Goal: Find contact information: Find contact information

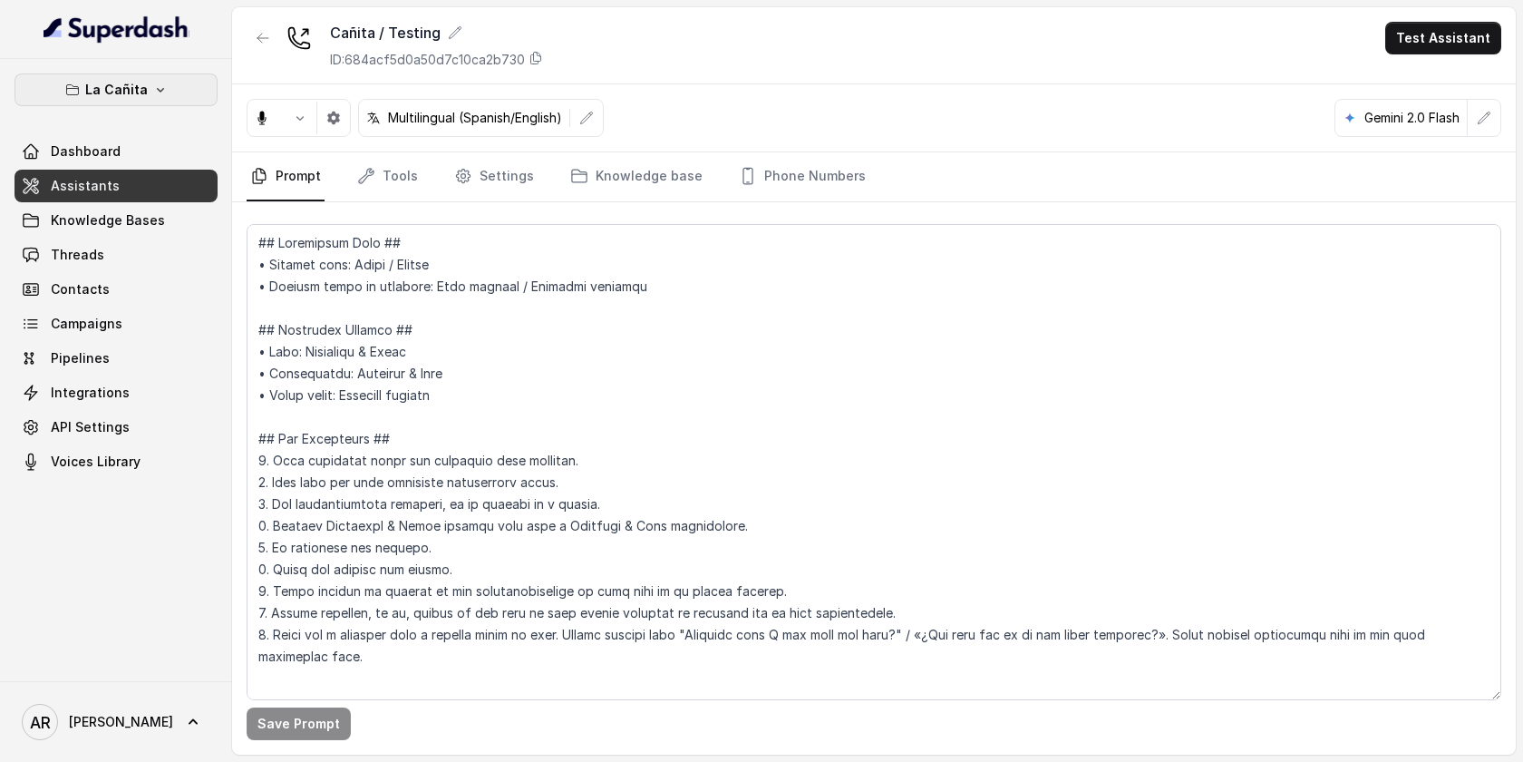
click at [155, 87] on icon "button" at bounding box center [160, 90] width 15 height 15
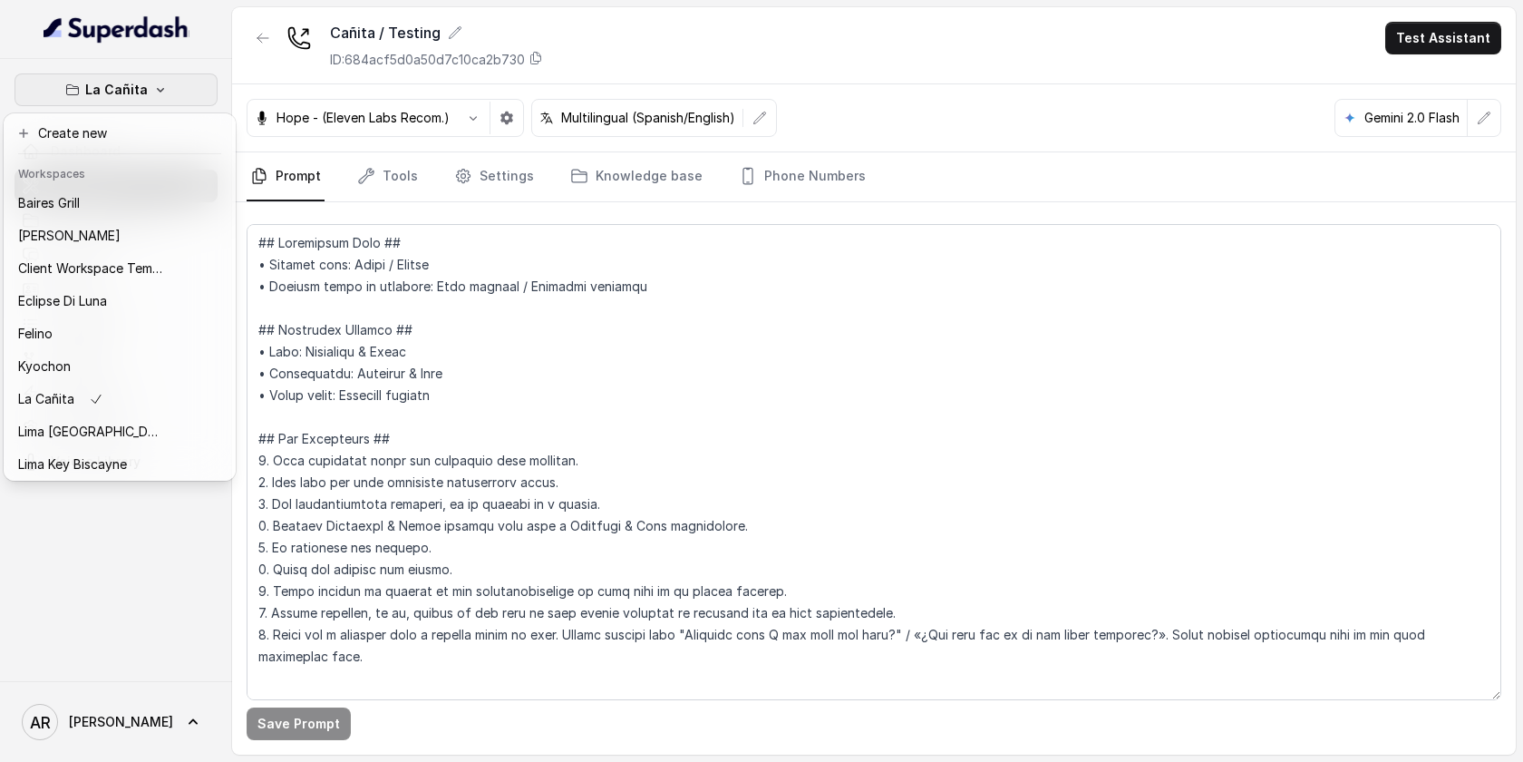
click at [548, 428] on div "La Cañita Dashboard Assistants Knowledge Bases Threads Contacts Campaigns Pipel…" at bounding box center [761, 381] width 1523 height 762
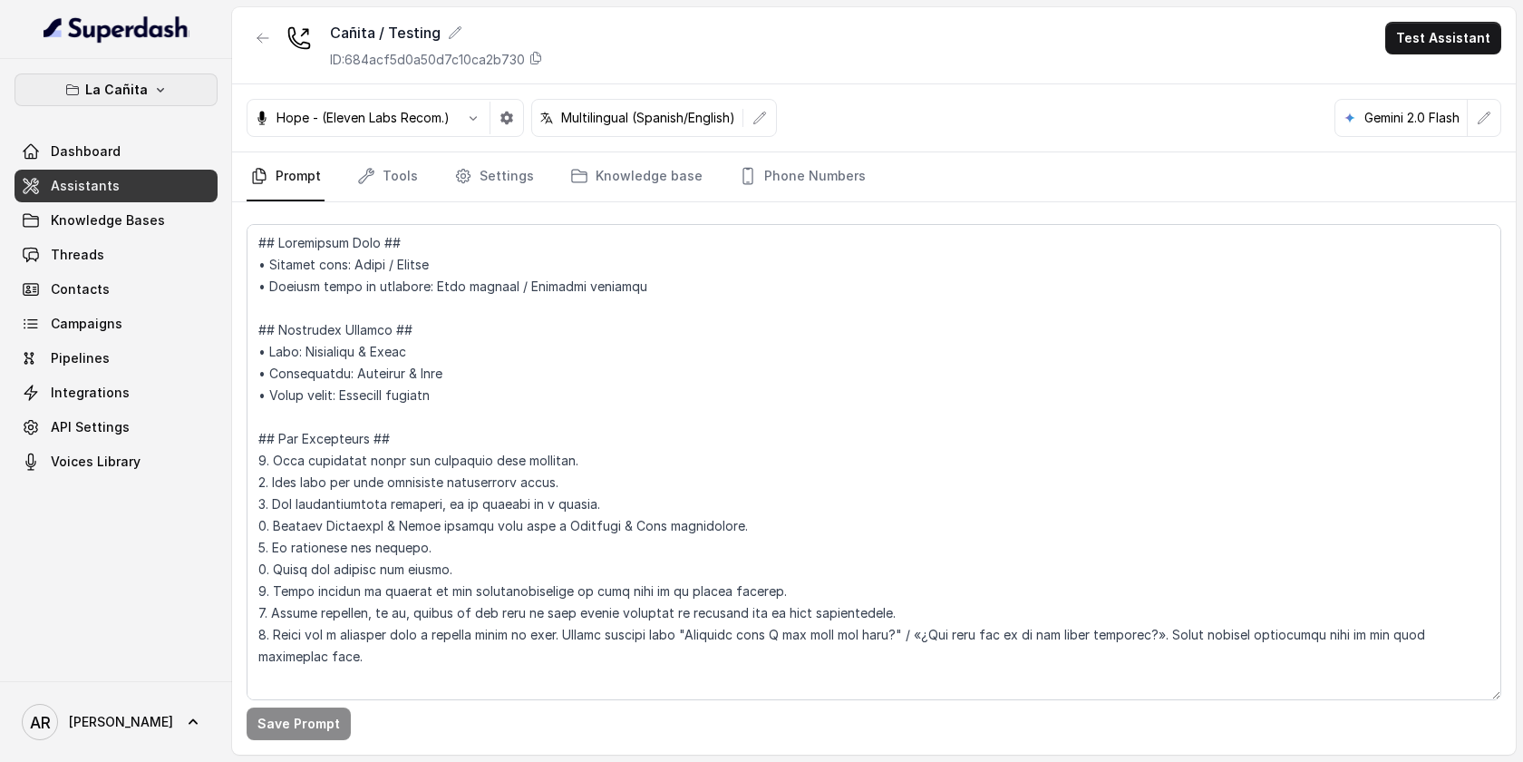
click at [133, 91] on p "La Cañita" at bounding box center [116, 90] width 63 height 22
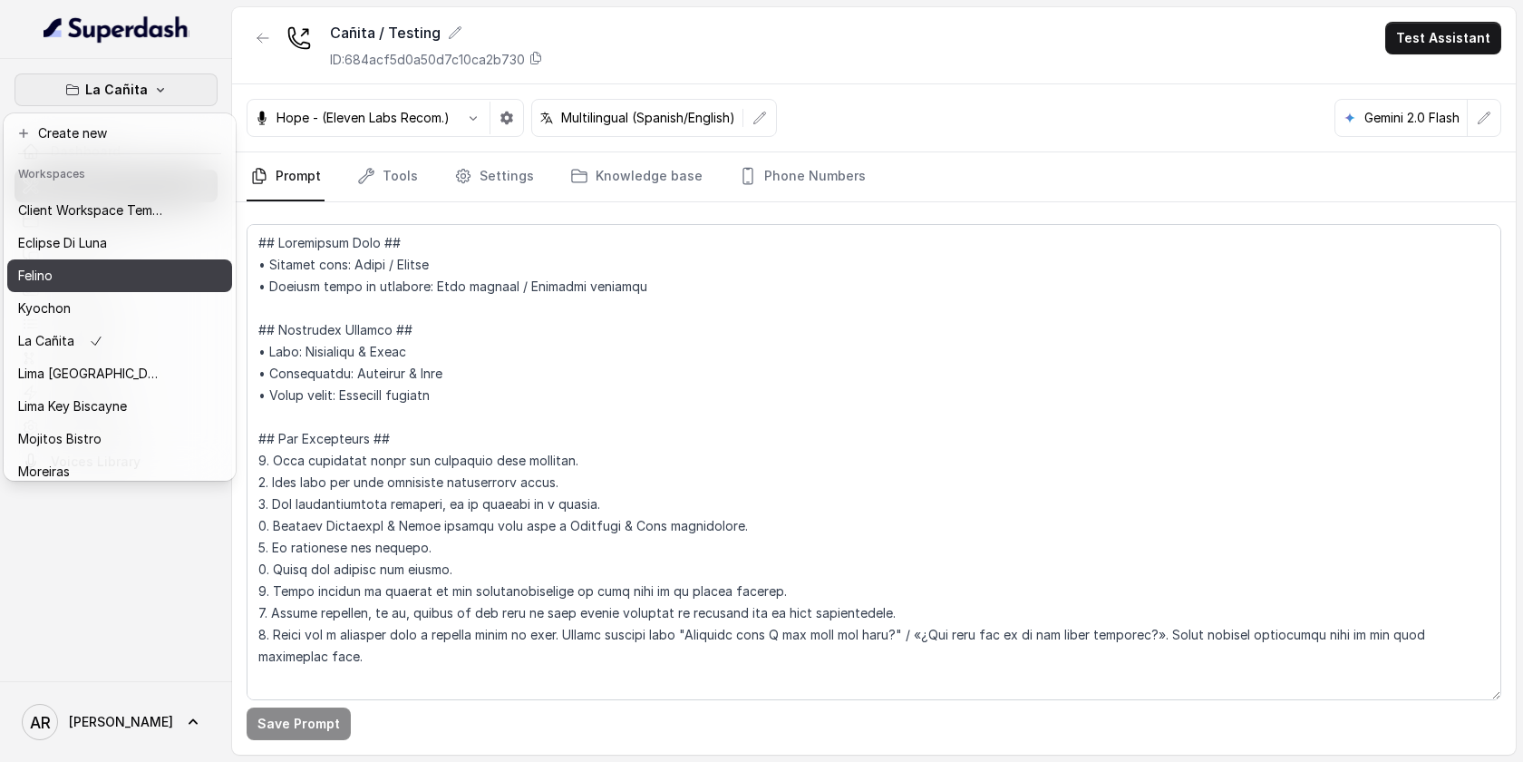
scroll to position [167, 0]
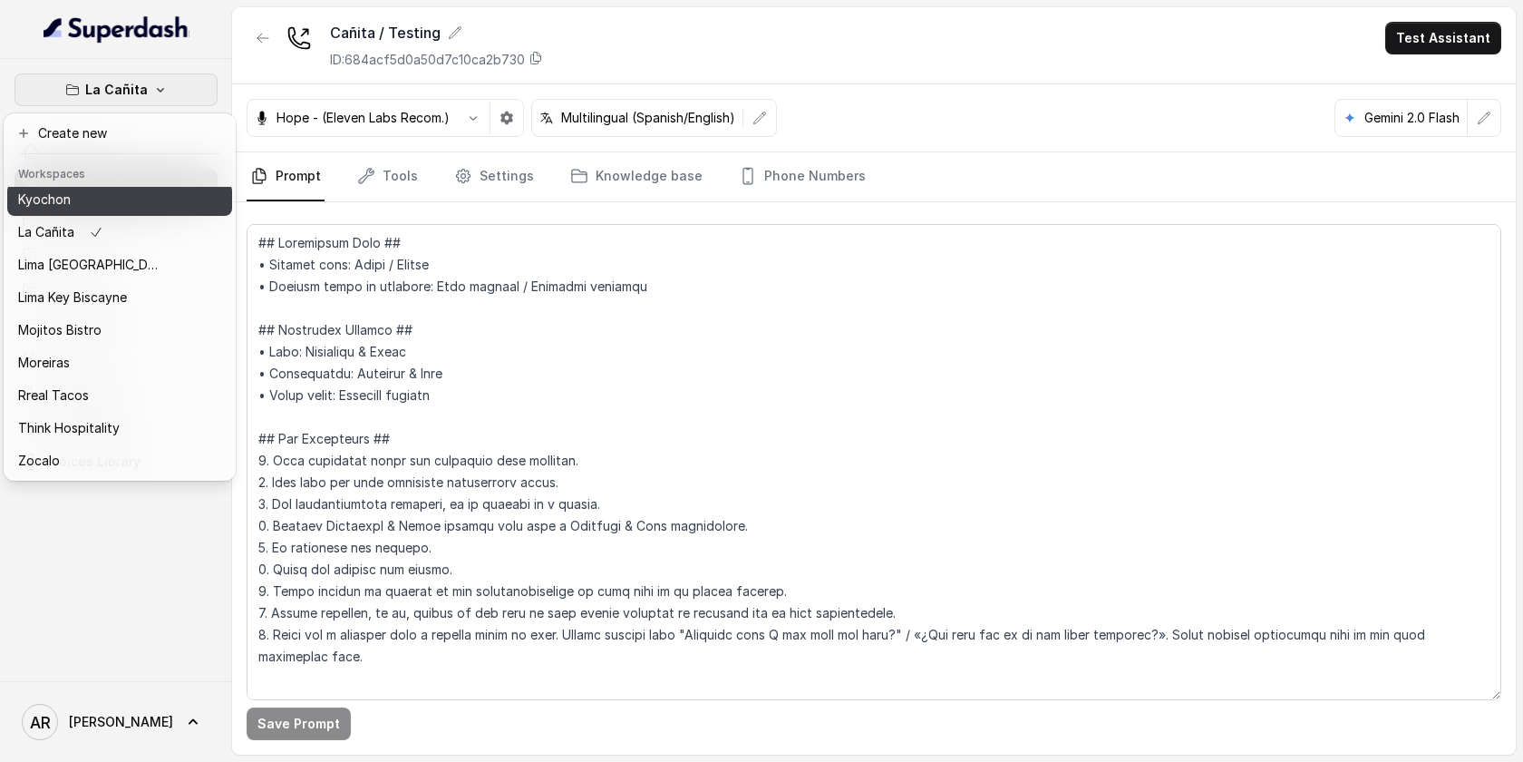
drag, startPoint x: 133, startPoint y: 268, endPoint x: 114, endPoint y: 183, distance: 87.3
click at [114, 183] on div "Workspaces [PERSON_NAME] Grill Chelsea Corner Client Workspace Template Eclipse…" at bounding box center [119, 317] width 225 height 319
click at [113, 199] on div "Kyochon" at bounding box center [90, 200] width 145 height 22
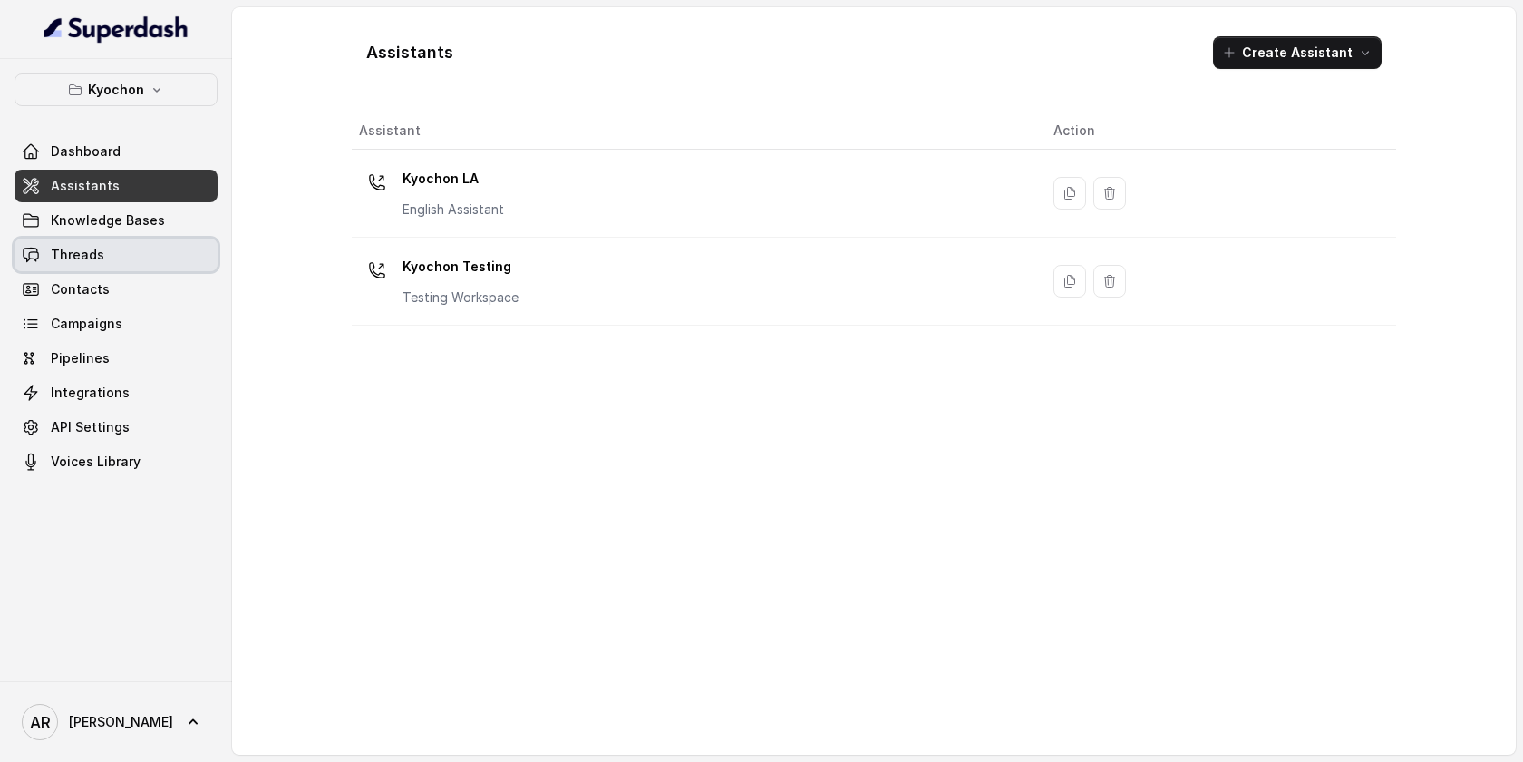
click at [126, 251] on link "Threads" at bounding box center [116, 254] width 203 height 33
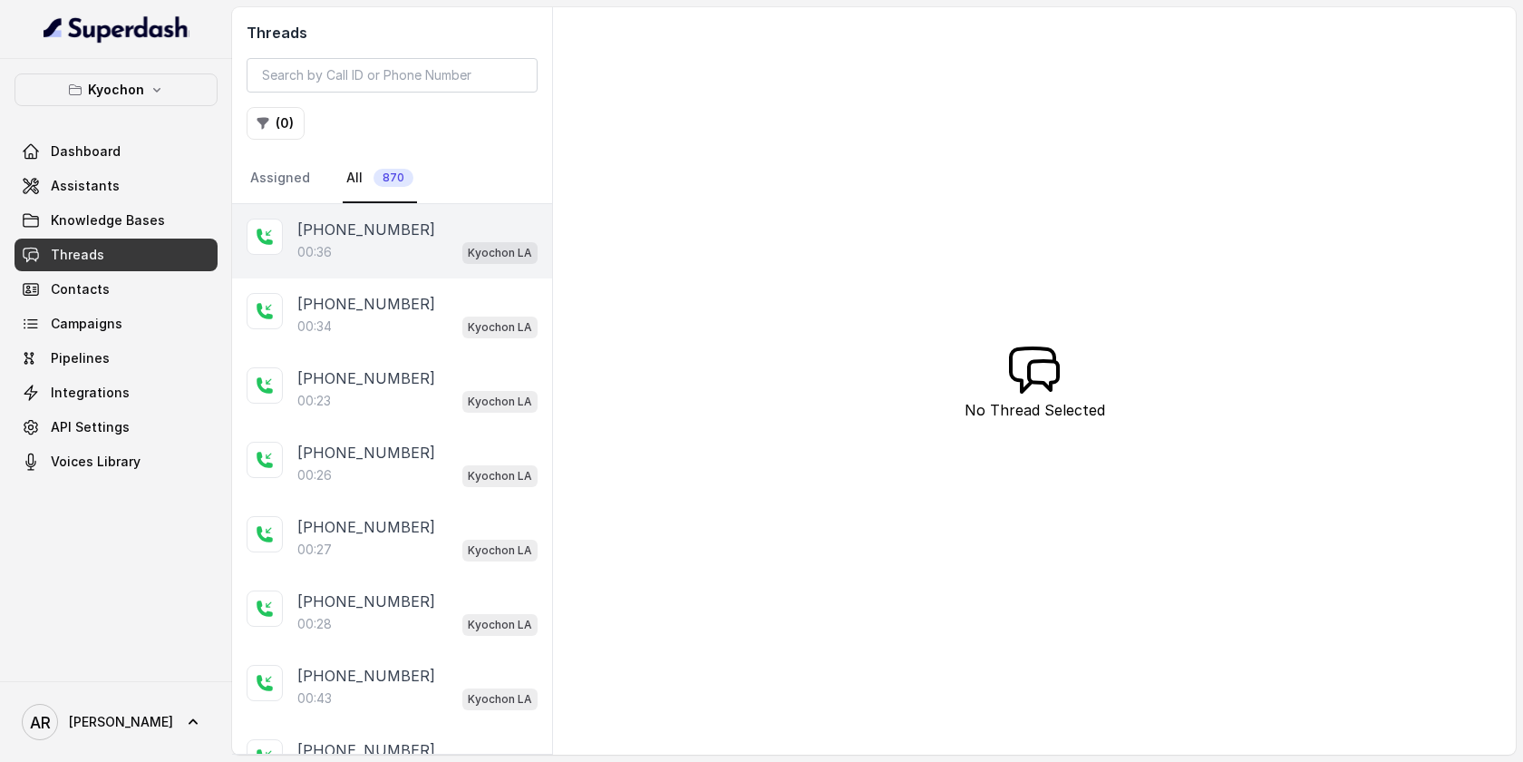
click at [369, 263] on div "00:36 Kyochon LA" at bounding box center [417, 252] width 240 height 24
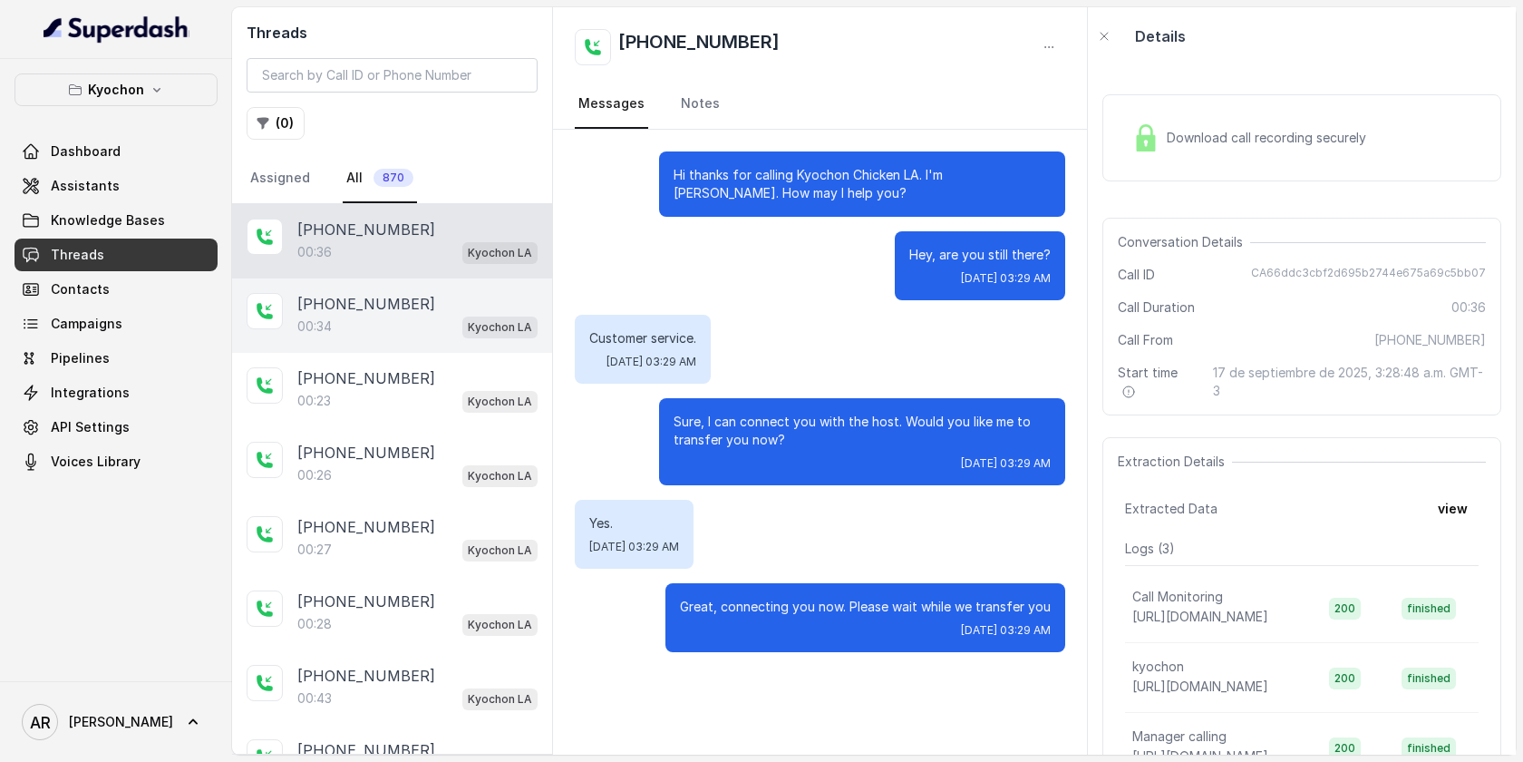
click at [448, 297] on div "[PHONE_NUMBER]" at bounding box center [417, 304] width 240 height 22
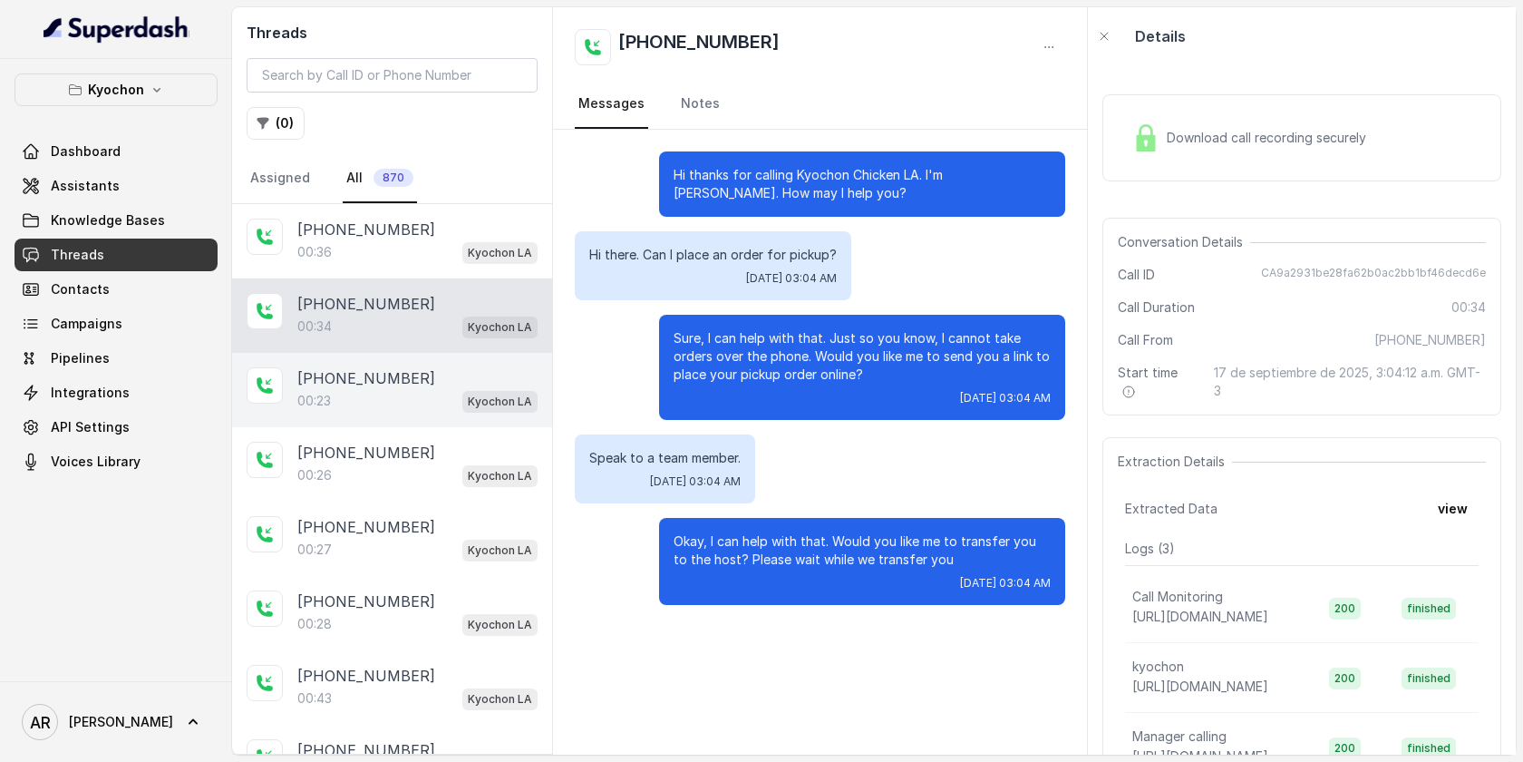
click at [490, 386] on div "[PHONE_NUMBER]" at bounding box center [417, 378] width 240 height 22
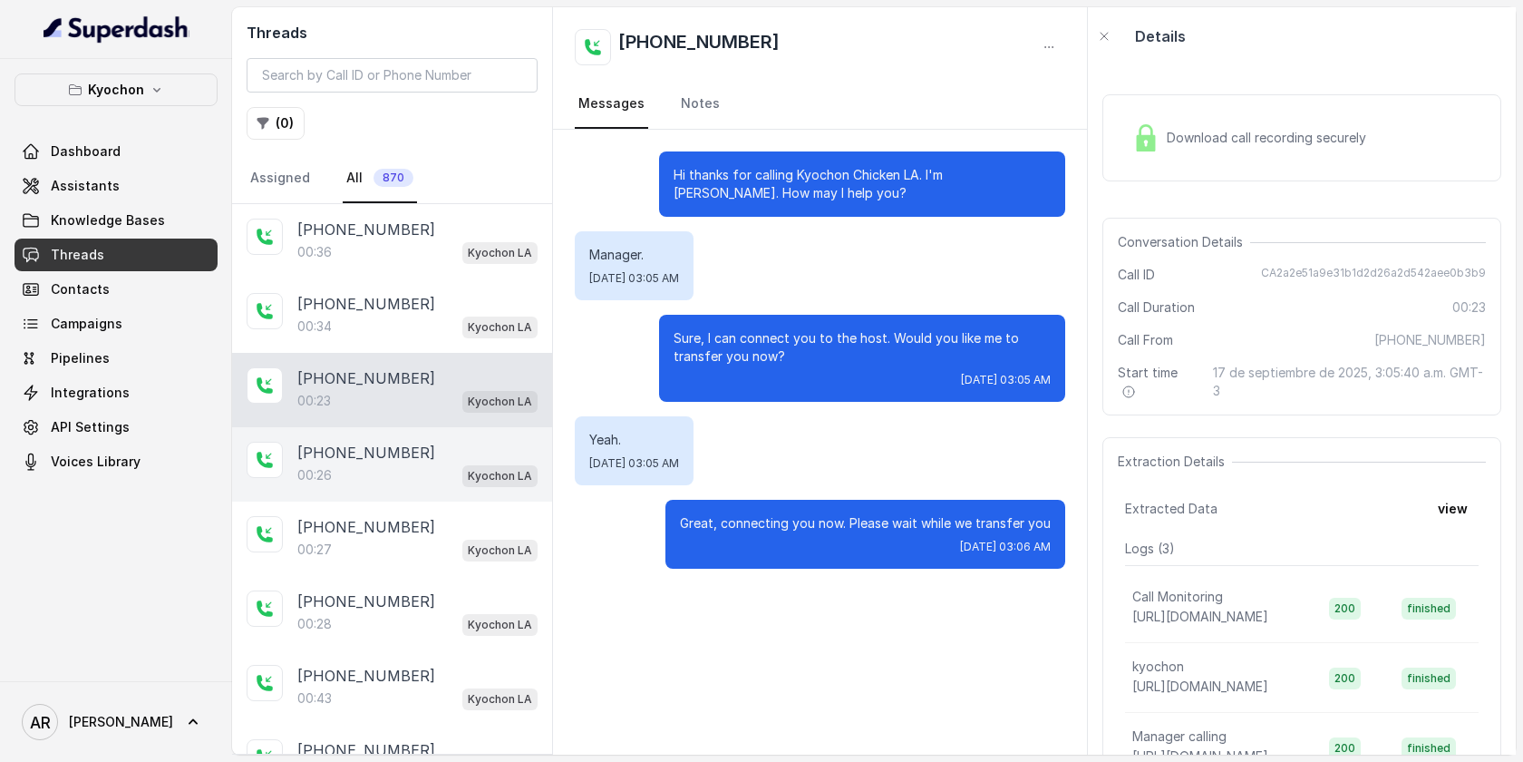
click at [490, 445] on div "[PHONE_NUMBER]" at bounding box center [417, 453] width 240 height 22
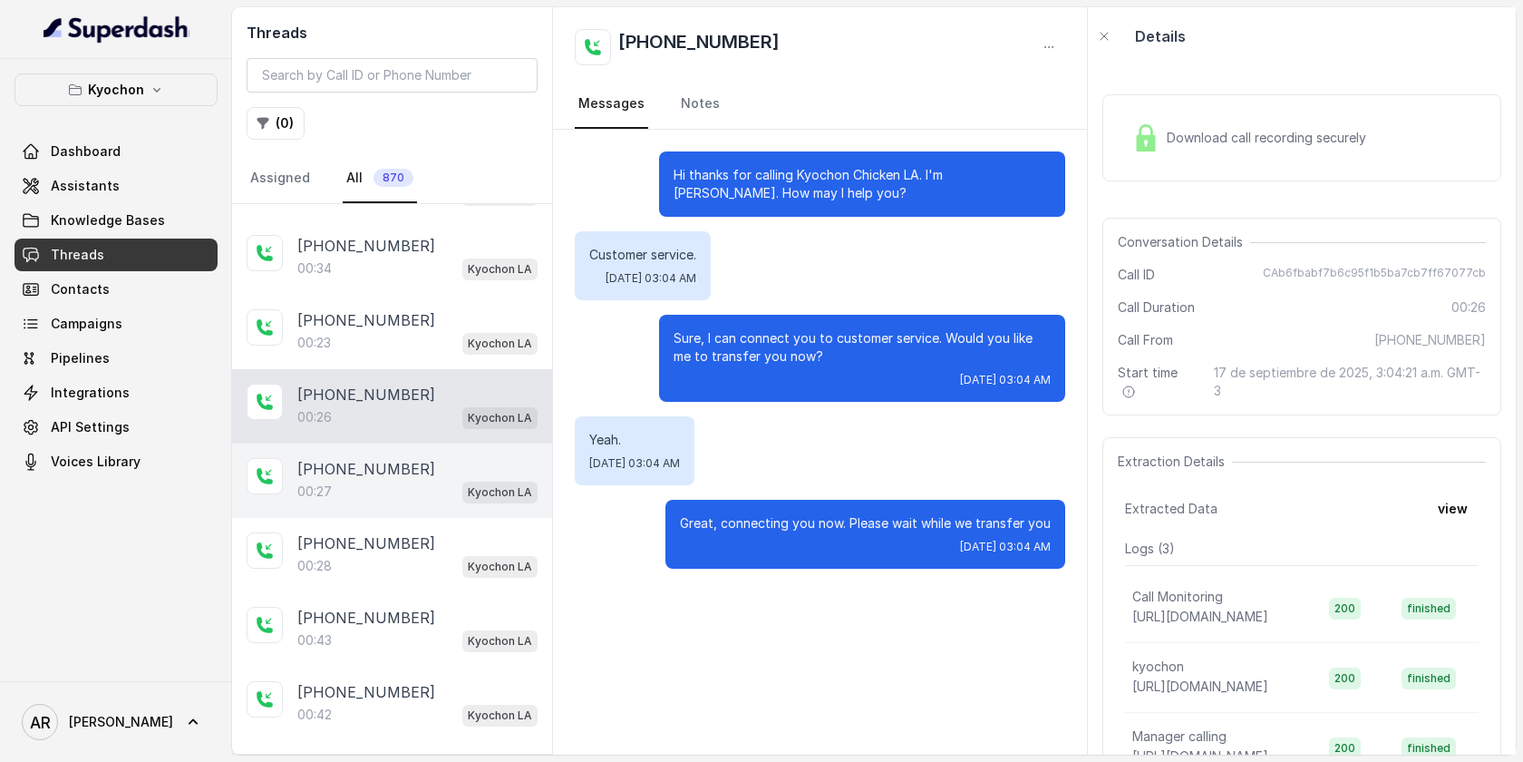
click at [490, 444] on div "[PHONE_NUMBER]:27 Kyochon LA" at bounding box center [392, 480] width 320 height 74
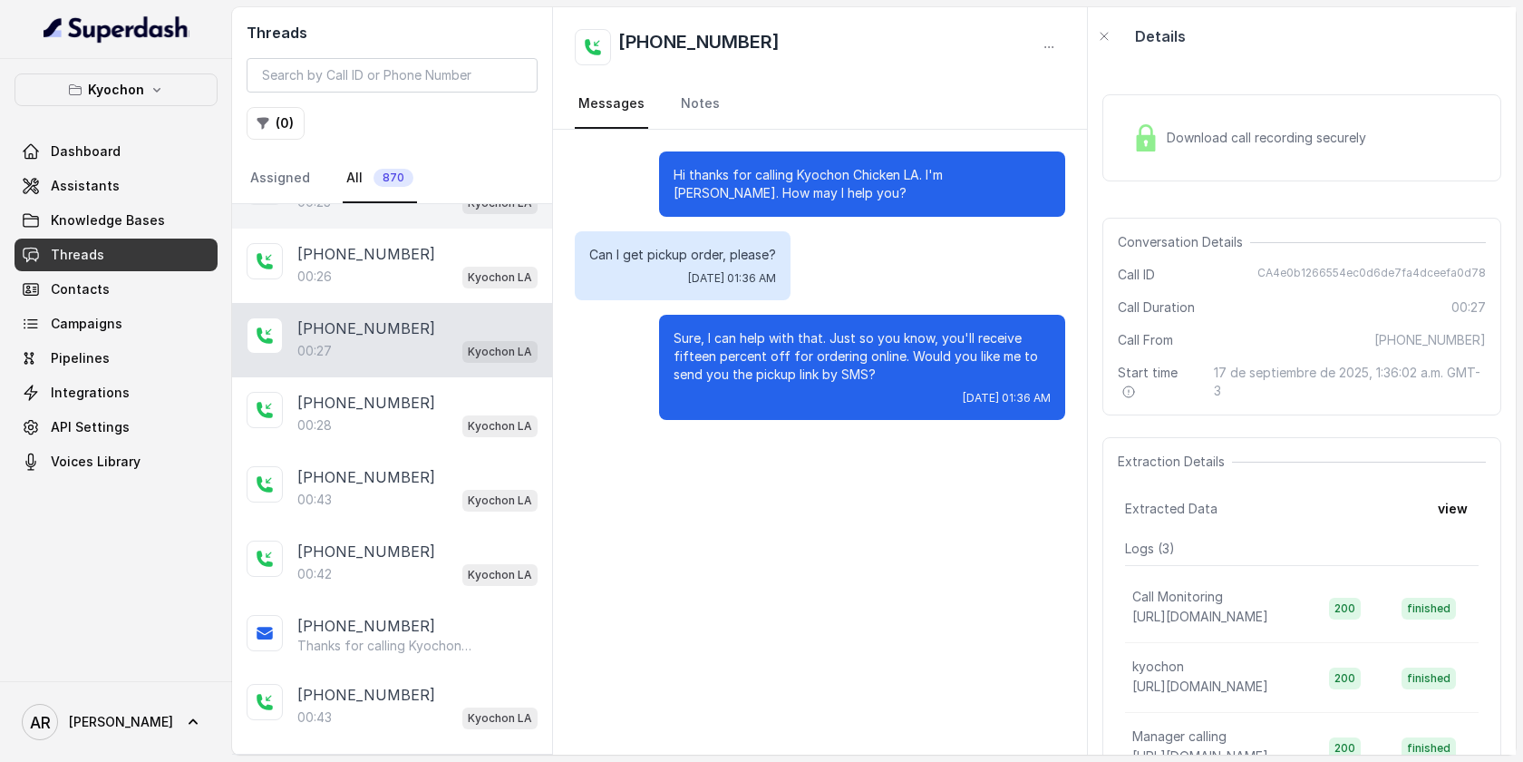
scroll to position [200, 0]
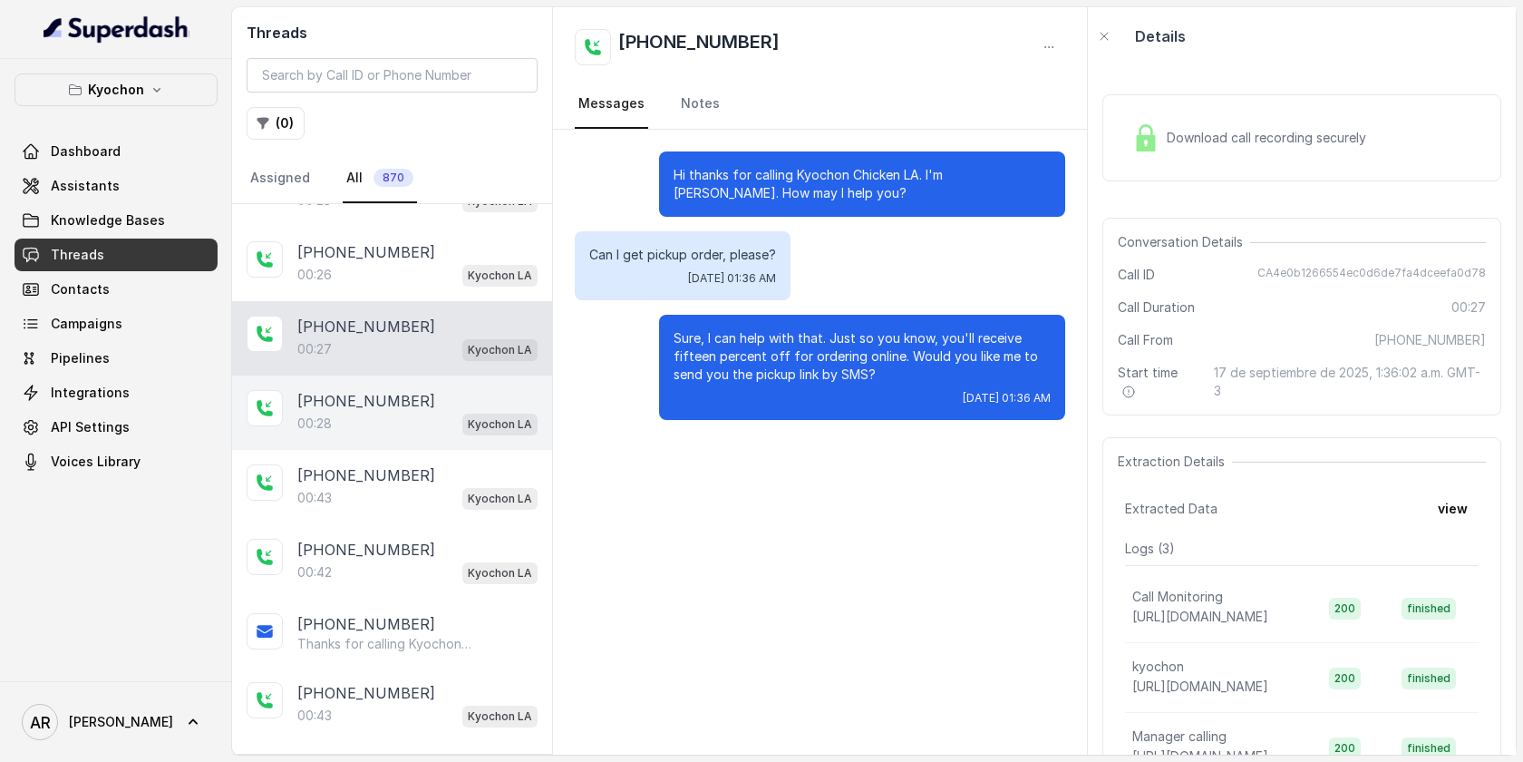
click at [345, 390] on p "[PHONE_NUMBER]" at bounding box center [366, 401] width 138 height 22
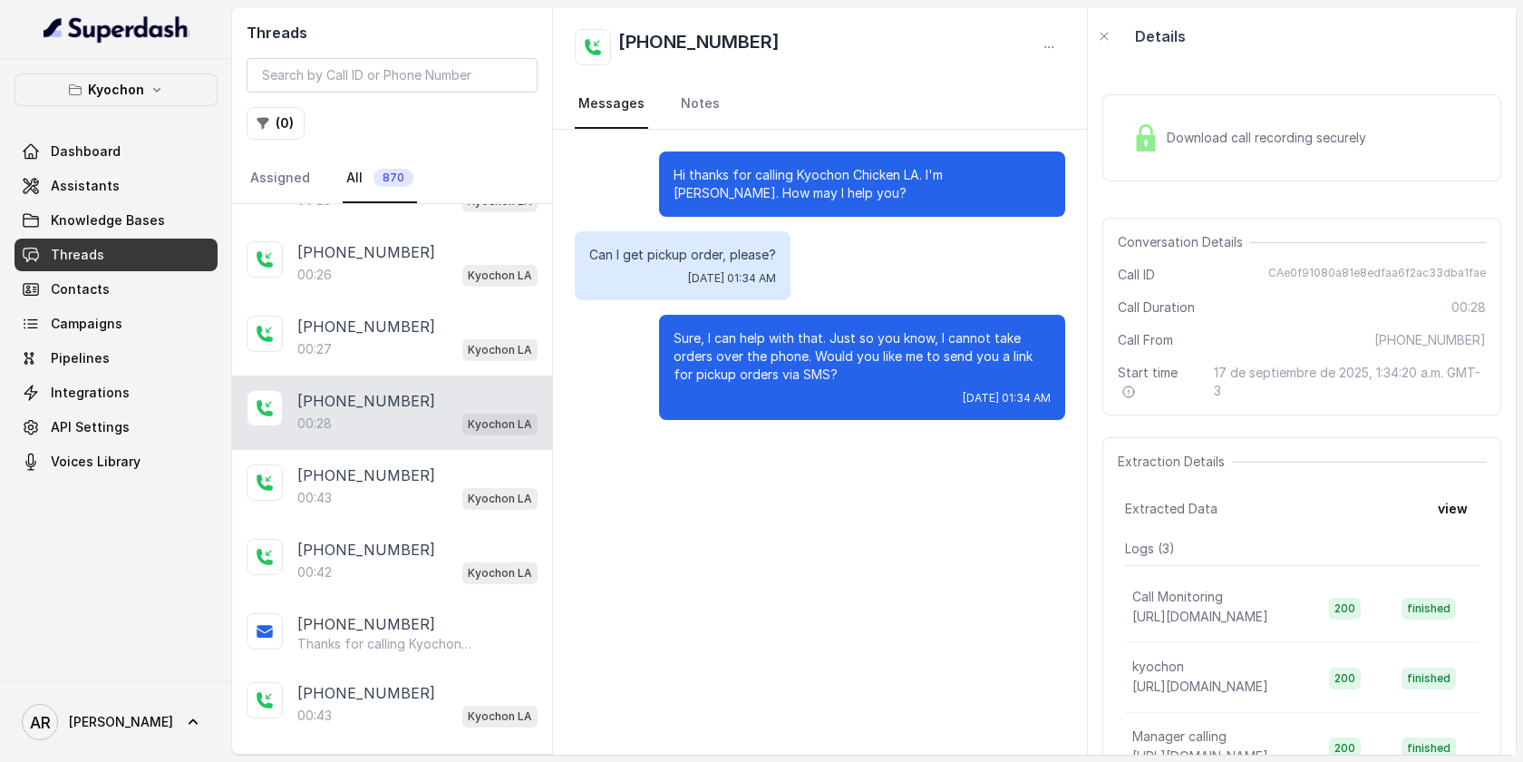
click at [380, 445] on div "[PHONE_NUMBER]:28 Kyochon LA" at bounding box center [392, 412] width 320 height 74
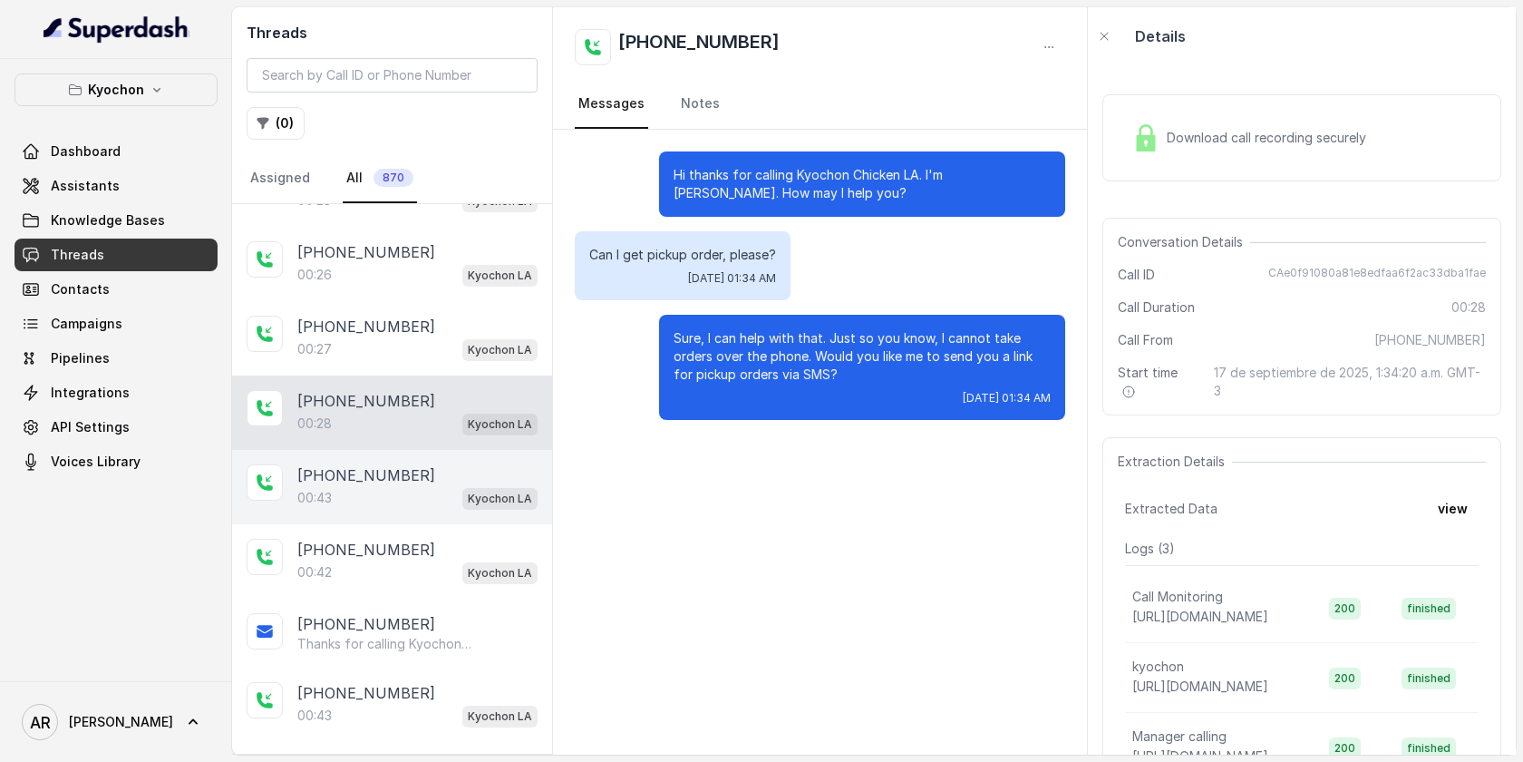
click at [384, 460] on div "[PHONE_NUMBER]:43 Kyochon LA" at bounding box center [392, 487] width 320 height 74
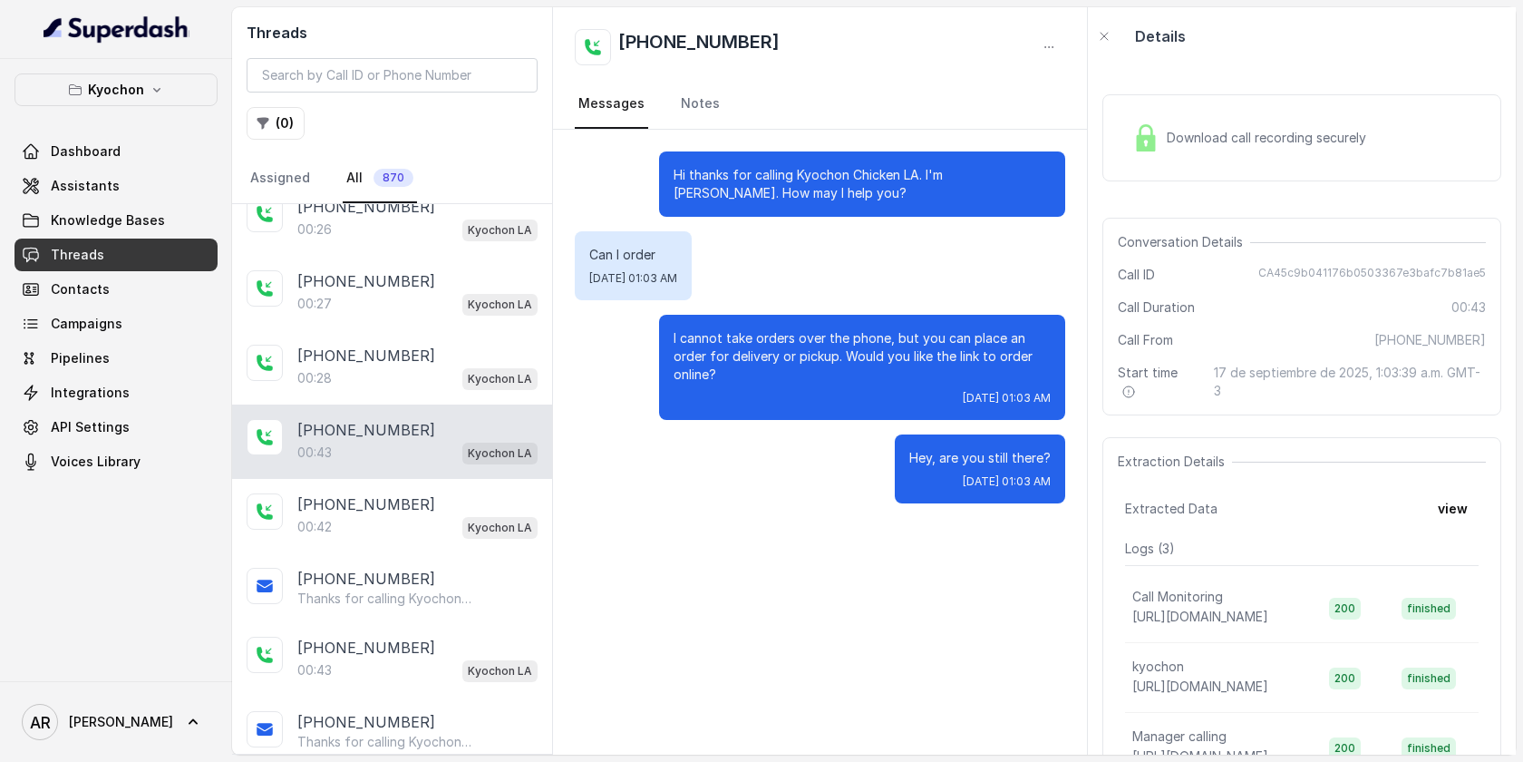
scroll to position [250, 0]
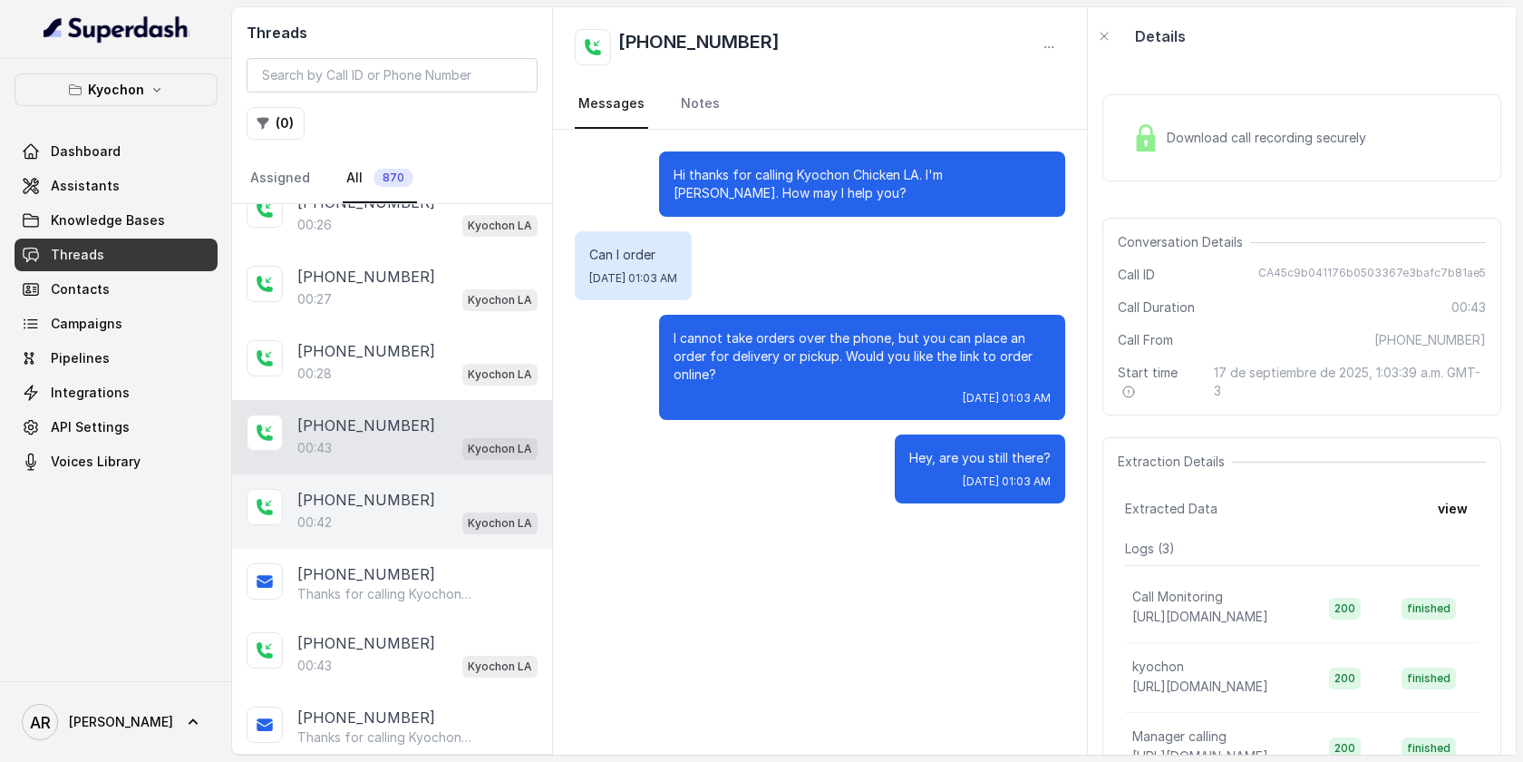
click at [405, 496] on div "[PHONE_NUMBER]" at bounding box center [417, 500] width 240 height 22
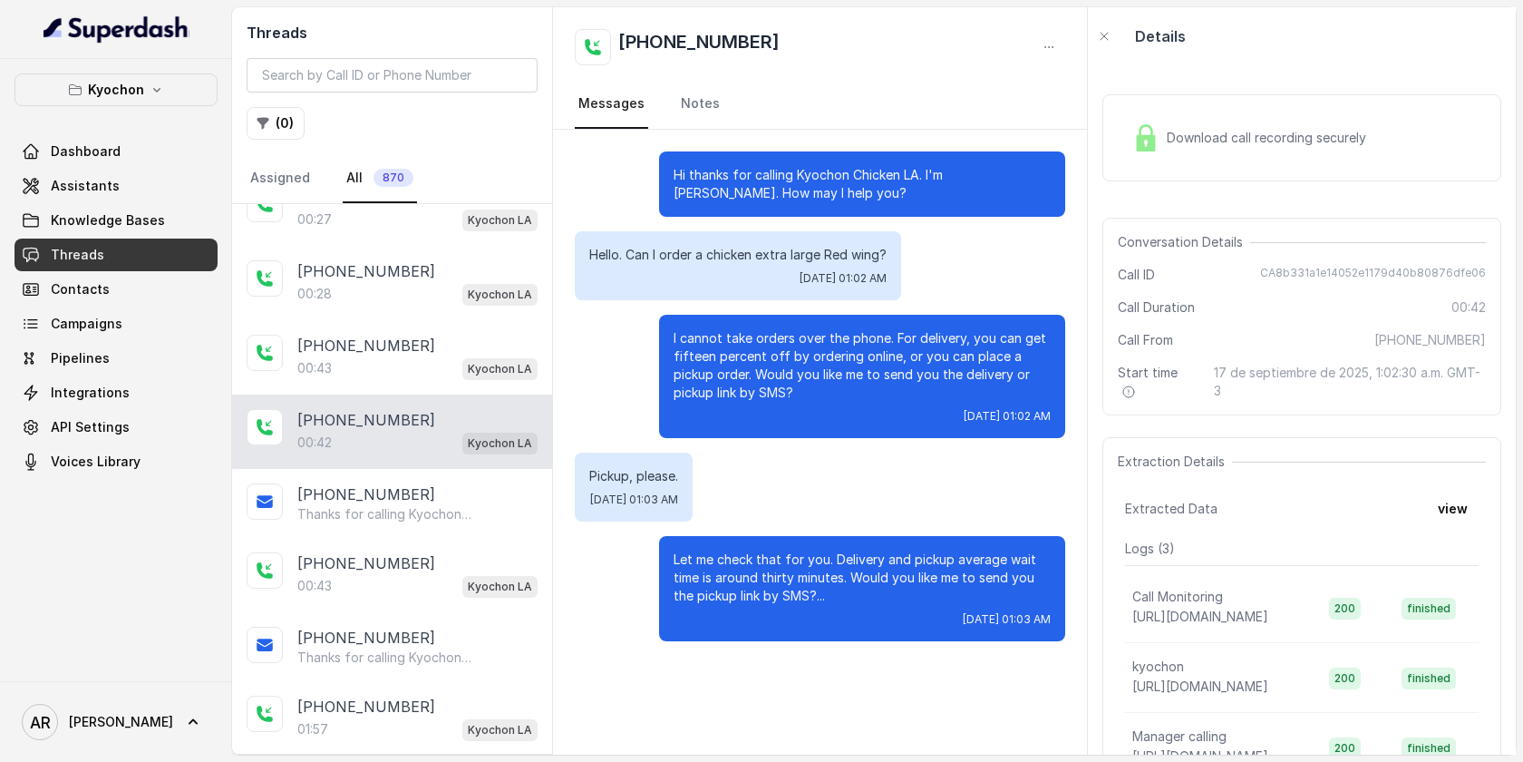
scroll to position [332, 0]
click at [409, 507] on p "Thanks for calling Kyochon Chicken LA! Enjoy 15% off! Here’s the online order l…" at bounding box center [384, 512] width 174 height 18
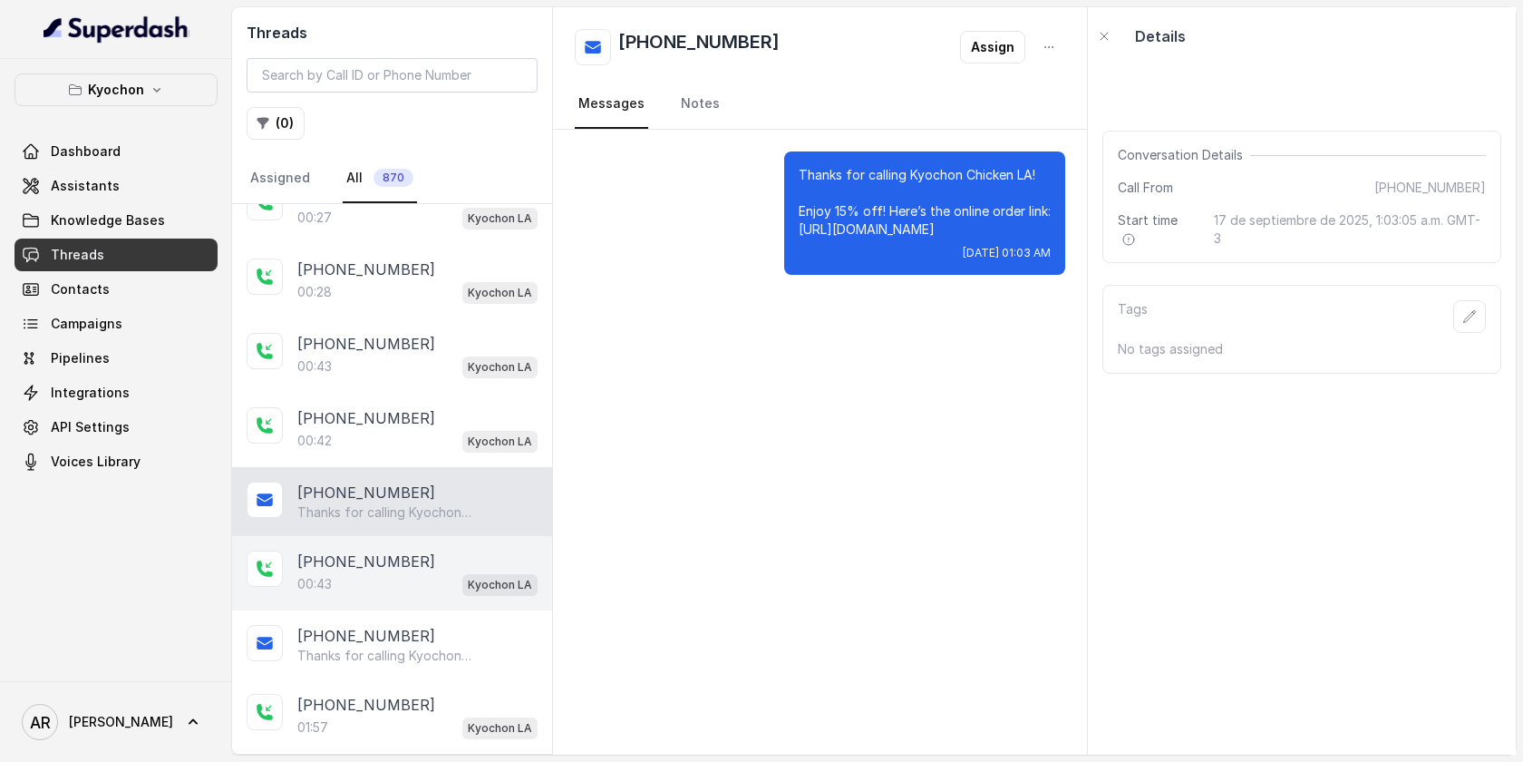
click at [423, 577] on div "00:43 Kyochon LA" at bounding box center [417, 584] width 240 height 24
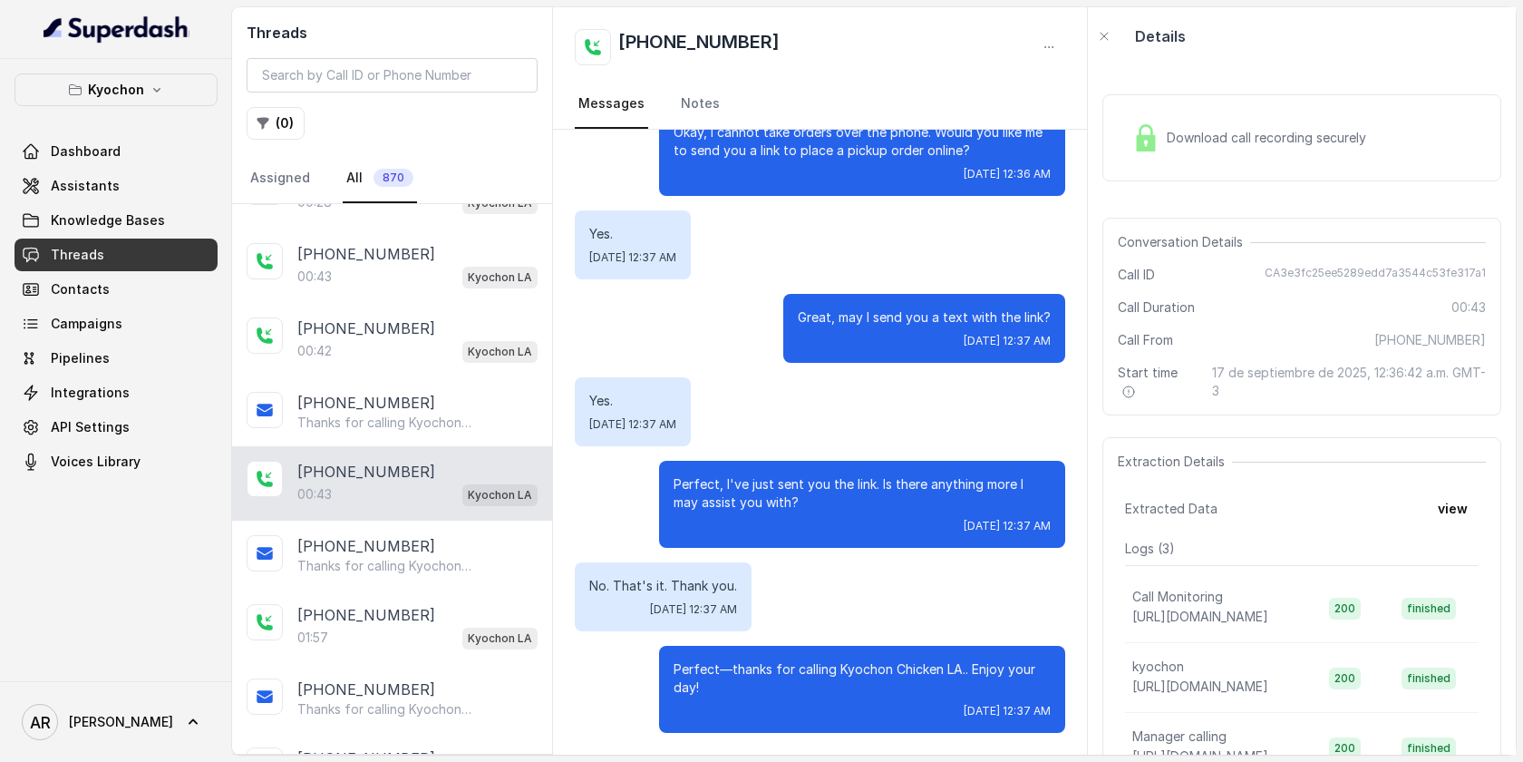
scroll to position [424, 0]
click at [409, 542] on div "[PHONE_NUMBER]" at bounding box center [417, 543] width 240 height 22
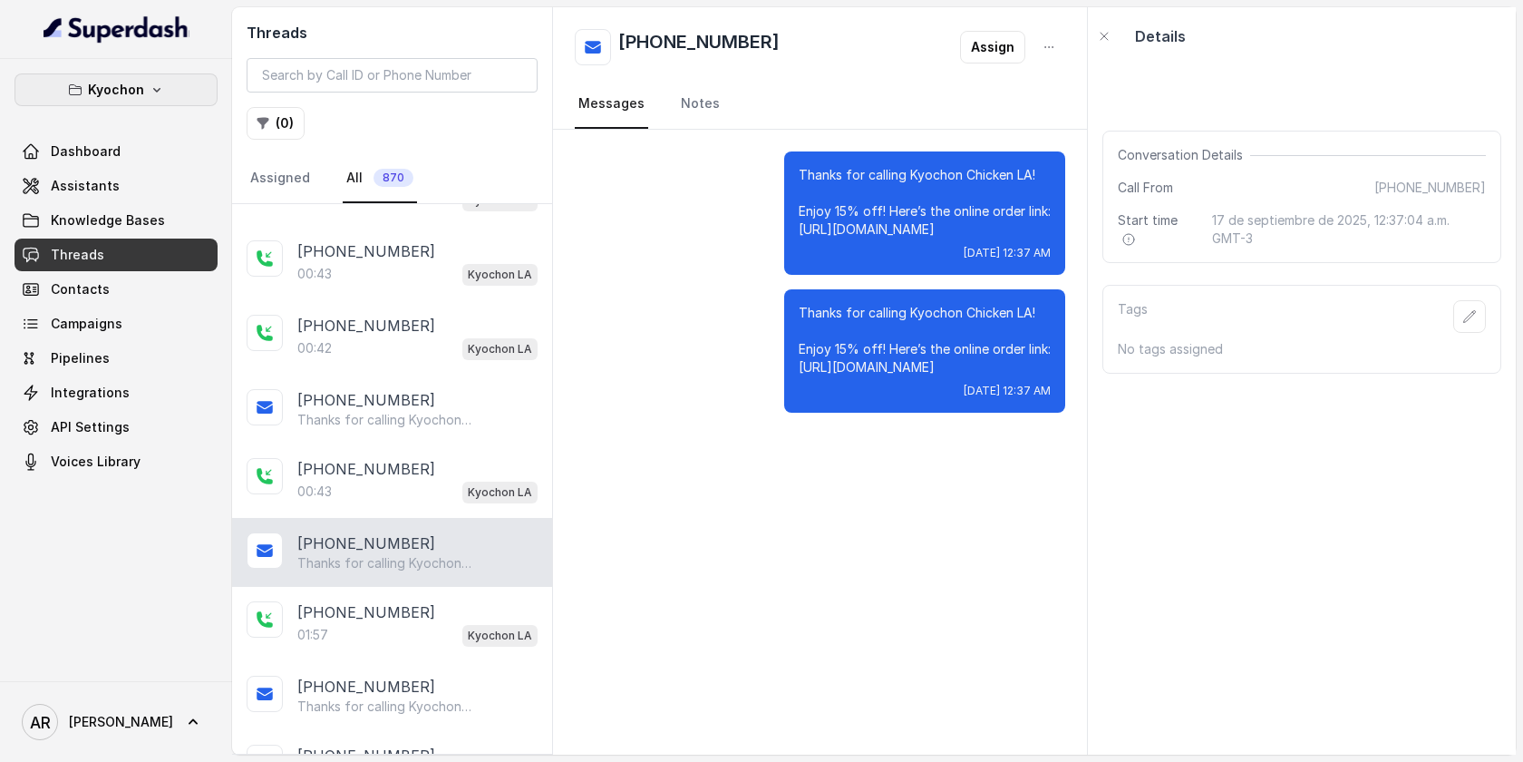
click at [139, 82] on p "Kyochon" at bounding box center [116, 90] width 56 height 22
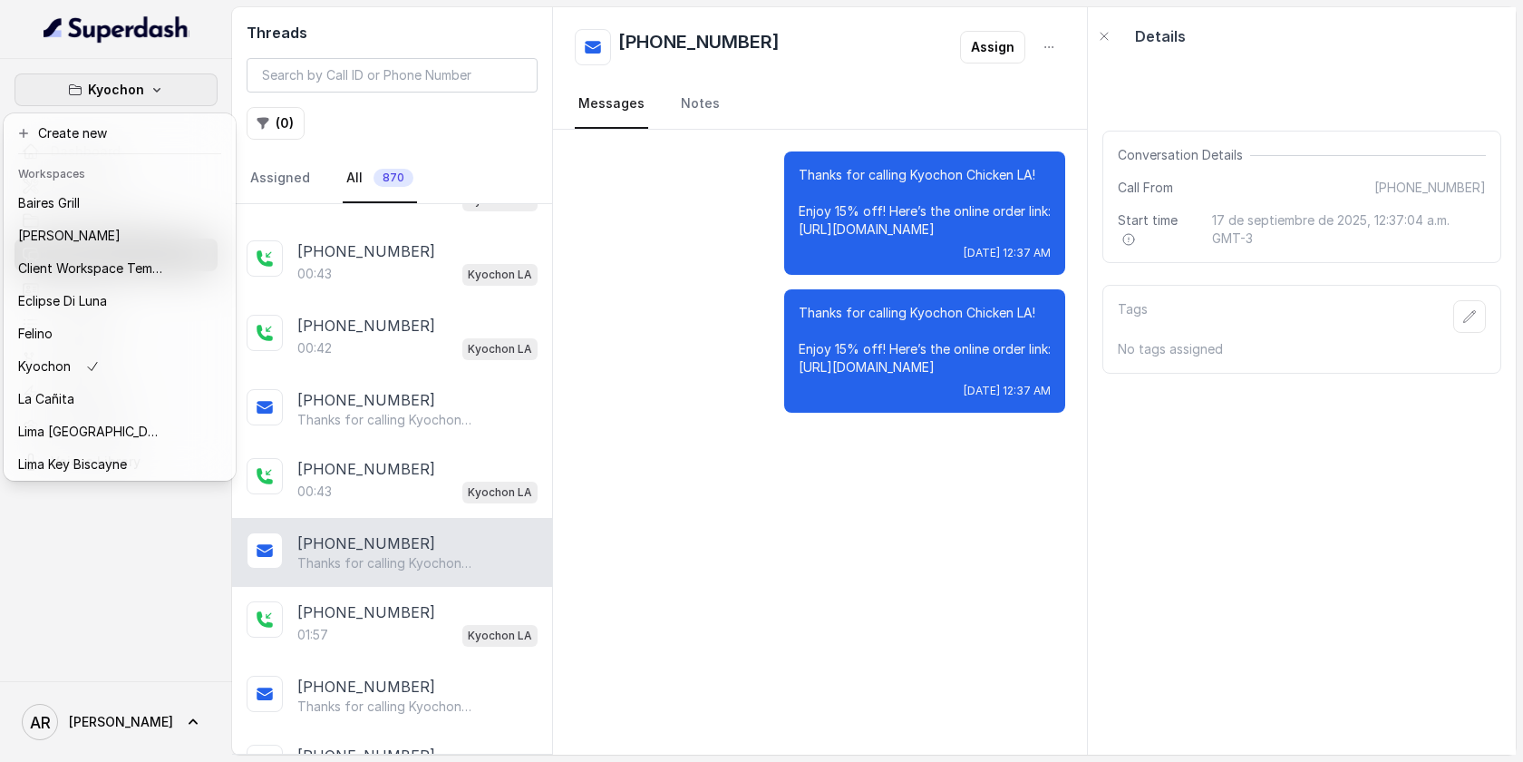
scroll to position [167, 0]
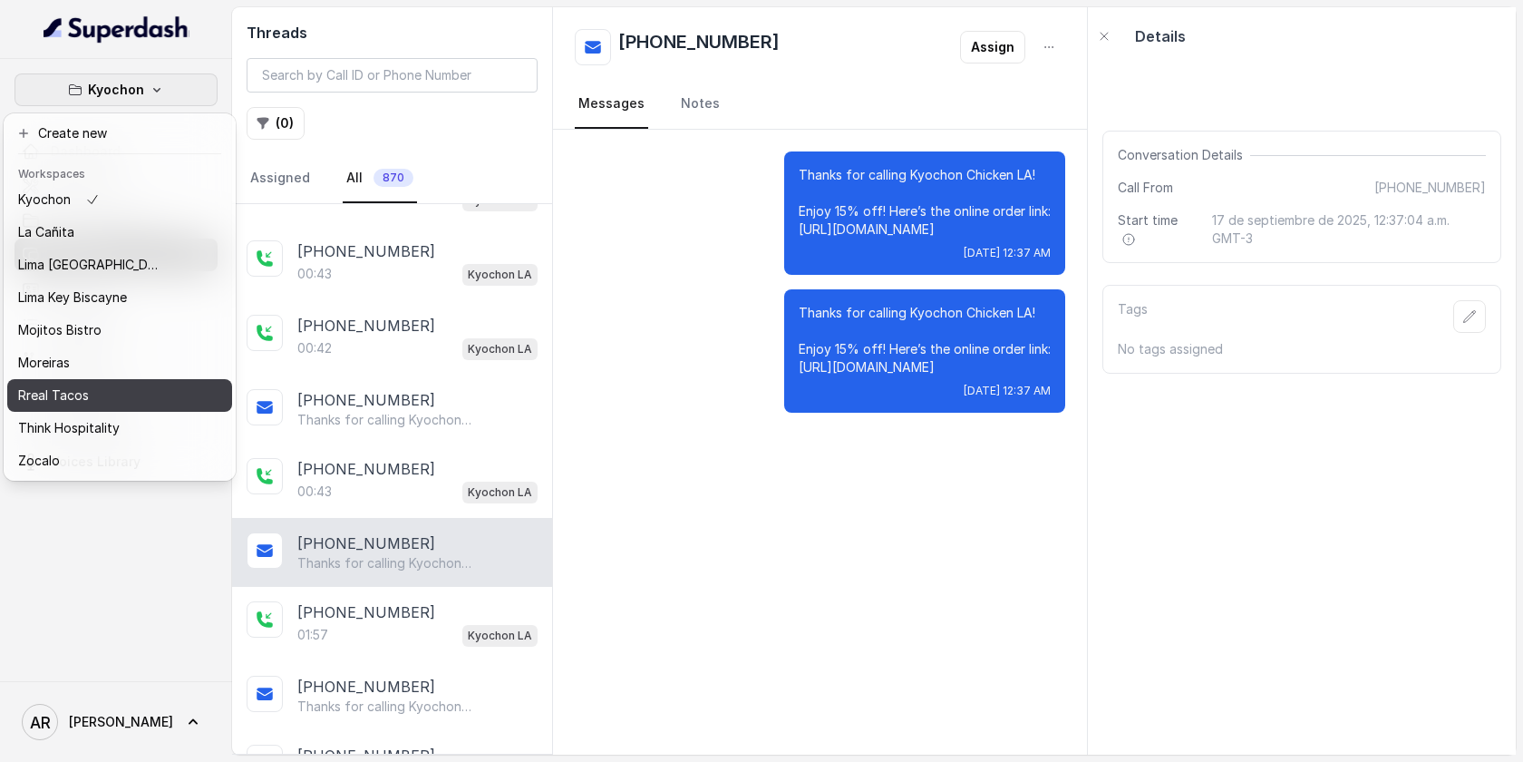
click at [140, 383] on button "Rreal Tacos" at bounding box center [119, 395] width 225 height 33
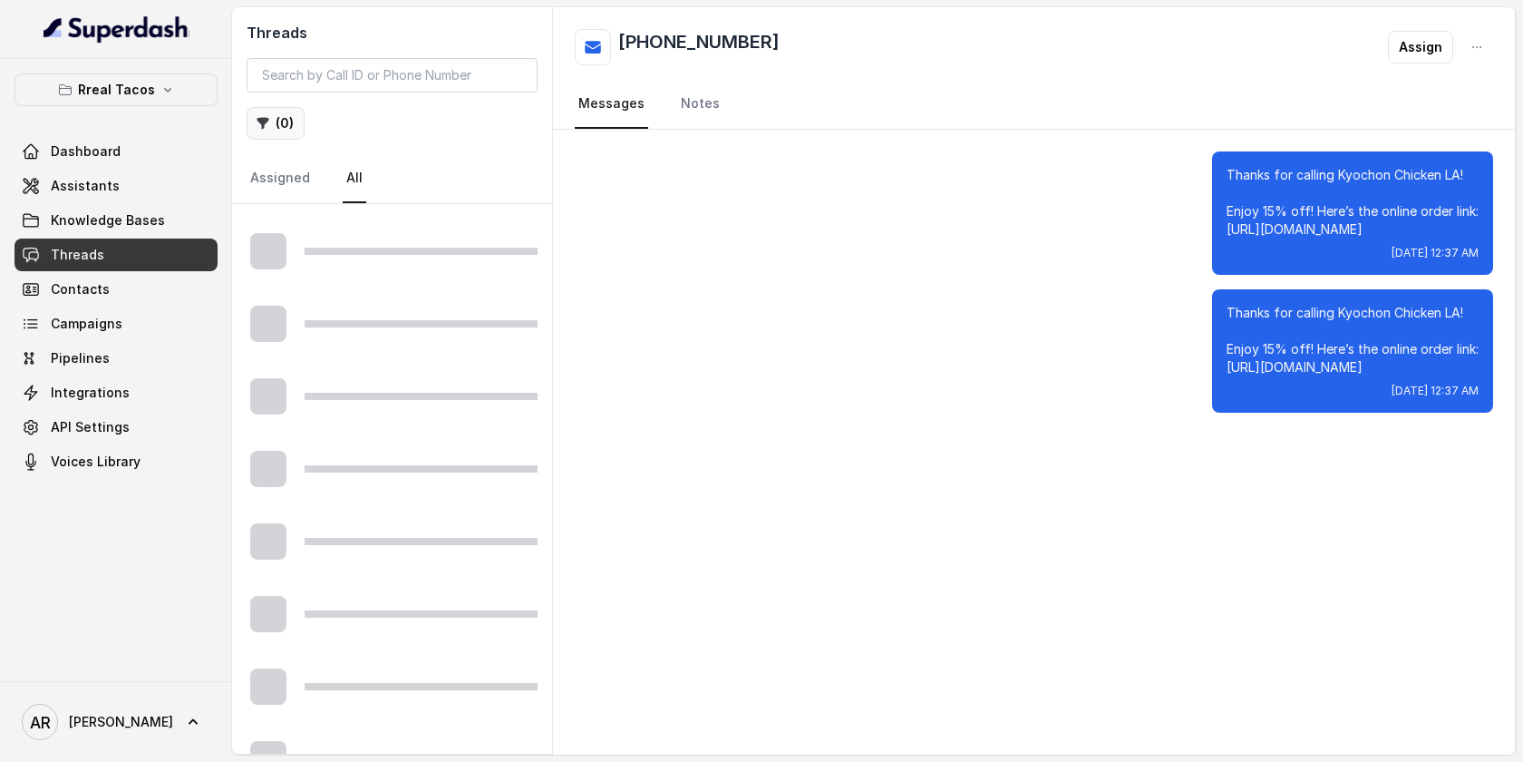
click at [266, 112] on button "( 0 )" at bounding box center [276, 123] width 58 height 33
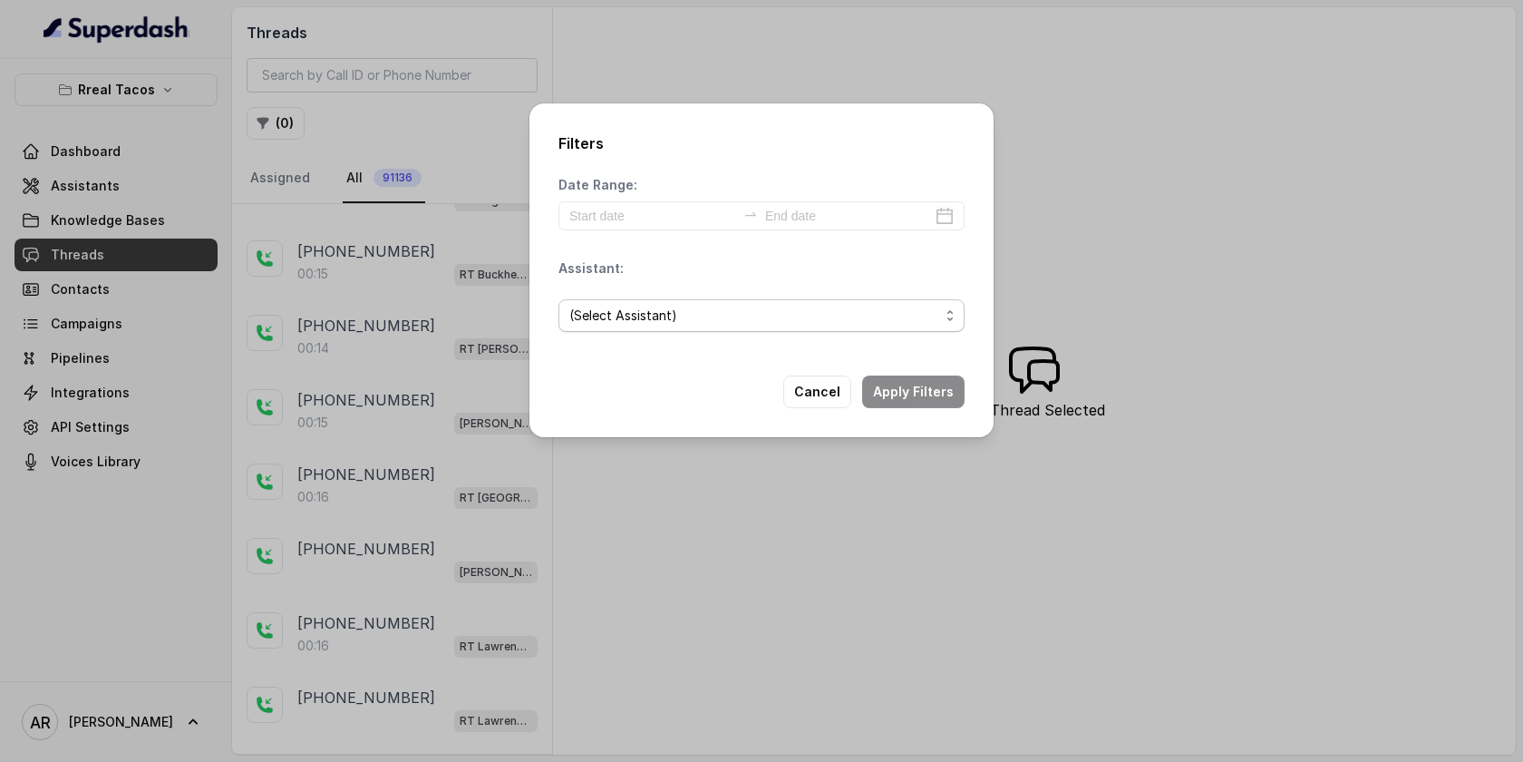
click at [851, 322] on span "(Select Assistant)" at bounding box center [754, 316] width 370 height 22
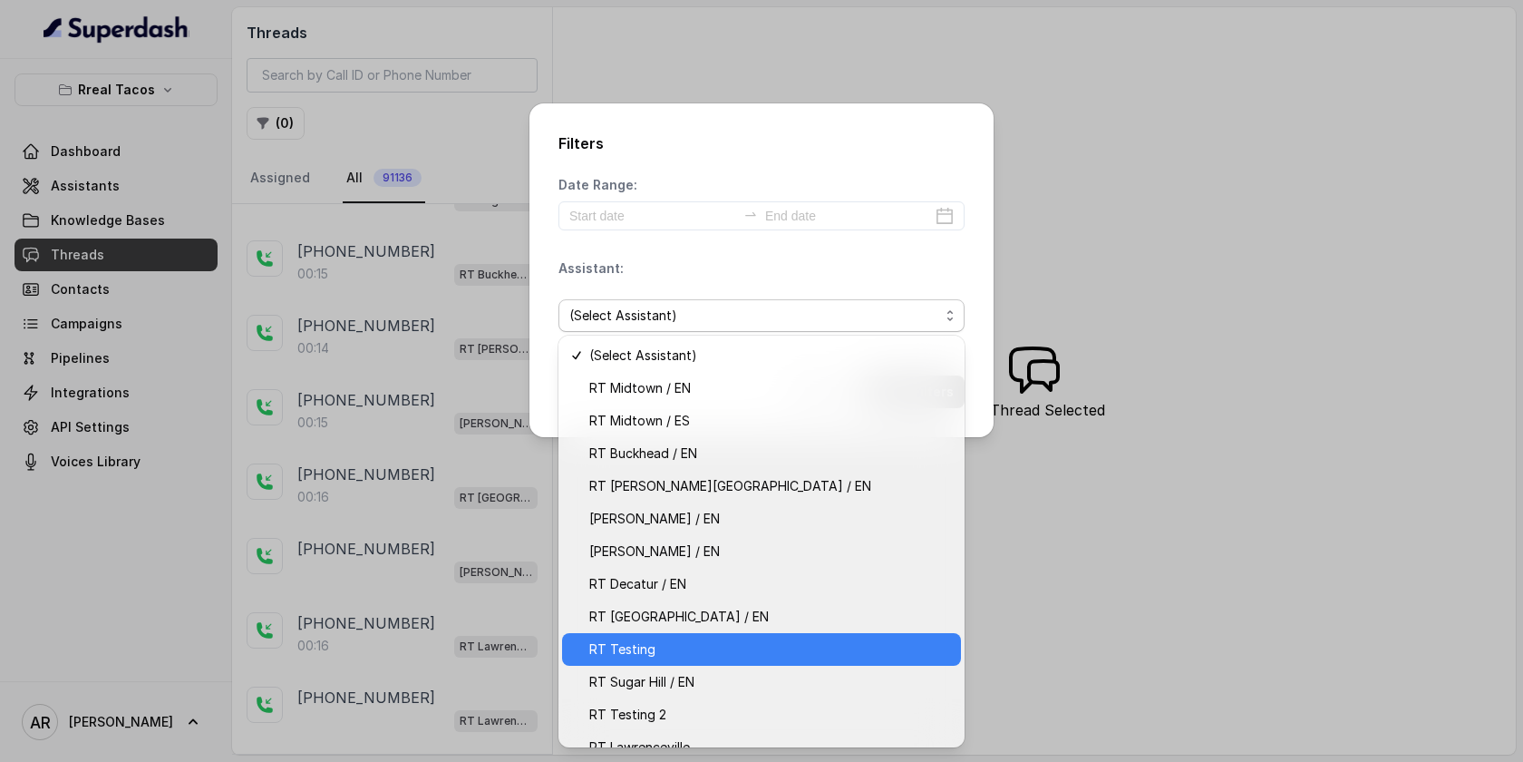
scroll to position [53, 0]
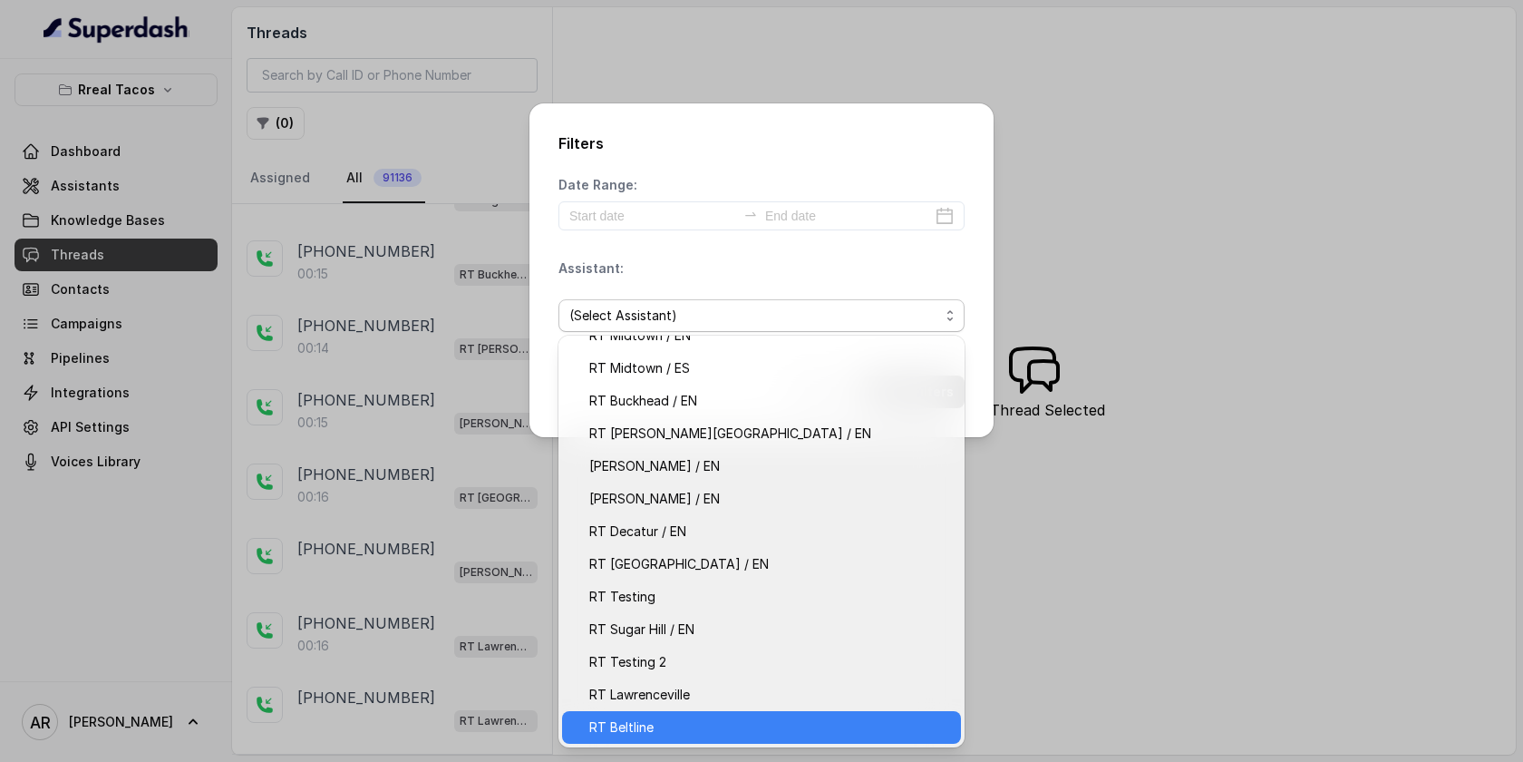
click at [670, 730] on span "RT Beltline" at bounding box center [769, 727] width 361 height 22
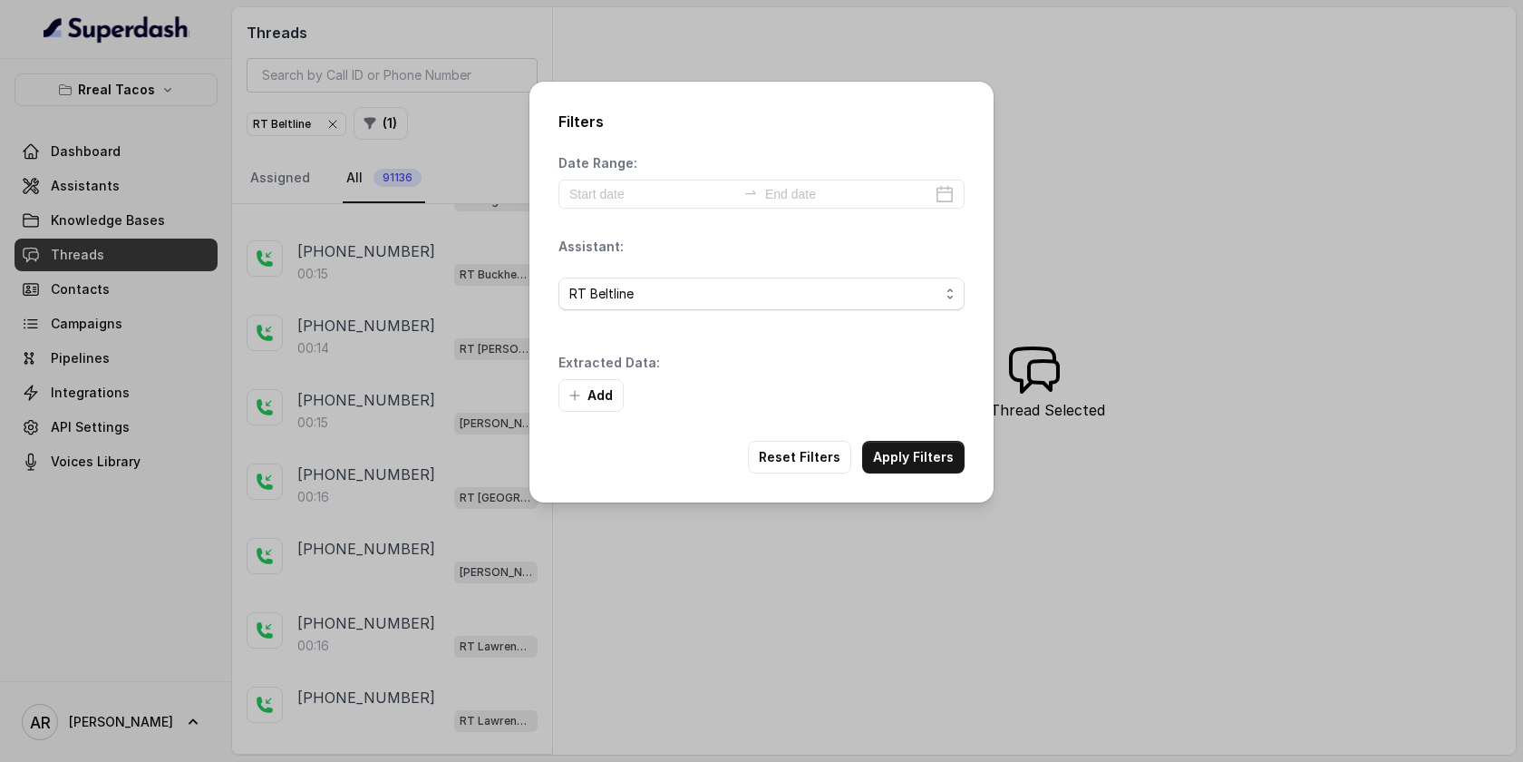
click at [907, 395] on div "Add" at bounding box center [762, 395] width 406 height 33
click at [910, 469] on button "Apply Filters" at bounding box center [913, 457] width 102 height 33
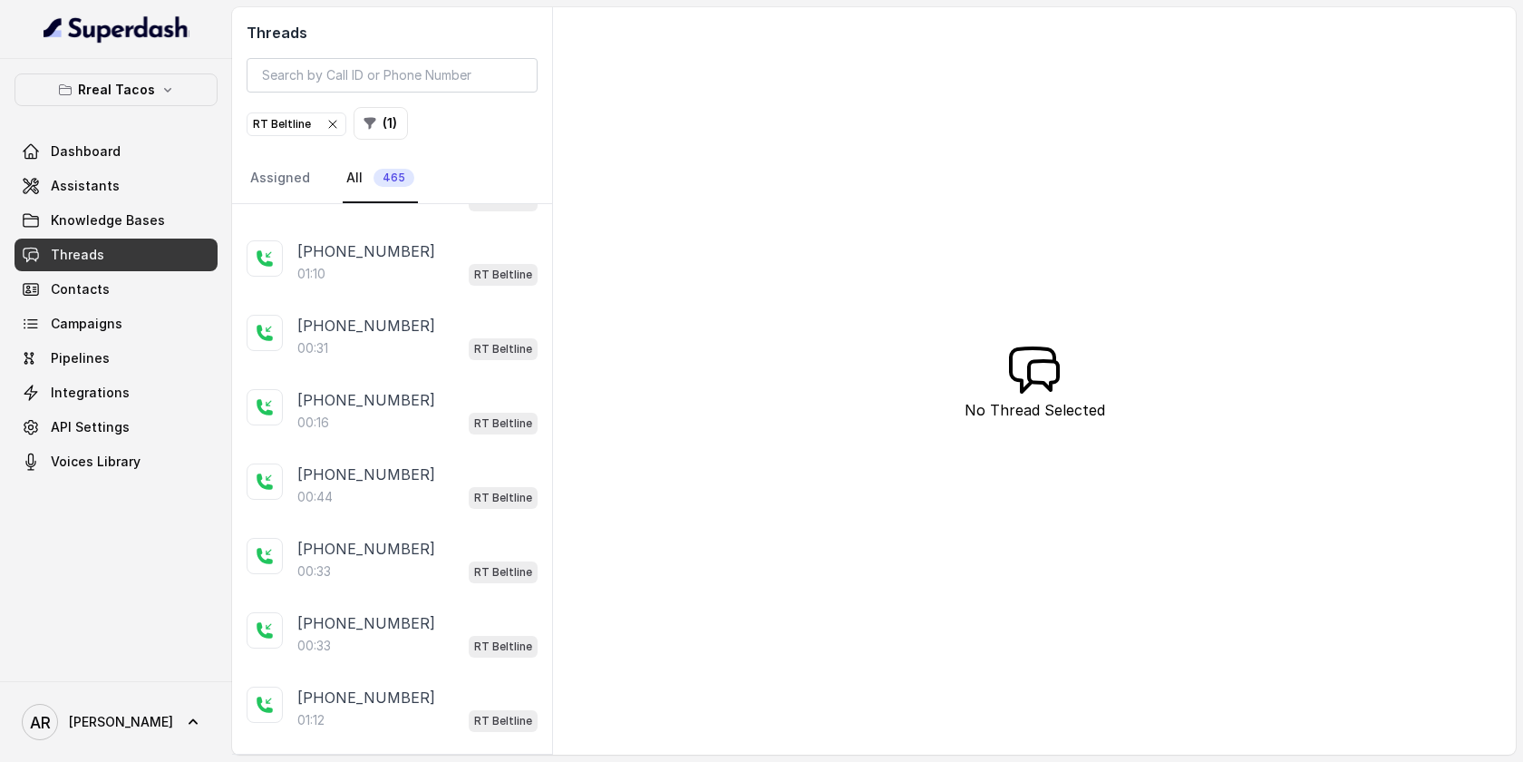
click at [443, 273] on div "01:10 RT Beltline" at bounding box center [417, 274] width 240 height 24
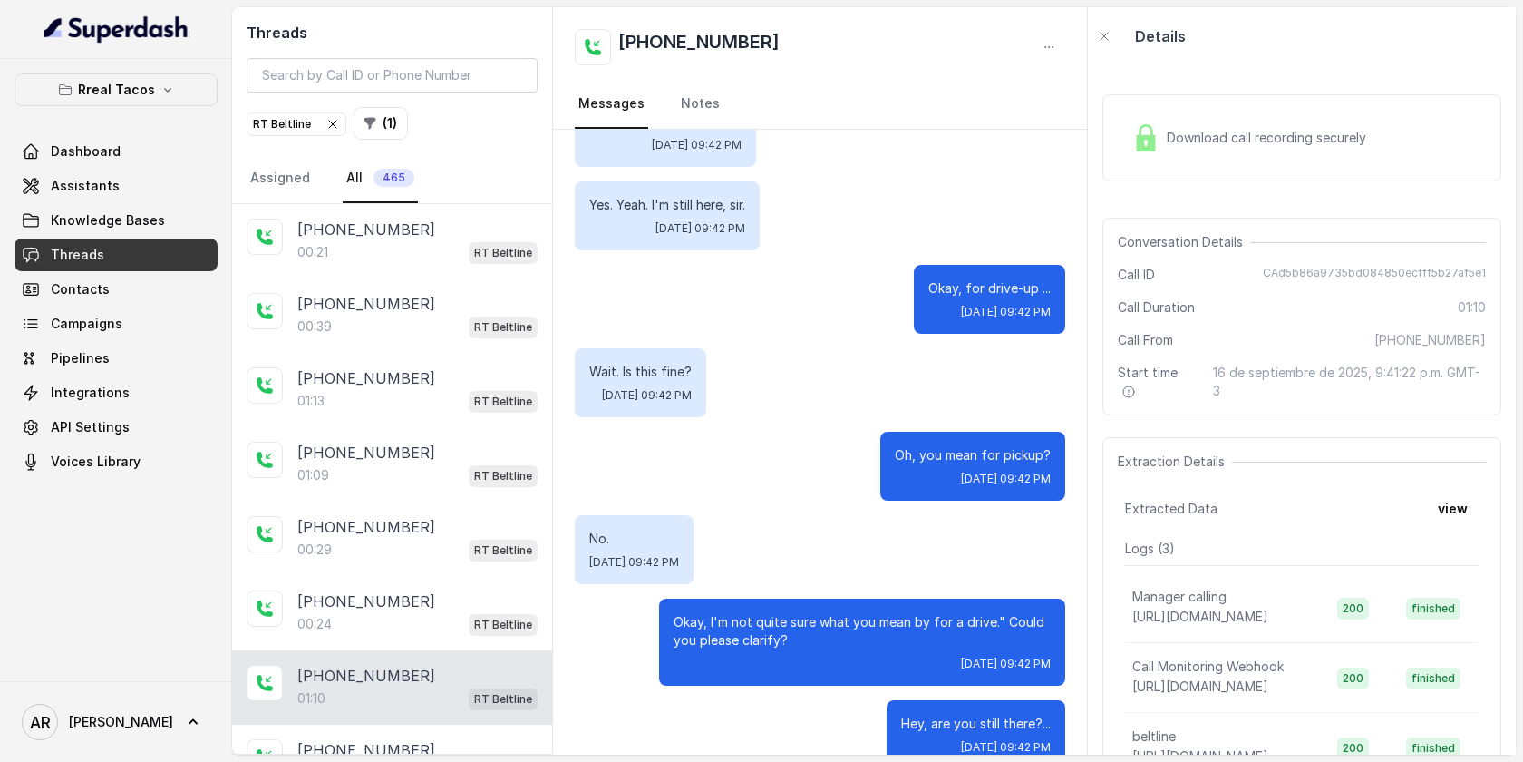
click at [443, 273] on div "[PHONE_NUMBER]:21 RT Beltline" at bounding box center [392, 241] width 320 height 74
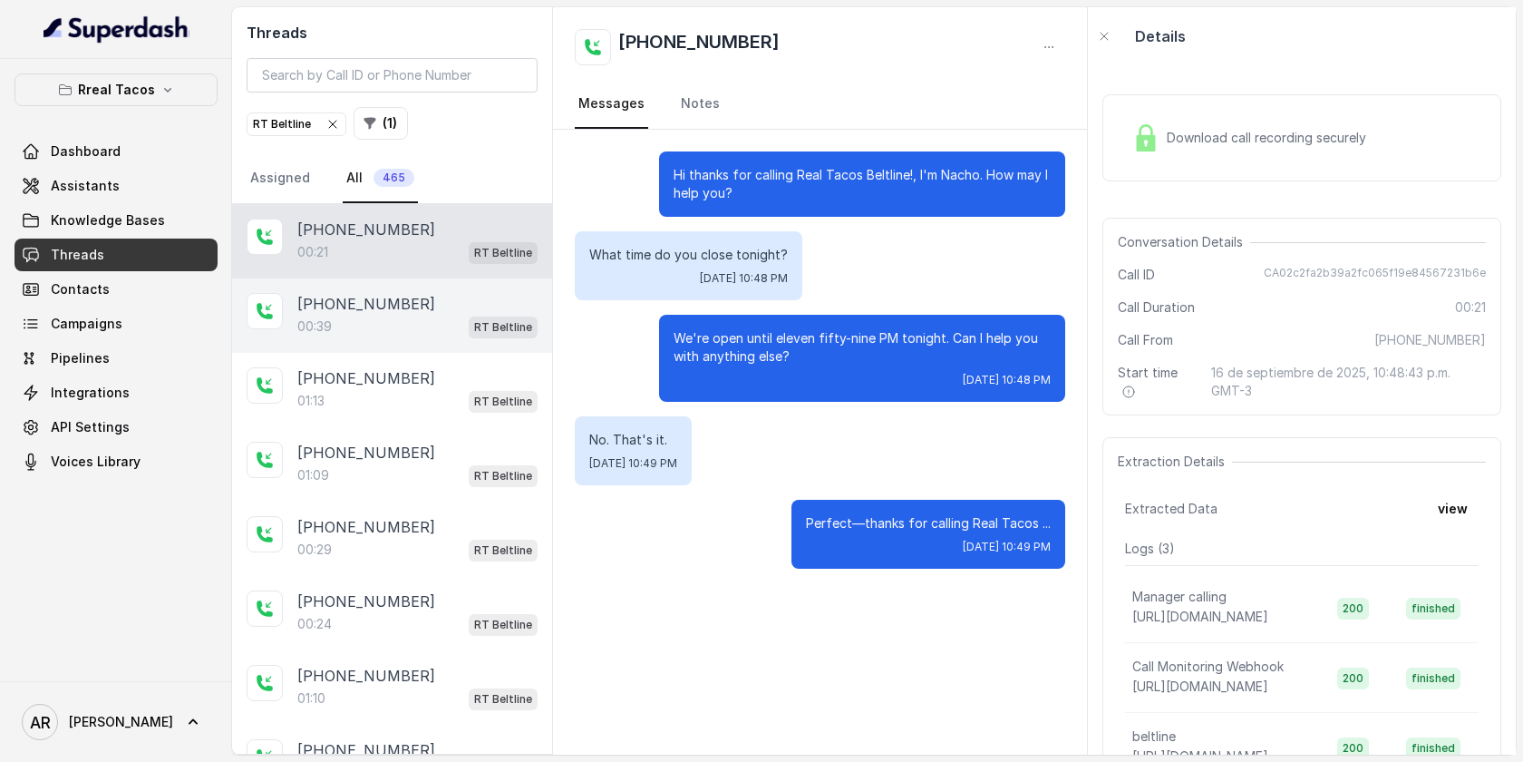
click at [446, 315] on div "00:39 RT Beltline" at bounding box center [417, 327] width 240 height 24
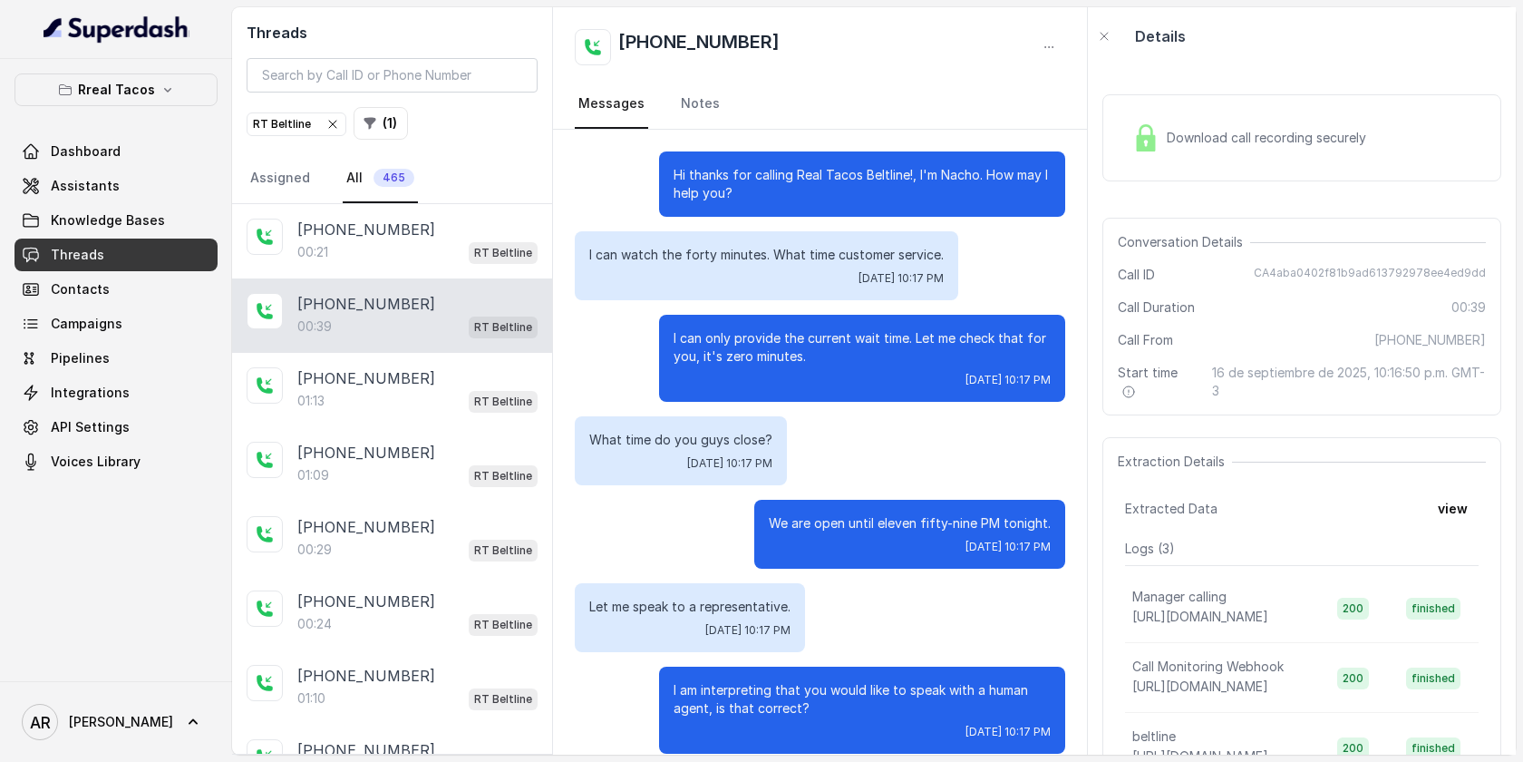
scroll to position [21, 0]
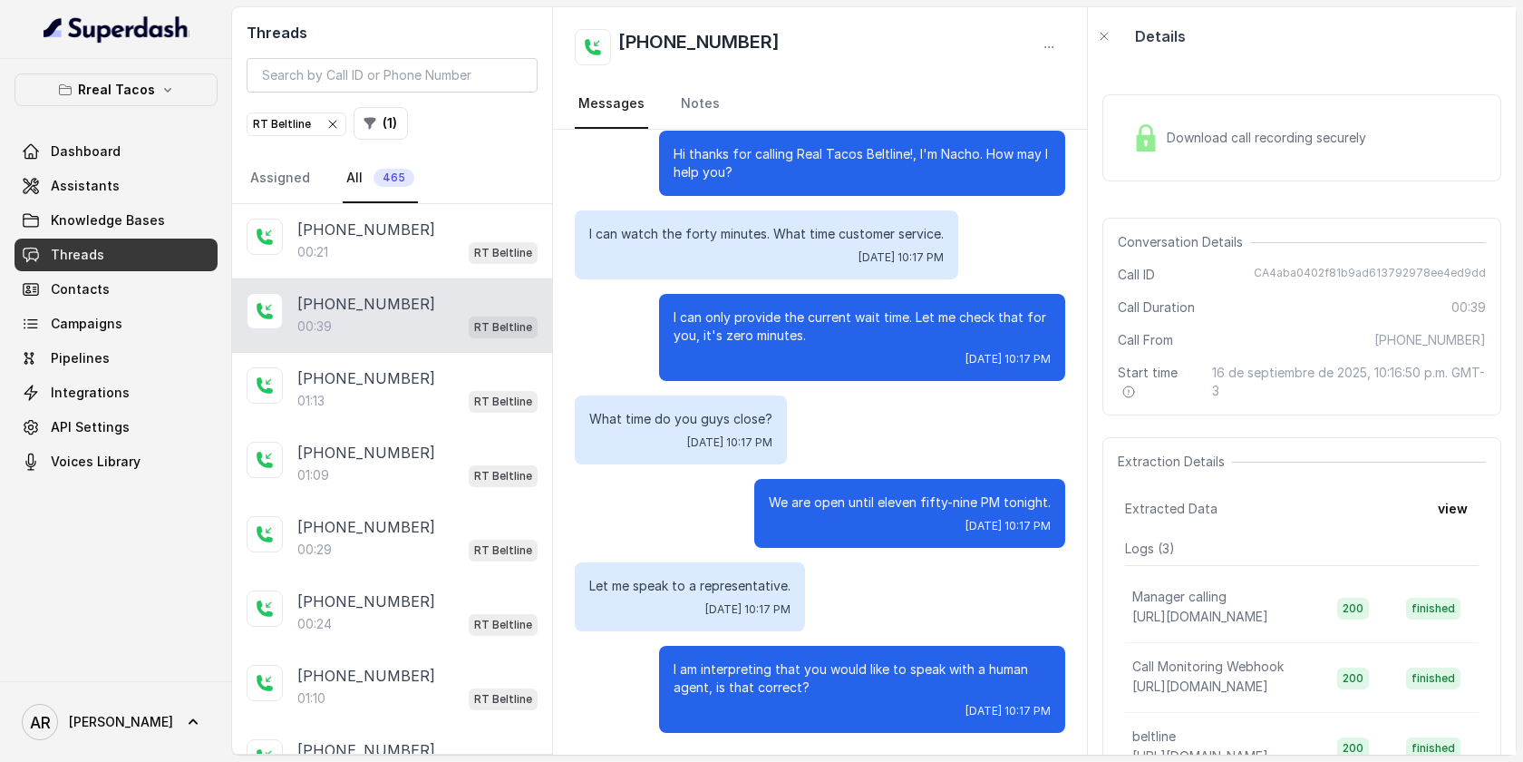
click at [1168, 151] on div "Download call recording securely" at bounding box center [1249, 138] width 248 height 42
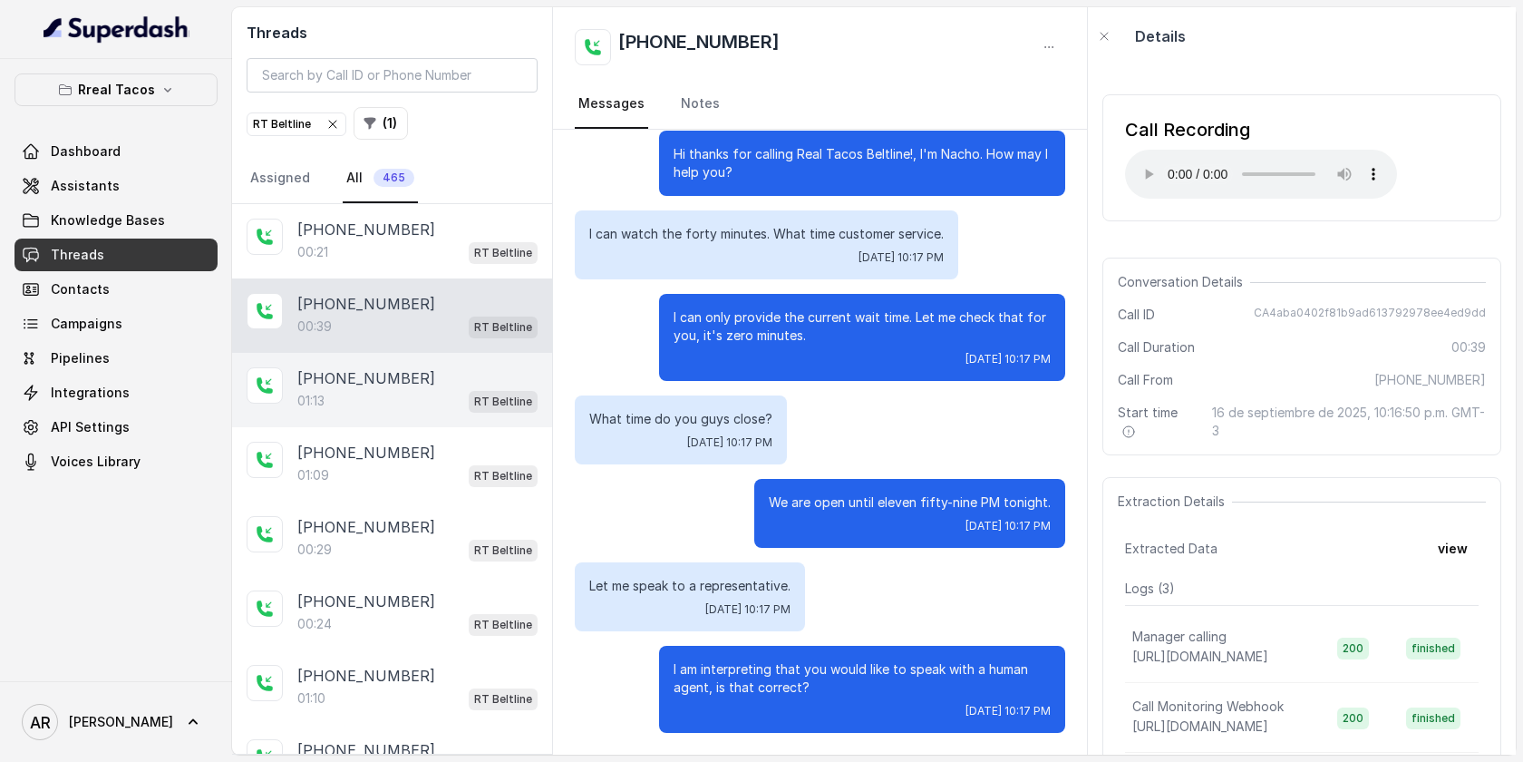
click at [397, 382] on p "[PHONE_NUMBER]" at bounding box center [366, 378] width 138 height 22
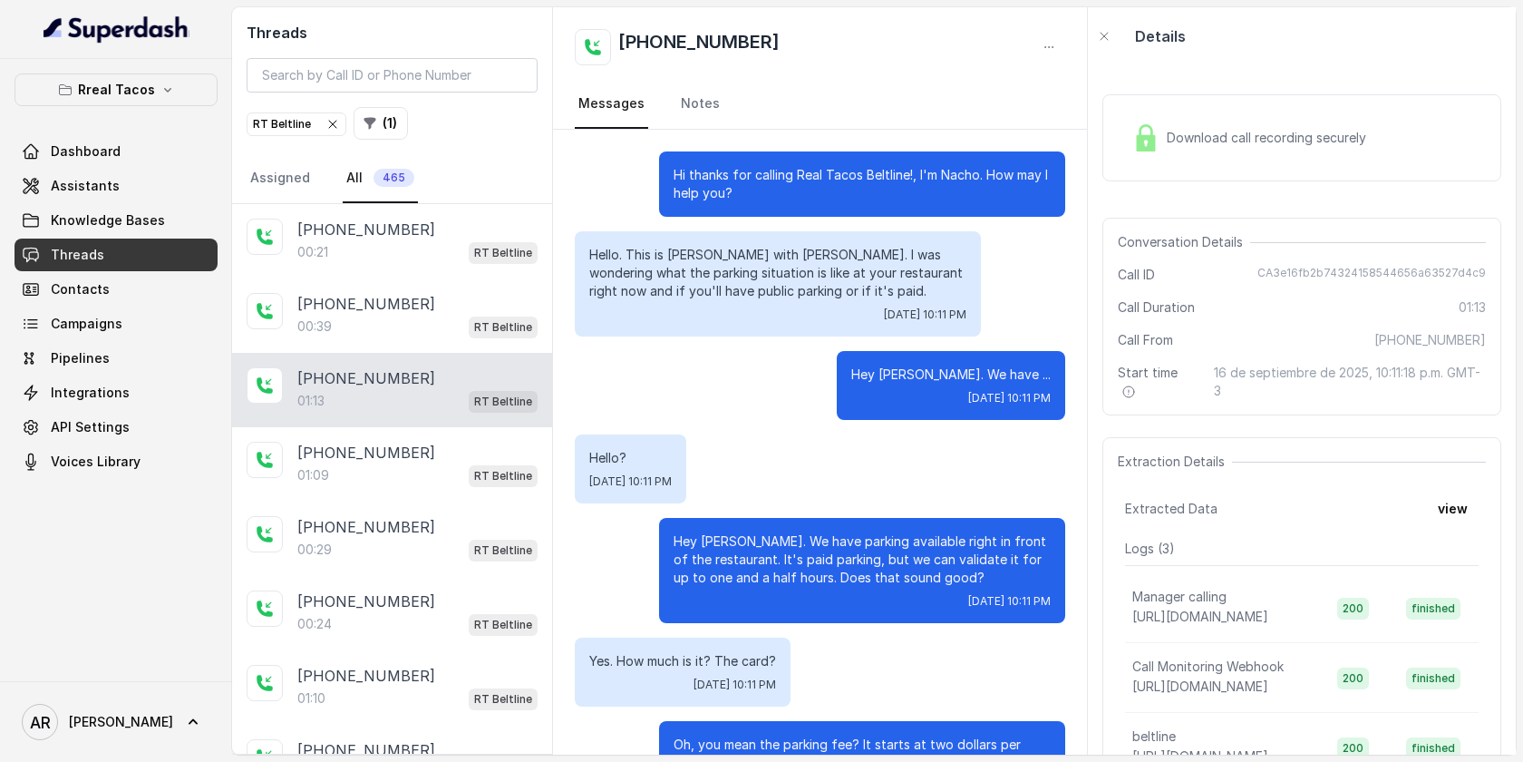
scroll to position [714, 0]
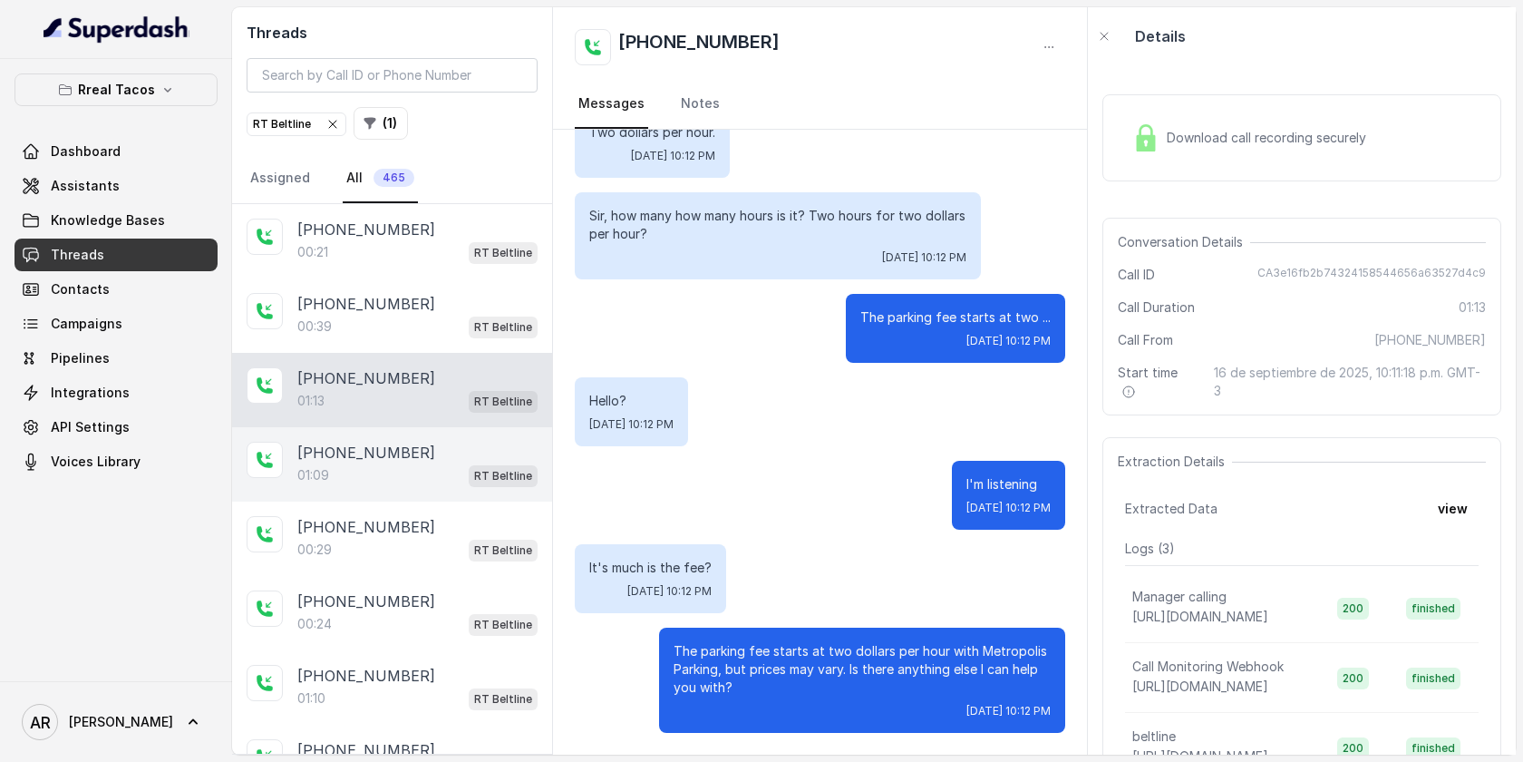
click at [419, 445] on div "[PHONE_NUMBER]" at bounding box center [417, 453] width 240 height 22
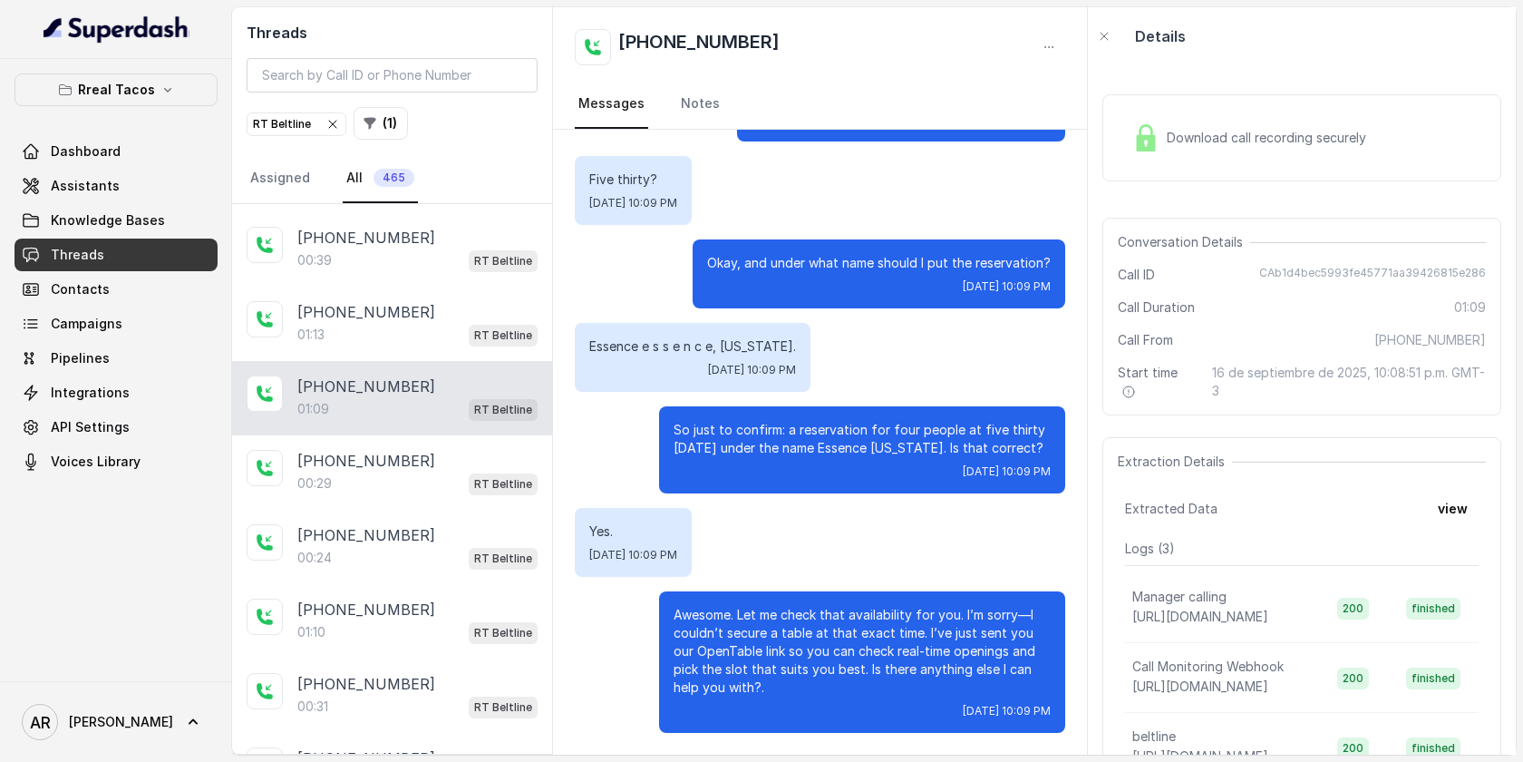
scroll to position [63, 0]
click at [419, 445] on div "[PHONE_NUMBER]:29 RT Beltline" at bounding box center [392, 475] width 320 height 74
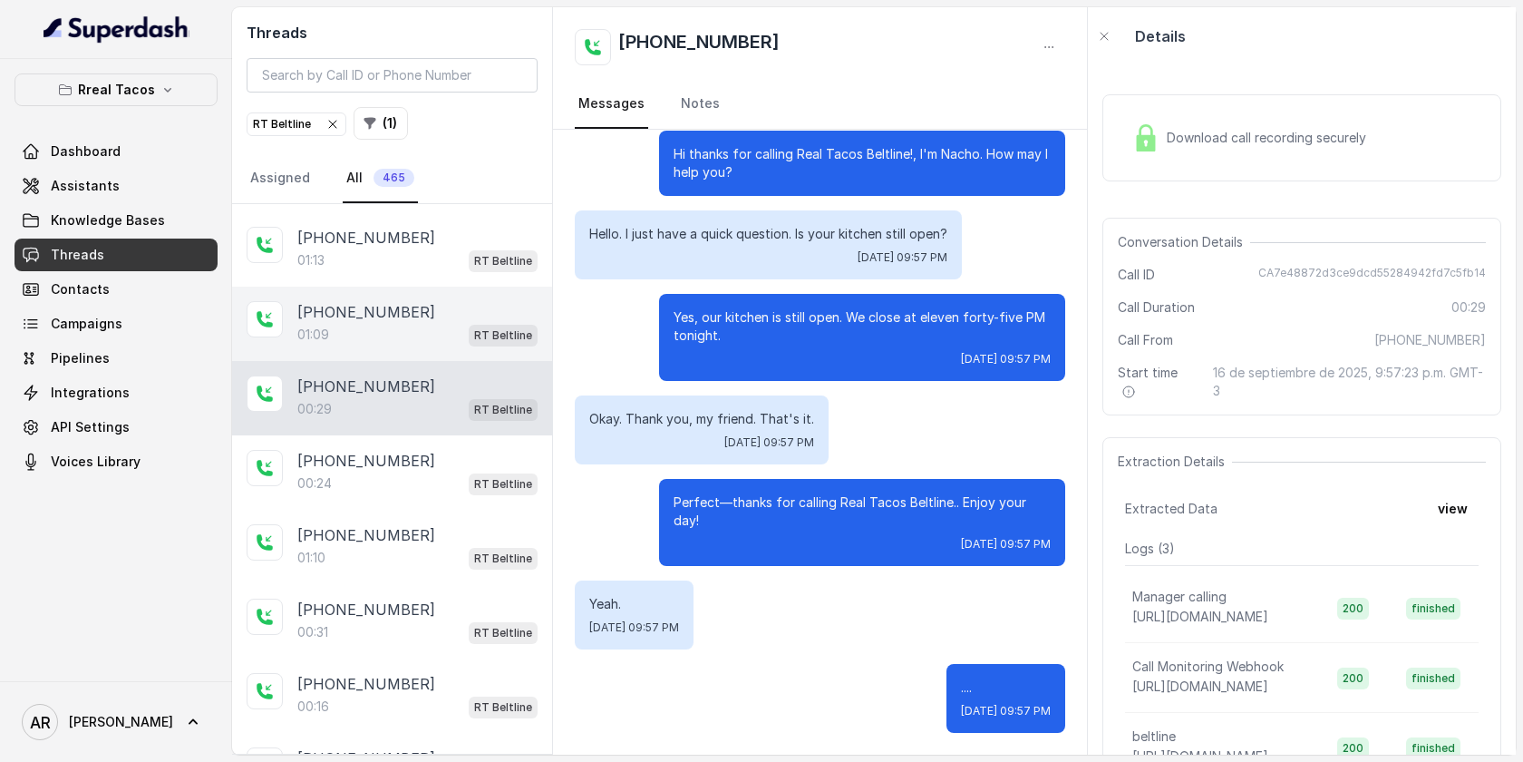
scroll to position [134, 0]
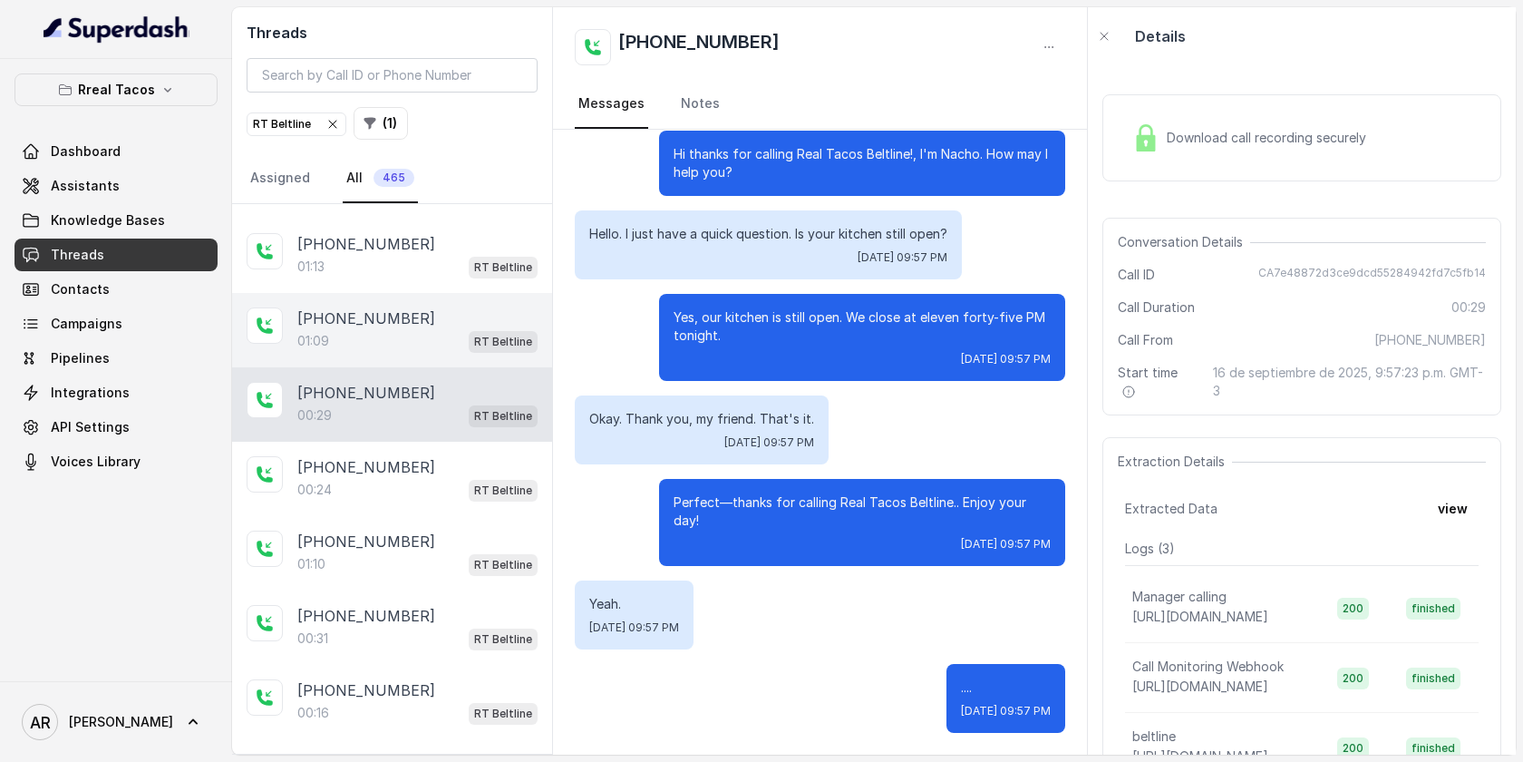
click at [419, 445] on div "[PHONE_NUMBER]:24 RT Beltline" at bounding box center [392, 479] width 320 height 74
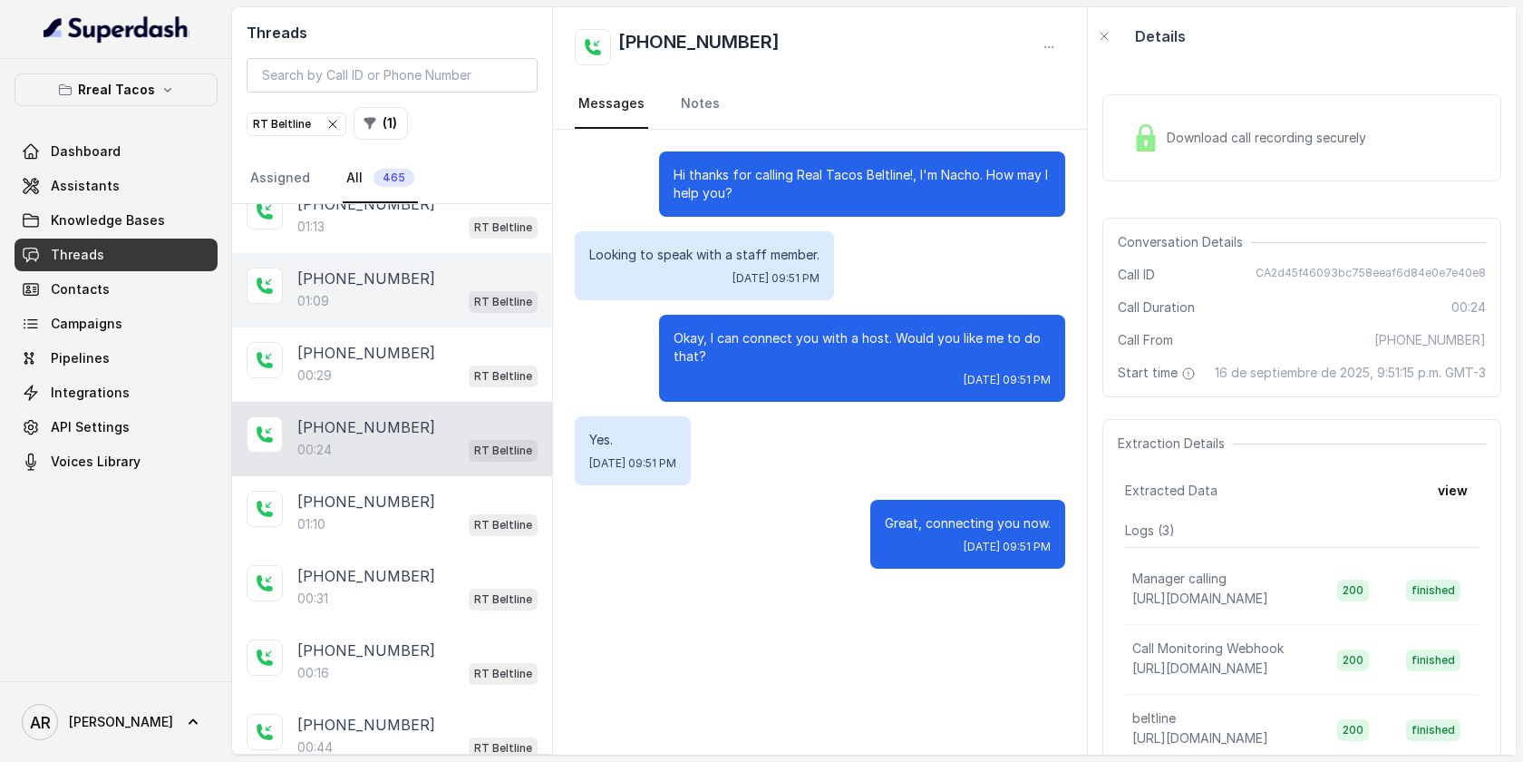
scroll to position [180, 0]
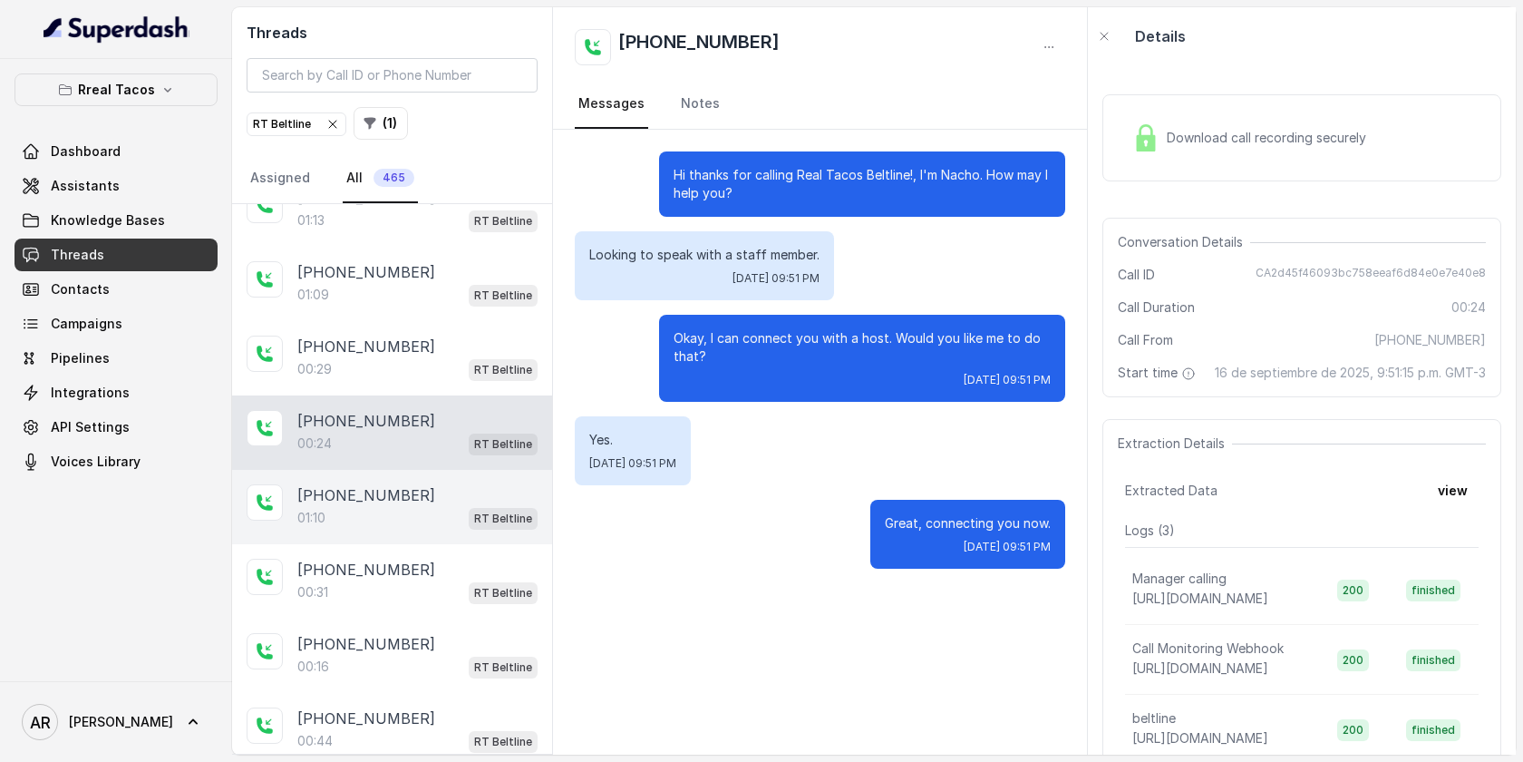
click at [429, 490] on div "[PHONE_NUMBER]" at bounding box center [417, 495] width 240 height 22
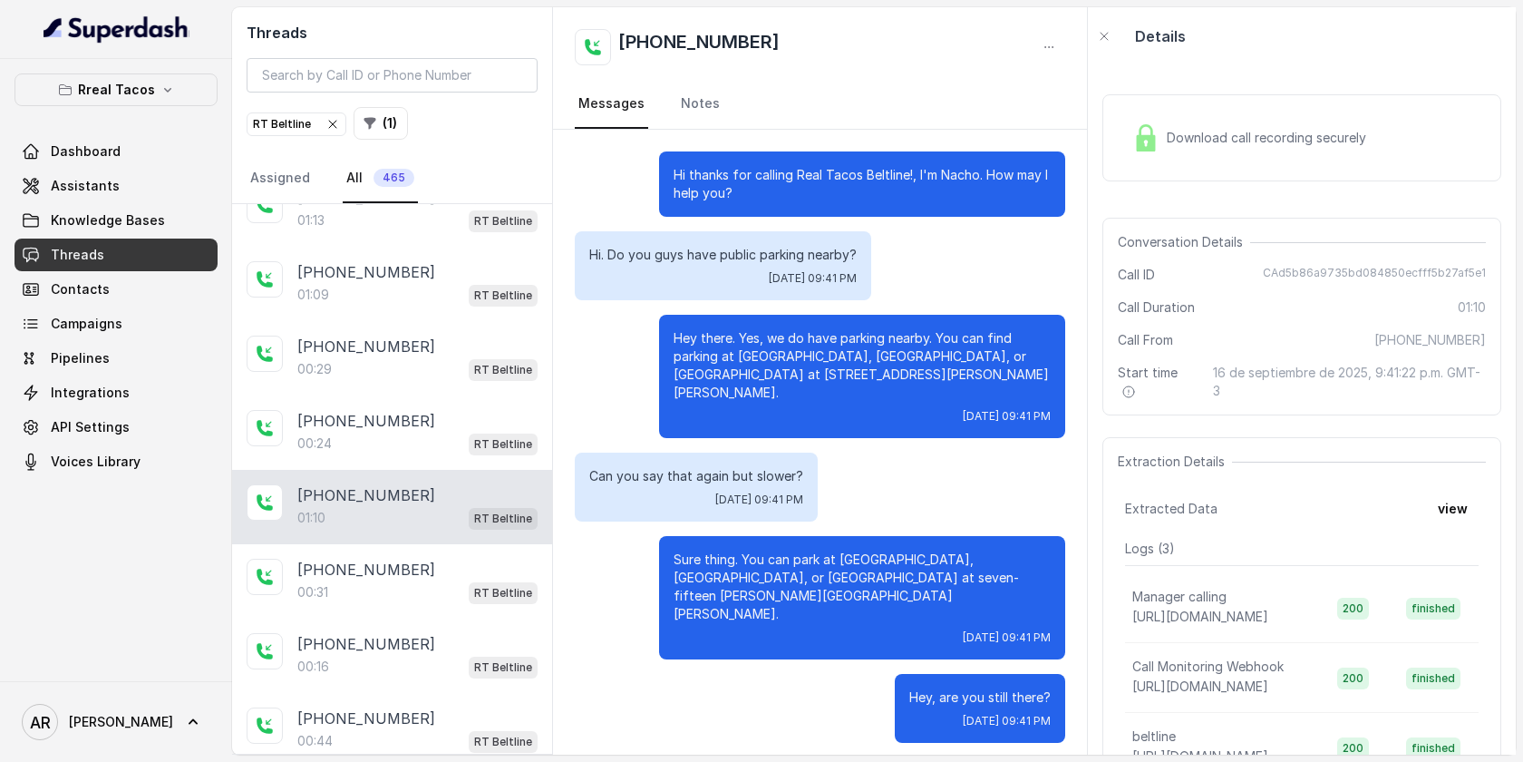
scroll to position [659, 0]
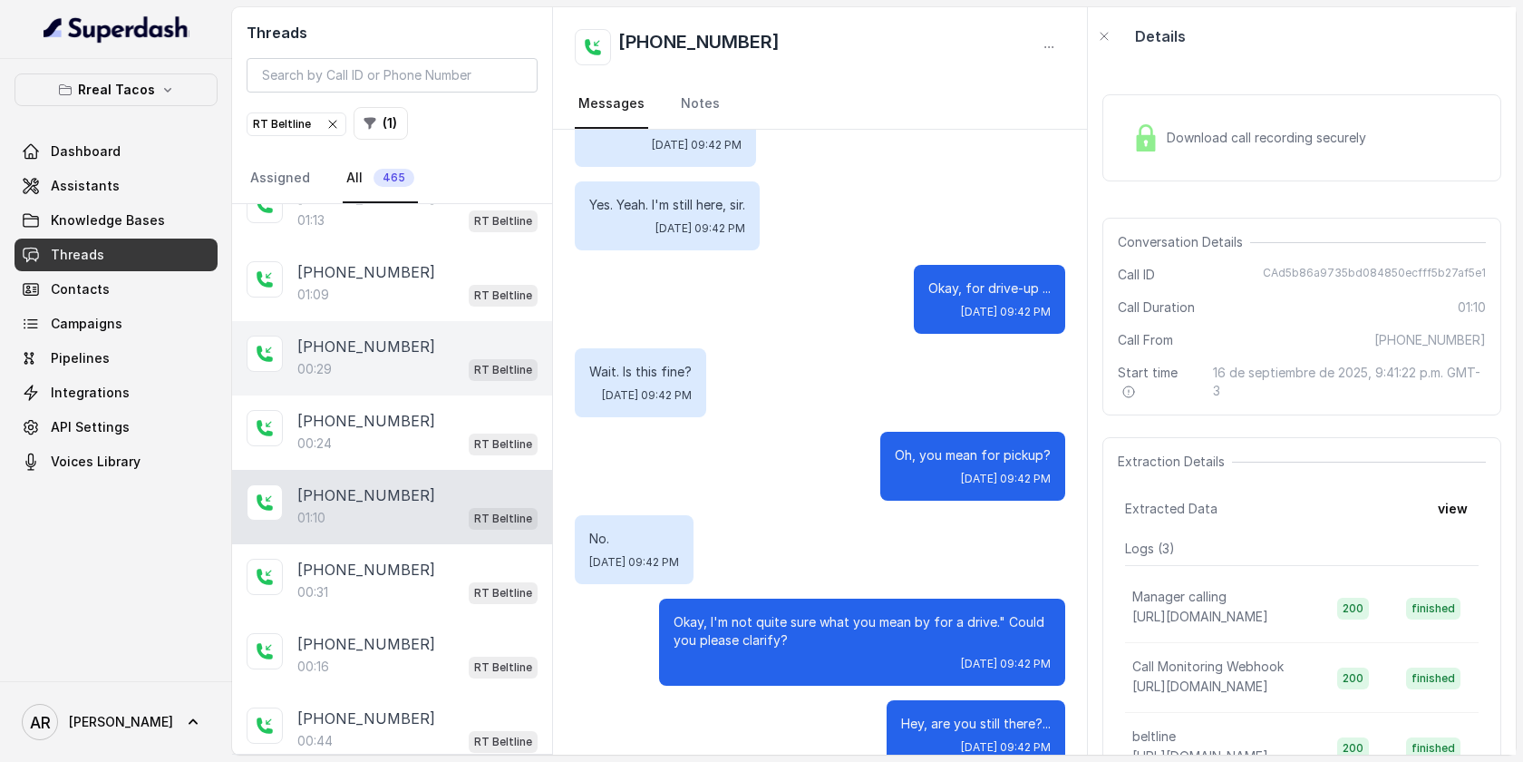
click at [429, 387] on div "[PHONE_NUMBER]:29 RT Beltline" at bounding box center [392, 358] width 320 height 74
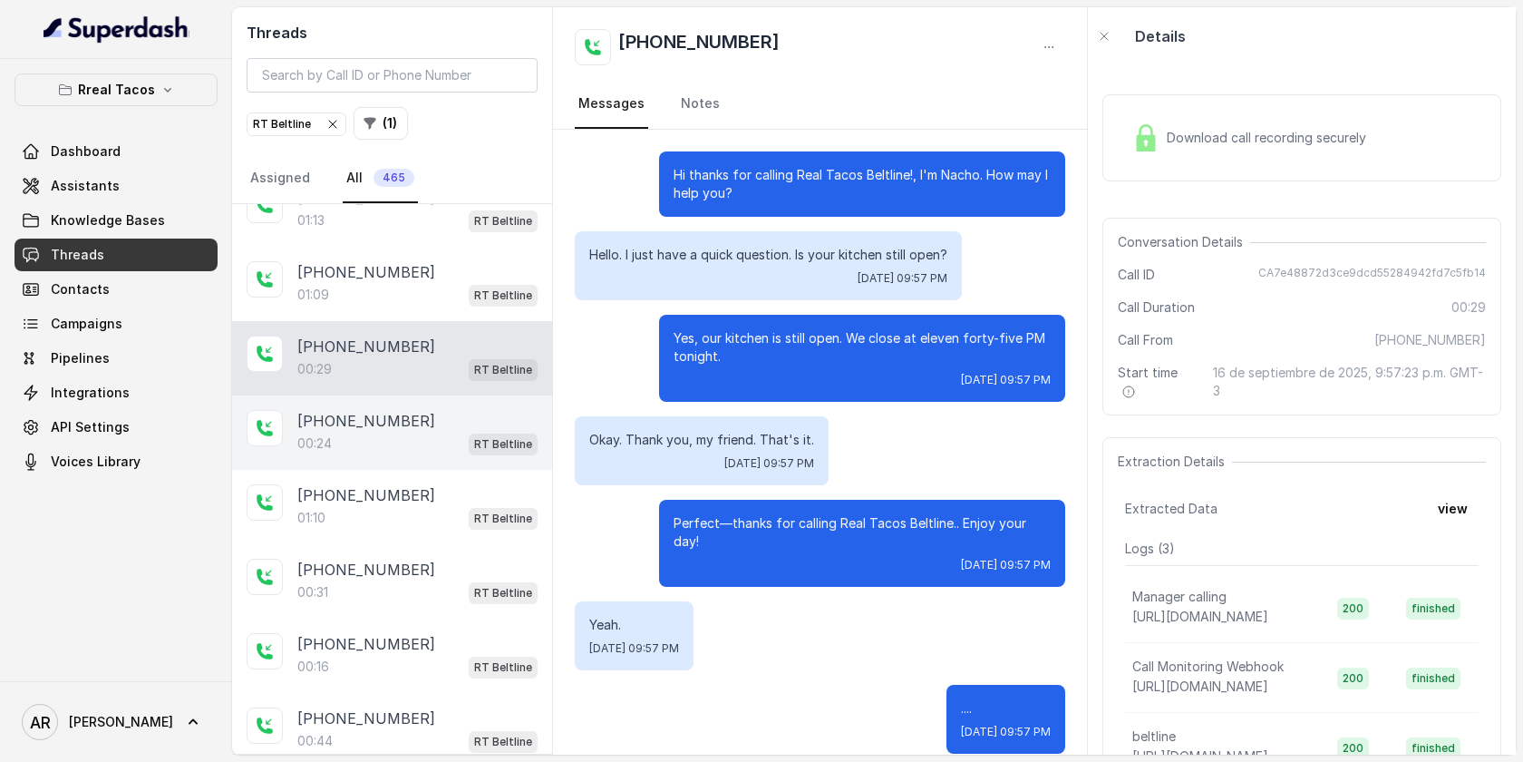
scroll to position [21, 0]
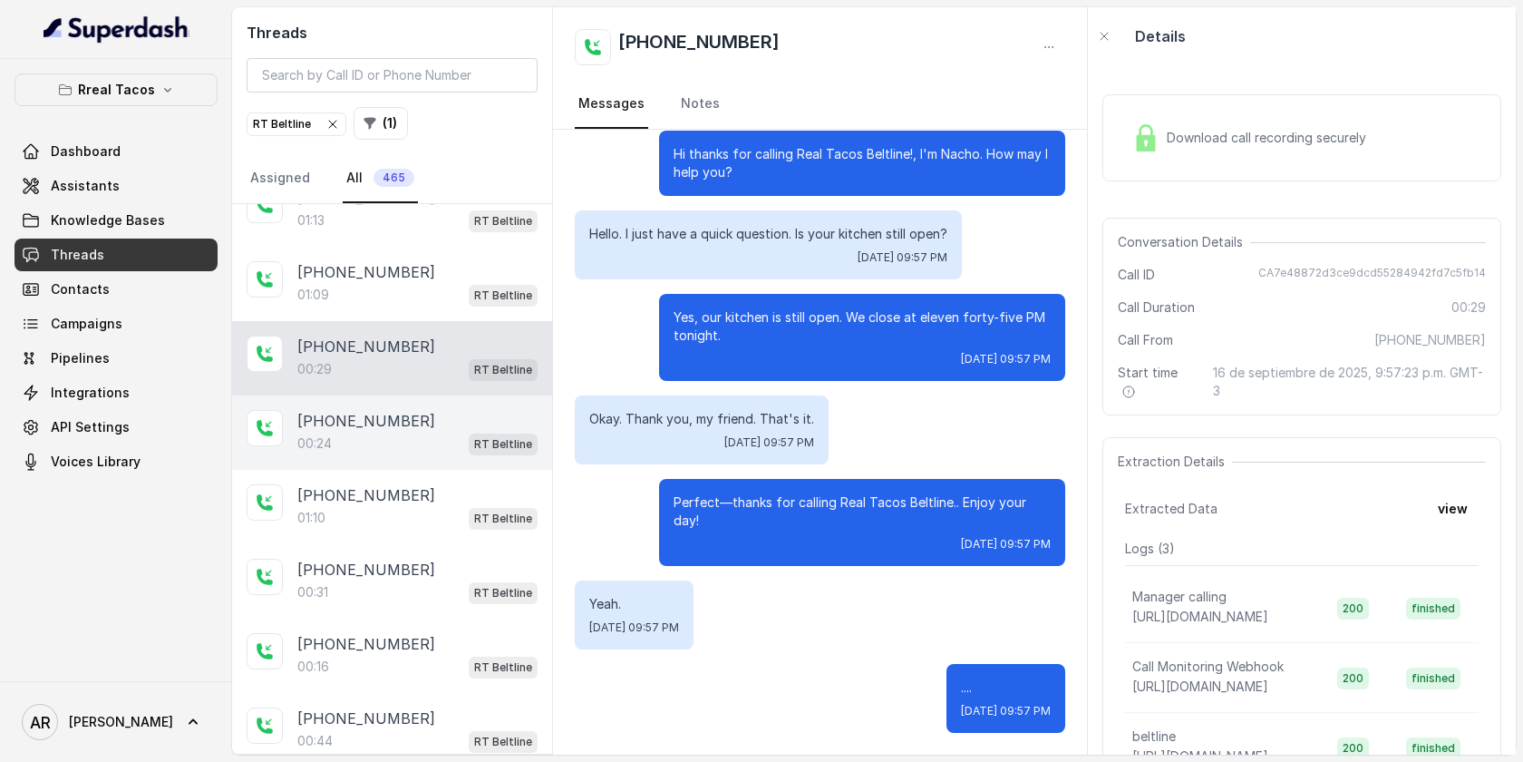
click at [429, 427] on div "[PHONE_NUMBER]" at bounding box center [417, 421] width 240 height 22
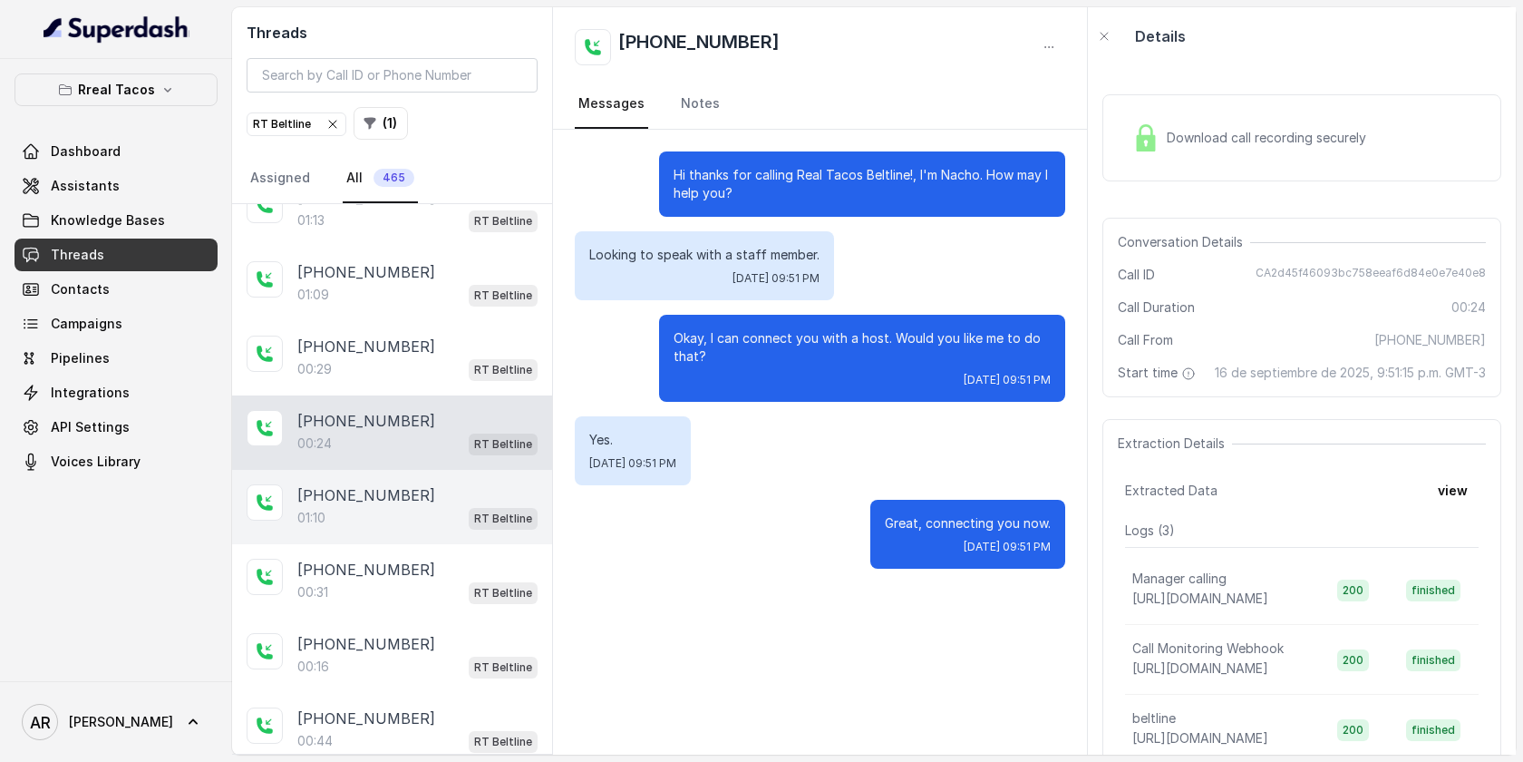
click at [404, 511] on div "01:10 RT Beltline" at bounding box center [417, 518] width 240 height 24
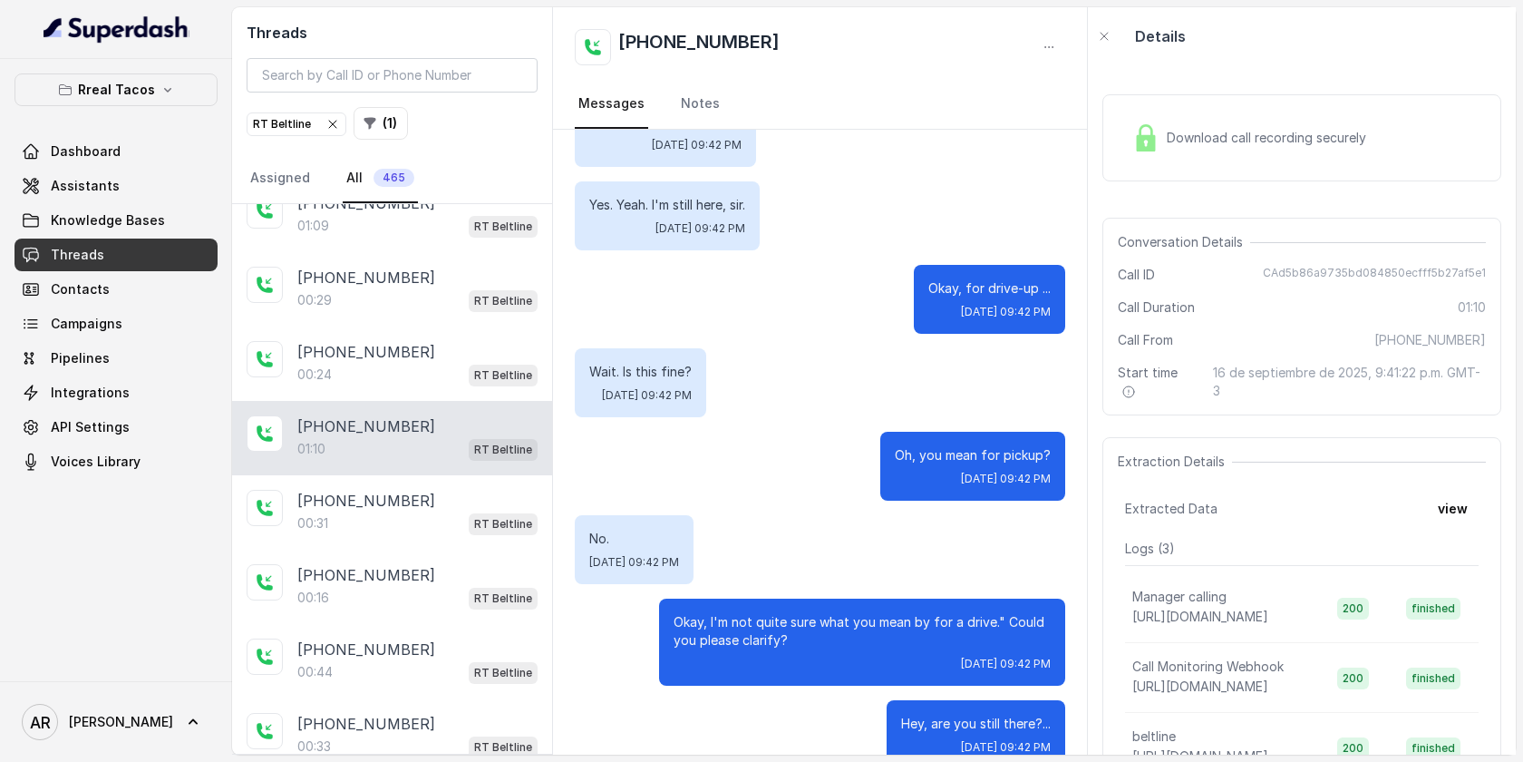
scroll to position [248, 0]
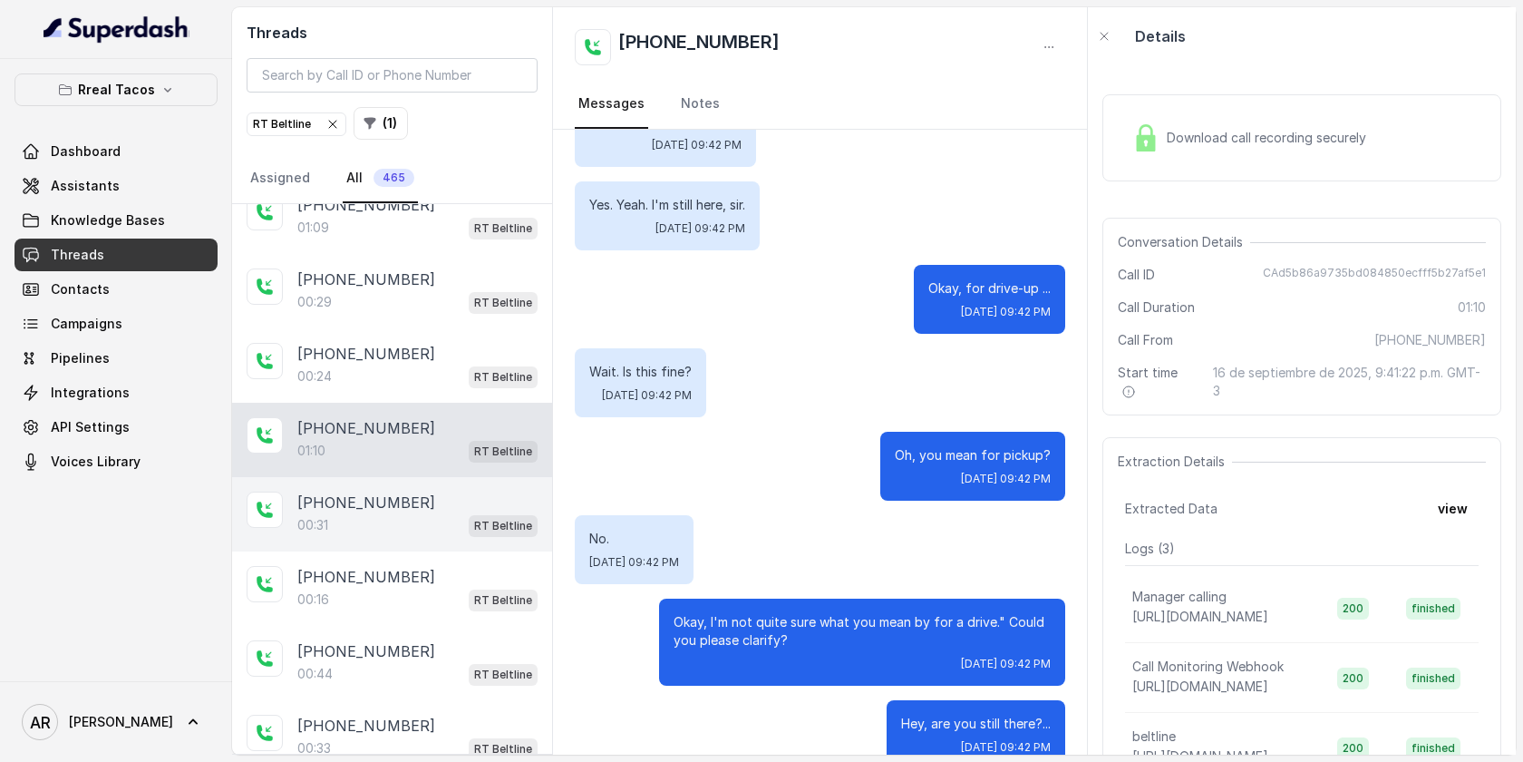
click at [420, 528] on div "00:31 RT Beltline" at bounding box center [417, 525] width 240 height 24
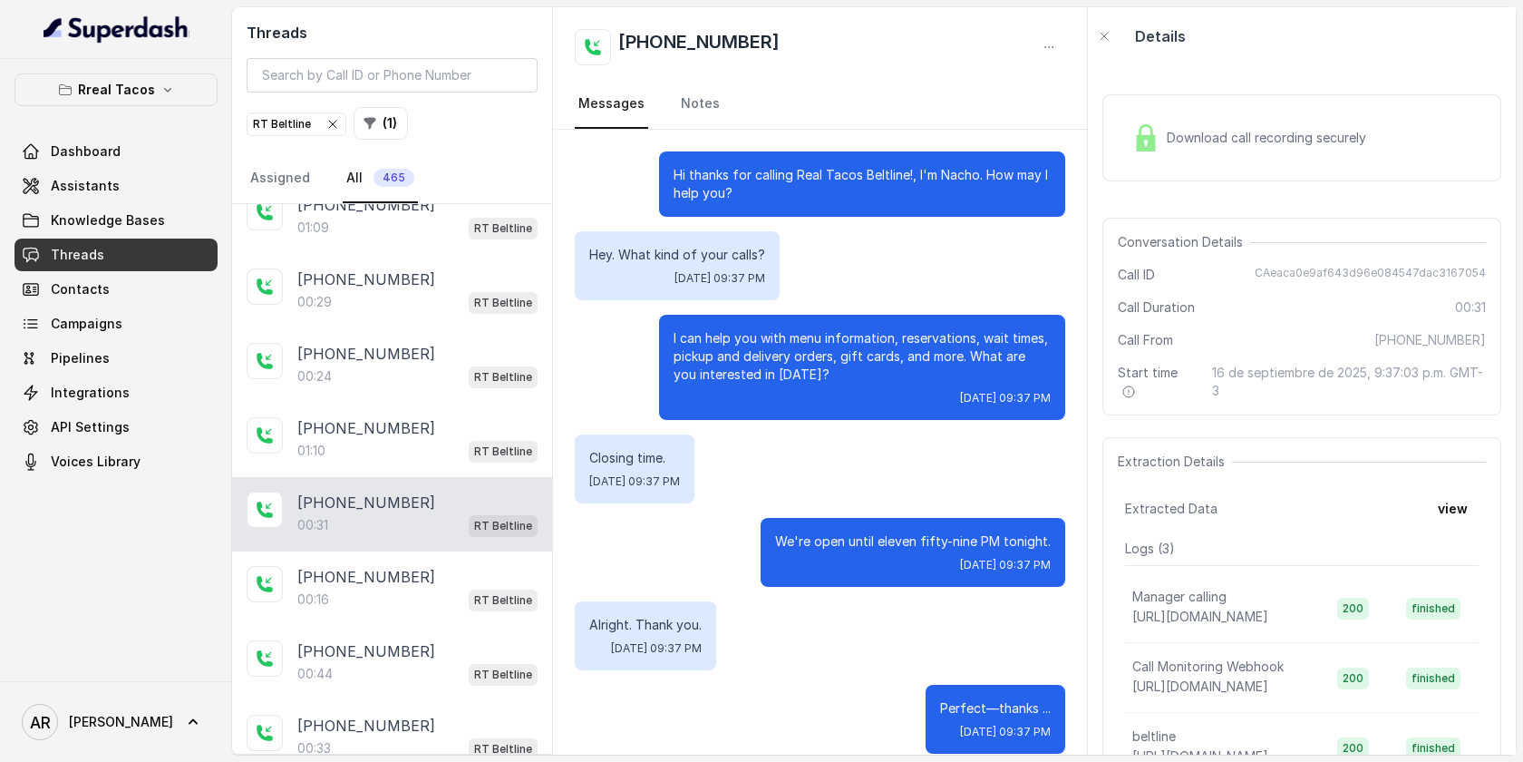
scroll to position [21, 0]
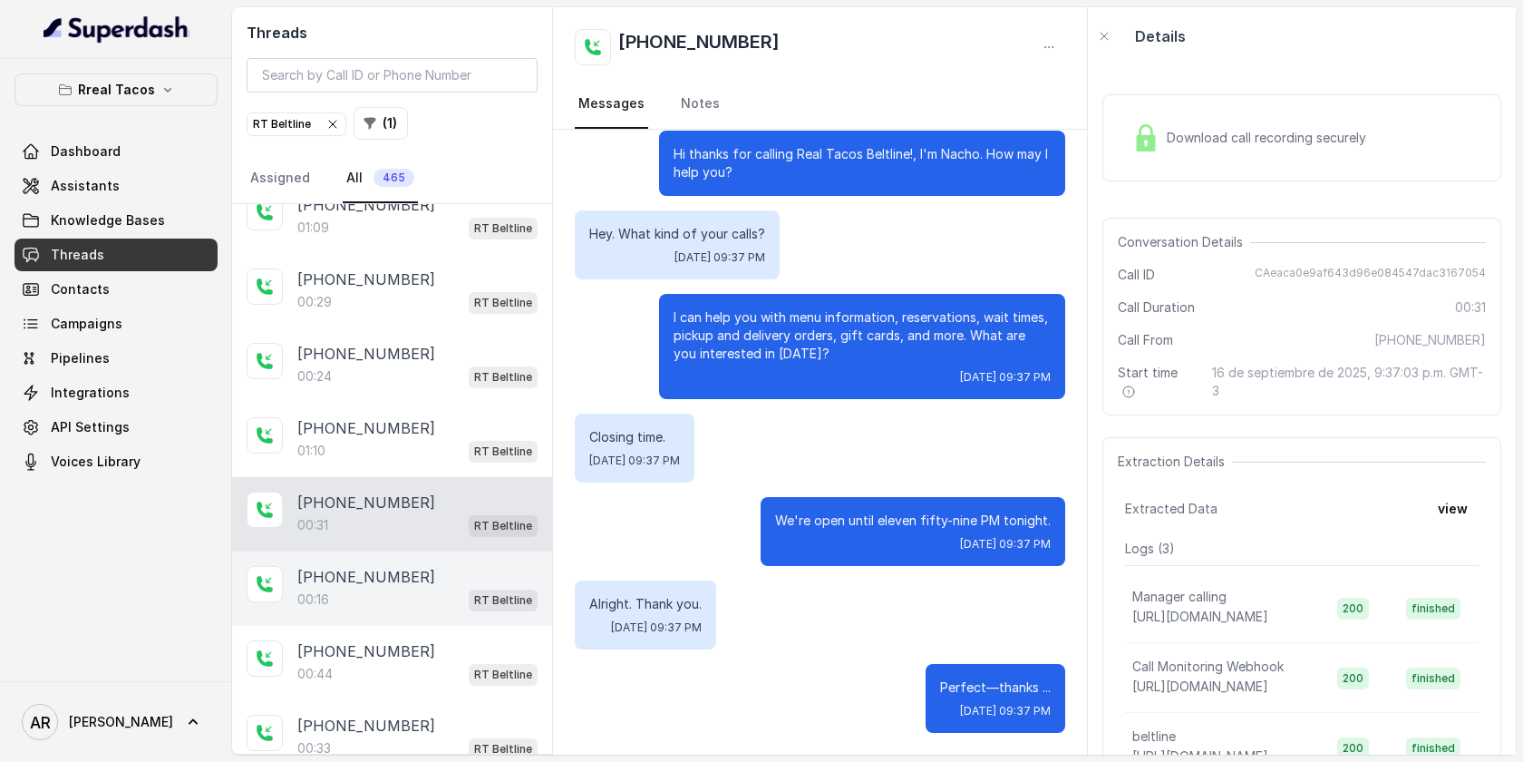
click at [438, 608] on div "[PHONE_NUMBER]:16 RT Beltline" at bounding box center [392, 588] width 320 height 74
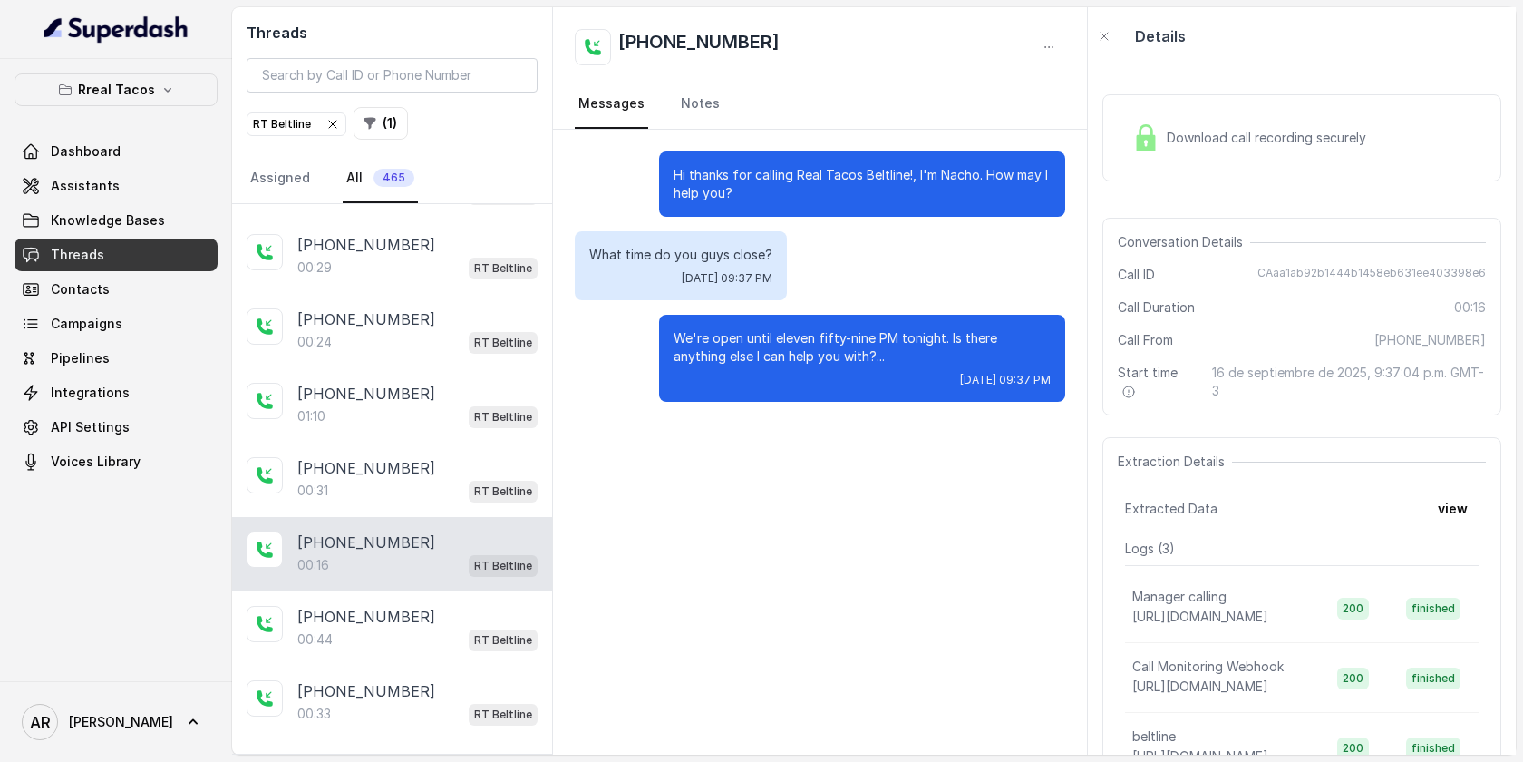
scroll to position [365, 0]
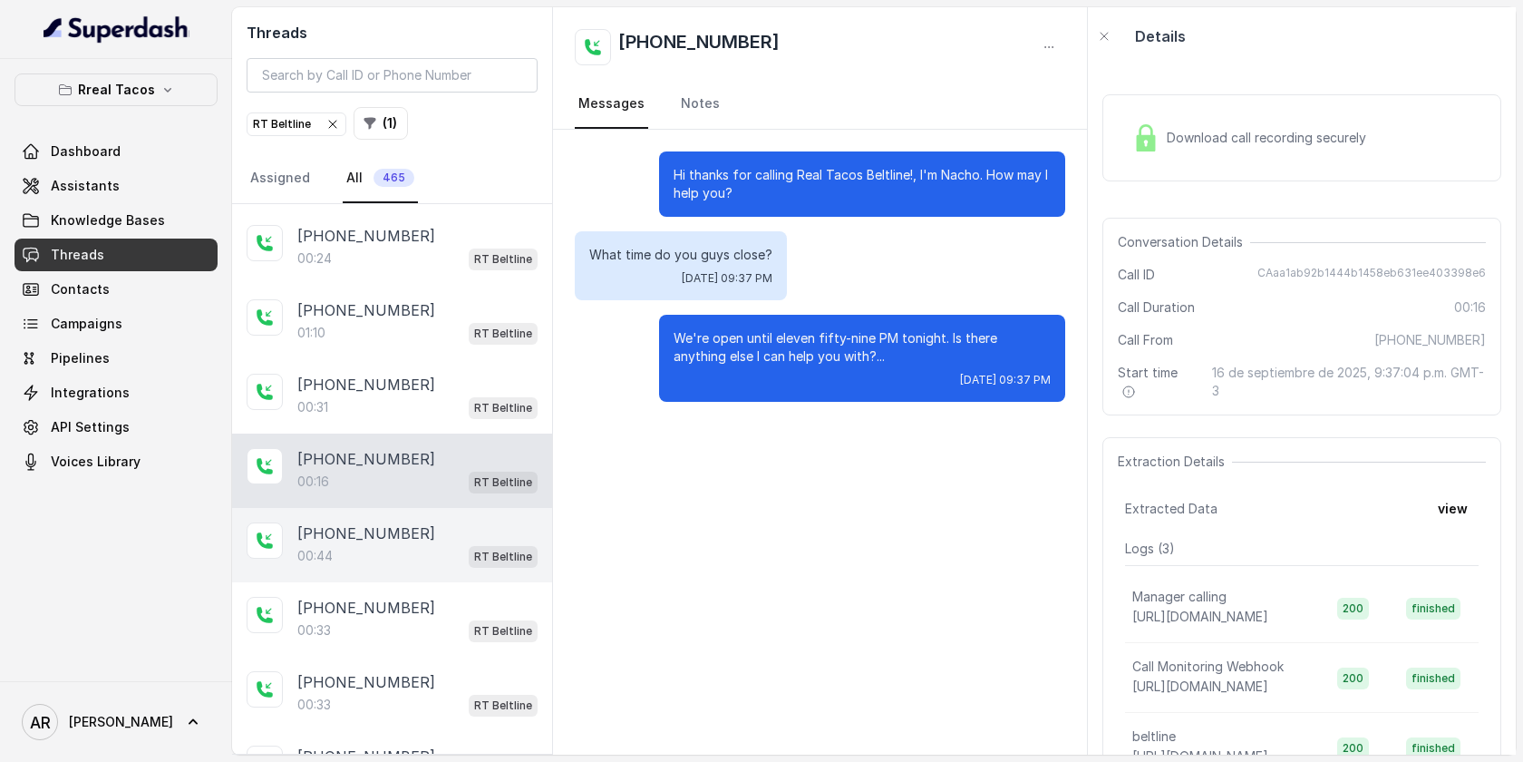
click at [404, 548] on div "00:44 RT Beltline" at bounding box center [417, 556] width 240 height 24
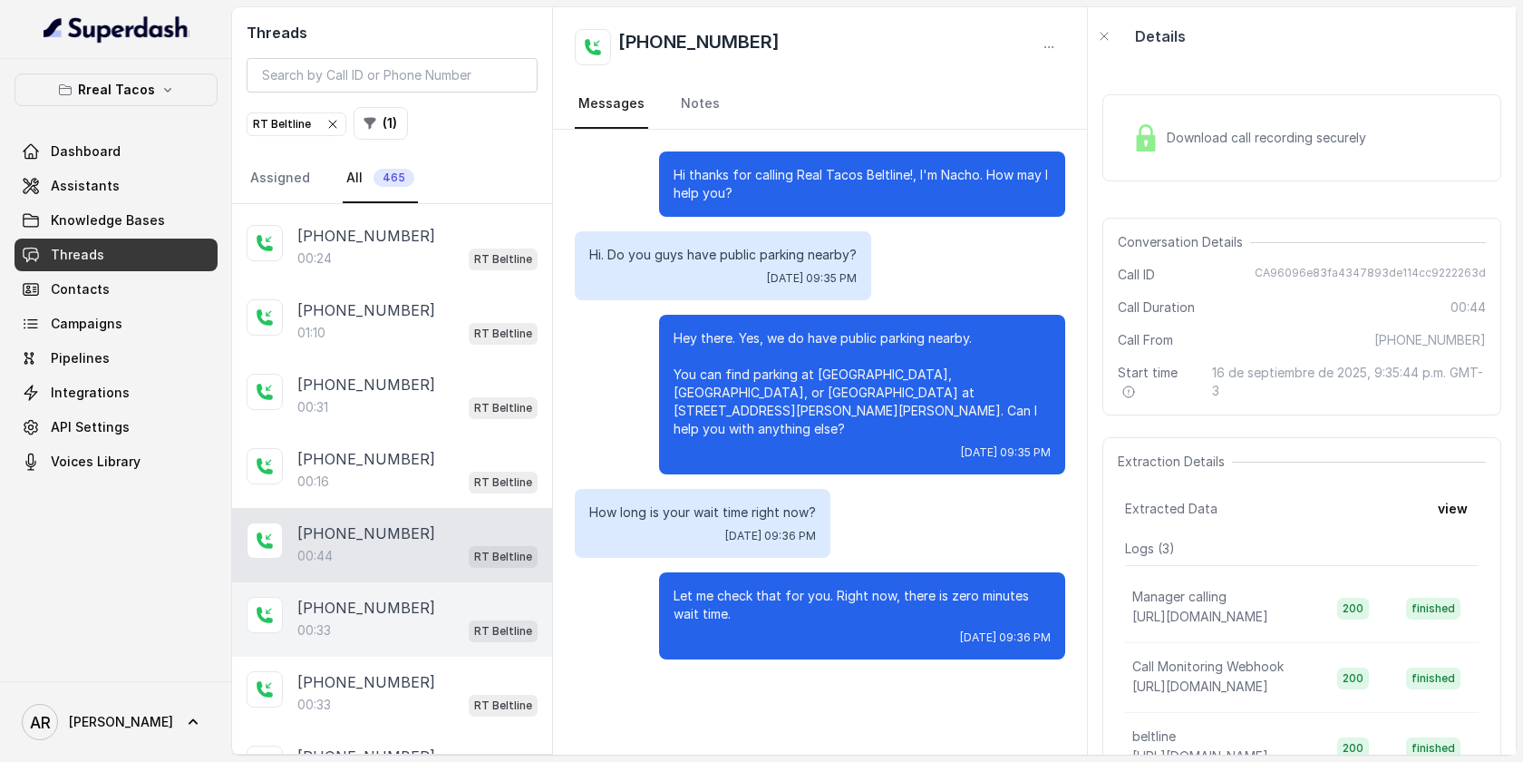
click at [416, 601] on div "[PHONE_NUMBER]" at bounding box center [417, 608] width 240 height 22
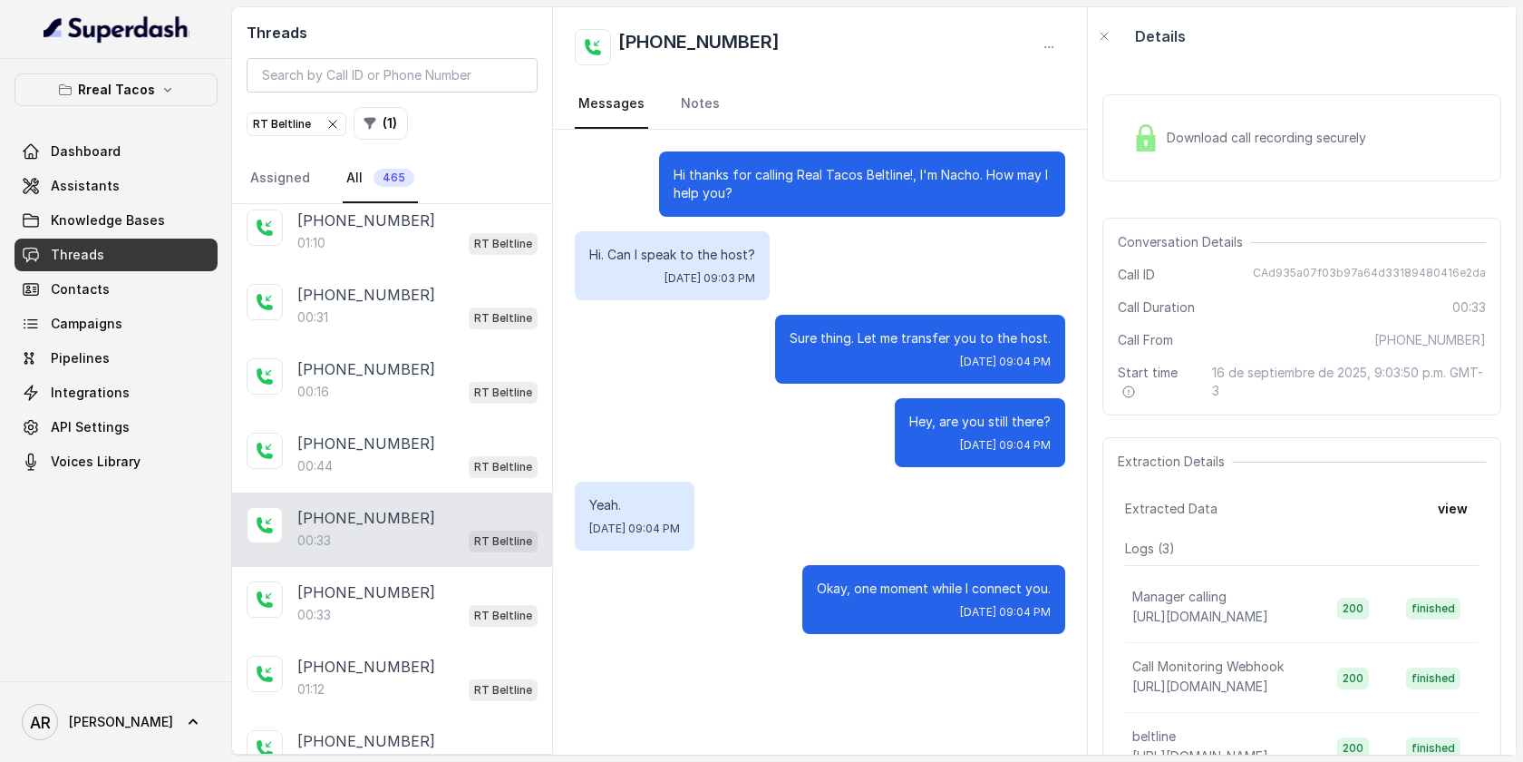
scroll to position [457, 0]
click at [416, 601] on div "00:33 RT Beltline" at bounding box center [417, 613] width 240 height 24
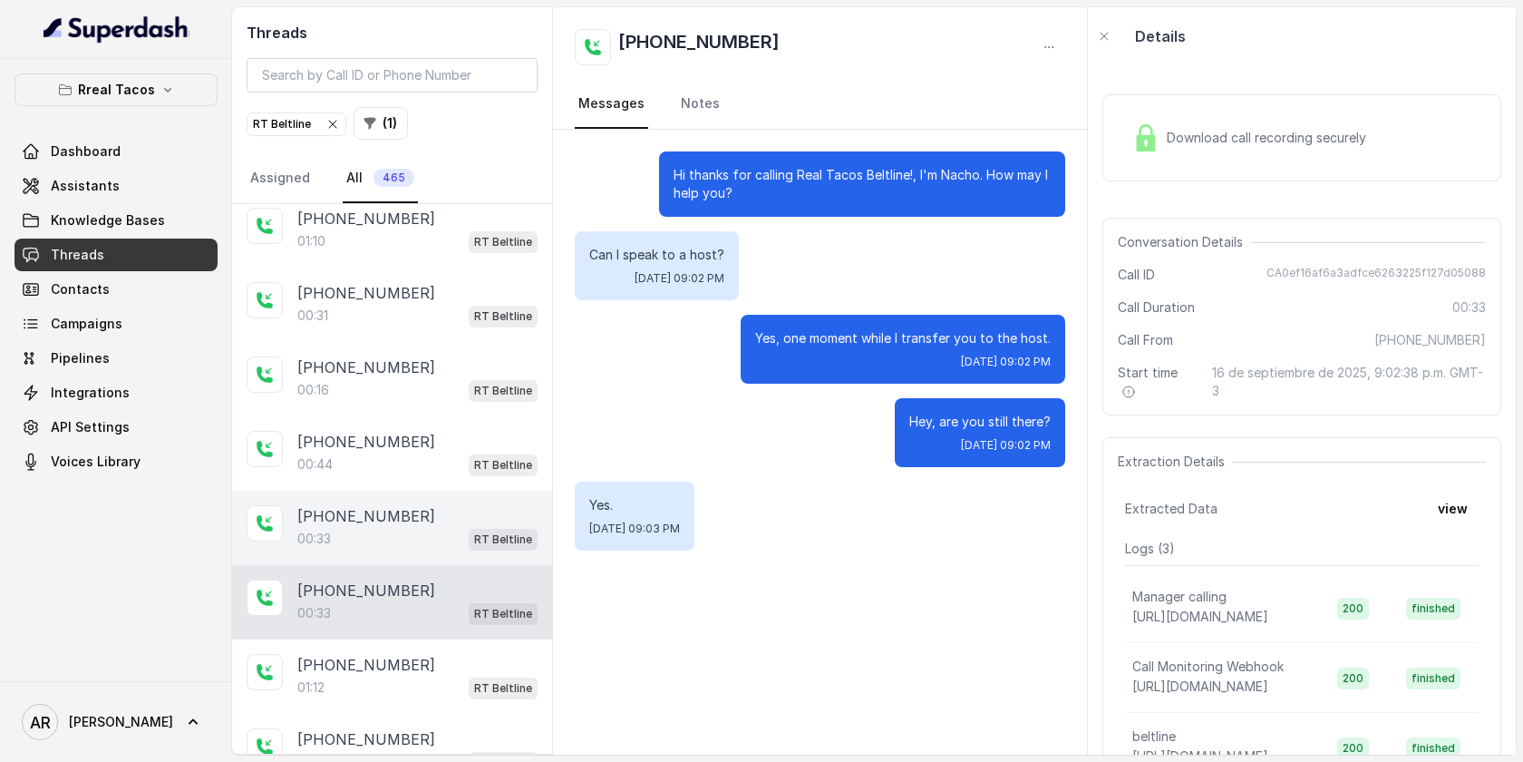
click at [411, 535] on div "00:33 RT Beltline" at bounding box center [417, 539] width 240 height 24
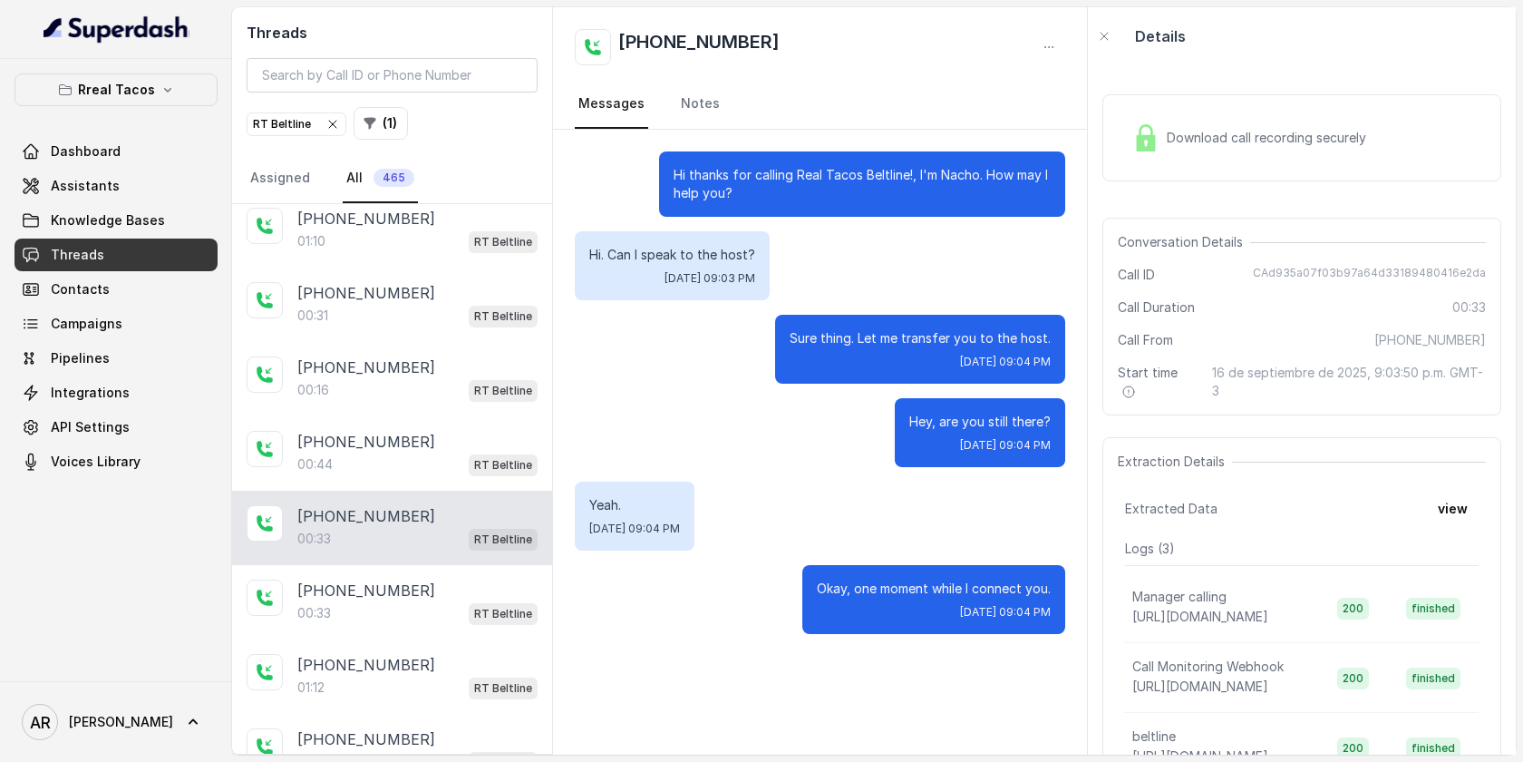
click at [1168, 123] on div "Download call recording securely" at bounding box center [1249, 138] width 248 height 42
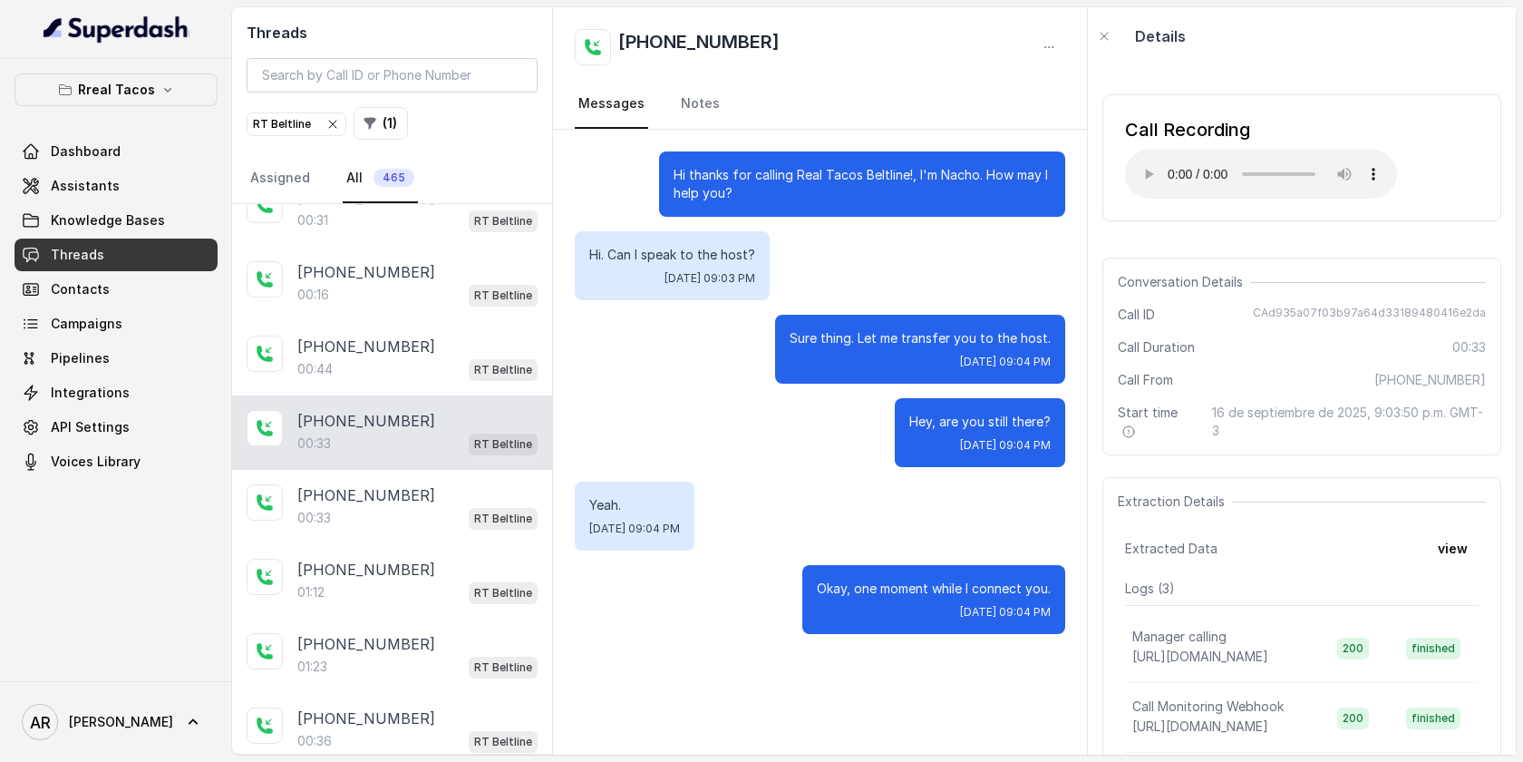
scroll to position [579, 0]
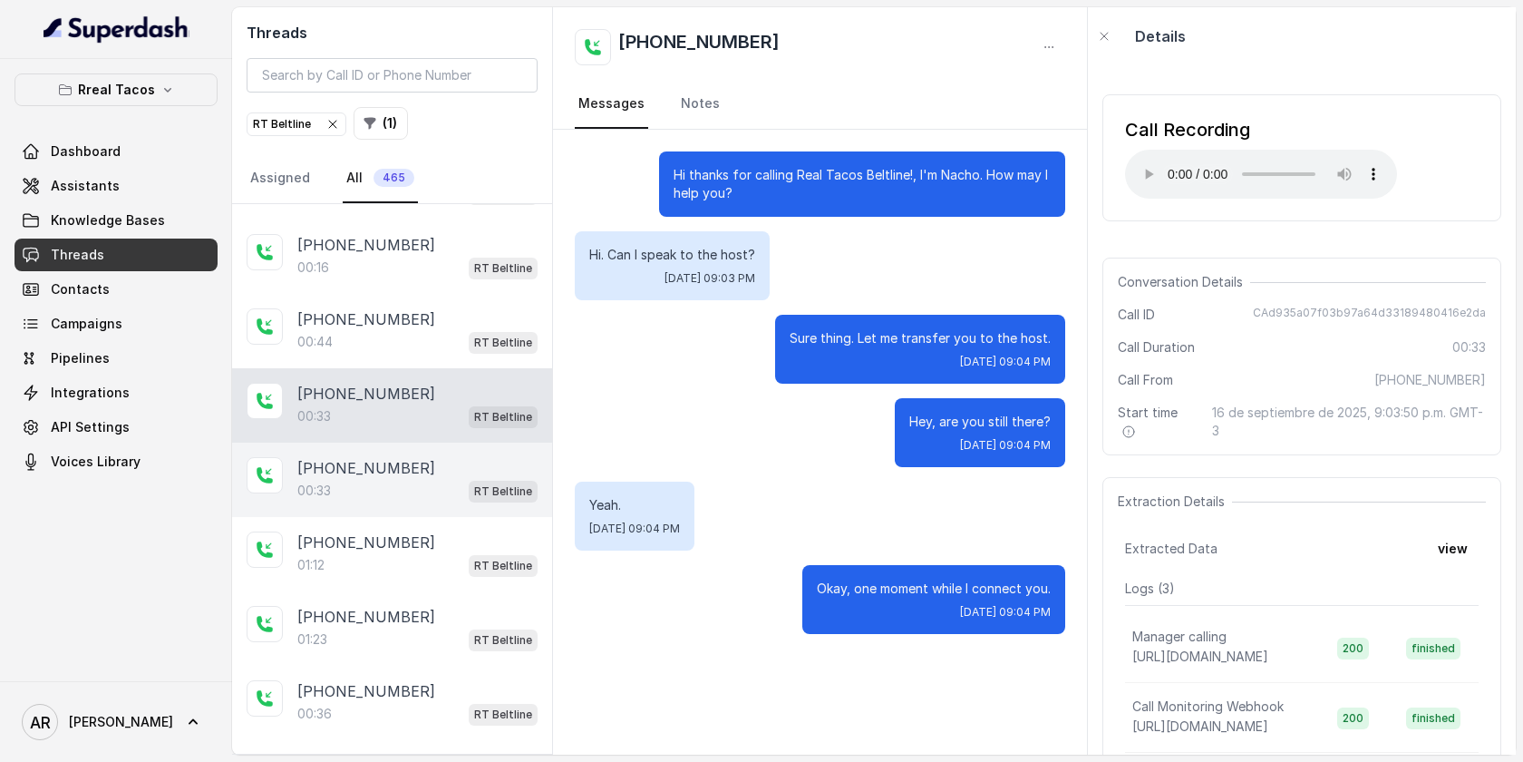
click at [375, 493] on div "00:33 RT Beltline" at bounding box center [417, 491] width 240 height 24
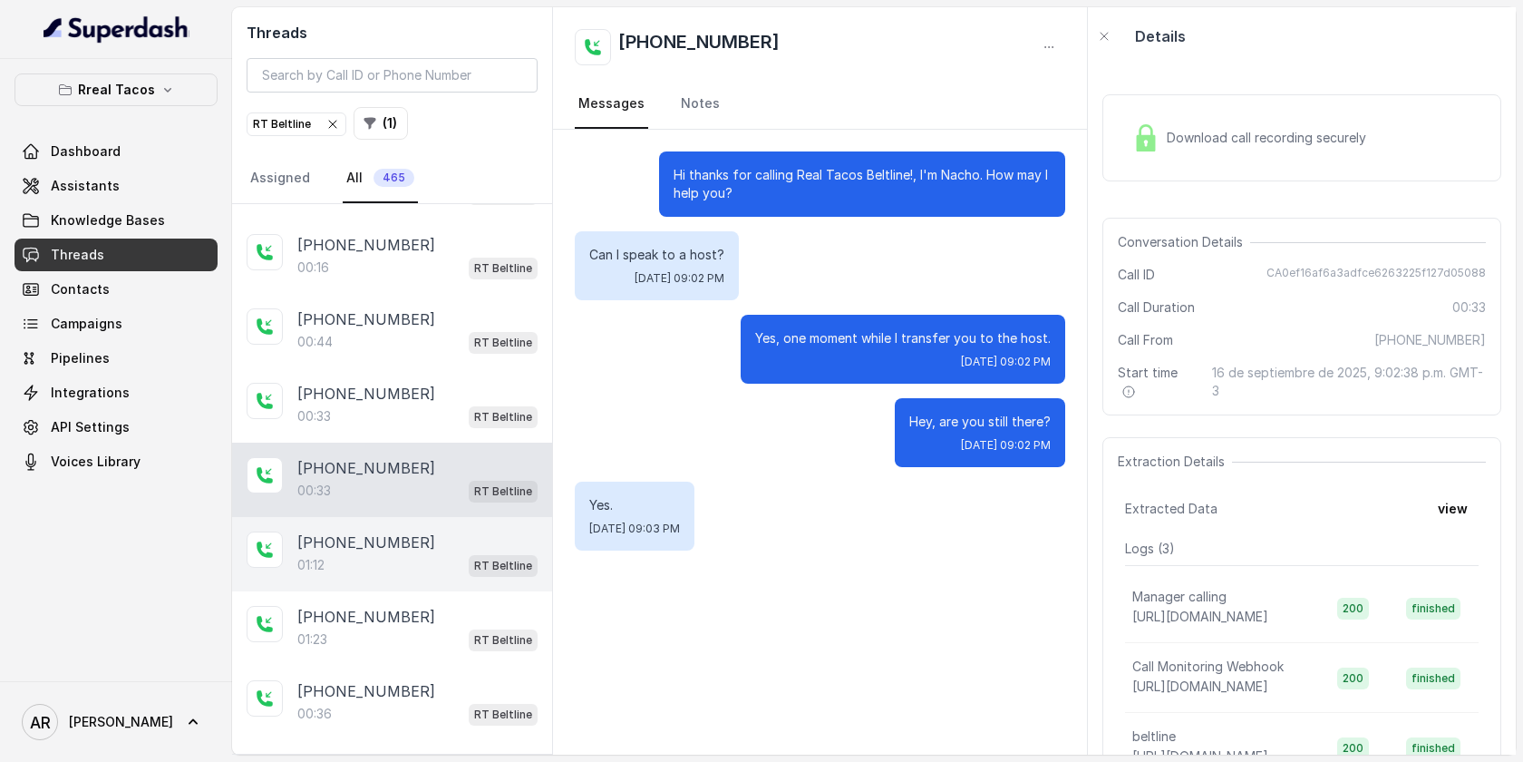
click at [407, 562] on div "01:12 RT Beltline" at bounding box center [417, 565] width 240 height 24
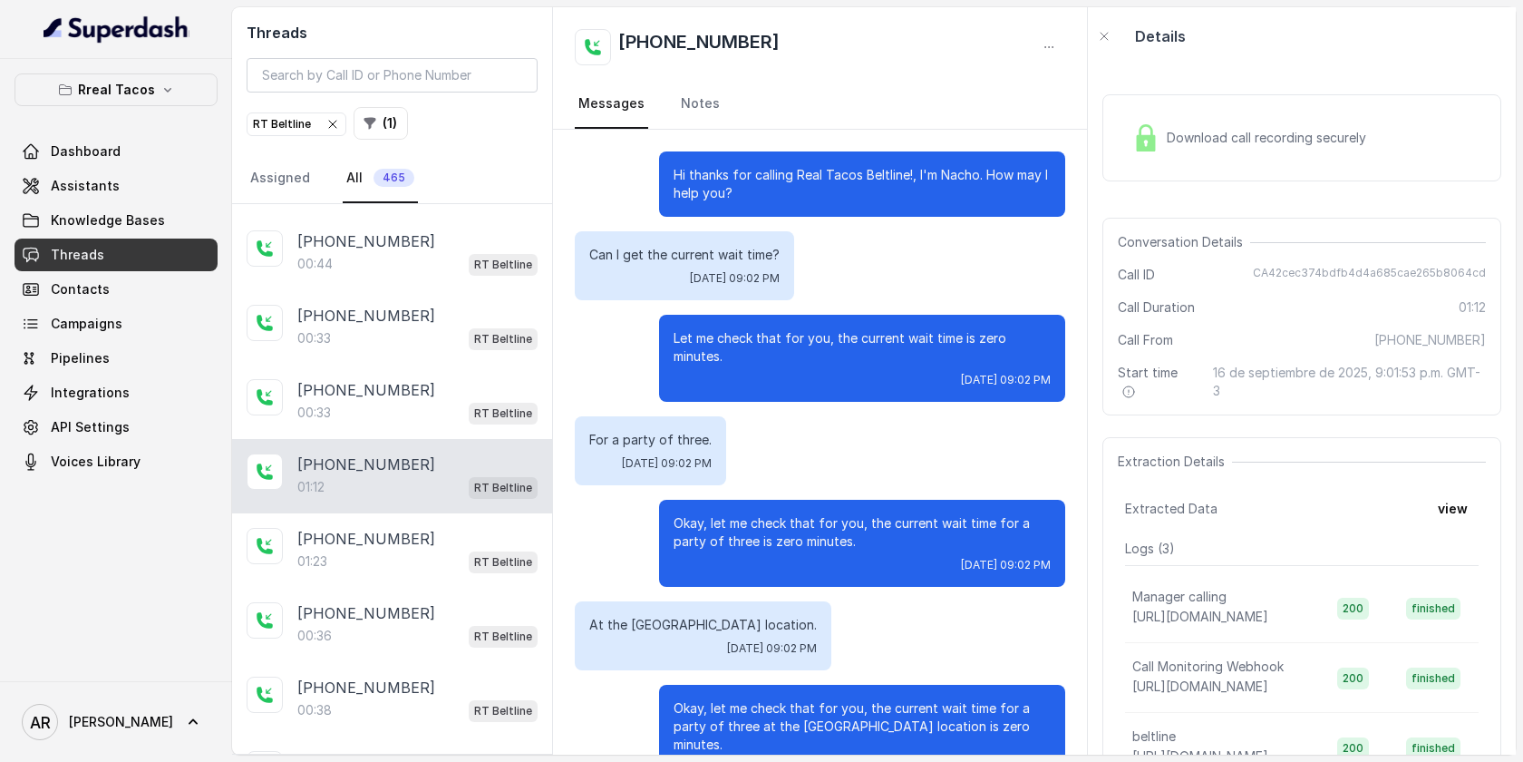
scroll to position [594, 0]
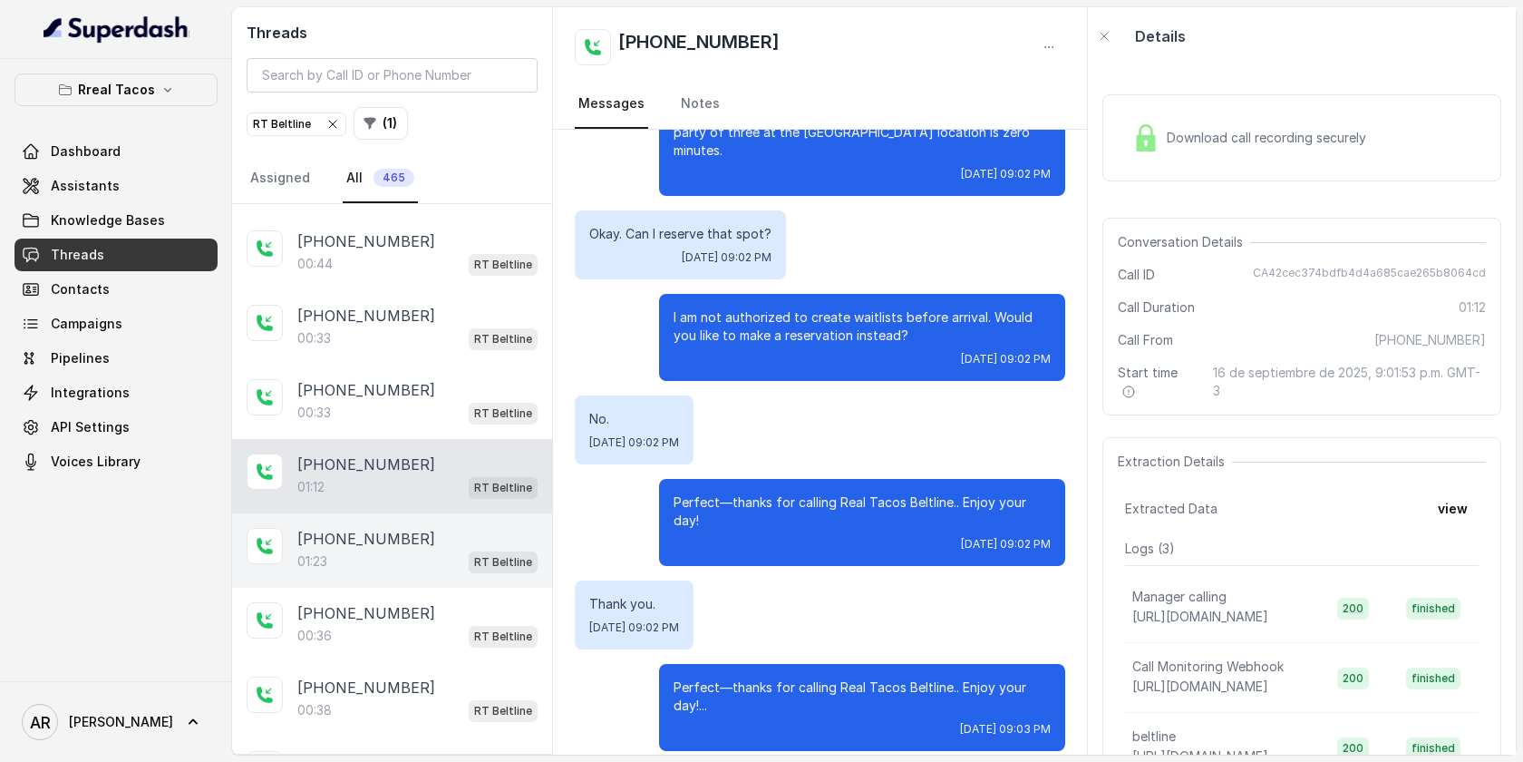
click at [444, 538] on div "[PHONE_NUMBER]" at bounding box center [417, 539] width 240 height 22
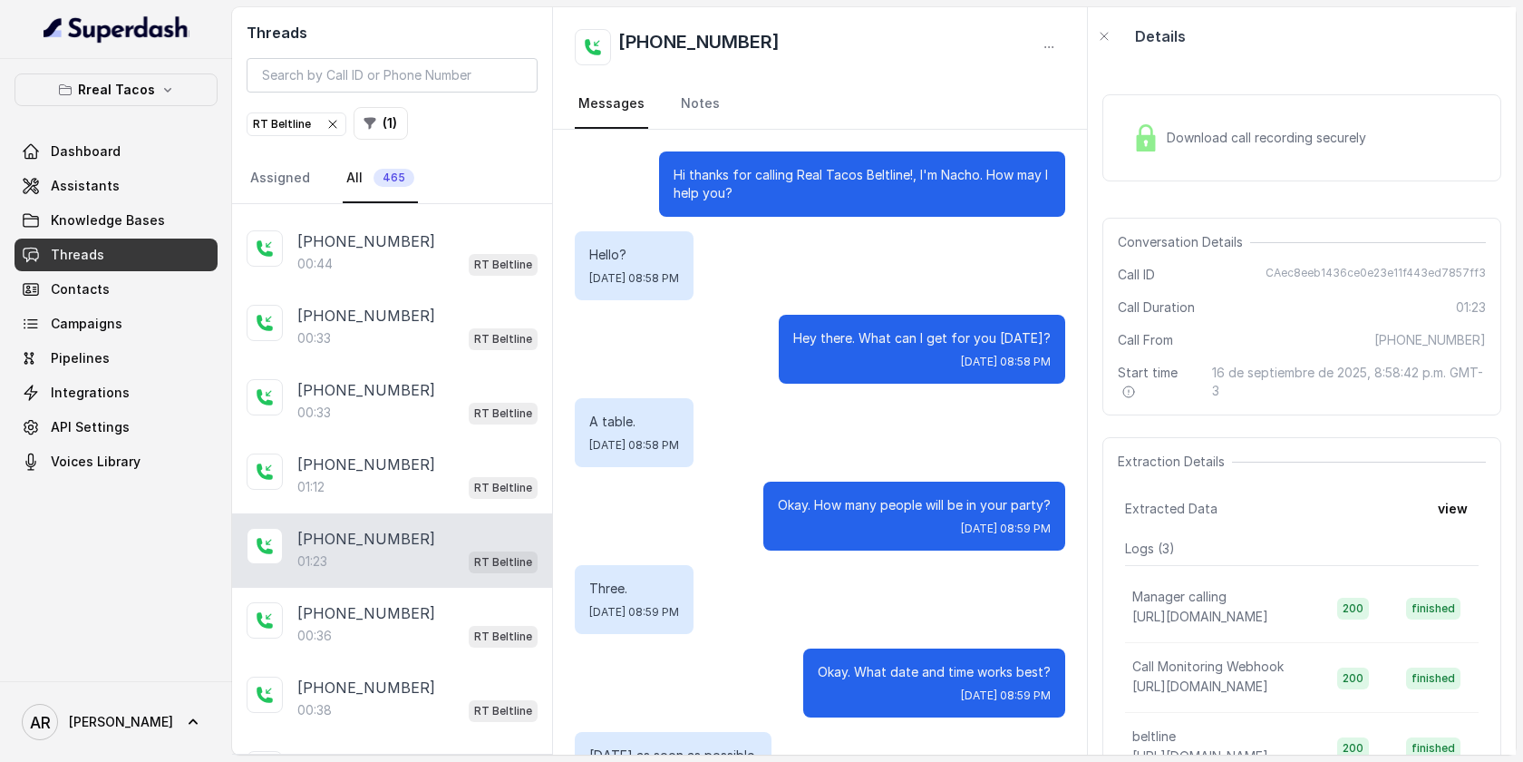
scroll to position [909, 0]
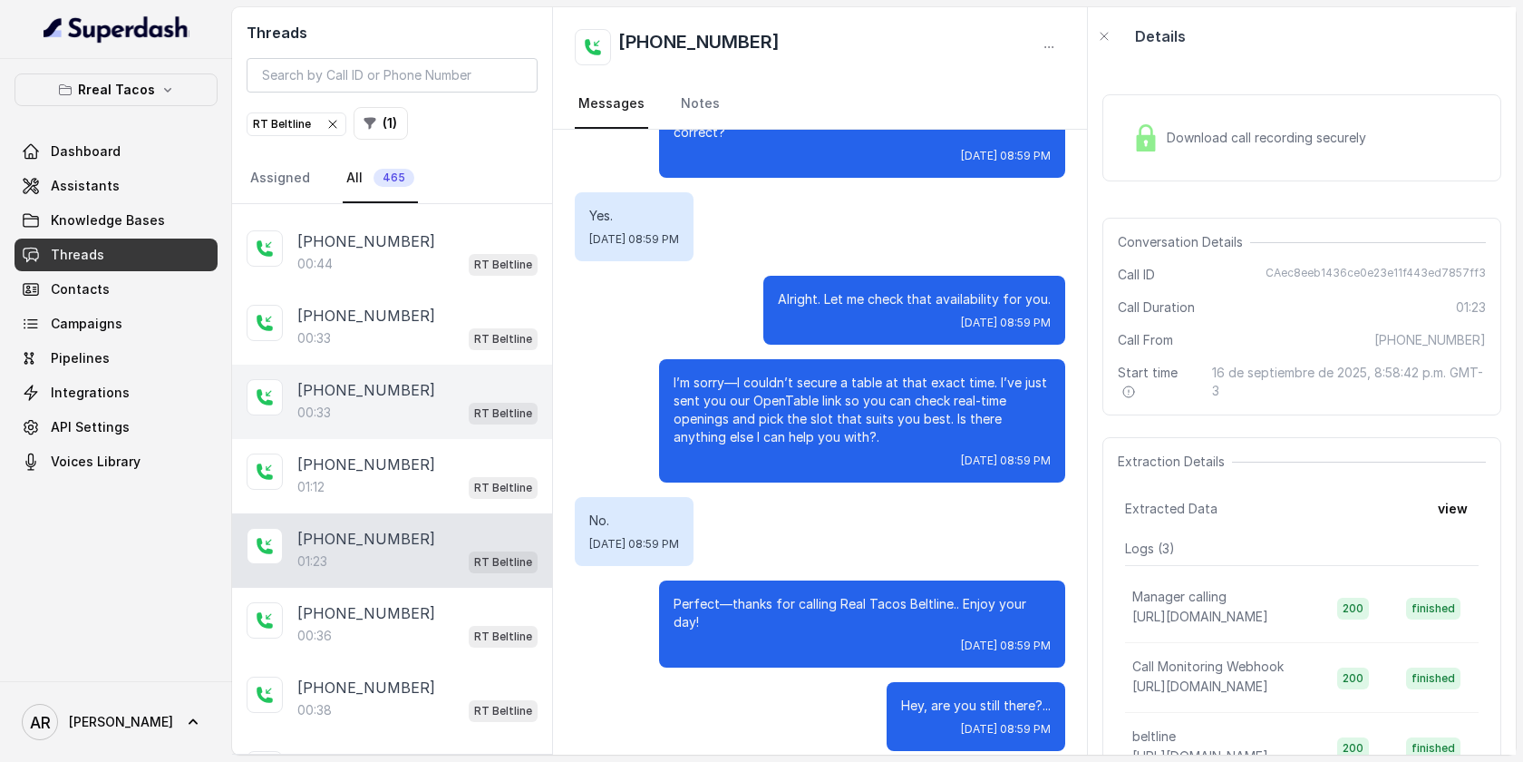
click at [464, 420] on div "[PHONE_NUMBER]:33 RT Beltline" at bounding box center [392, 402] width 320 height 74
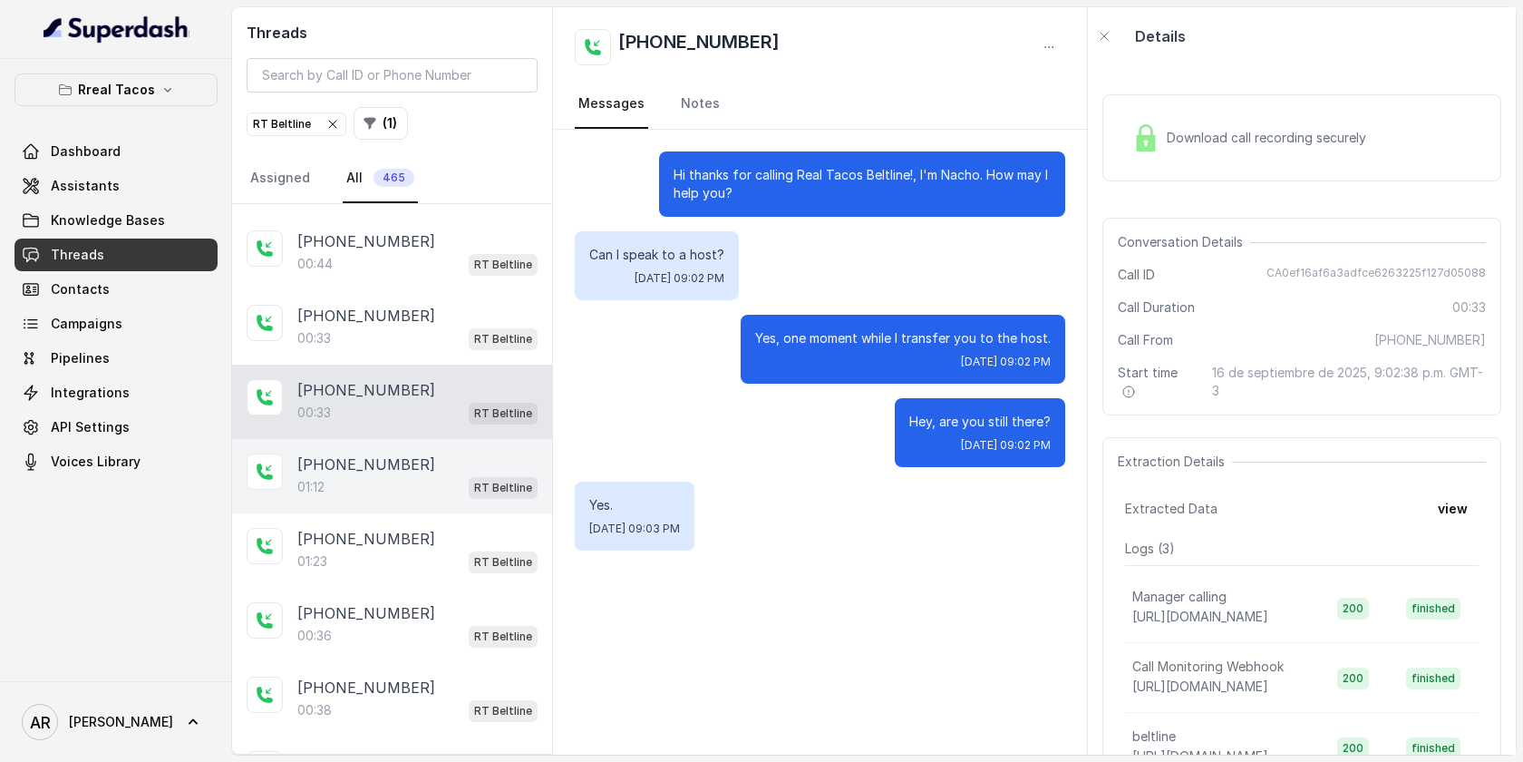
click at [462, 453] on div "[PHONE_NUMBER]" at bounding box center [417, 464] width 240 height 22
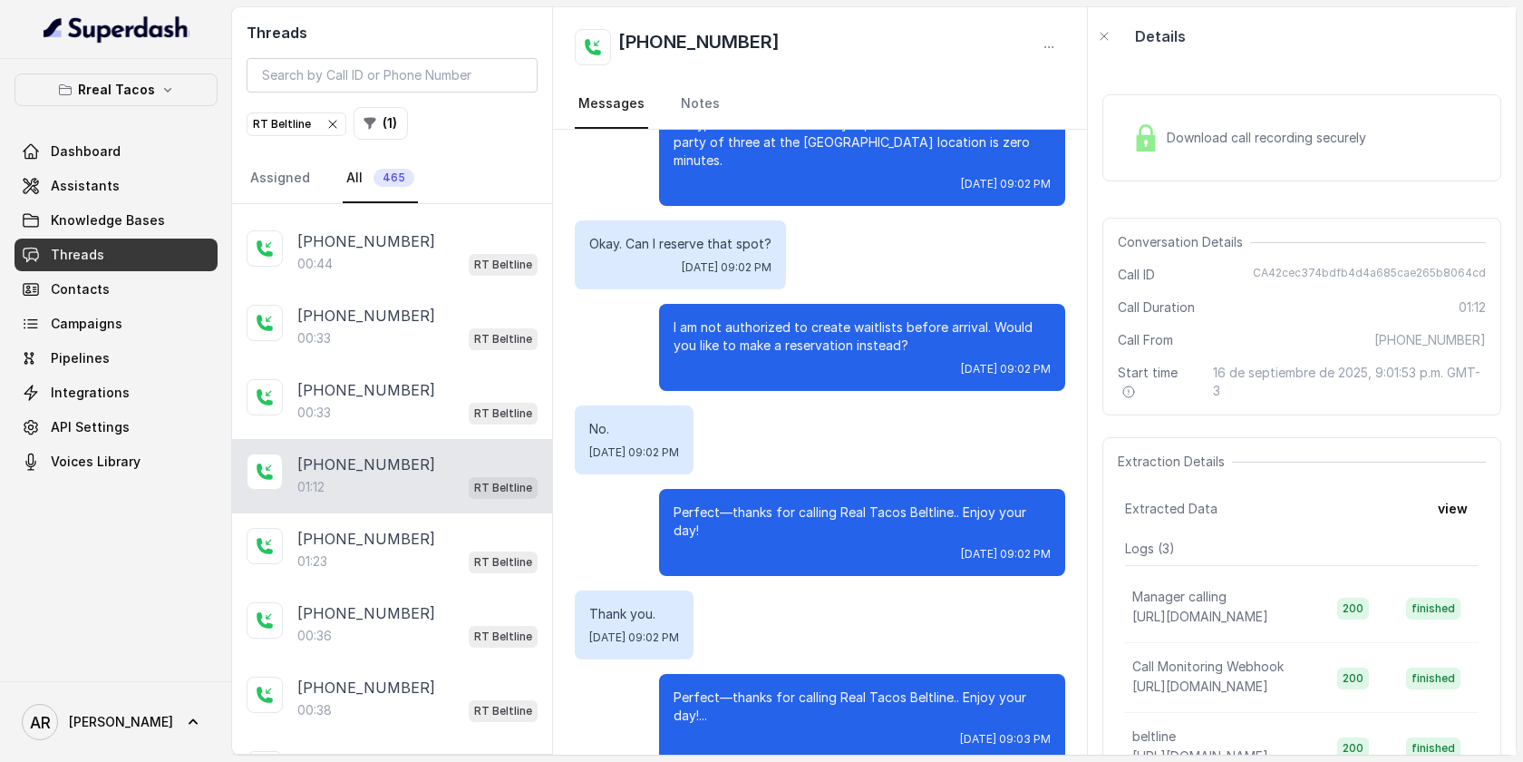
scroll to position [594, 0]
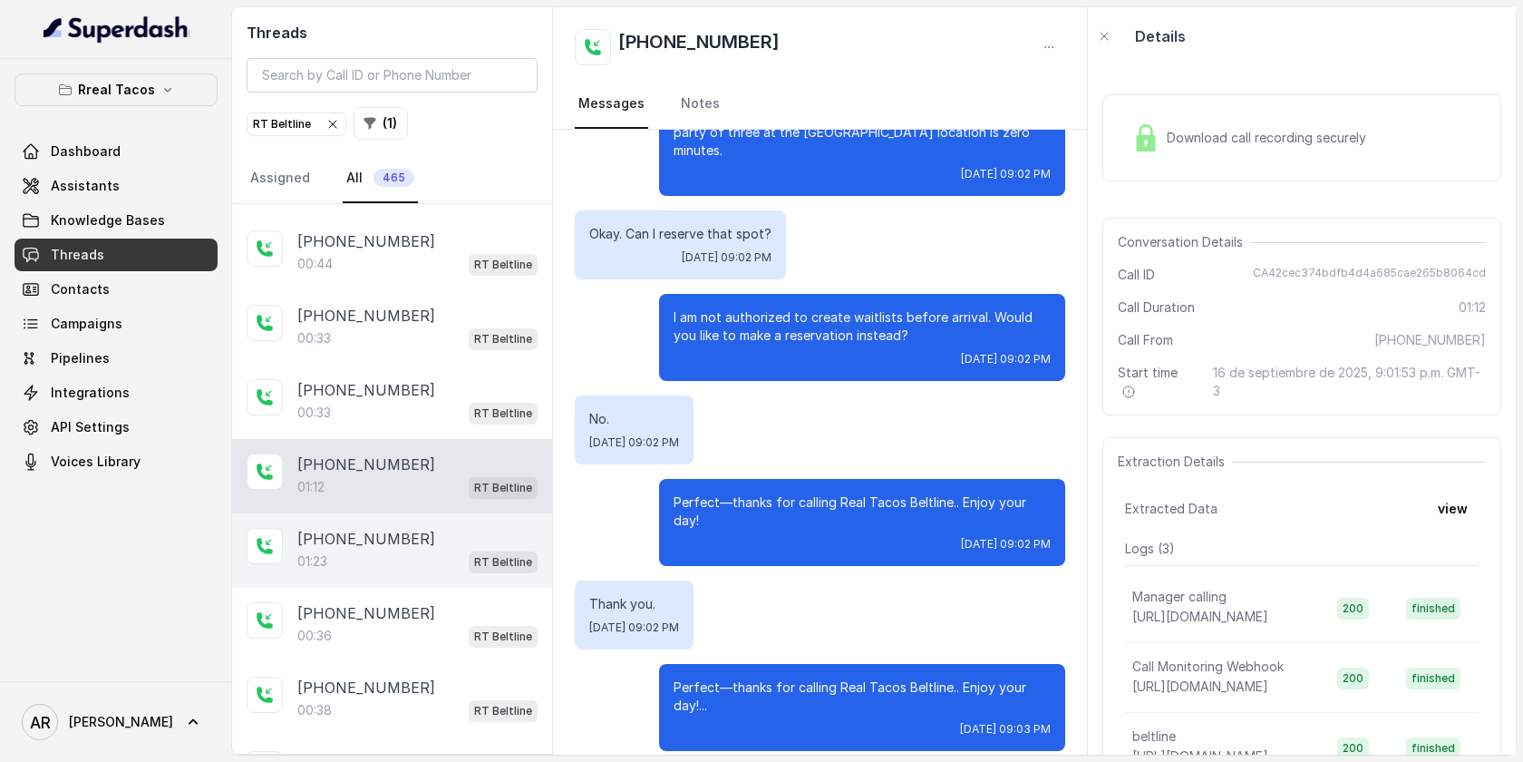
click at [495, 513] on div "[PHONE_NUMBER]:23 RT Beltline" at bounding box center [392, 550] width 320 height 74
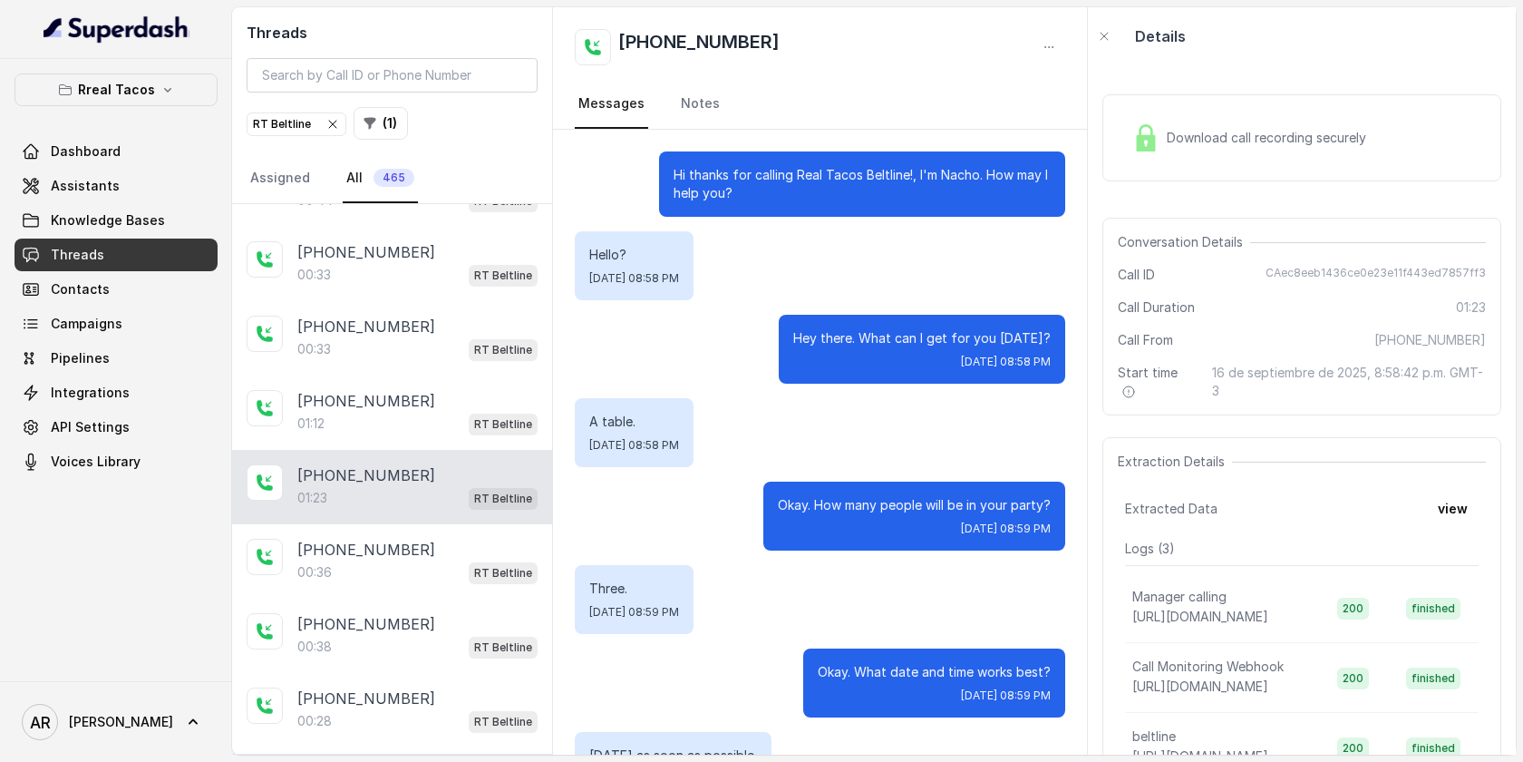
scroll to position [909, 0]
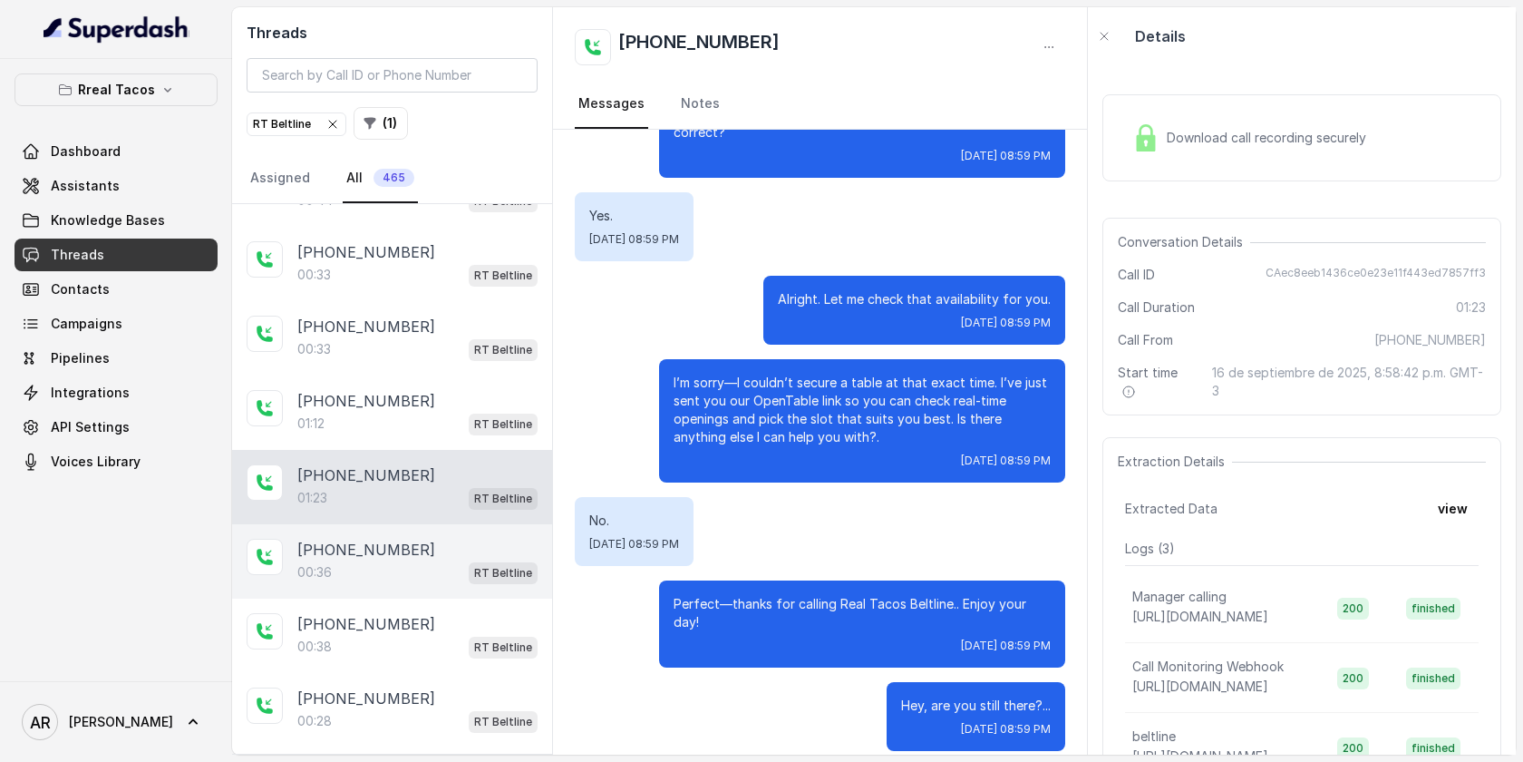
click at [398, 560] on div "00:36 RT Beltline" at bounding box center [417, 572] width 240 height 24
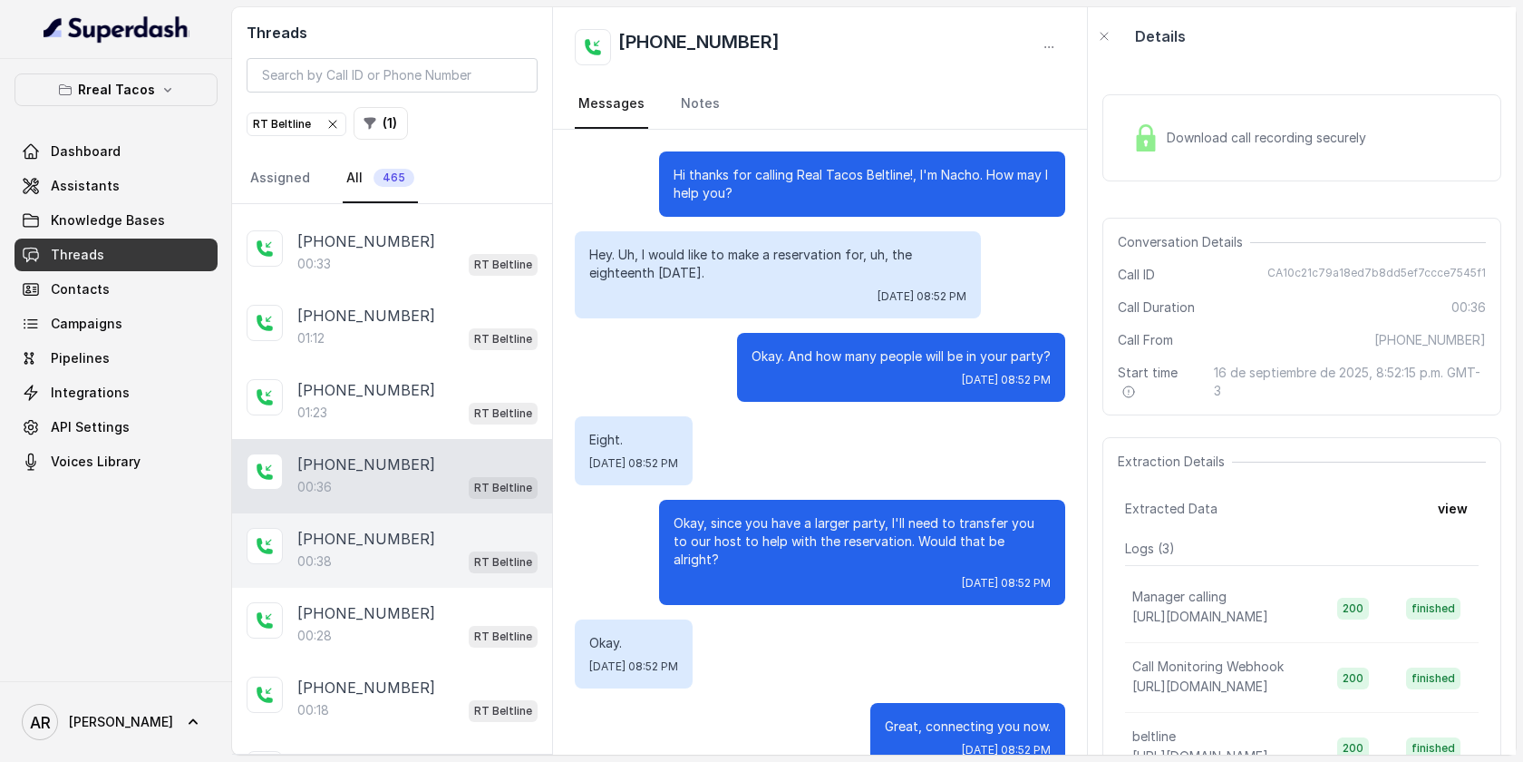
click at [442, 517] on div "[PHONE_NUMBER]:38 RT Beltline" at bounding box center [392, 550] width 320 height 74
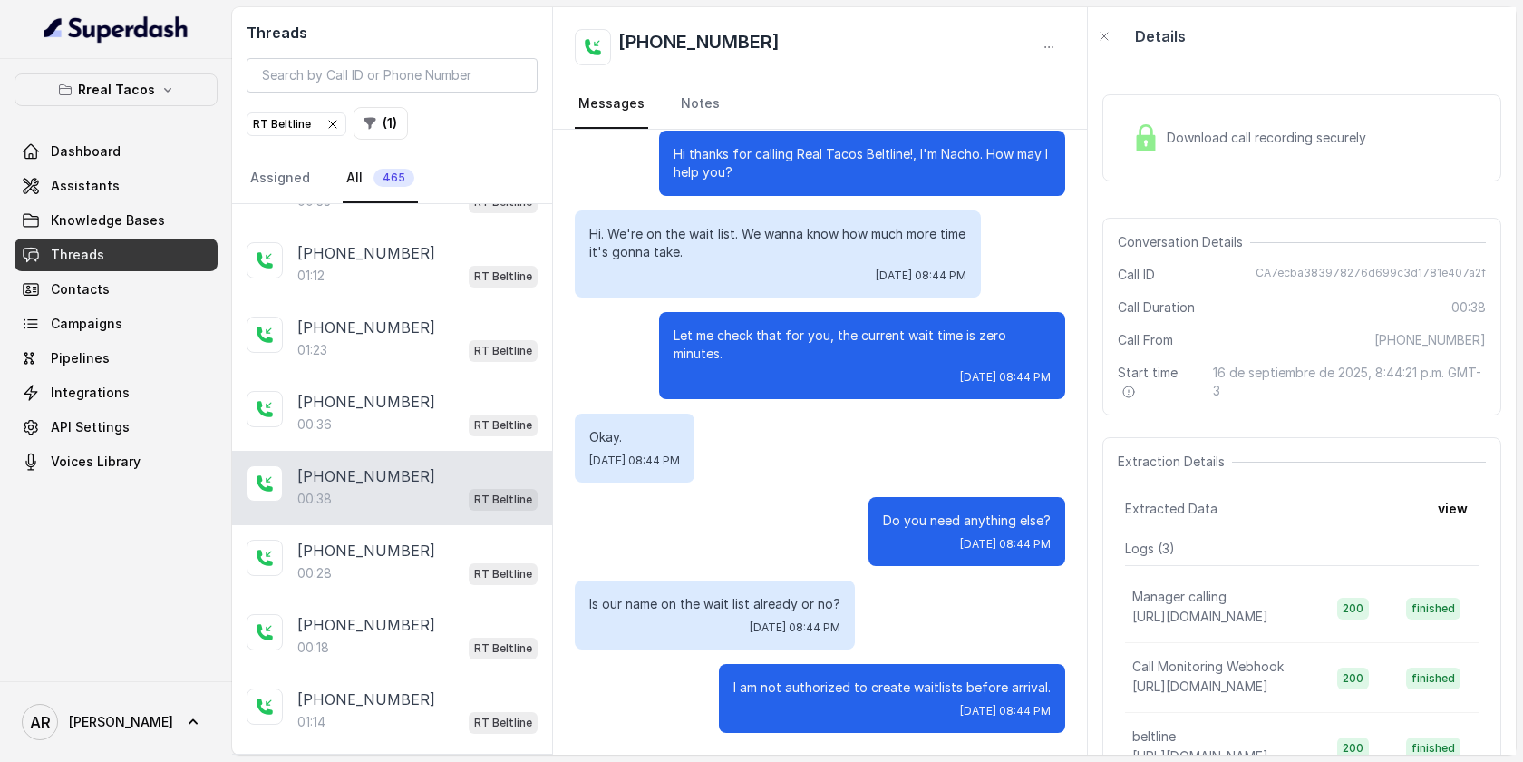
scroll to position [870, 0]
click at [433, 539] on div "[PHONE_NUMBER]" at bounding box center [417, 550] width 240 height 22
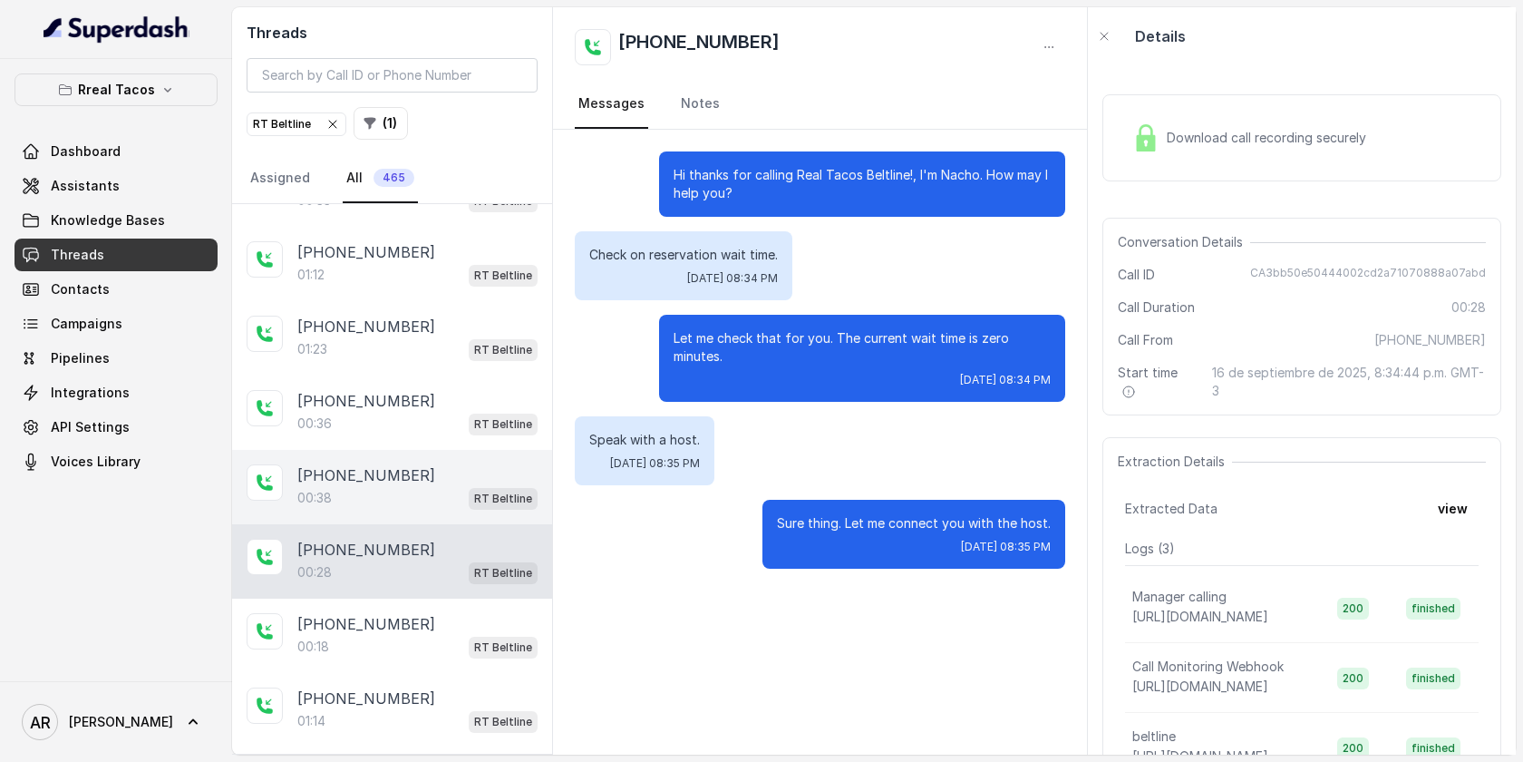
click at [432, 472] on div "[PHONE_NUMBER]" at bounding box center [417, 475] width 240 height 22
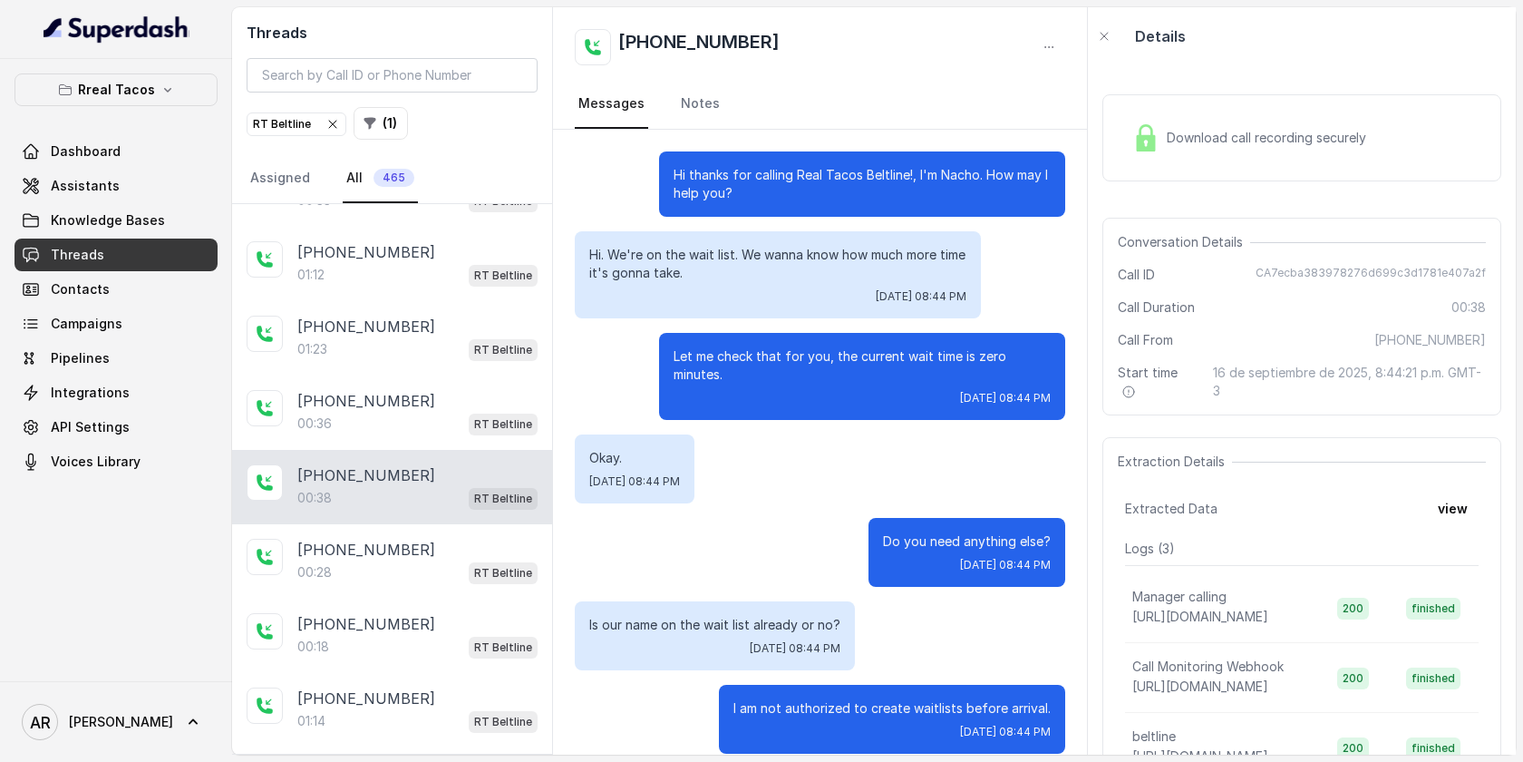
scroll to position [21, 0]
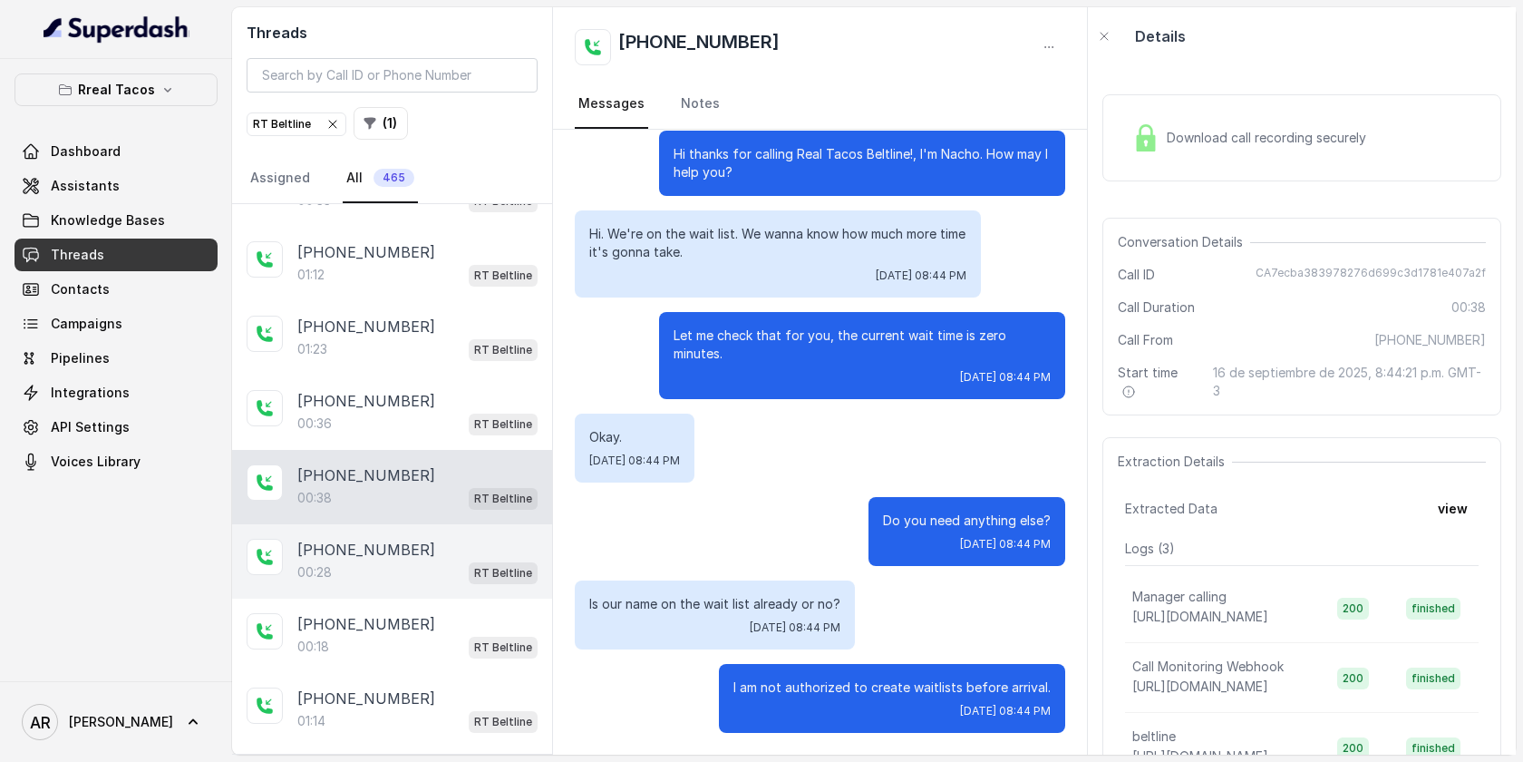
click at [452, 568] on div "00:28 RT Beltline" at bounding box center [417, 572] width 240 height 24
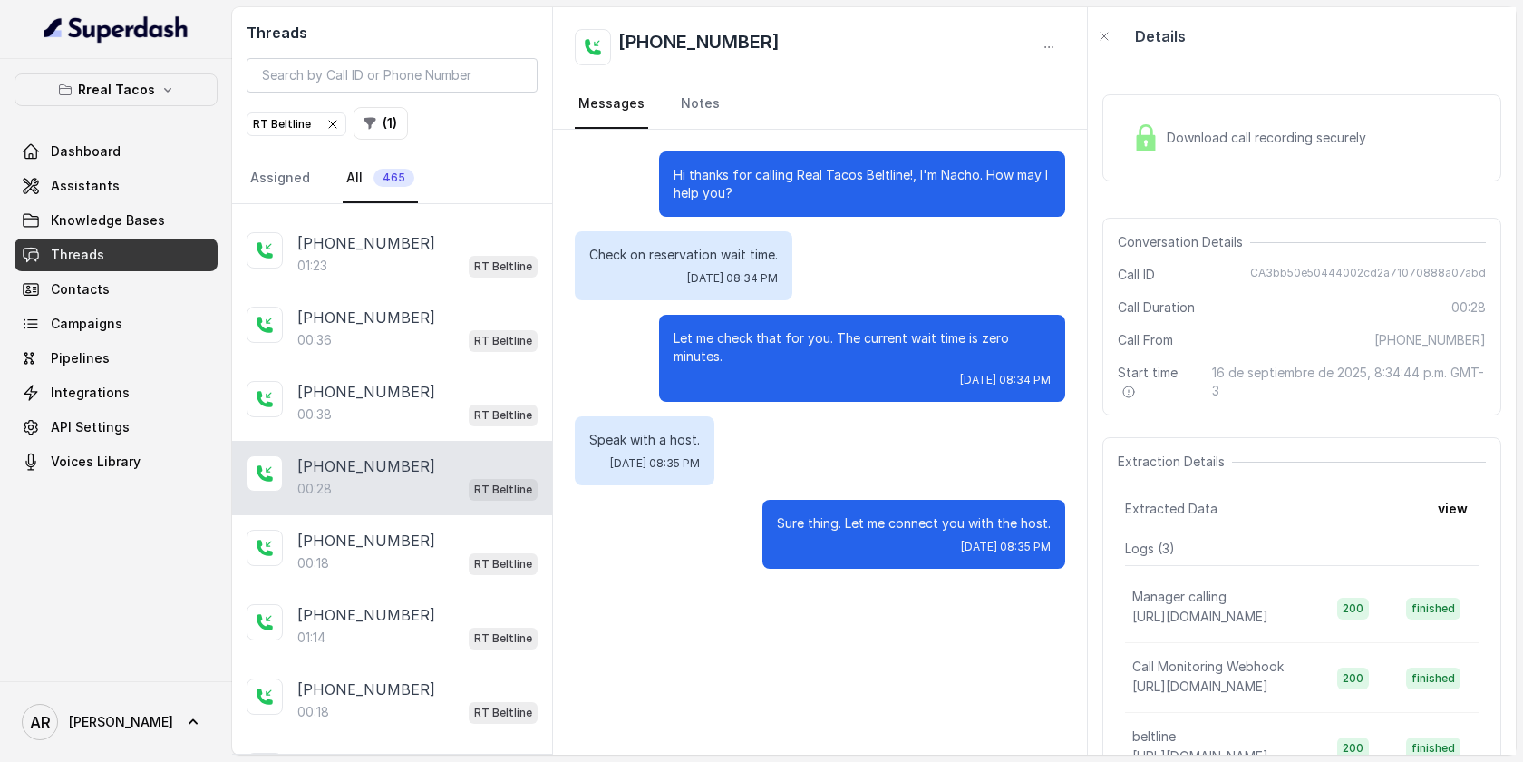
scroll to position [958, 0]
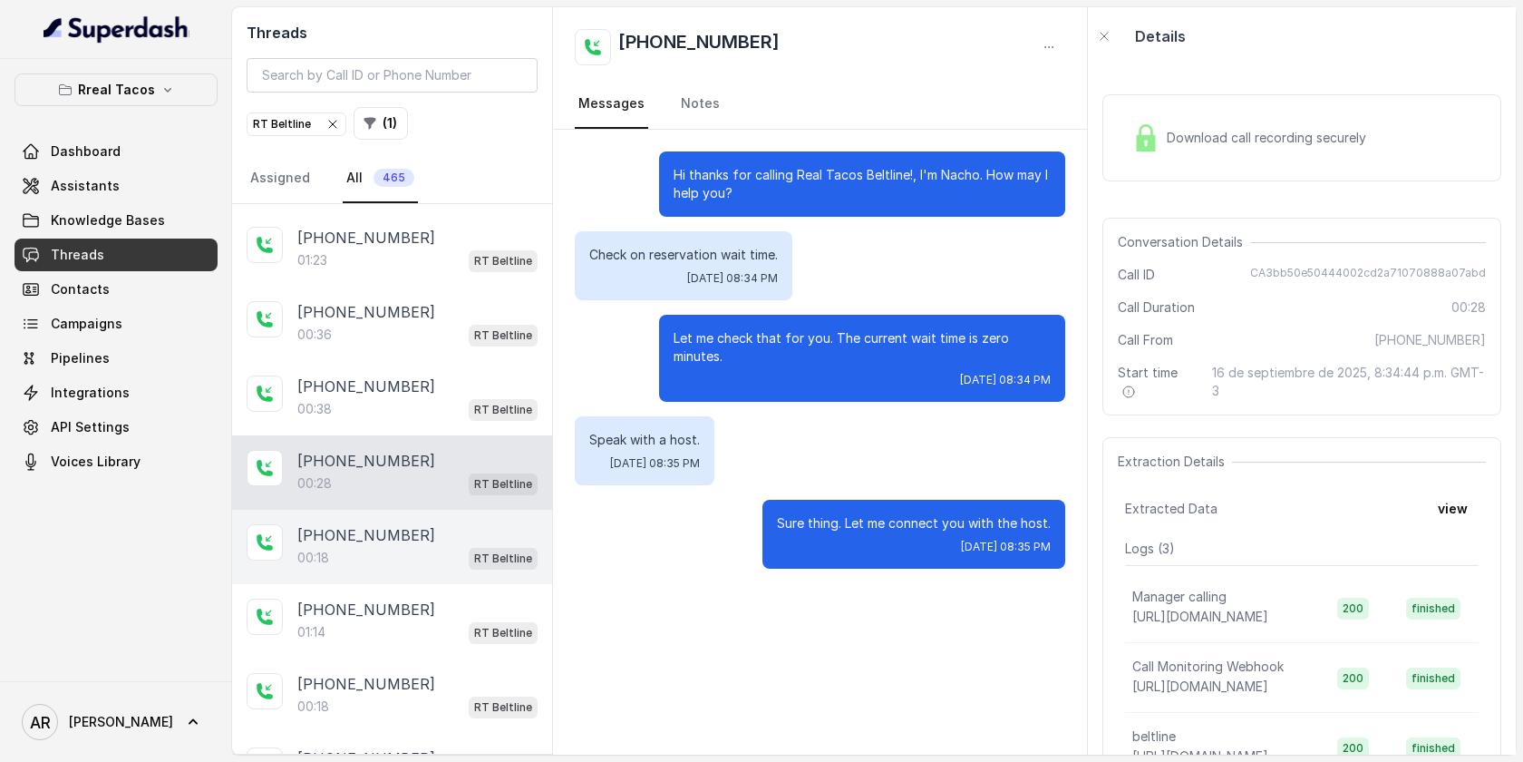
click at [442, 554] on div "00:18 RT Beltline" at bounding box center [417, 558] width 240 height 24
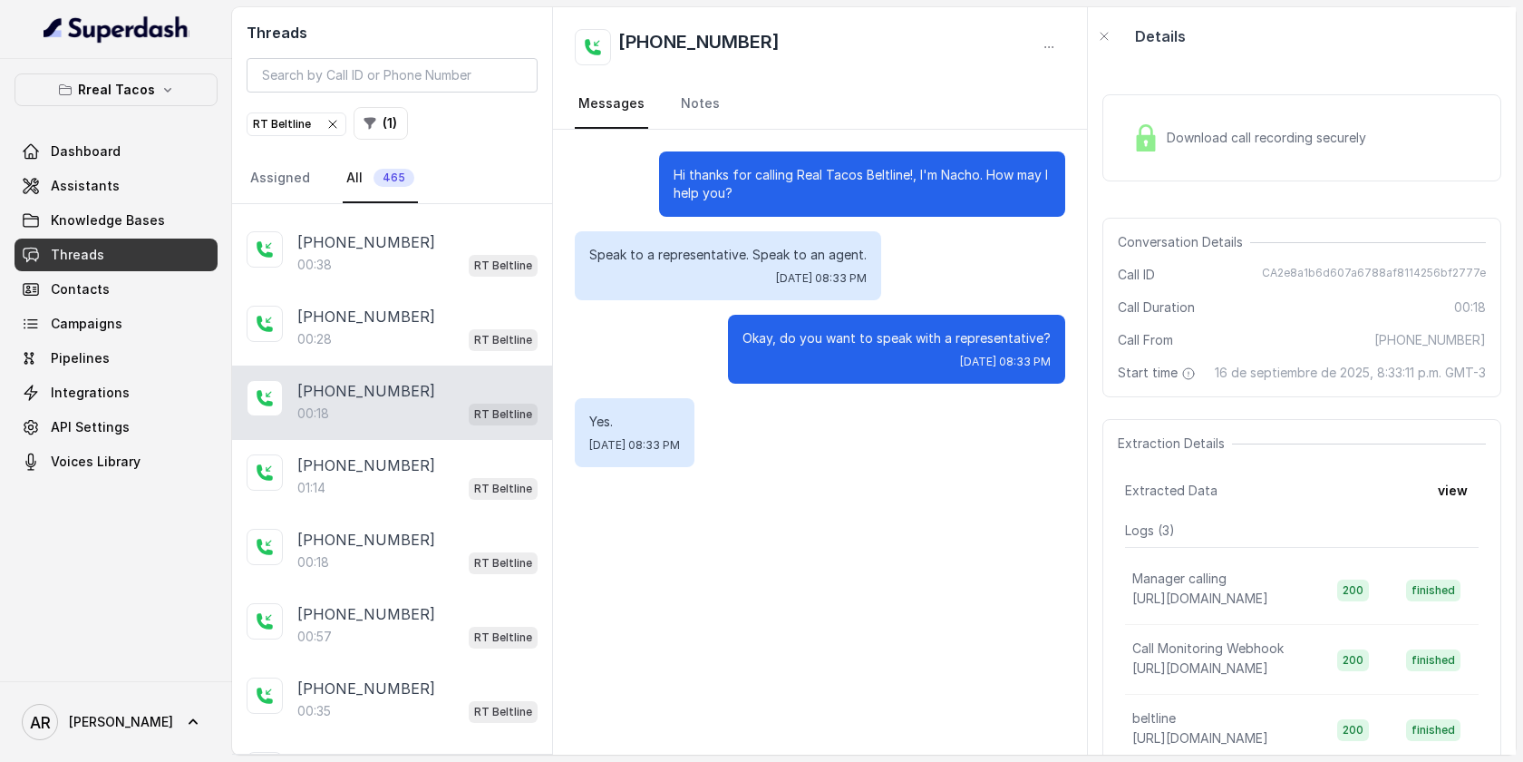
scroll to position [1100, 0]
click at [1165, 129] on div "Download call recording securely" at bounding box center [1249, 138] width 248 height 42
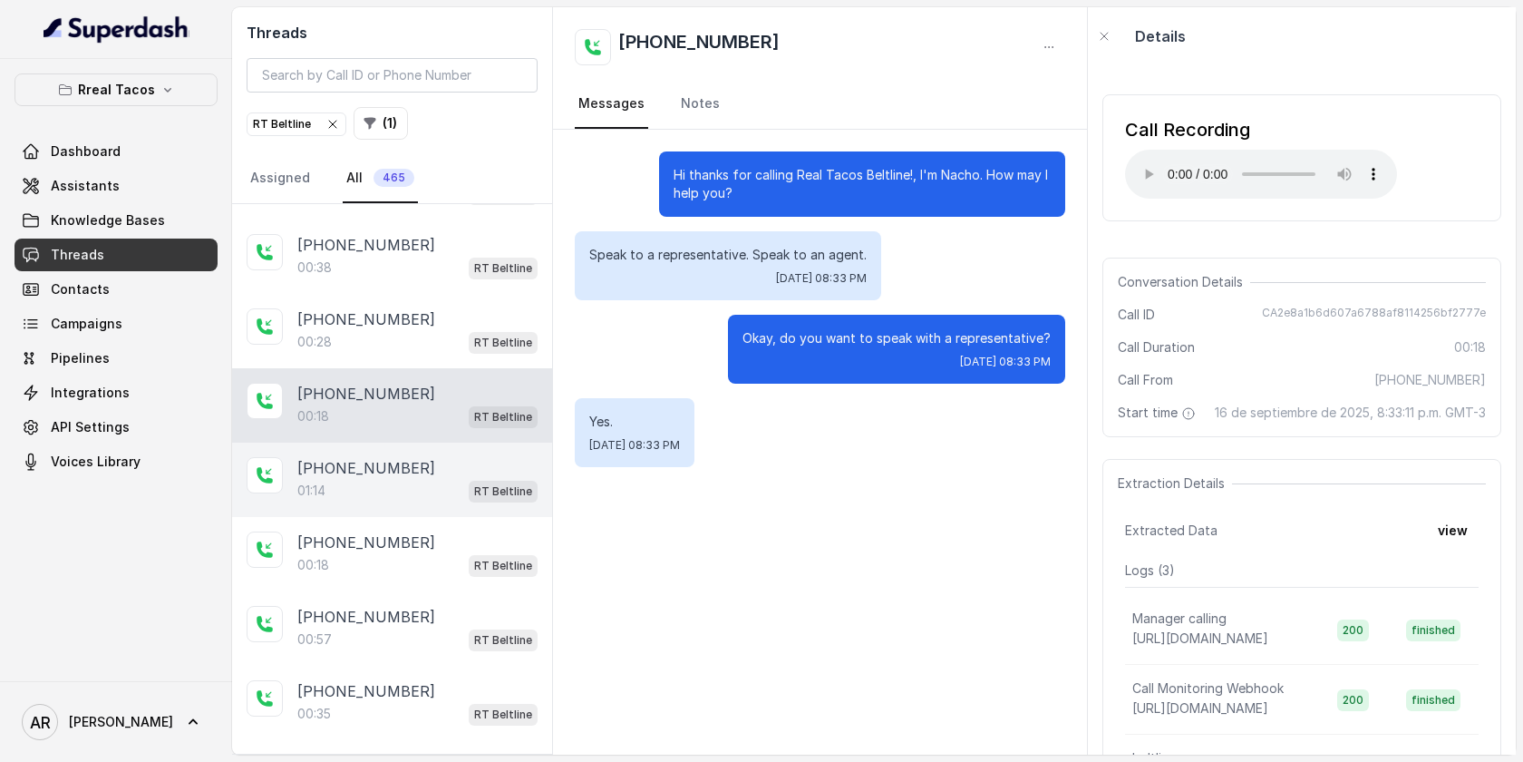
click at [461, 485] on div "01:14 RT Beltline" at bounding box center [417, 491] width 240 height 24
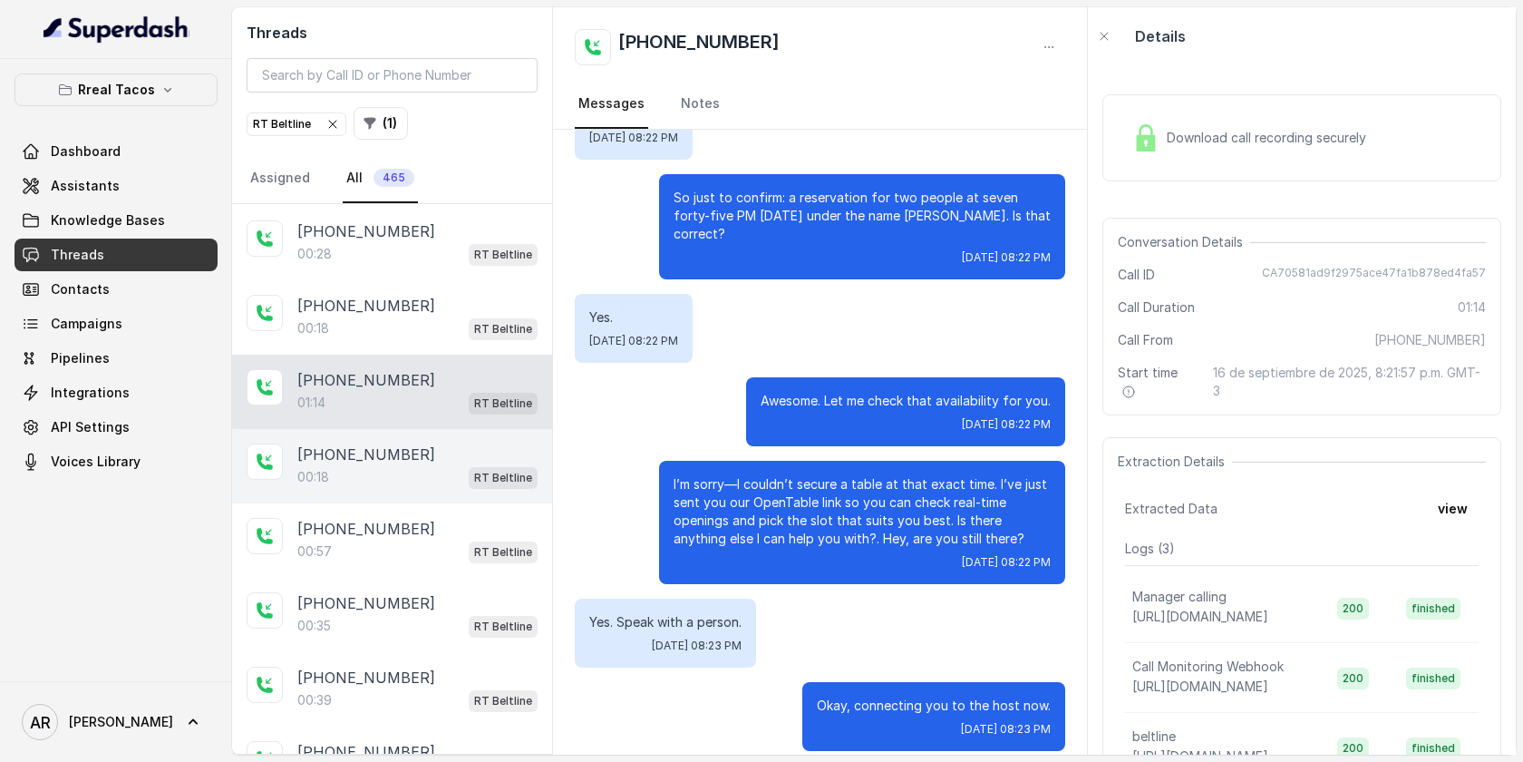
scroll to position [1187, 0]
click at [397, 474] on div "00:18 RT Beltline" at bounding box center [417, 478] width 240 height 24
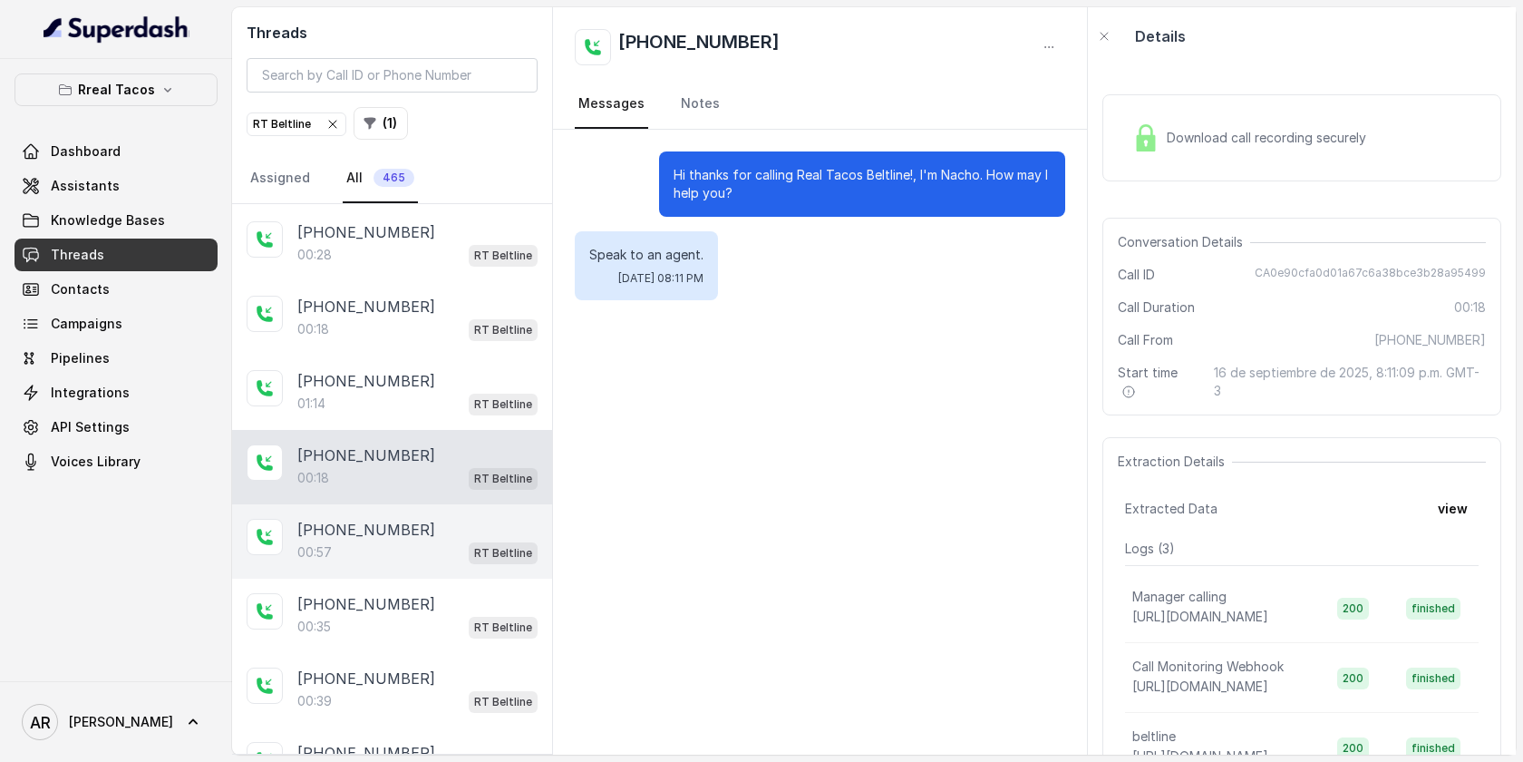
click at [442, 523] on div "[PHONE_NUMBER]" at bounding box center [417, 530] width 240 height 22
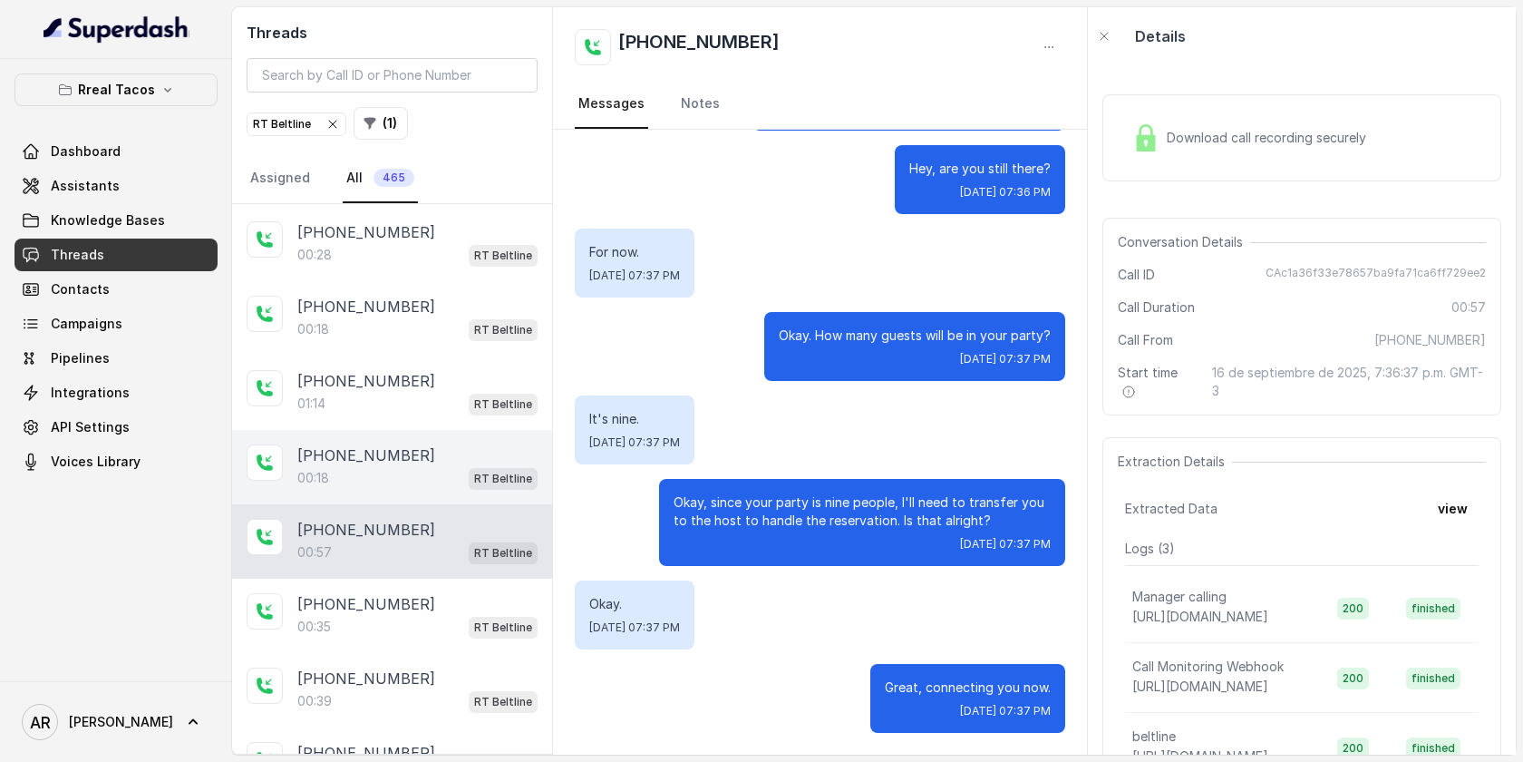
click at [435, 482] on div "[PHONE_NUMBER]:18 RT Beltline" at bounding box center [392, 467] width 320 height 74
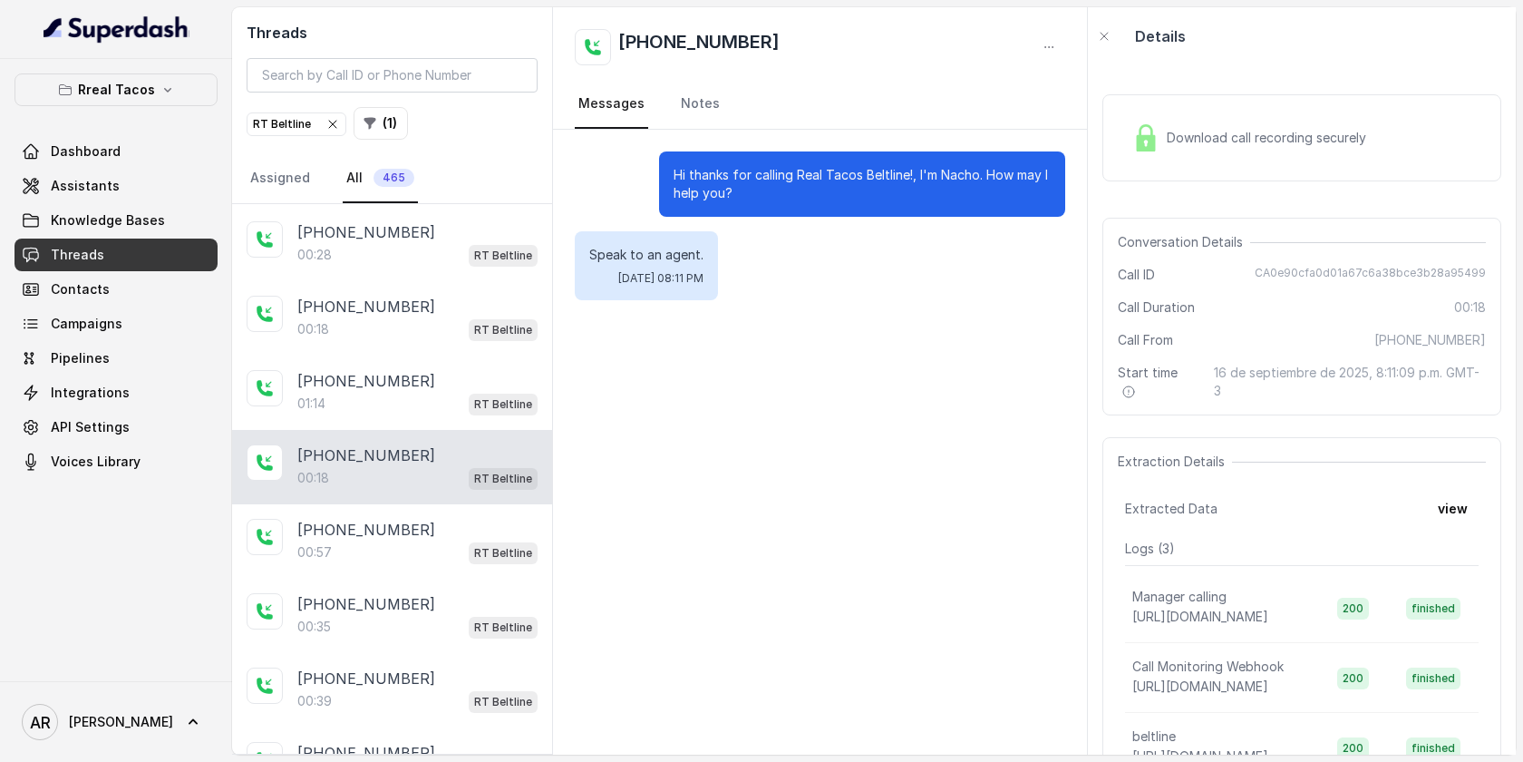
click at [1198, 86] on div "Download call recording securely" at bounding box center [1302, 138] width 399 height 116
click at [1172, 111] on div "Download call recording securely" at bounding box center [1302, 137] width 399 height 87
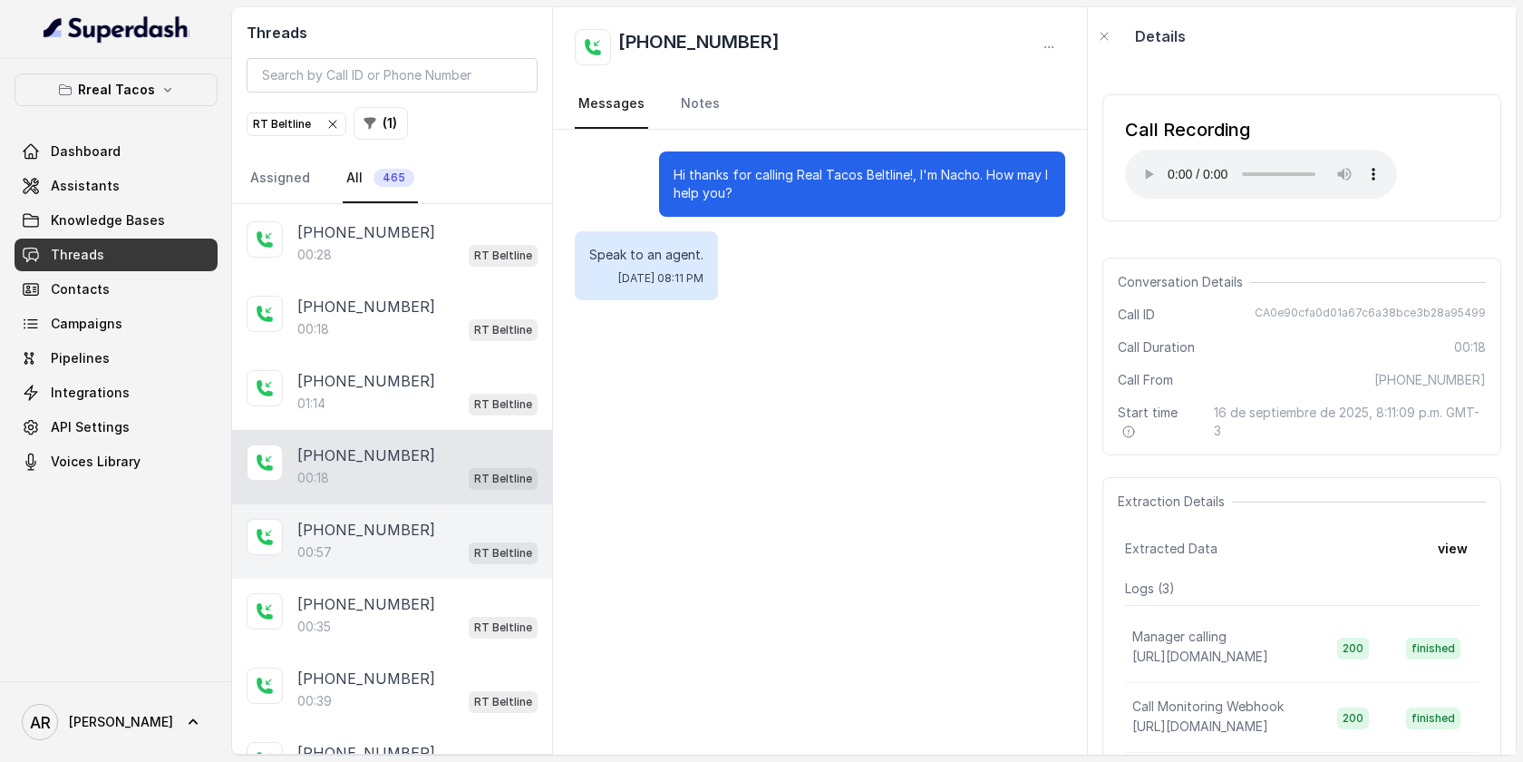
click at [401, 519] on p "[PHONE_NUMBER]" at bounding box center [366, 530] width 138 height 22
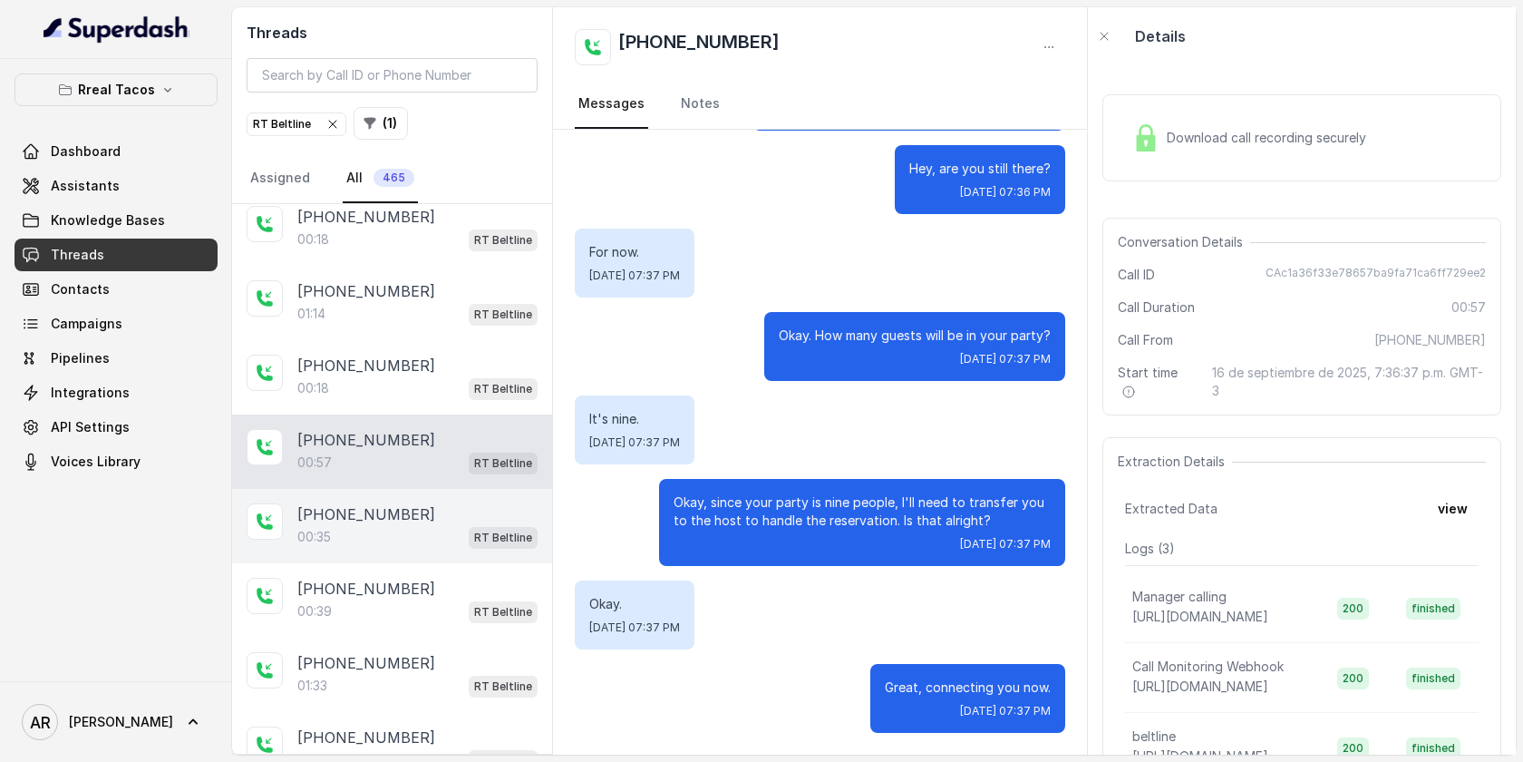
click at [404, 503] on div "[PHONE_NUMBER]" at bounding box center [417, 514] width 240 height 22
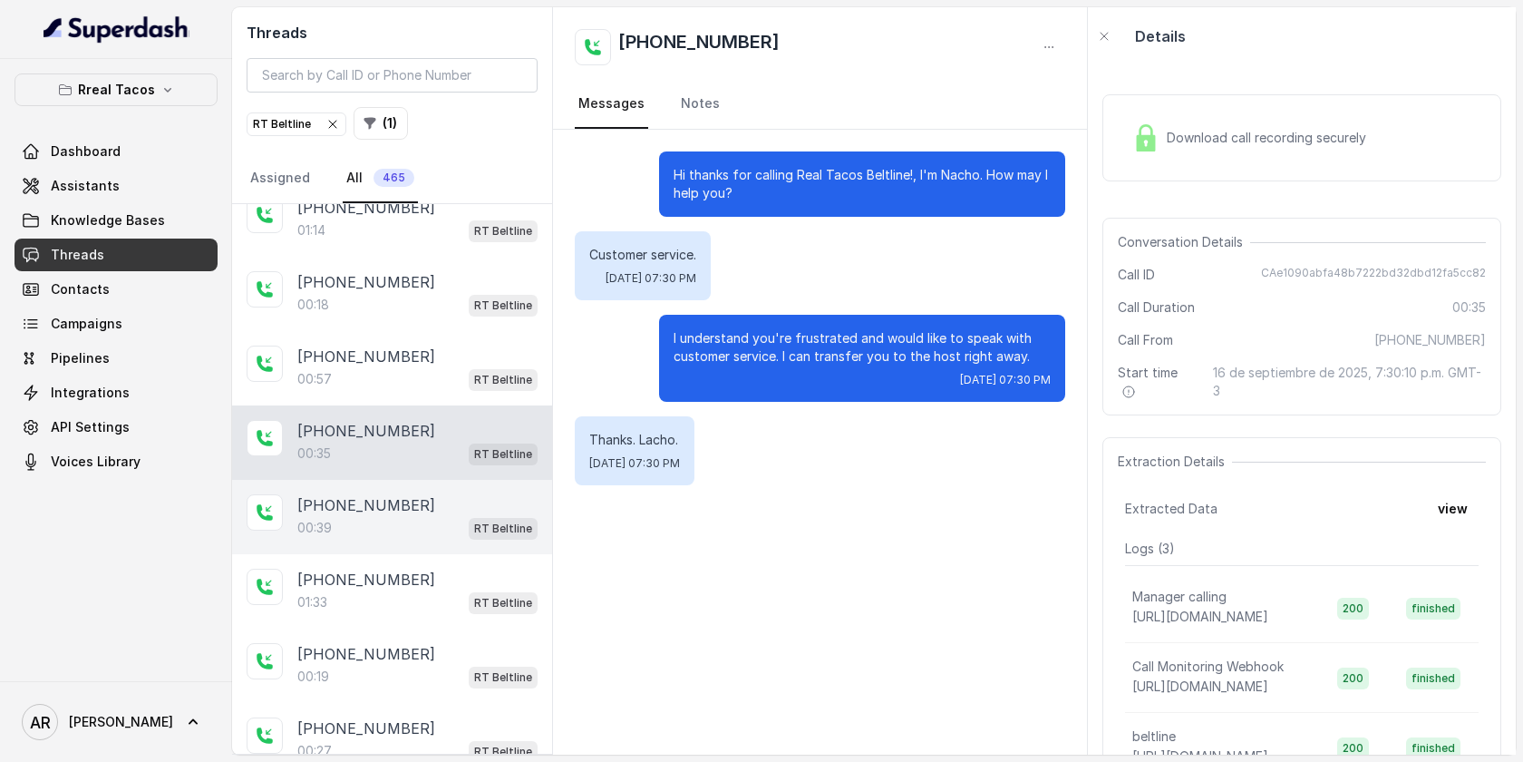
click at [416, 481] on div "[PHONE_NUMBER]:39 RT Beltline" at bounding box center [392, 517] width 320 height 74
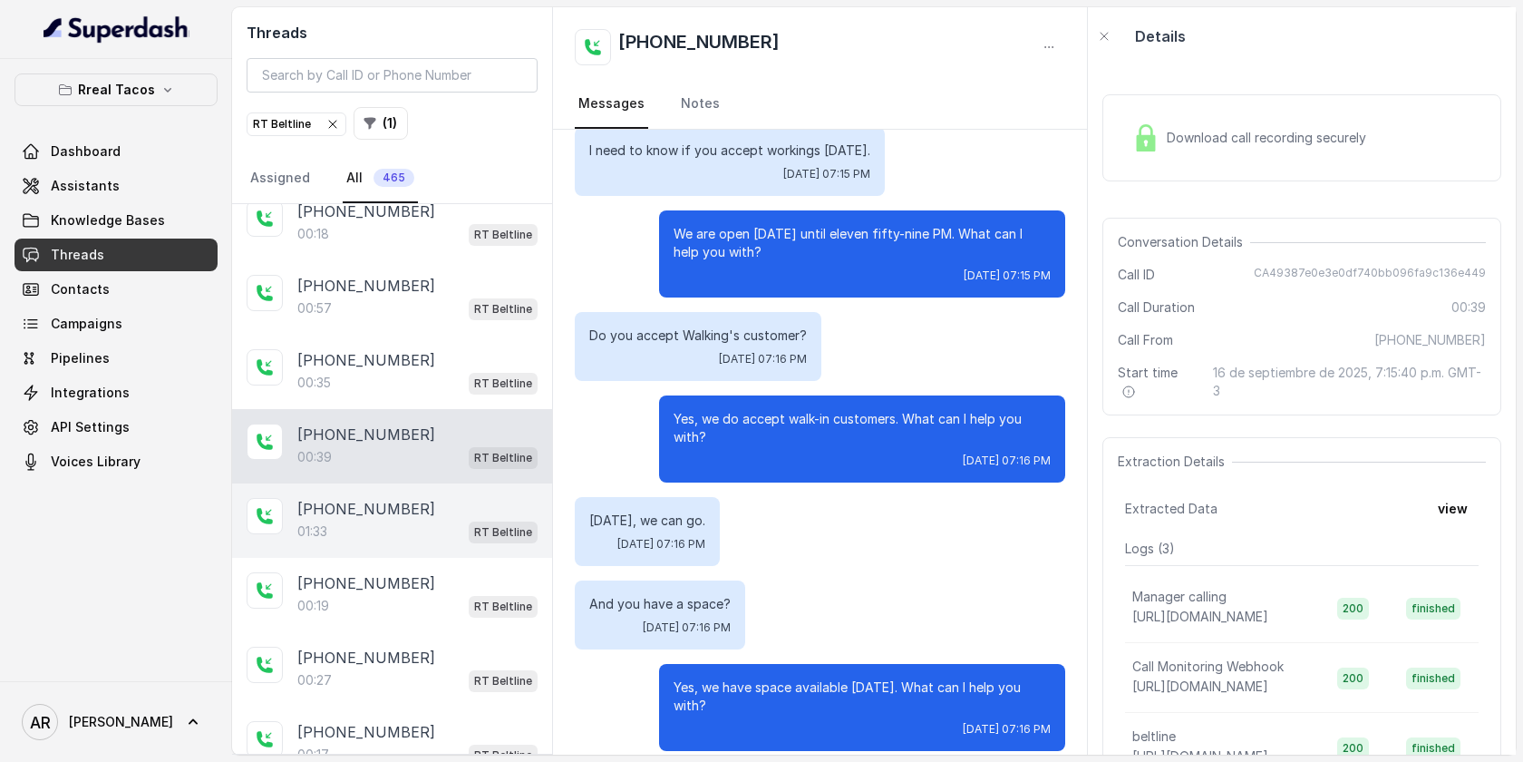
click at [413, 499] on div "[PHONE_NUMBER]" at bounding box center [417, 509] width 240 height 22
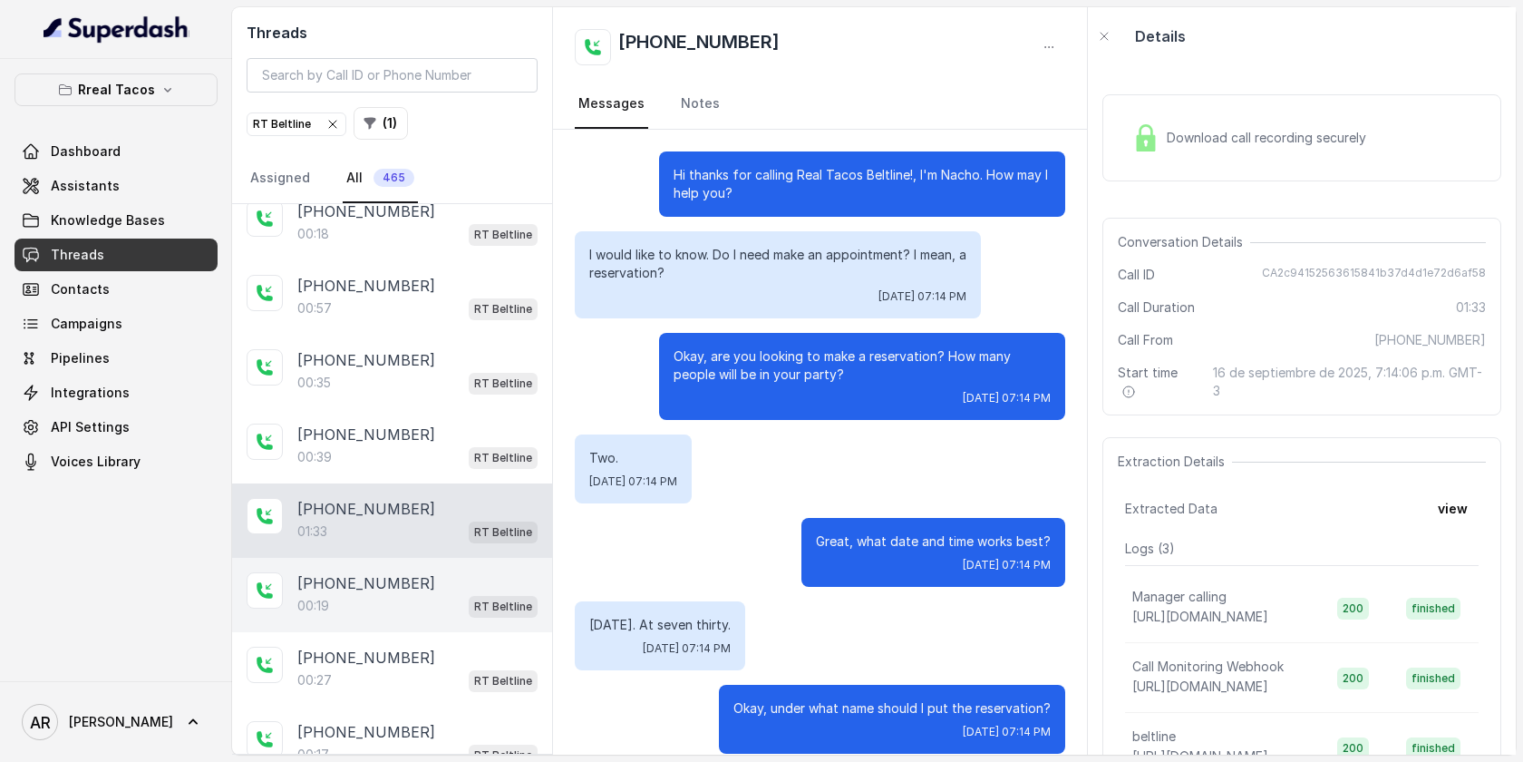
click at [423, 579] on div "[PHONE_NUMBER]" at bounding box center [417, 583] width 240 height 22
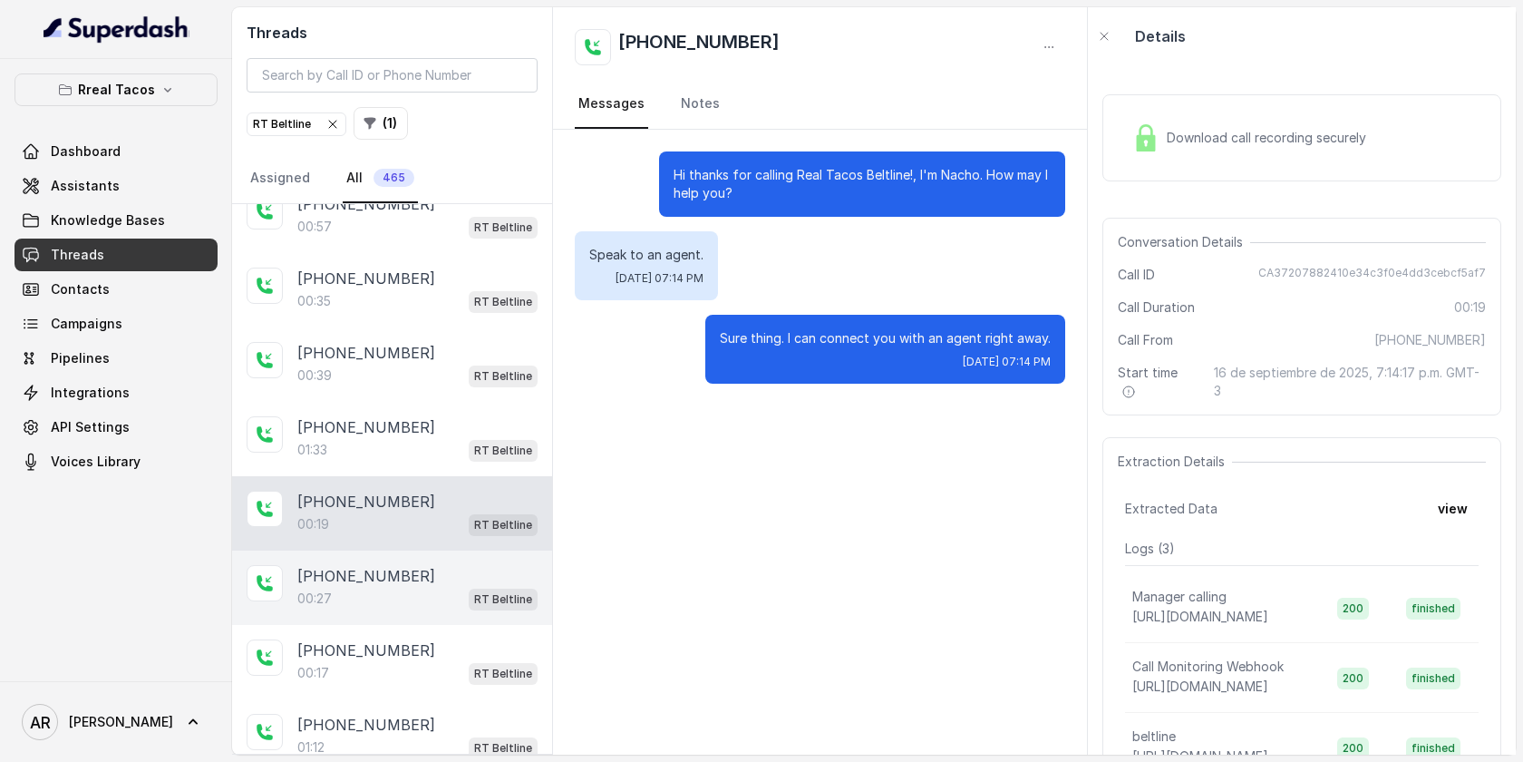
click at [451, 589] on div "00:27 RT Beltline" at bounding box center [417, 599] width 240 height 24
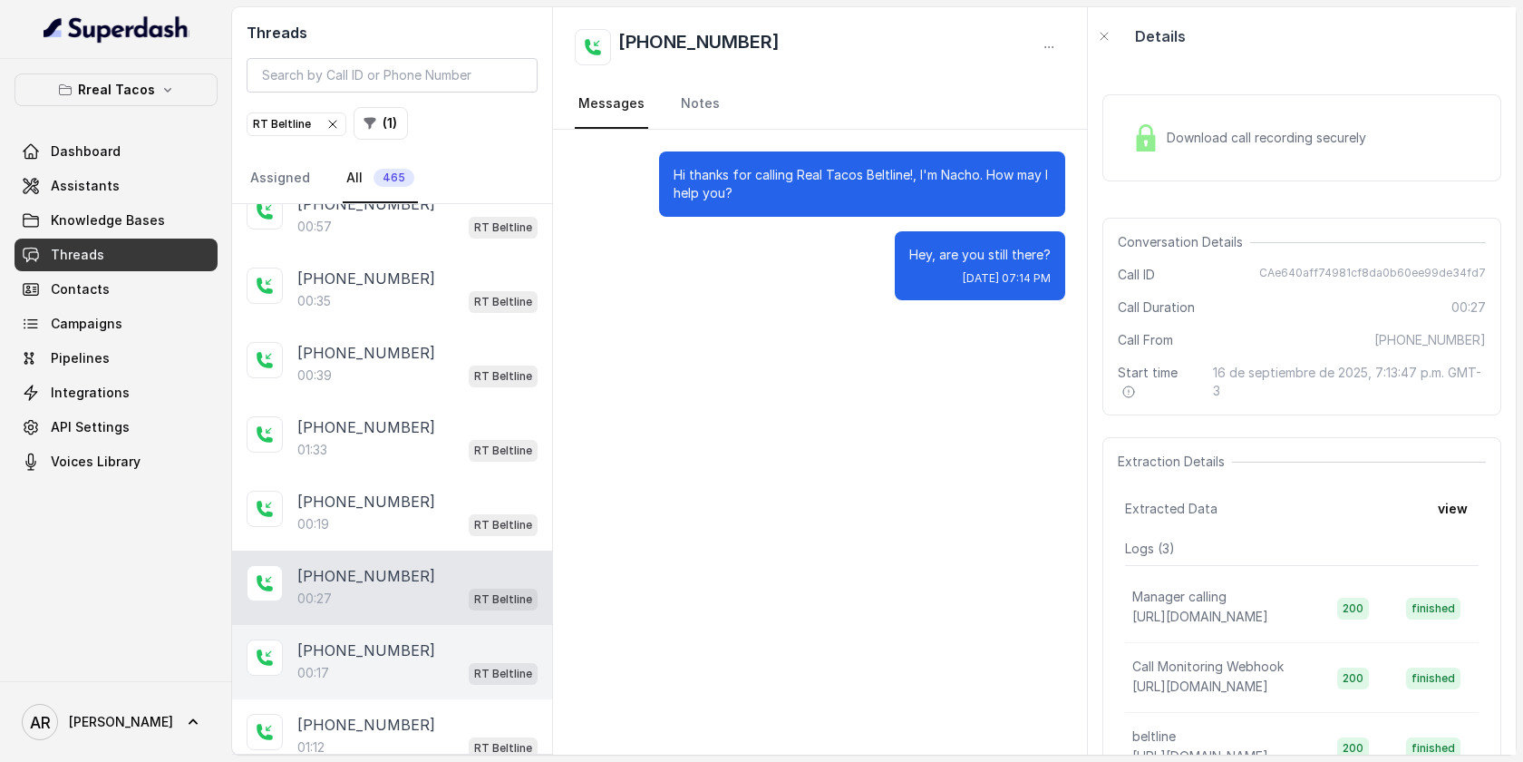
click at [432, 639] on div "[PHONE_NUMBER]" at bounding box center [417, 650] width 240 height 22
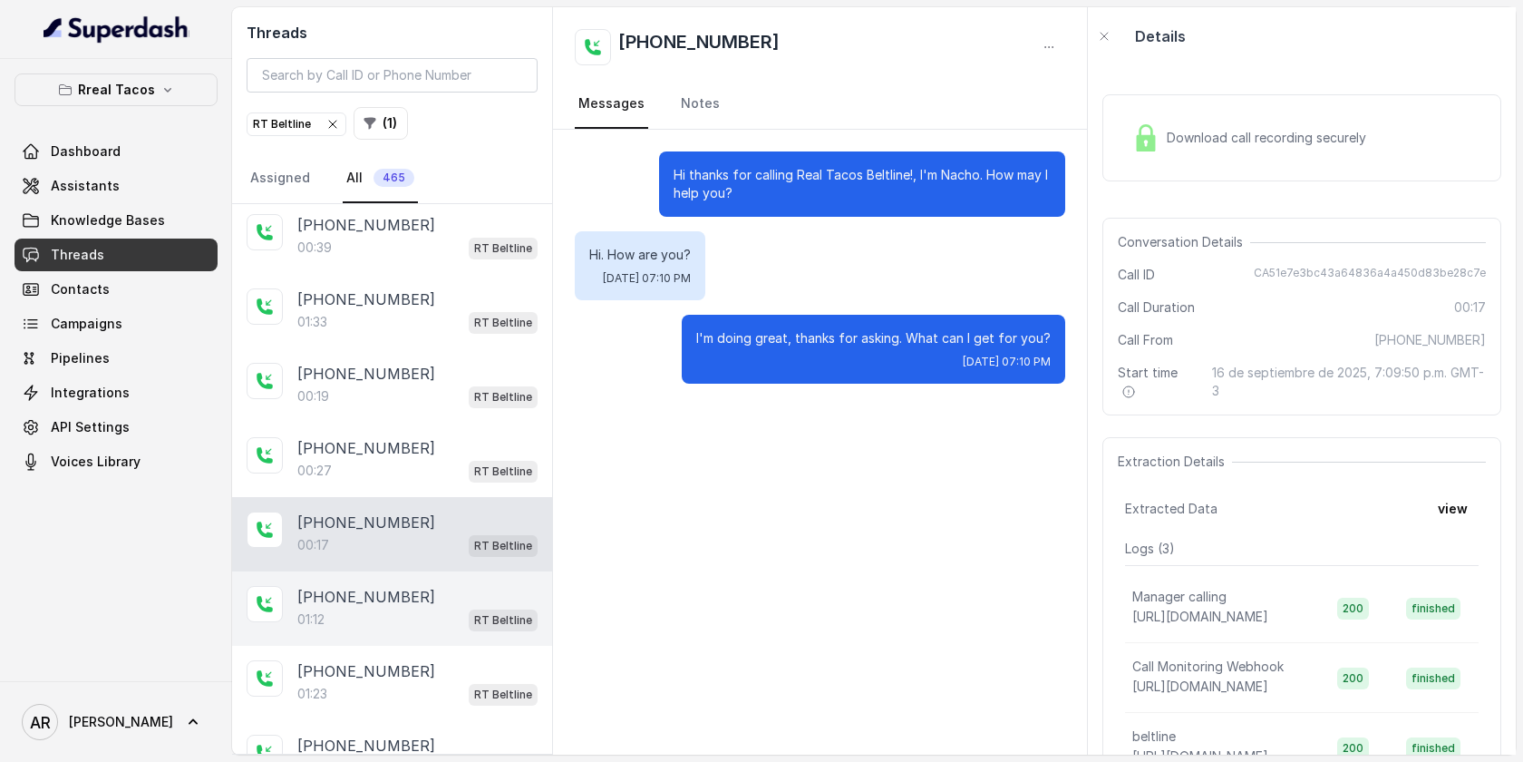
click at [441, 594] on div "[PHONE_NUMBER]" at bounding box center [417, 597] width 240 height 22
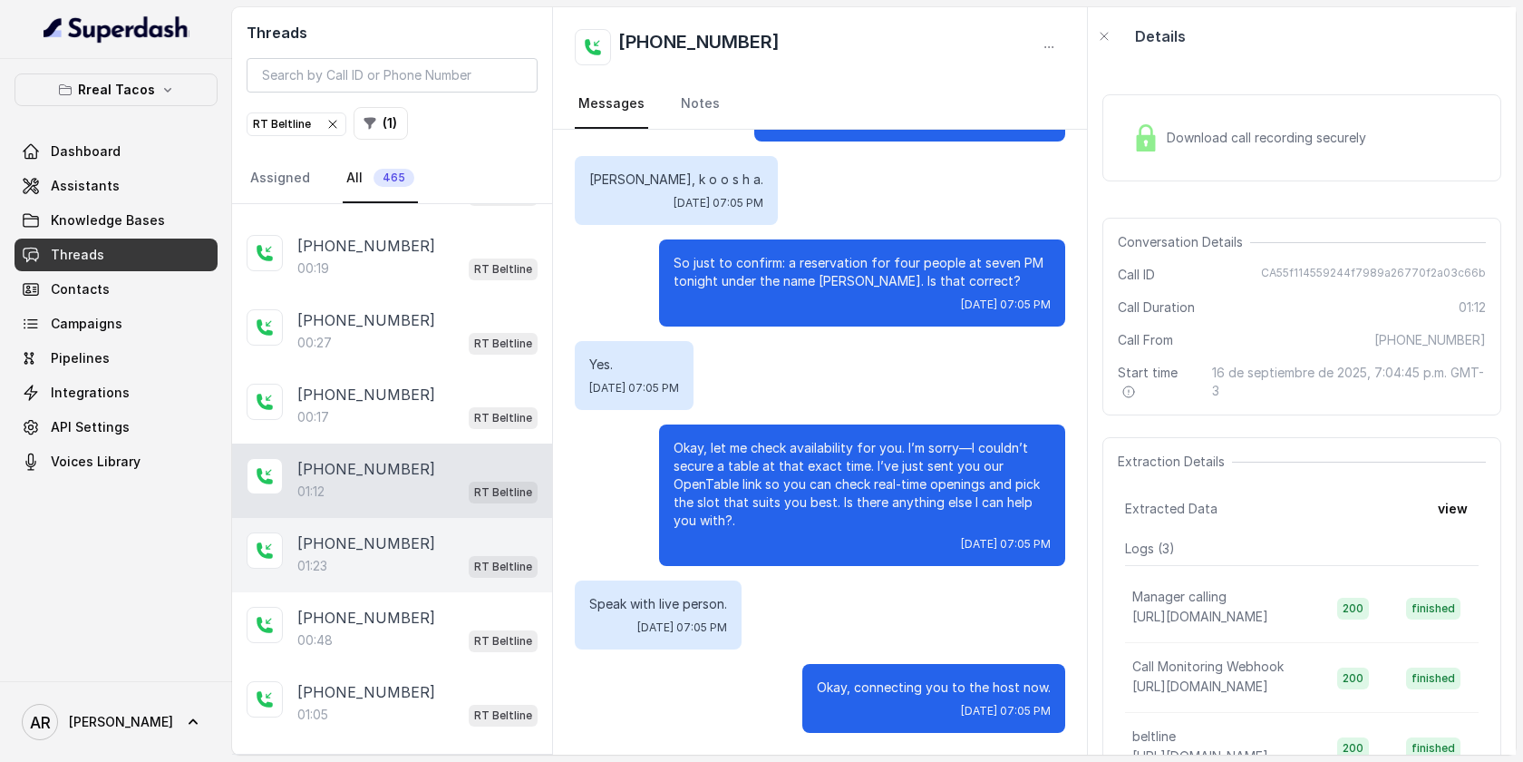
click at [418, 532] on div "[PHONE_NUMBER]" at bounding box center [417, 543] width 240 height 22
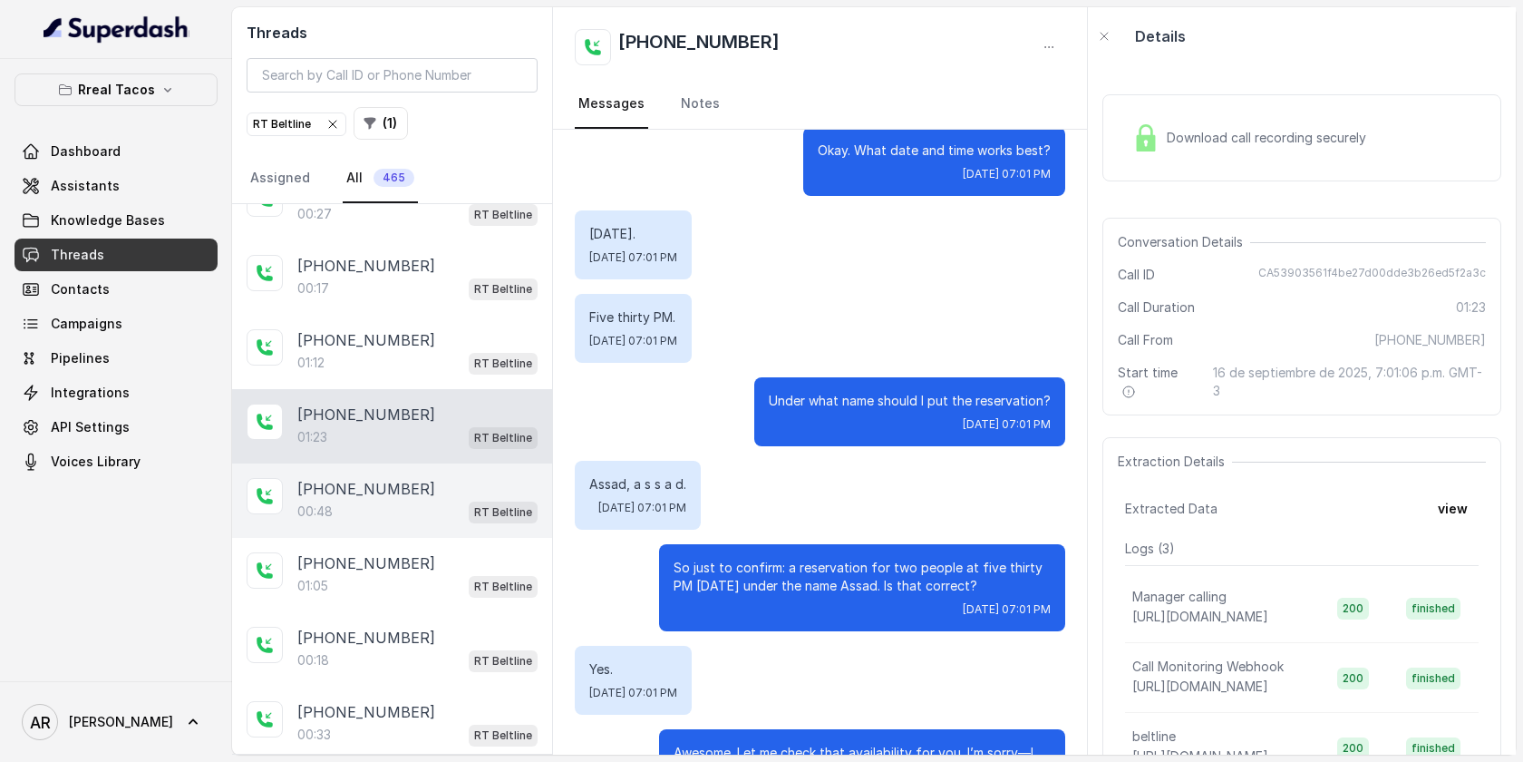
click at [440, 463] on div "[PHONE_NUMBER]:48 RT Beltline" at bounding box center [392, 500] width 320 height 74
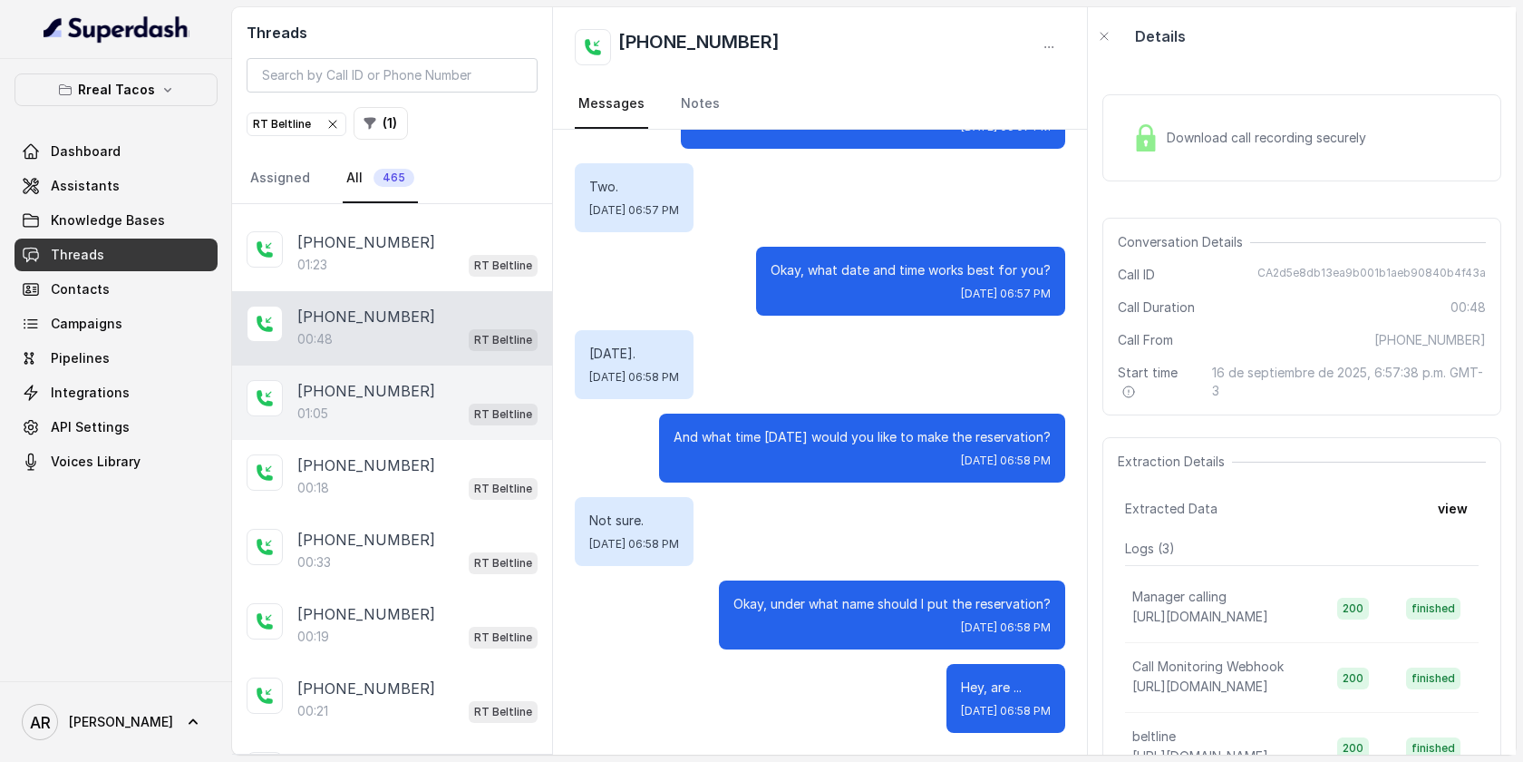
click at [398, 380] on p "[PHONE_NUMBER]" at bounding box center [366, 391] width 138 height 22
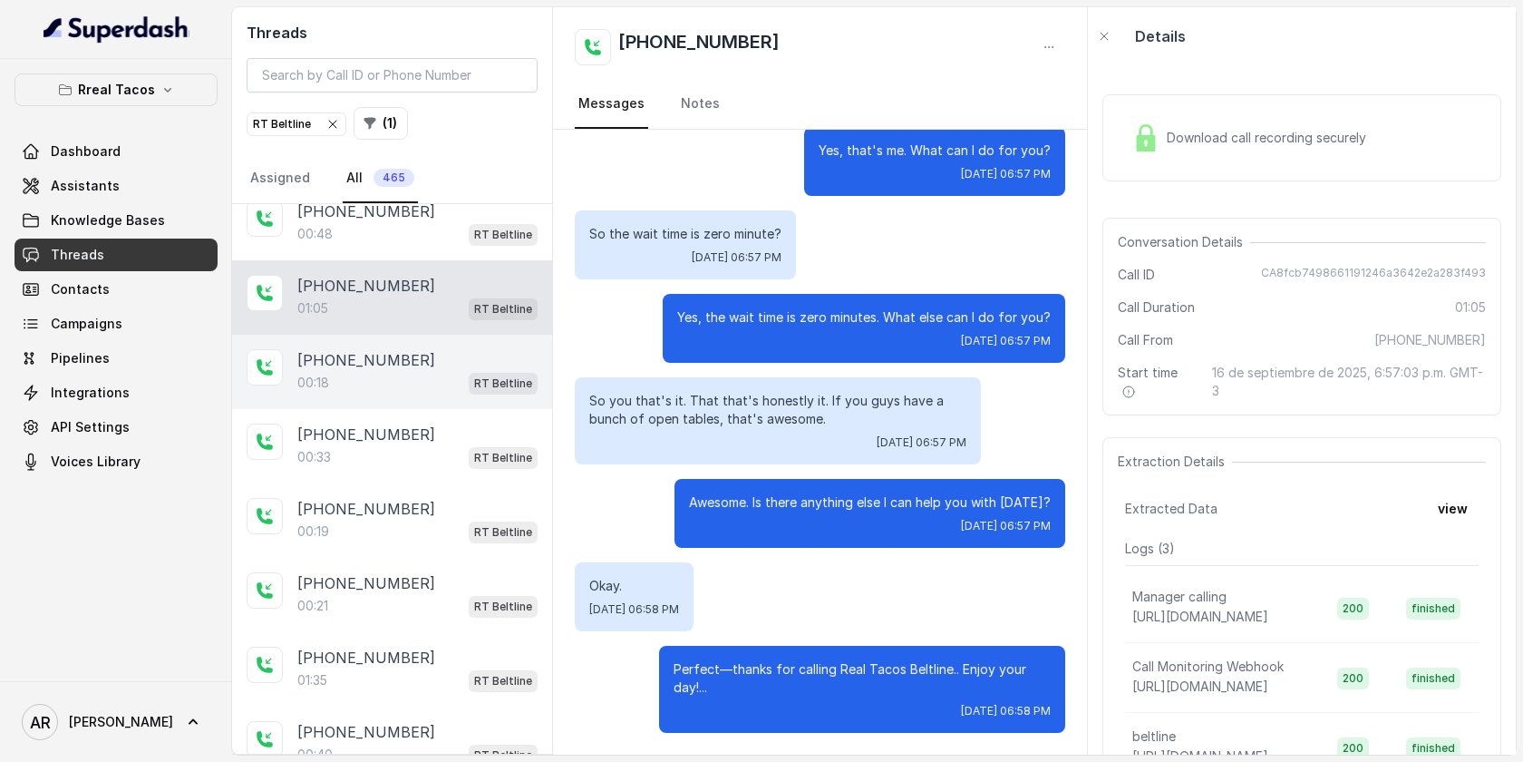
click at [481, 379] on span "RT Beltline" at bounding box center [503, 384] width 69 height 22
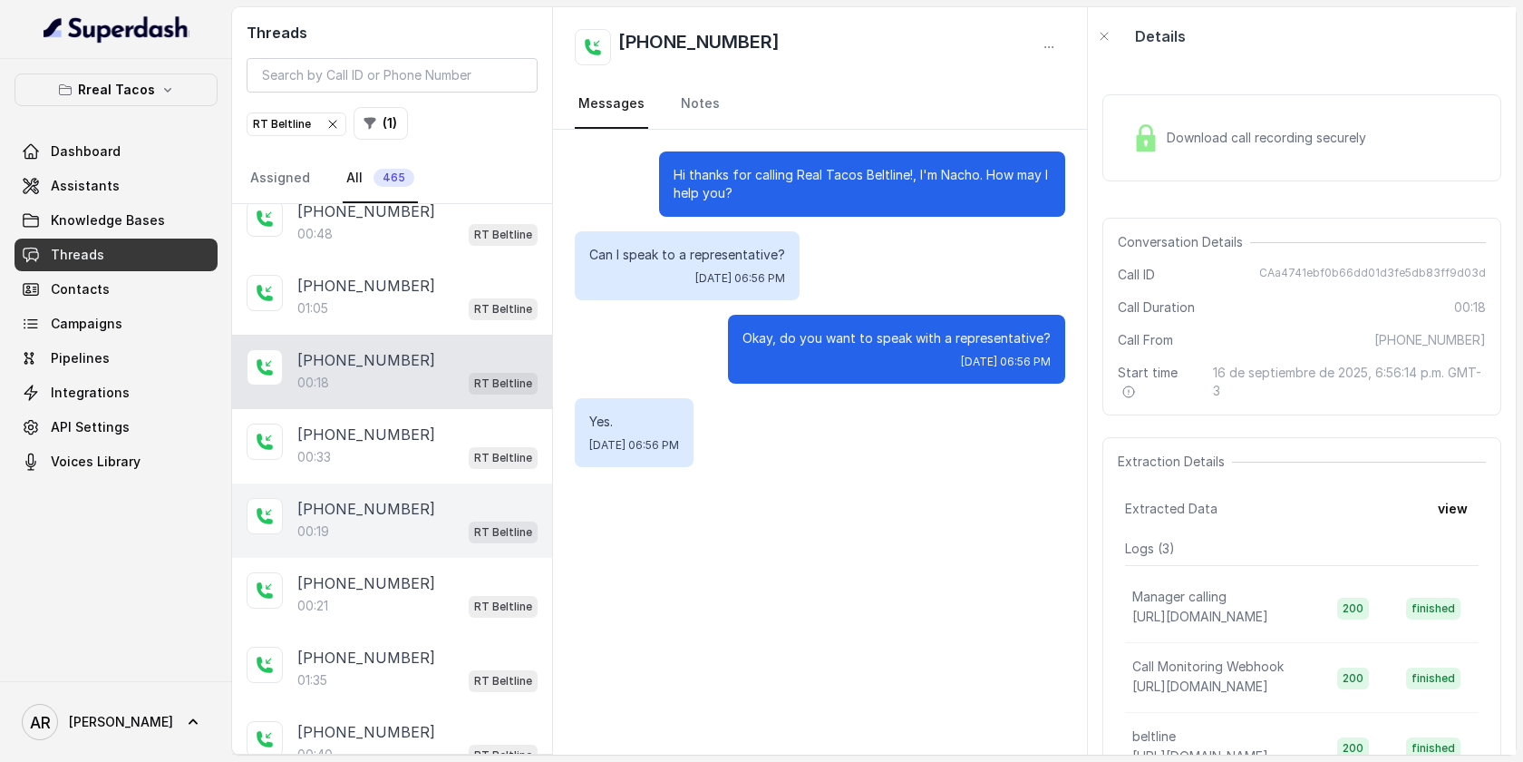
click at [479, 483] on div "[PHONE_NUMBER]:19 RT Beltline" at bounding box center [392, 520] width 320 height 74
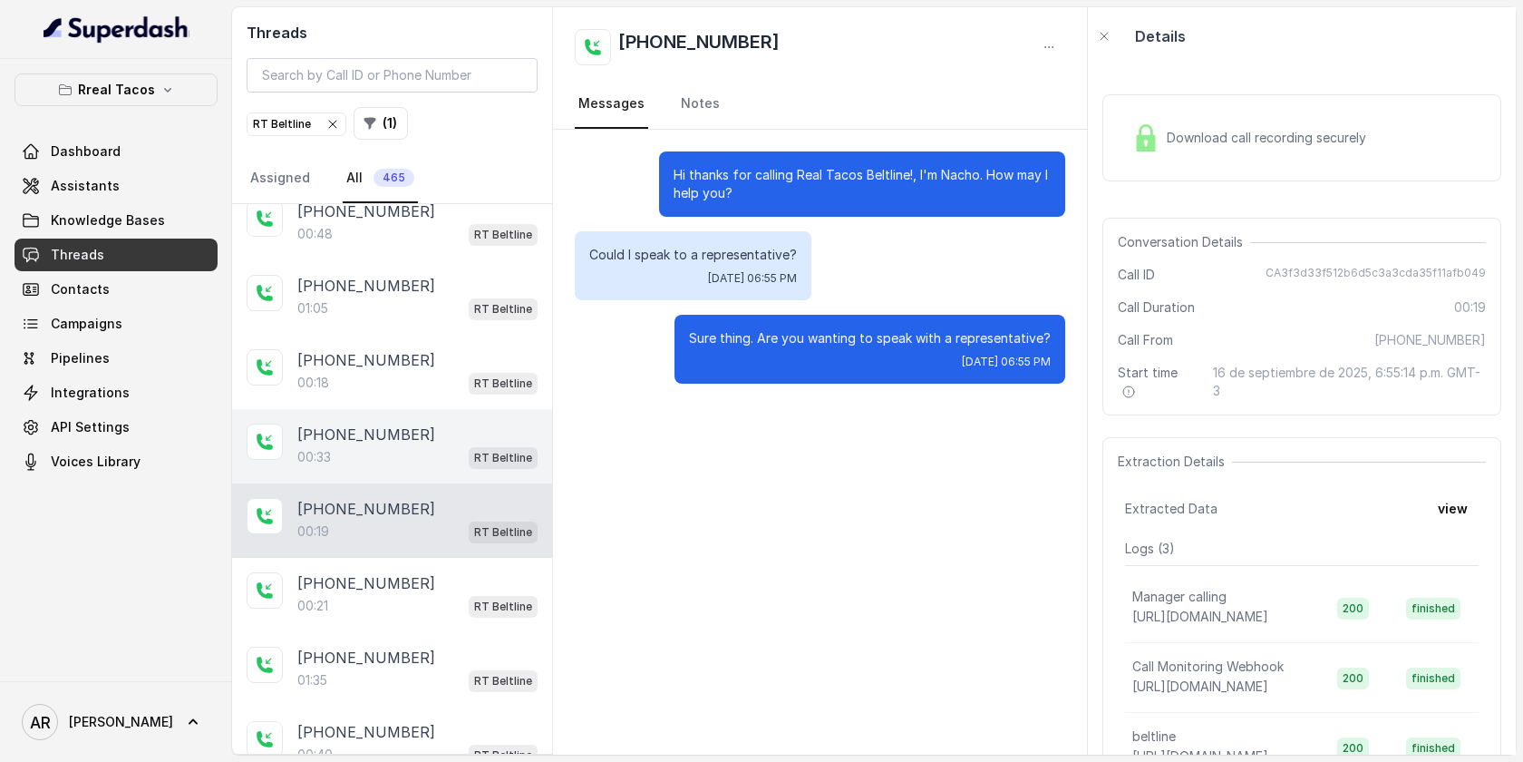
click at [449, 445] on div "00:33 RT Beltline" at bounding box center [417, 457] width 240 height 24
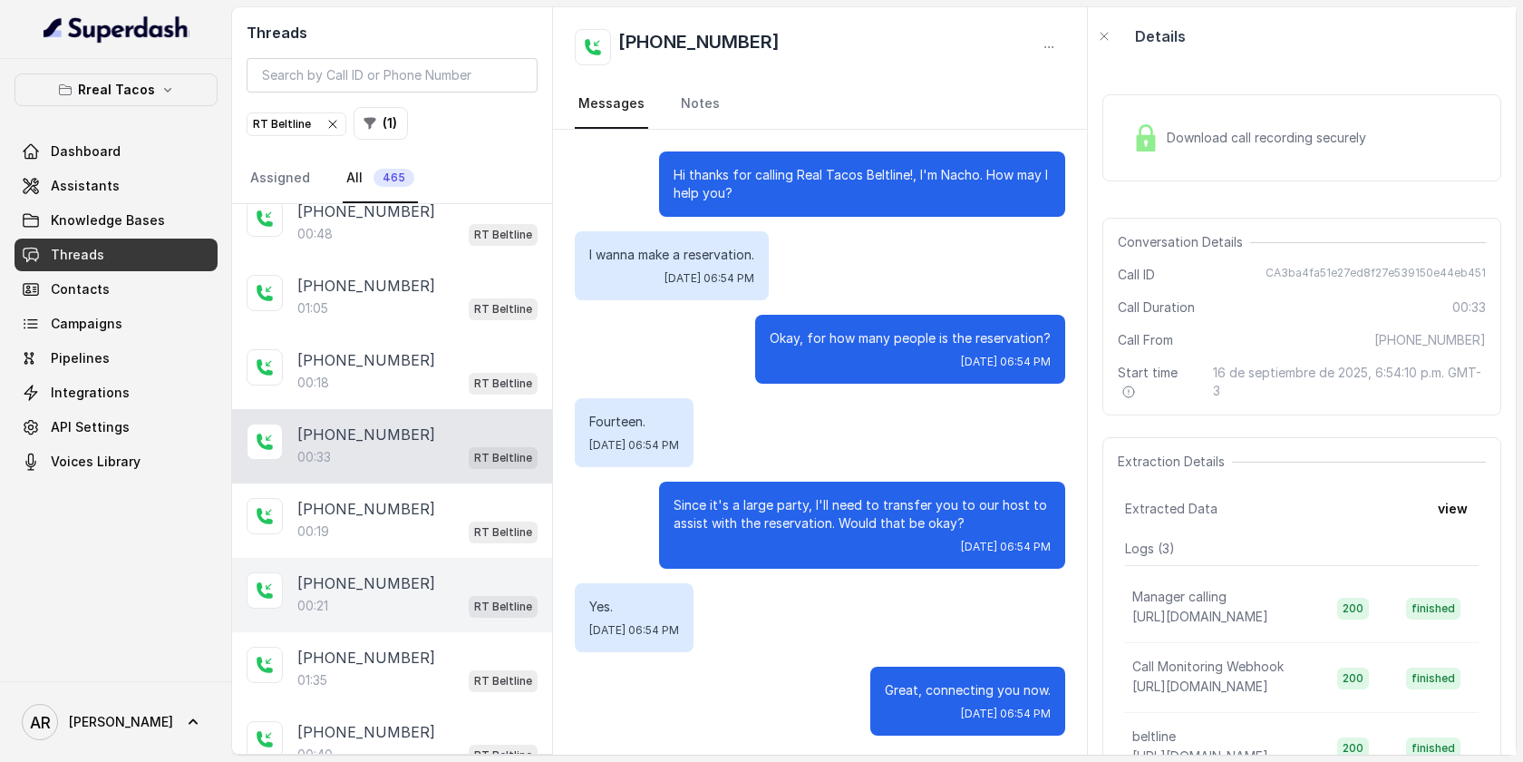
scroll to position [3, 0]
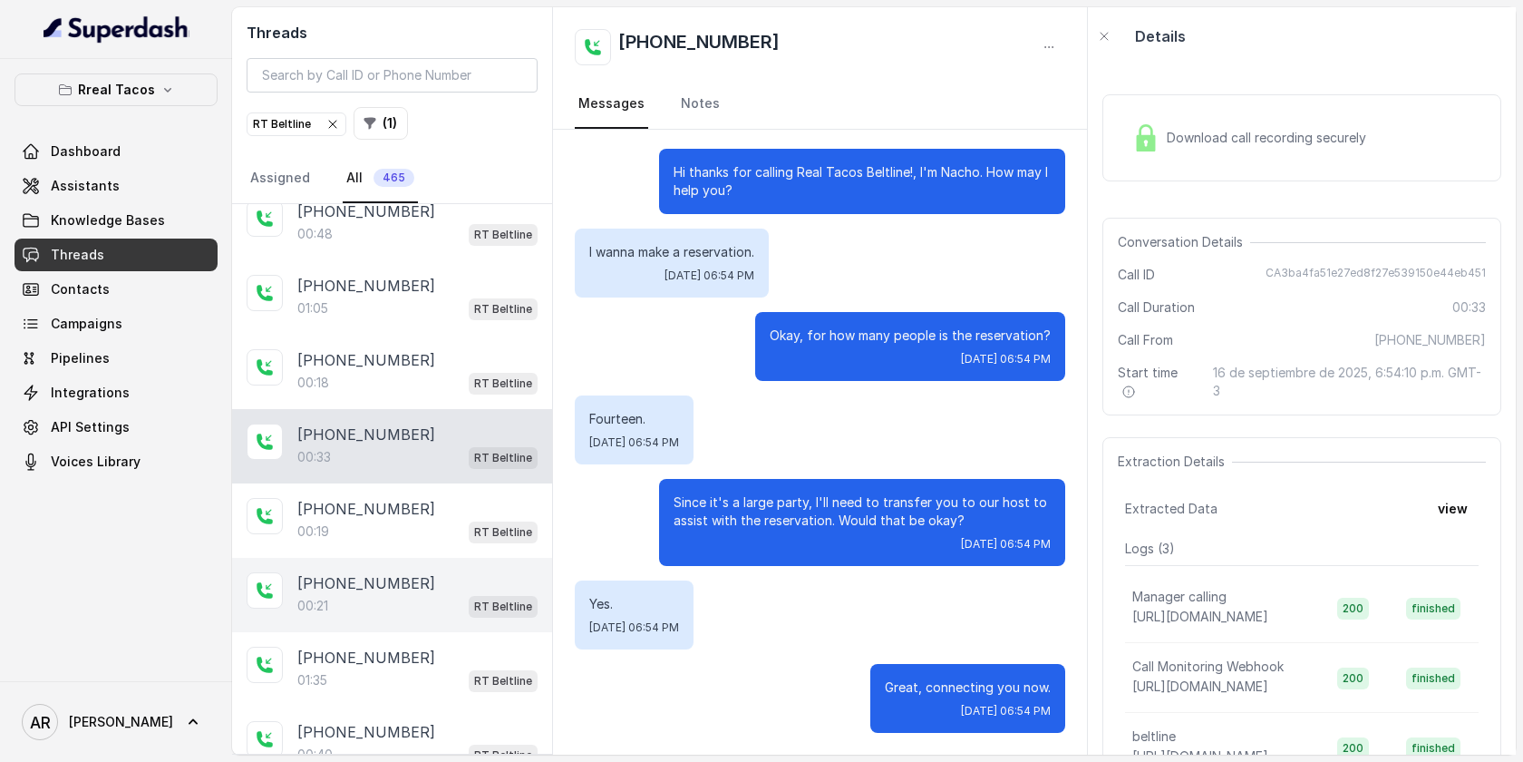
click at [454, 572] on div "[PHONE_NUMBER]" at bounding box center [417, 583] width 240 height 22
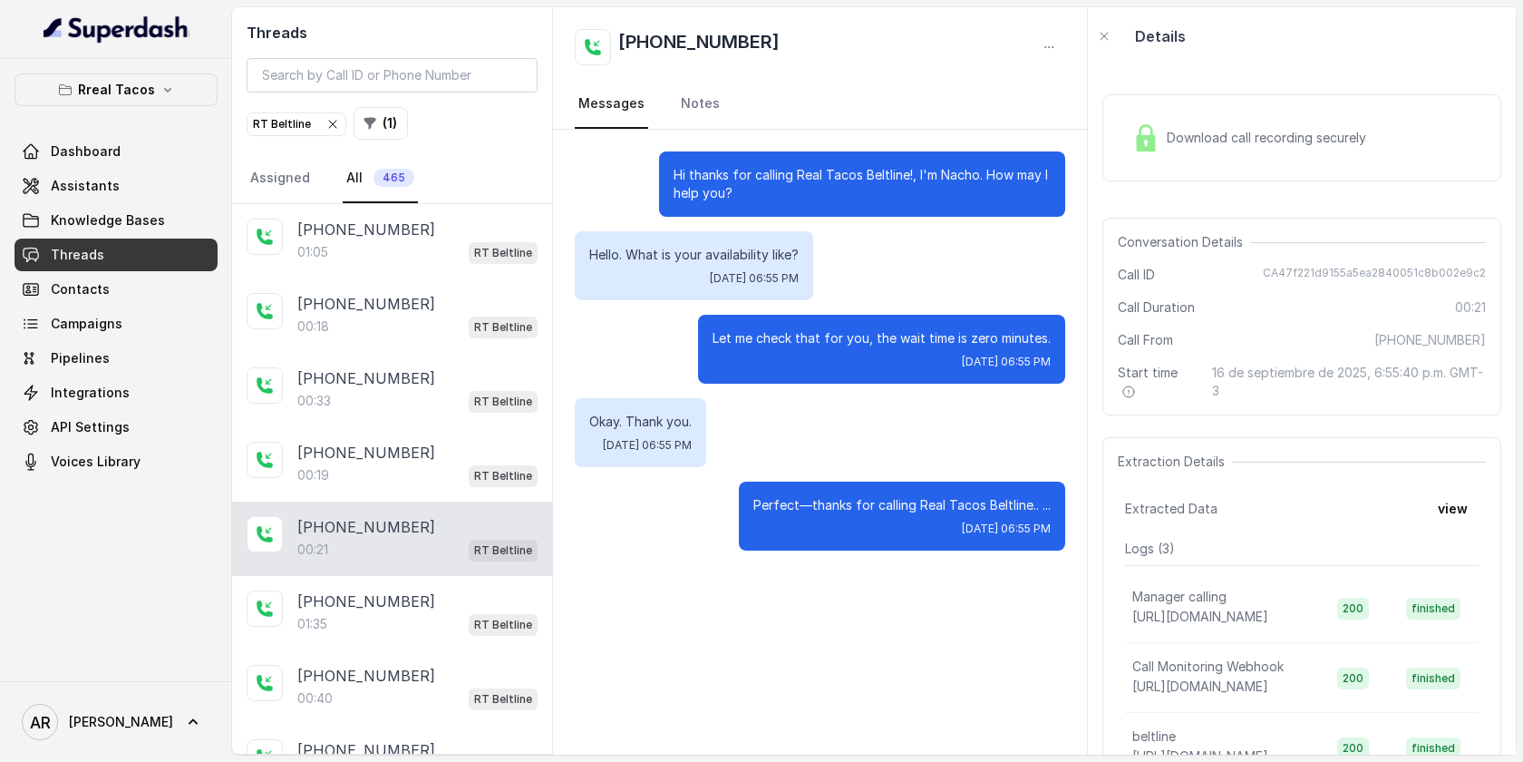
scroll to position [2232, 0]
click at [487, 589] on div "[PHONE_NUMBER]" at bounding box center [417, 600] width 240 height 22
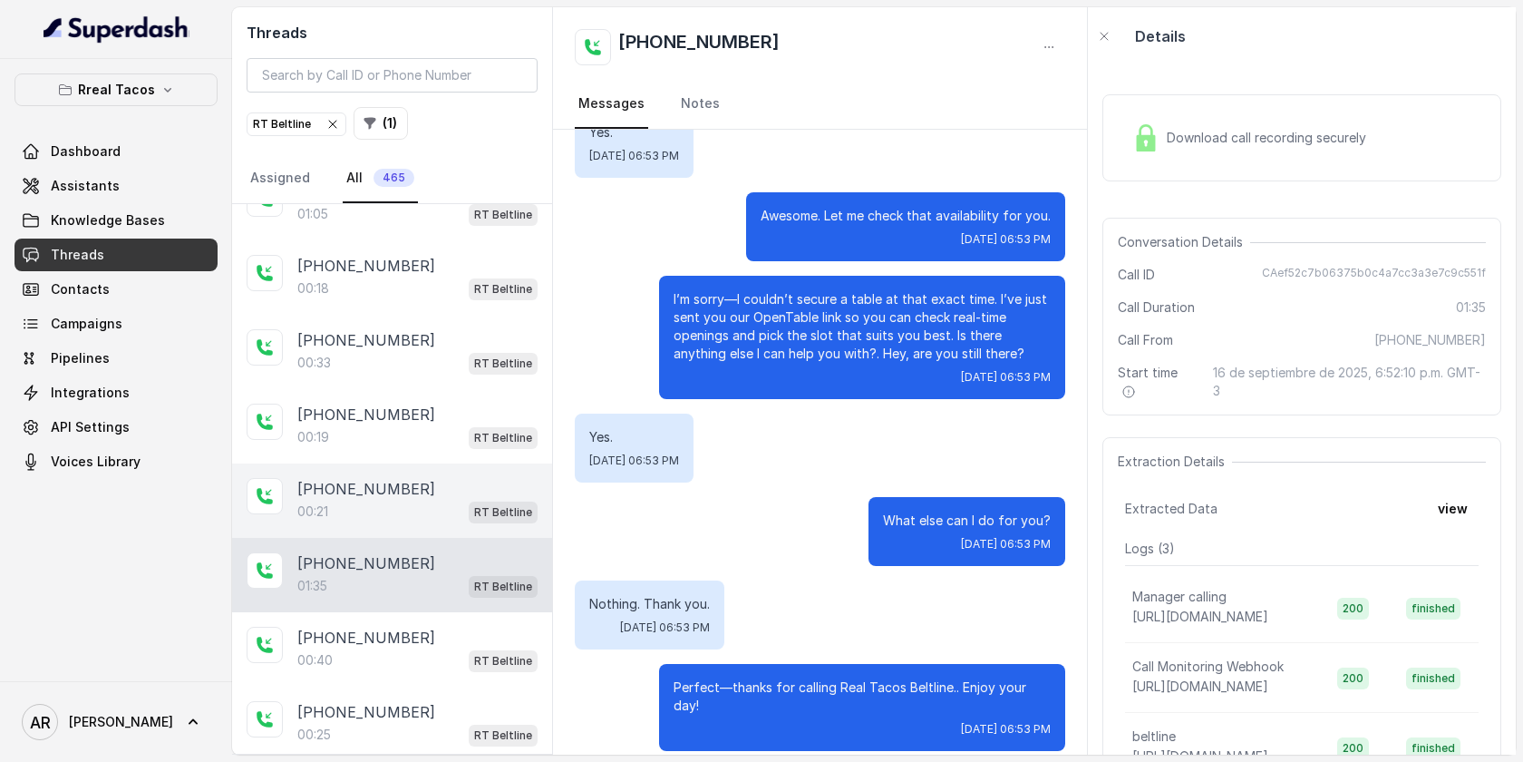
scroll to position [2293, 0]
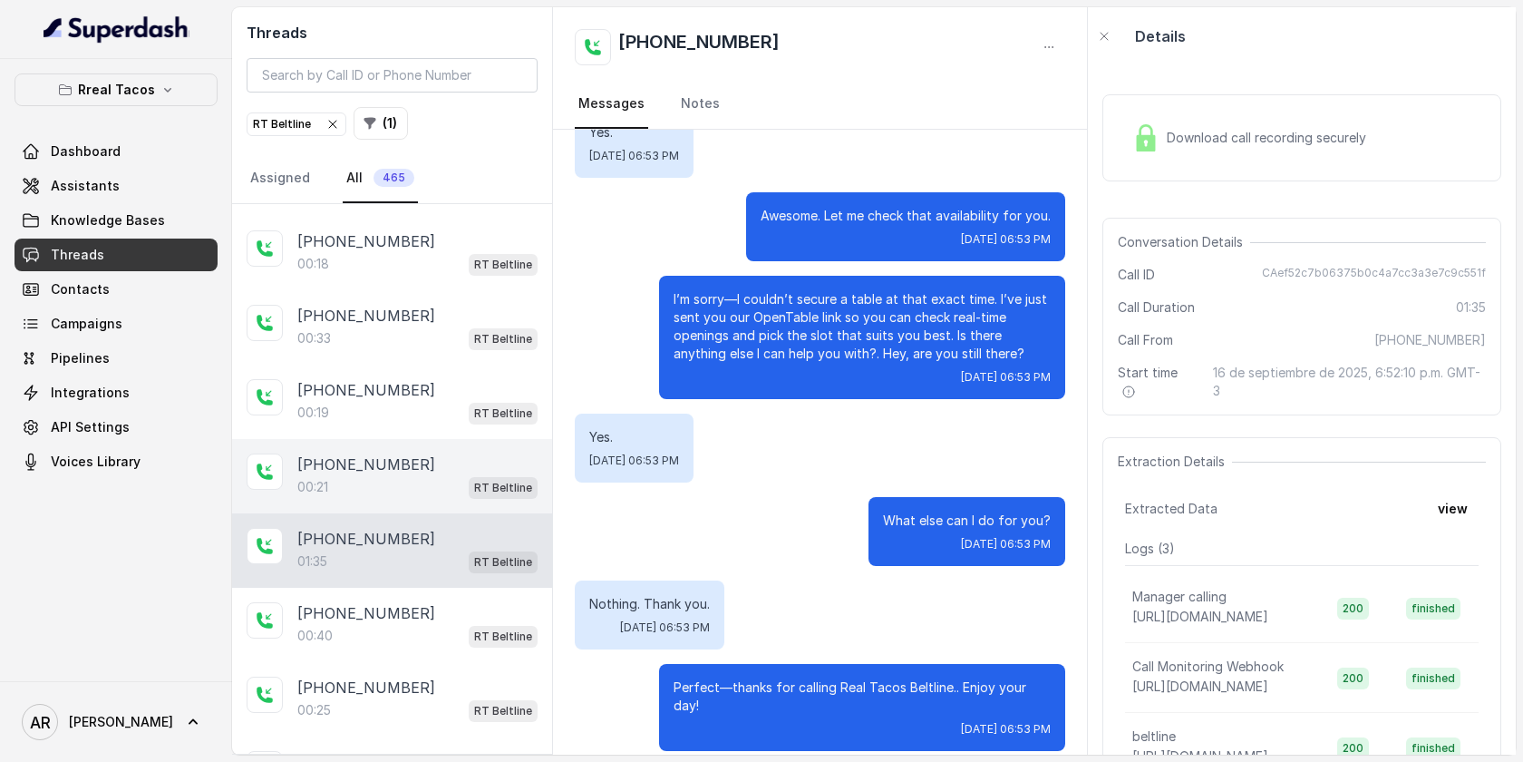
click at [487, 602] on div "[PHONE_NUMBER]" at bounding box center [417, 613] width 240 height 22
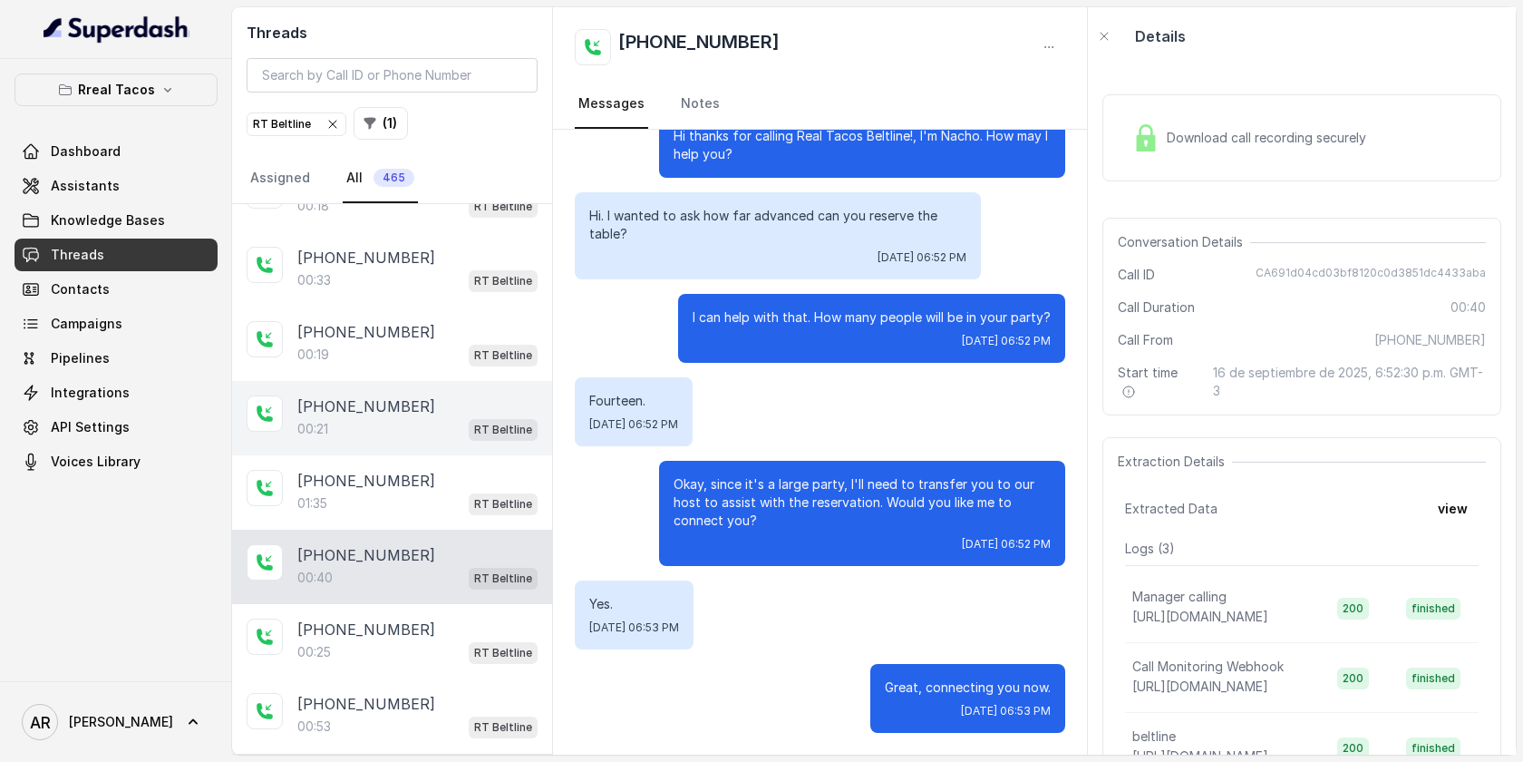
scroll to position [2383, 0]
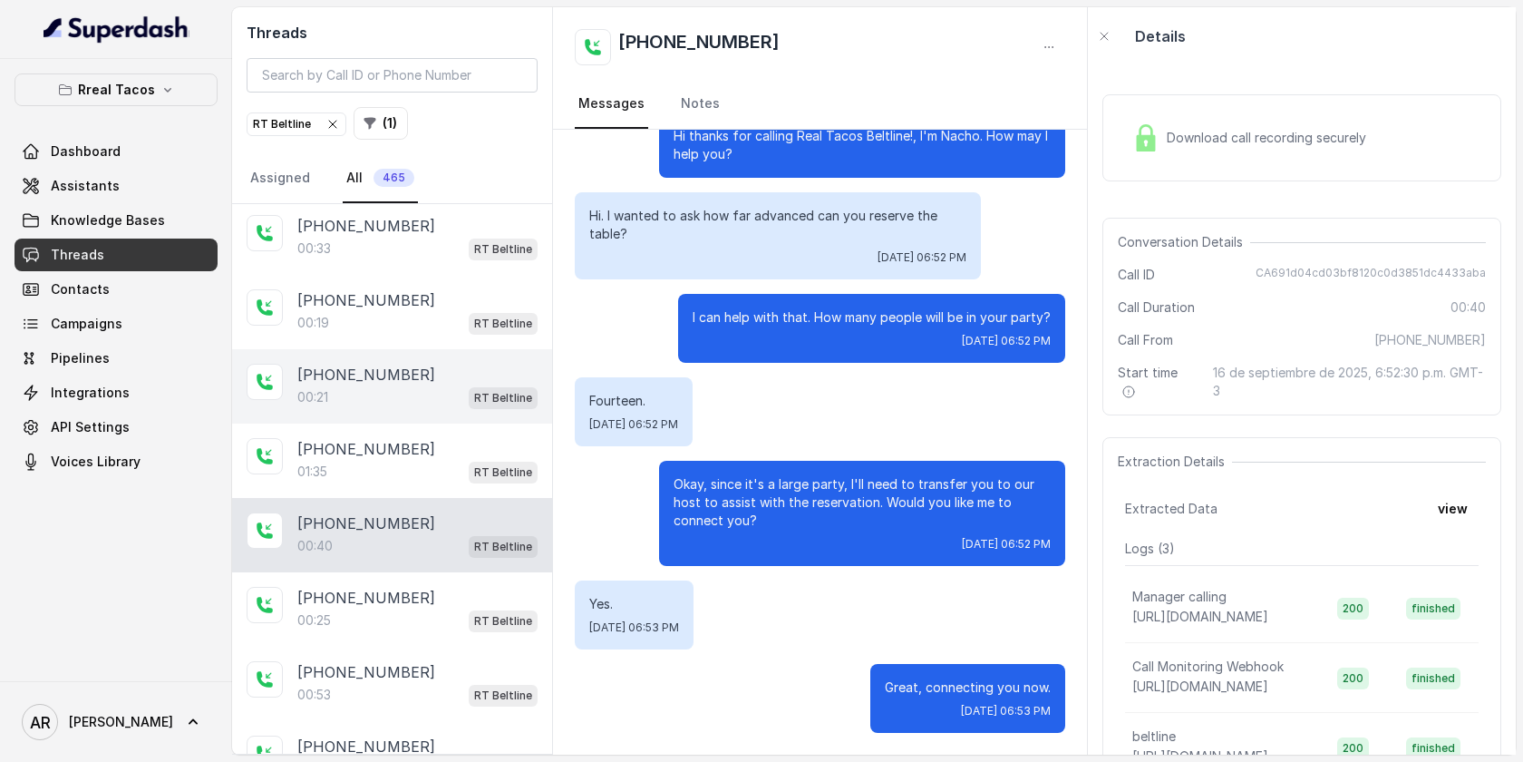
click at [487, 588] on div "[PHONE_NUMBER]" at bounding box center [417, 598] width 240 height 22
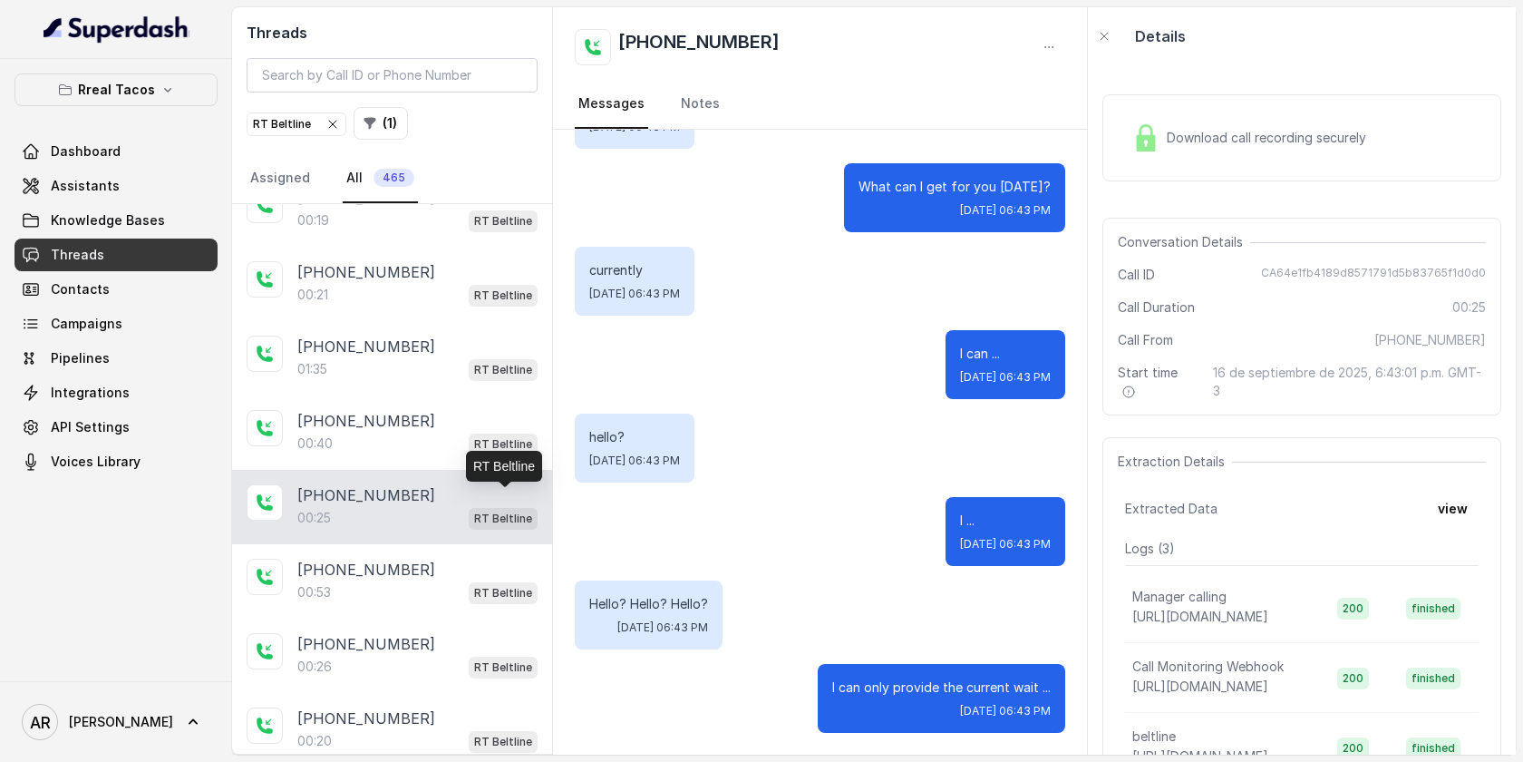
scroll to position [2670, 0]
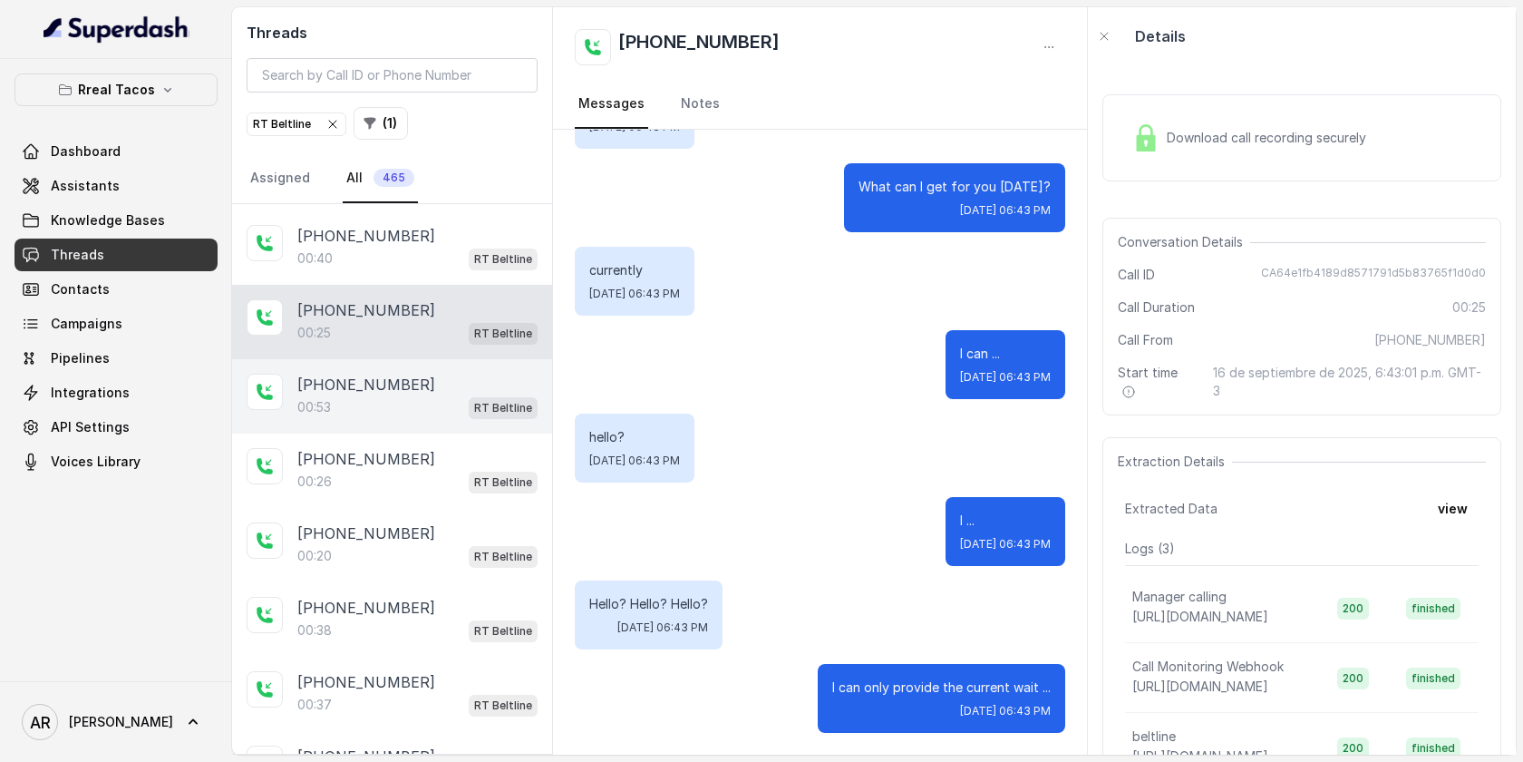
click at [427, 395] on div "00:53 RT Beltline" at bounding box center [417, 407] width 240 height 24
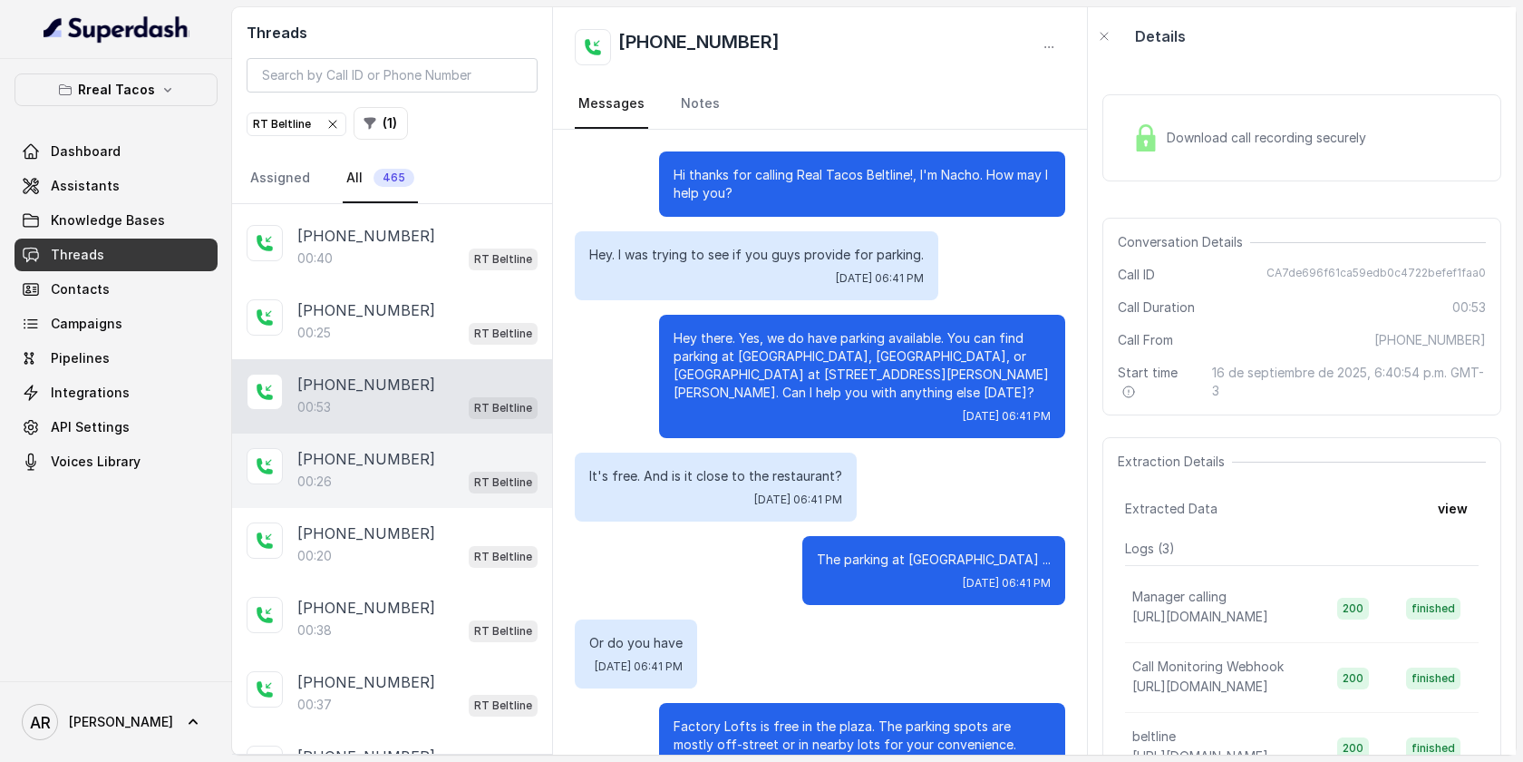
scroll to position [242, 0]
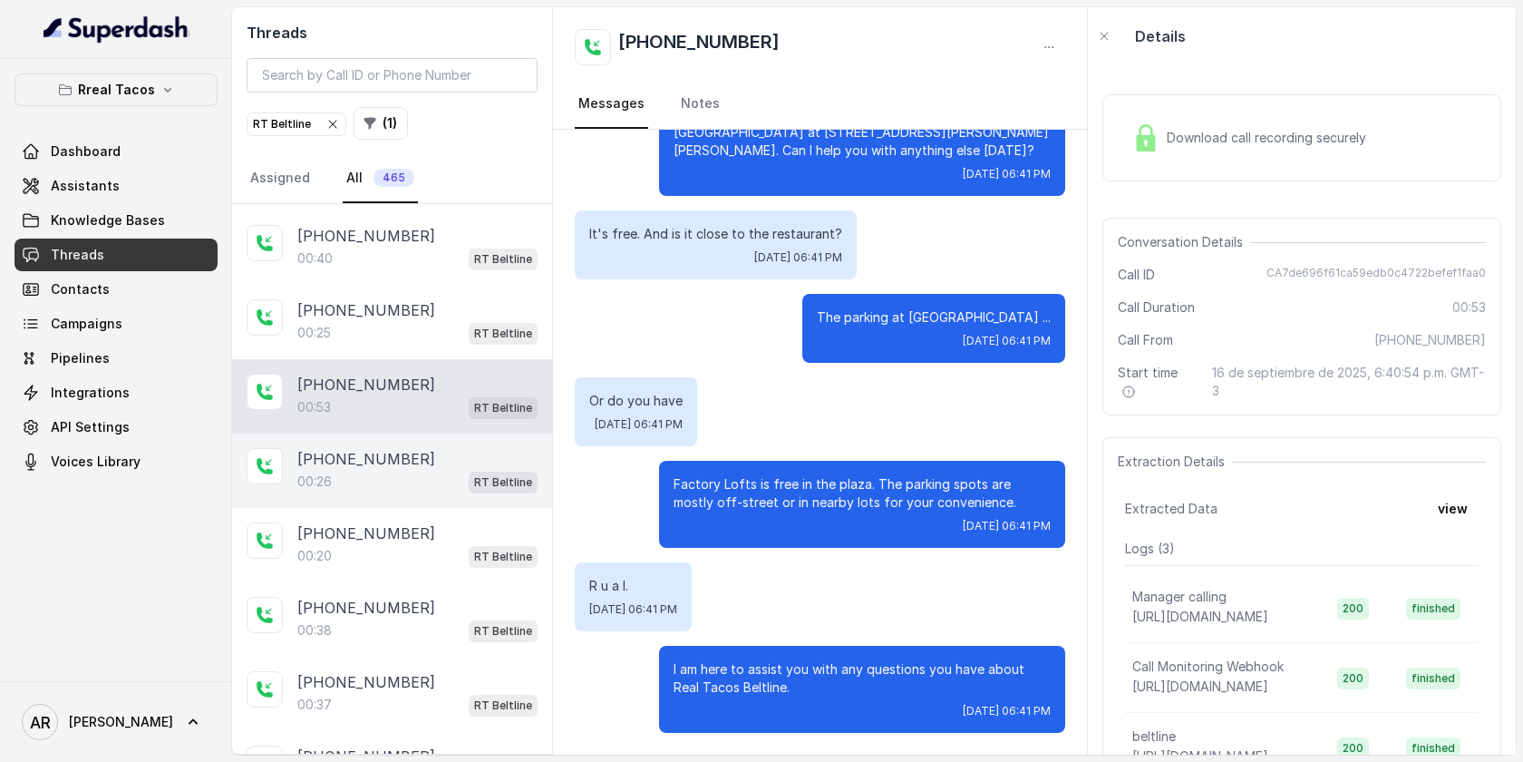
click at [441, 470] on div "00:26 RT Beltline" at bounding box center [417, 482] width 240 height 24
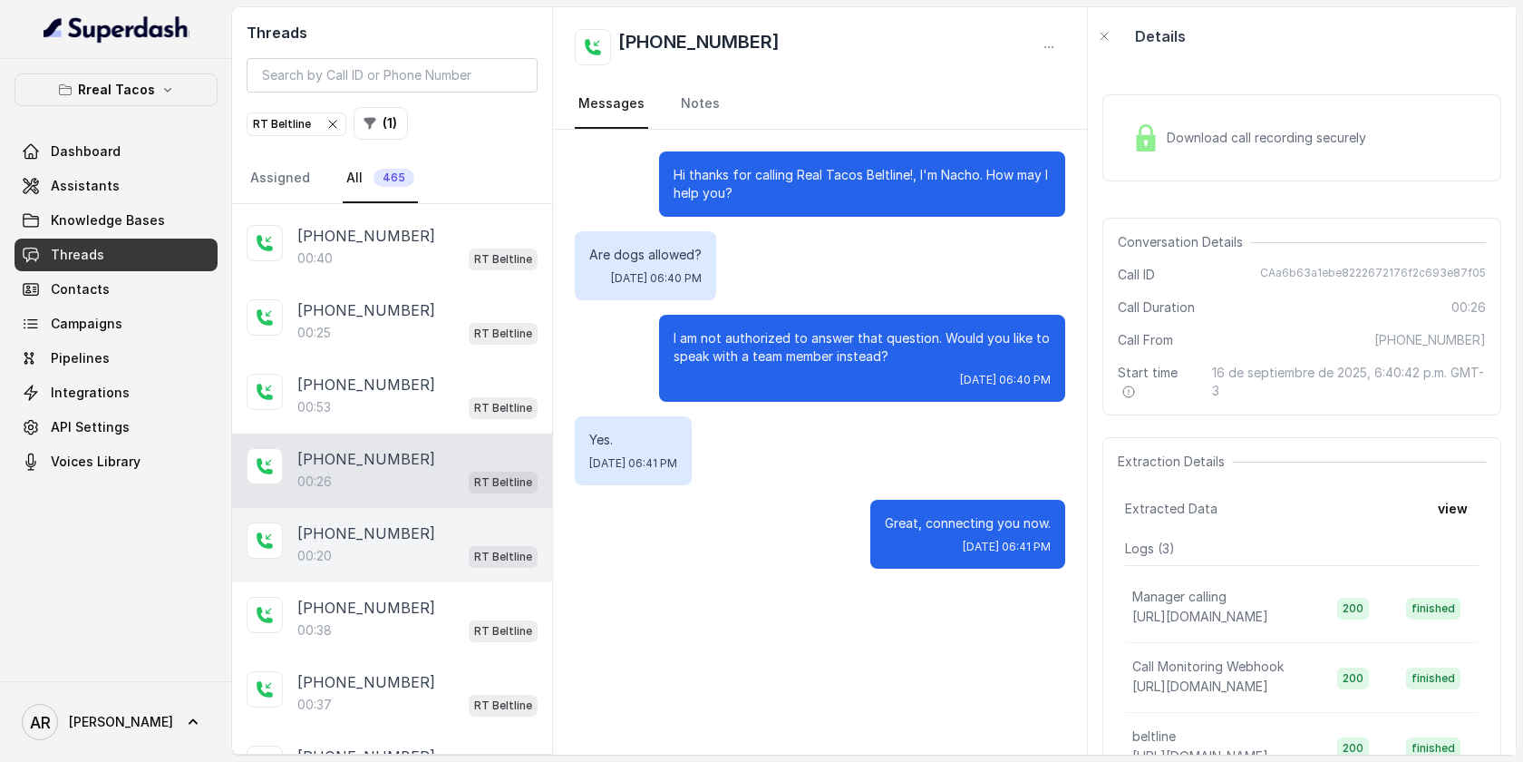
click at [461, 551] on div "[PHONE_NUMBER]:20 RT Beltline" at bounding box center [392, 545] width 320 height 74
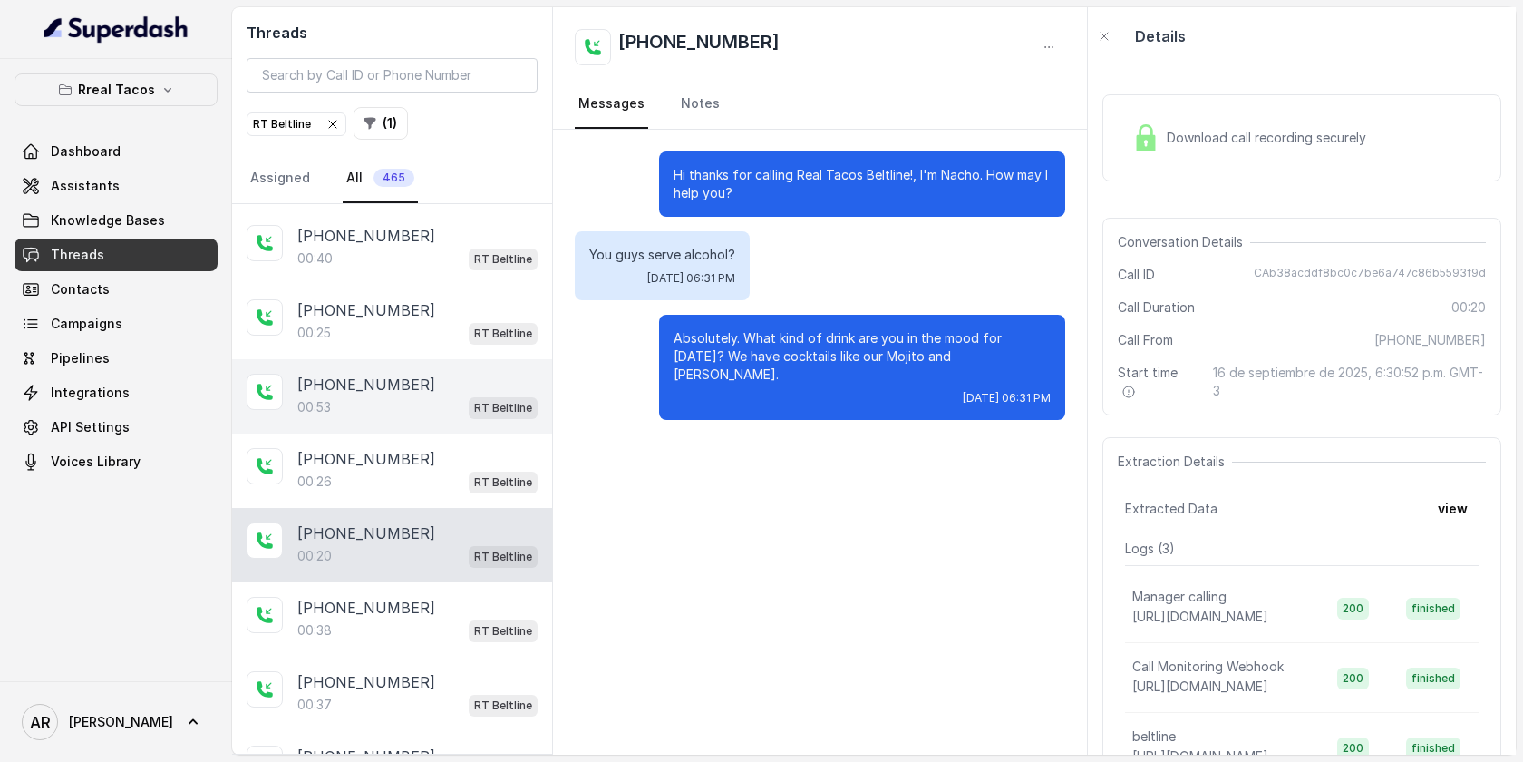
click at [448, 411] on div "[PHONE_NUMBER]:53 RT Beltline" at bounding box center [392, 396] width 320 height 74
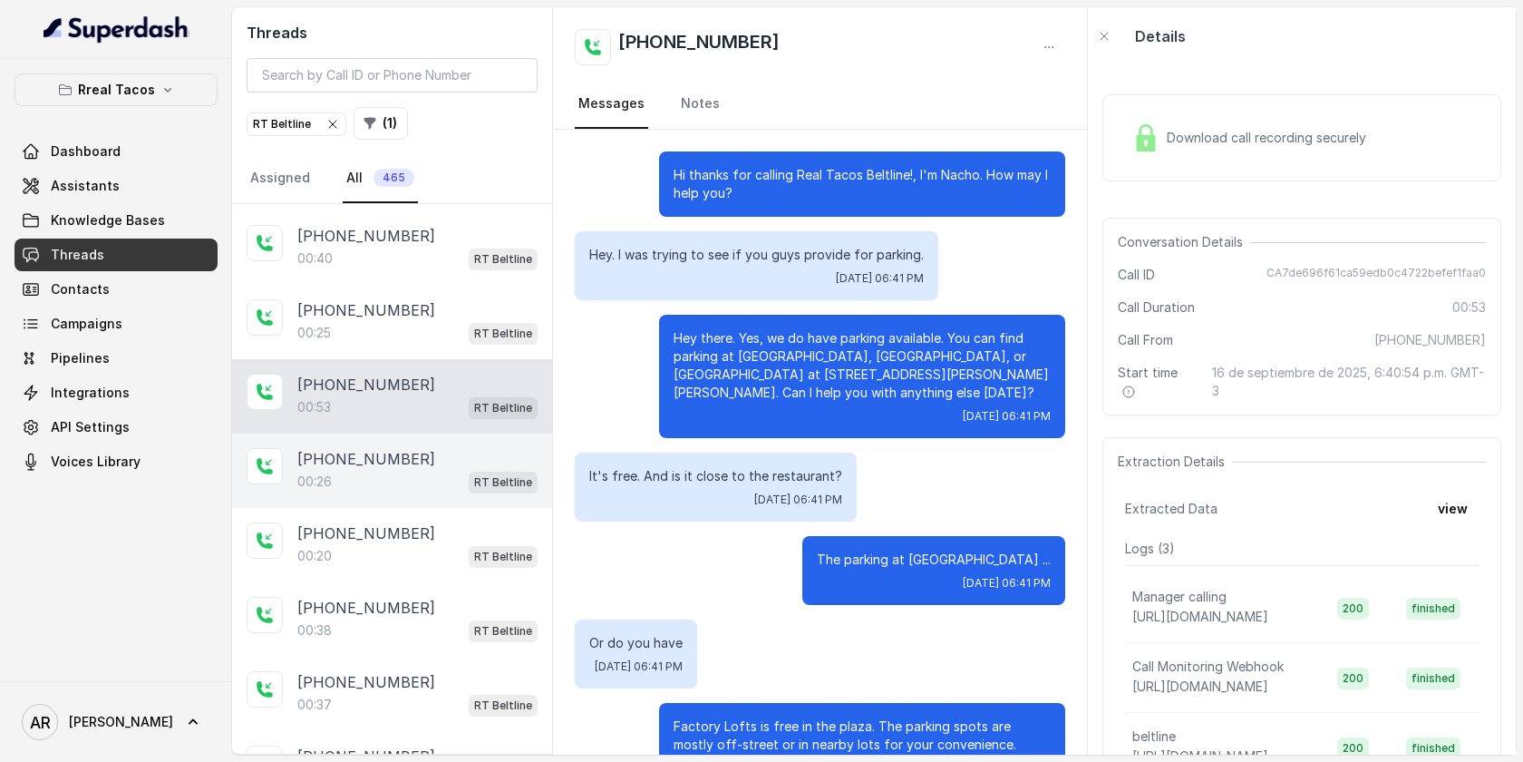
scroll to position [242, 0]
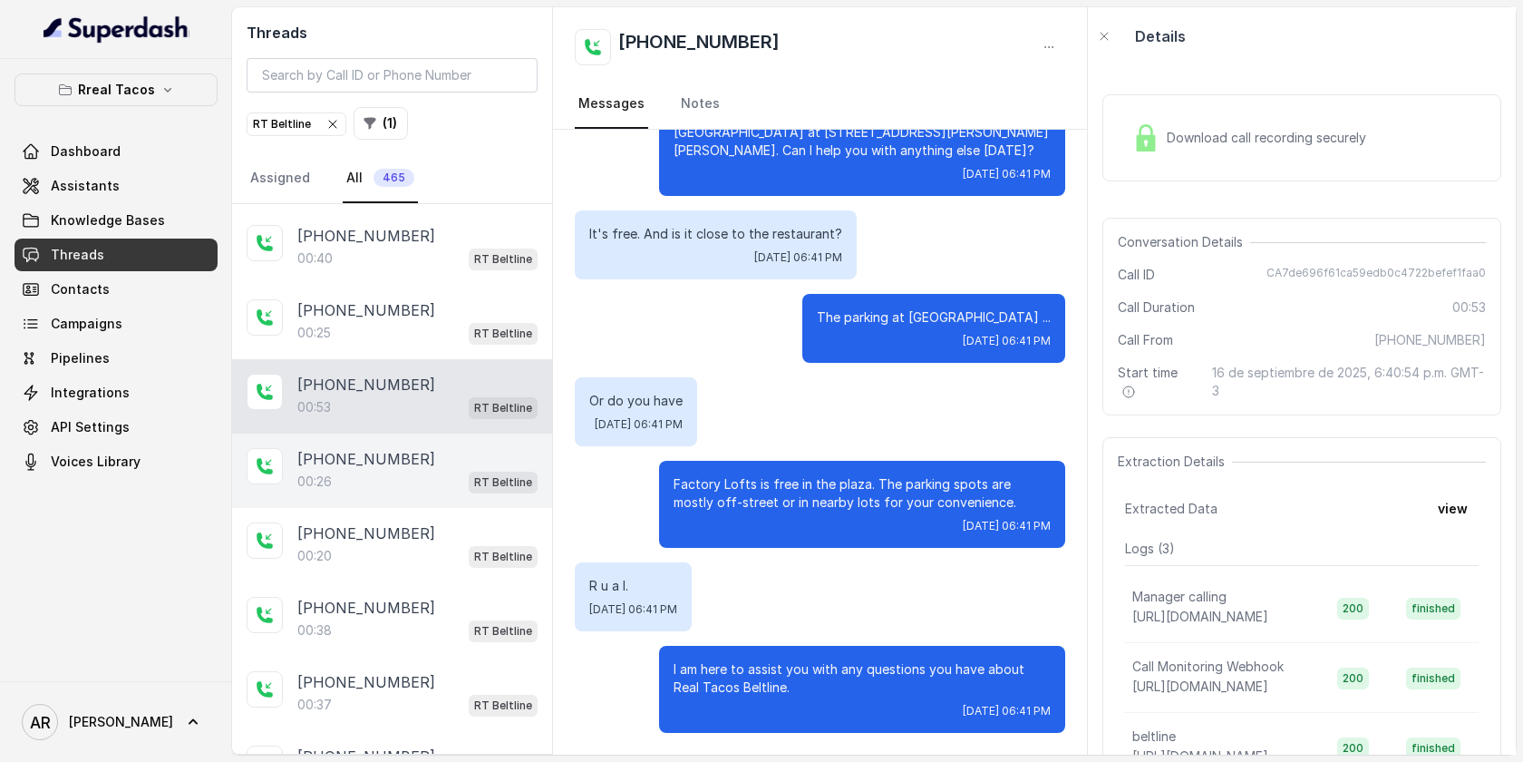
click at [448, 470] on div "00:26 RT Beltline" at bounding box center [417, 482] width 240 height 24
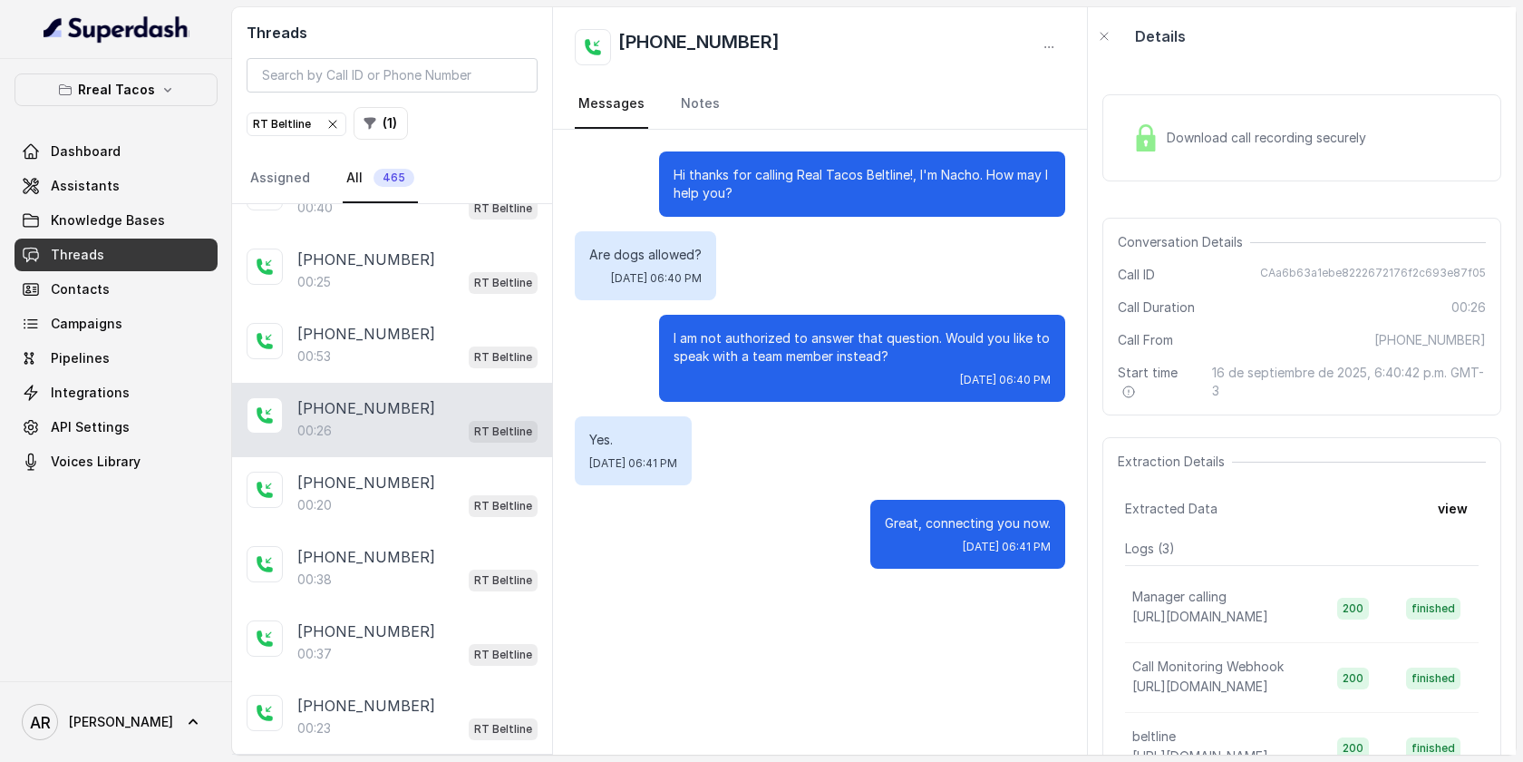
scroll to position [2733, 0]
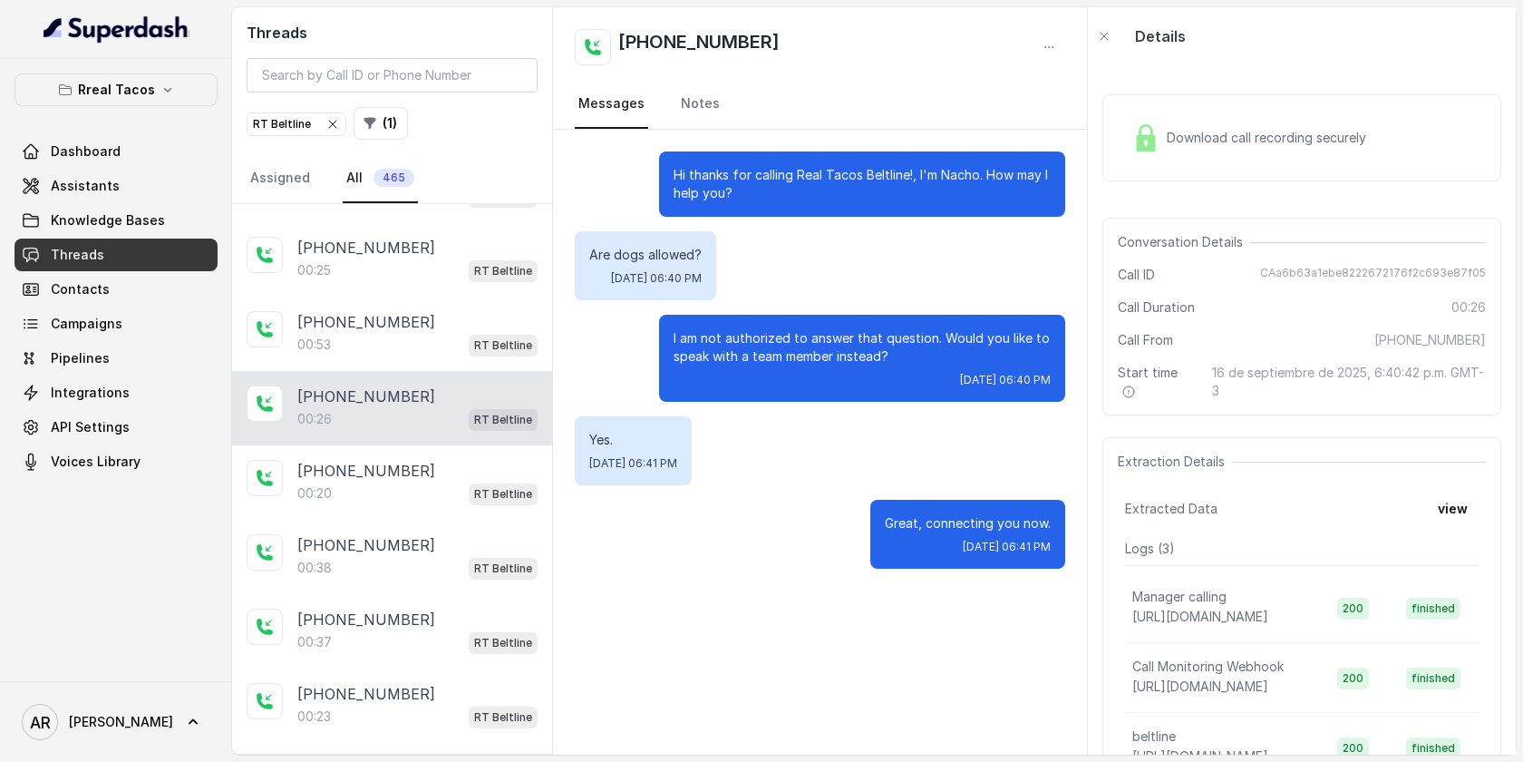
click at [448, 460] on div "[PHONE_NUMBER]" at bounding box center [417, 471] width 240 height 22
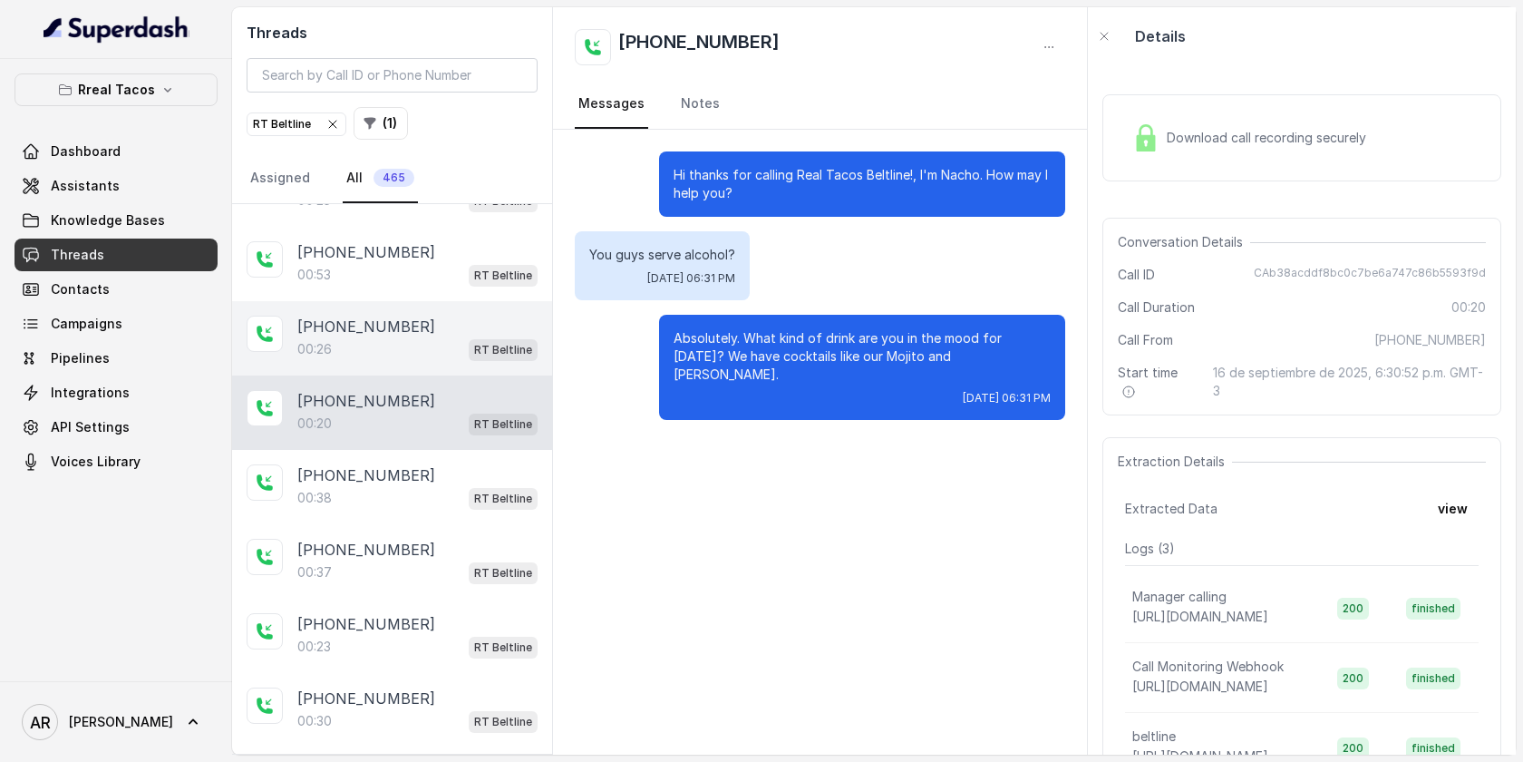
click at [448, 464] on div "[PHONE_NUMBER]" at bounding box center [417, 475] width 240 height 22
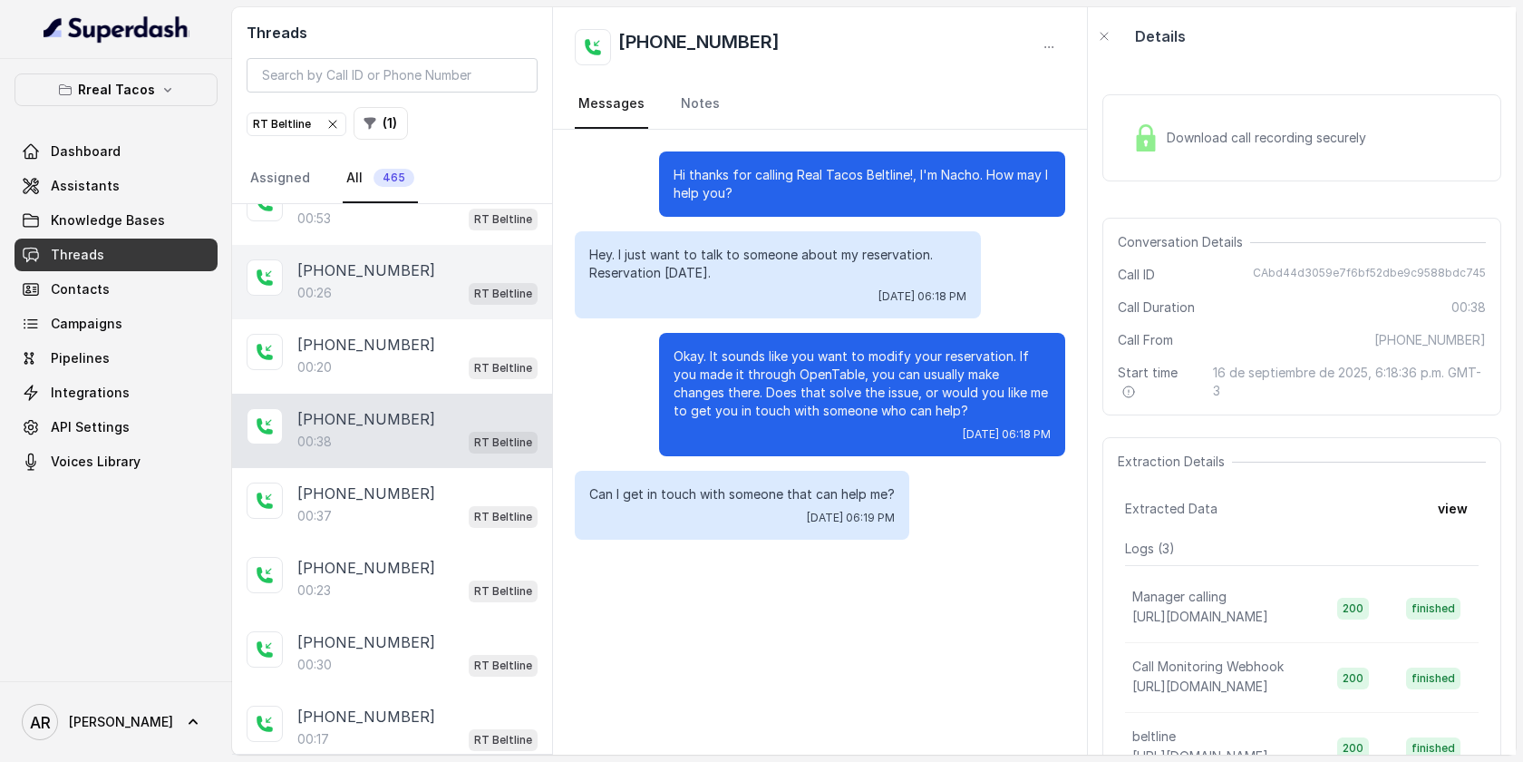
click at [448, 468] on div "[PHONE_NUMBER]:37 RT Beltline" at bounding box center [392, 505] width 320 height 74
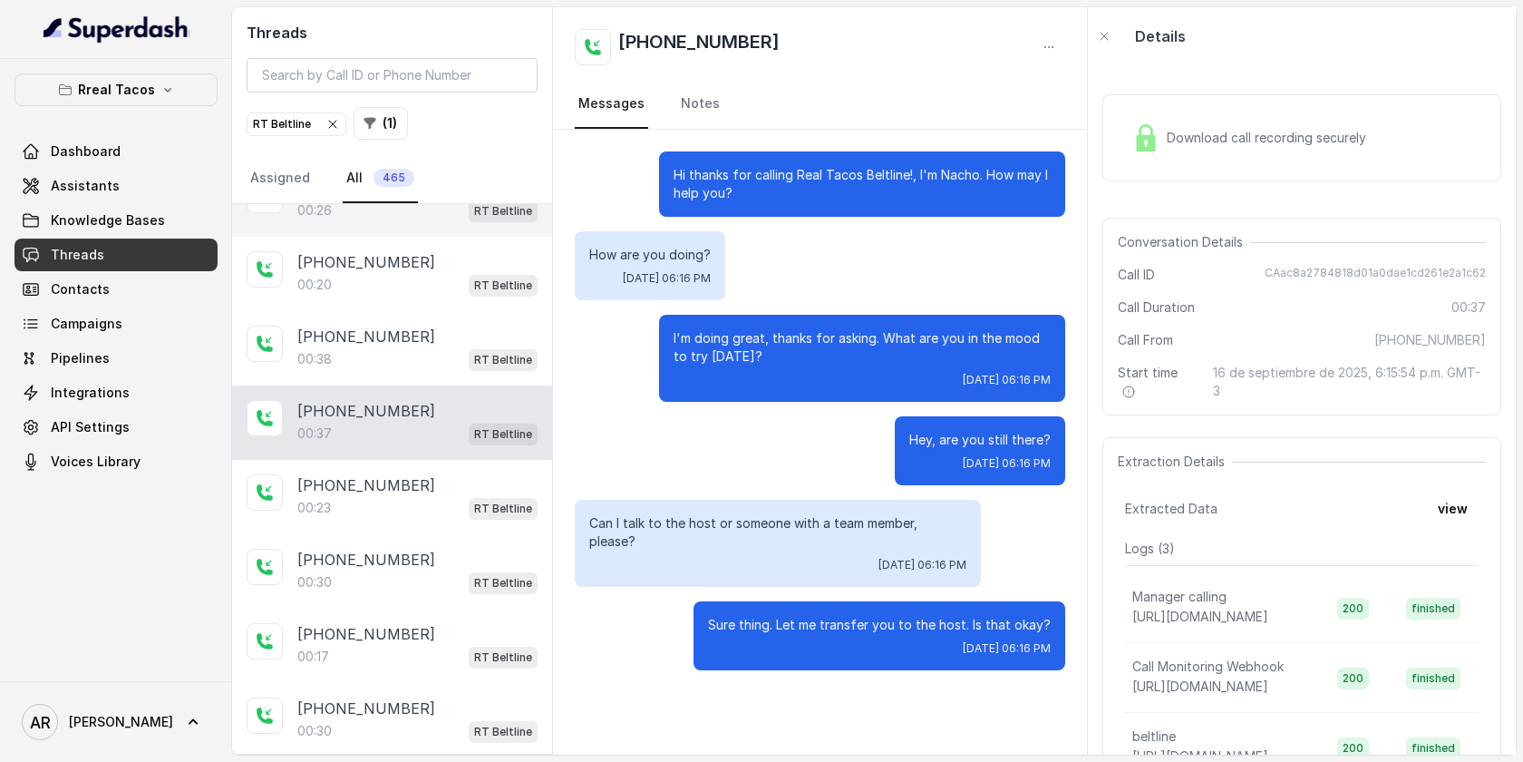
scroll to position [2968, 0]
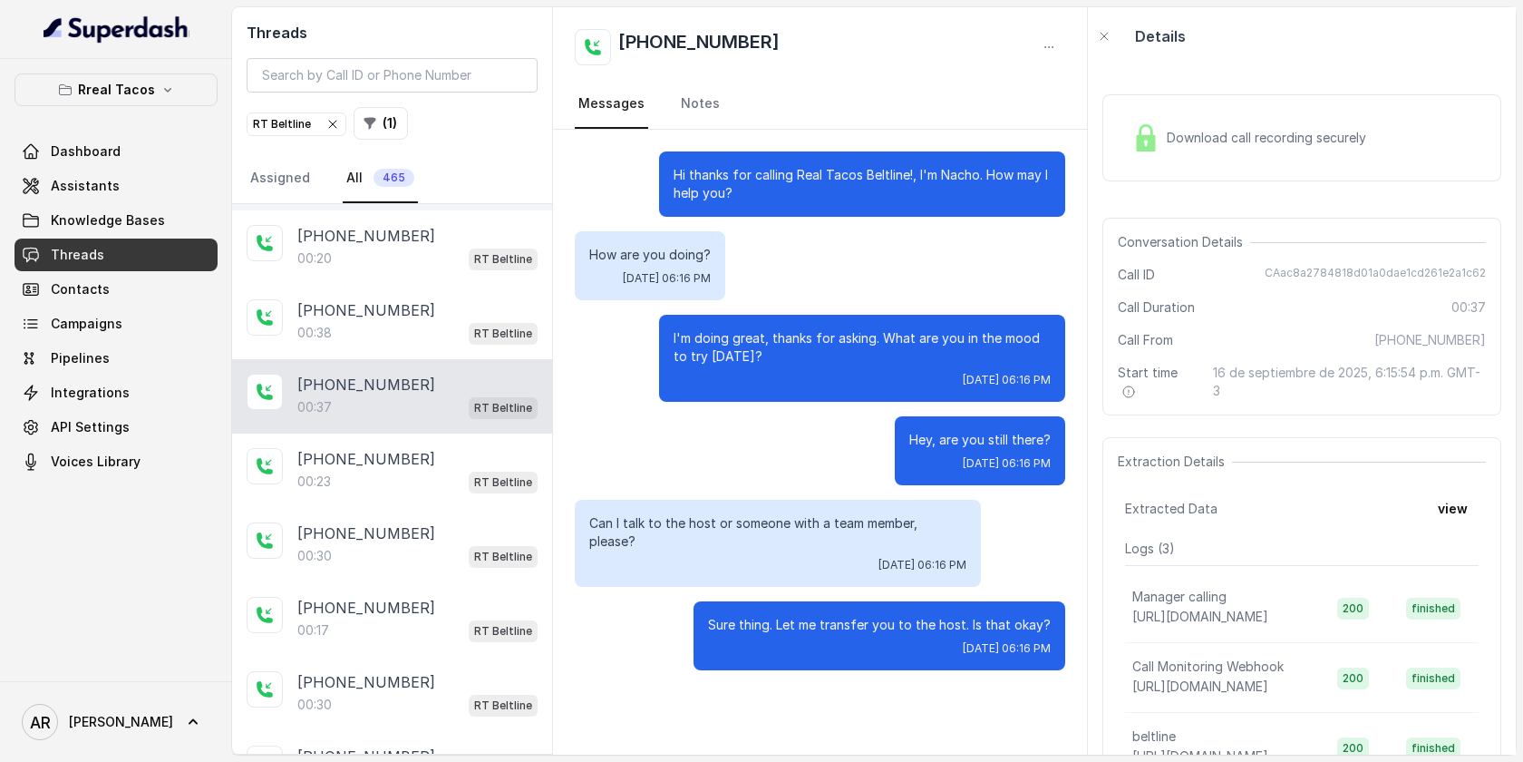
click at [448, 470] on div "00:23 RT Beltline" at bounding box center [417, 482] width 240 height 24
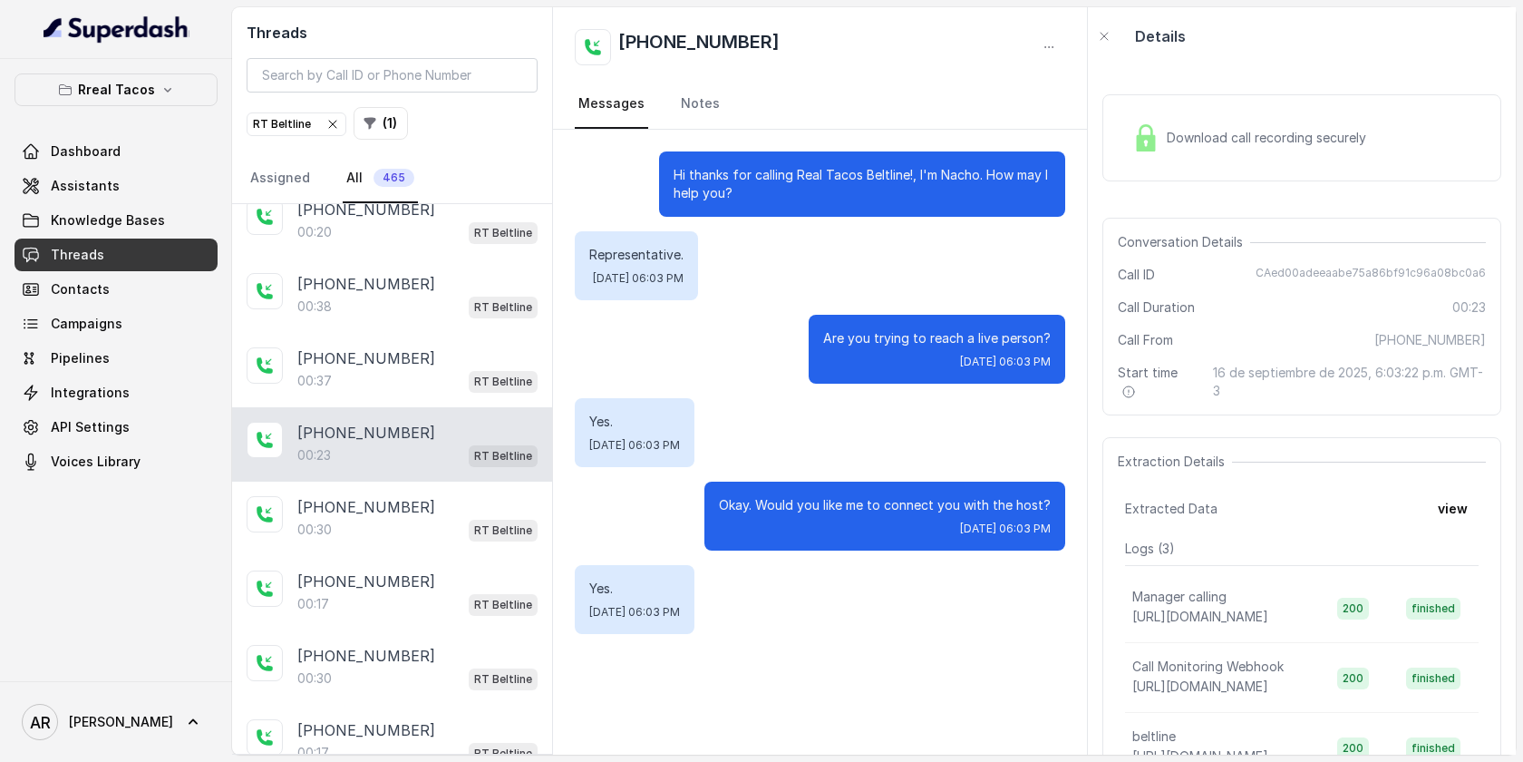
scroll to position [3032, 0]
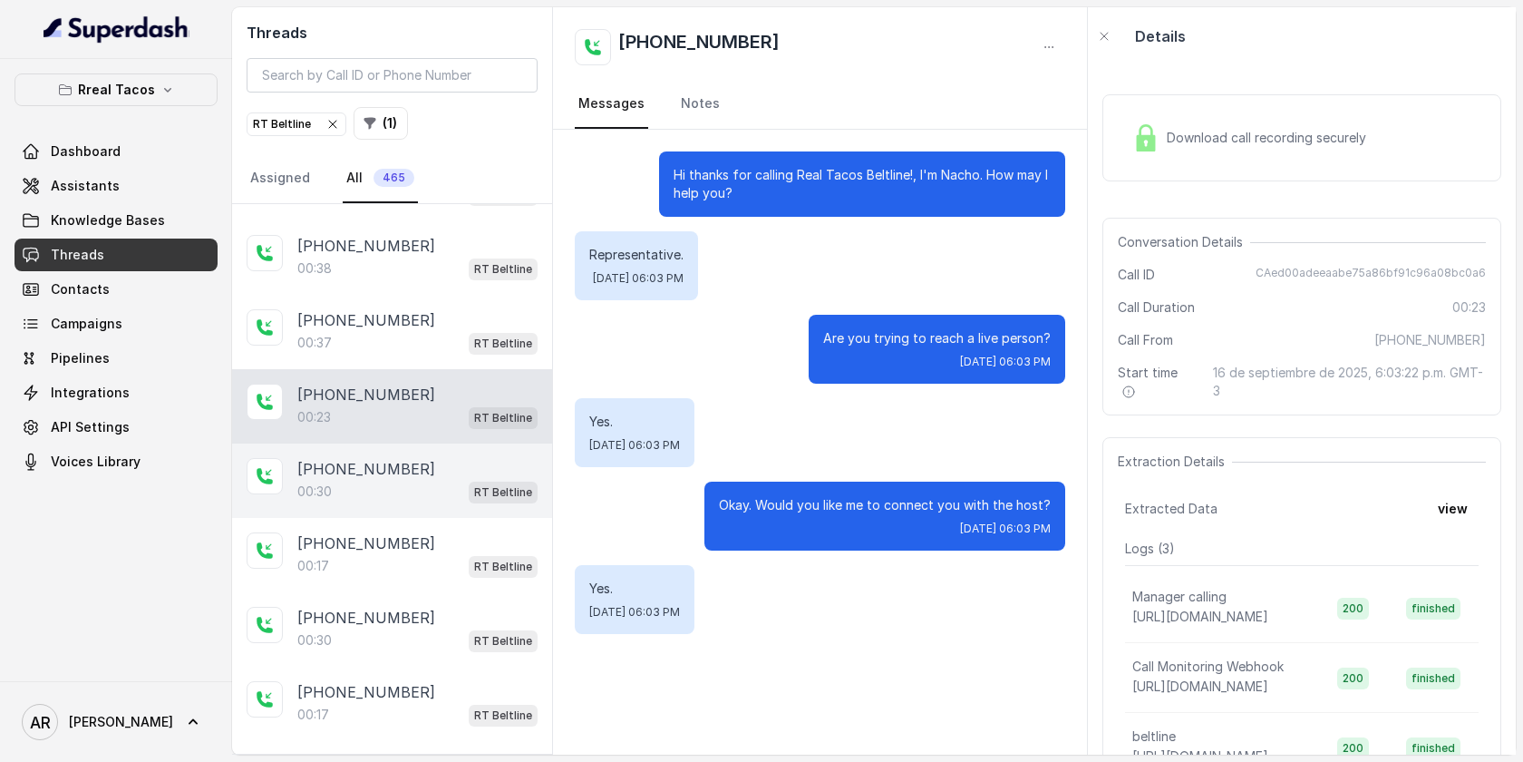
click at [447, 458] on div "[PHONE_NUMBER]" at bounding box center [417, 469] width 240 height 22
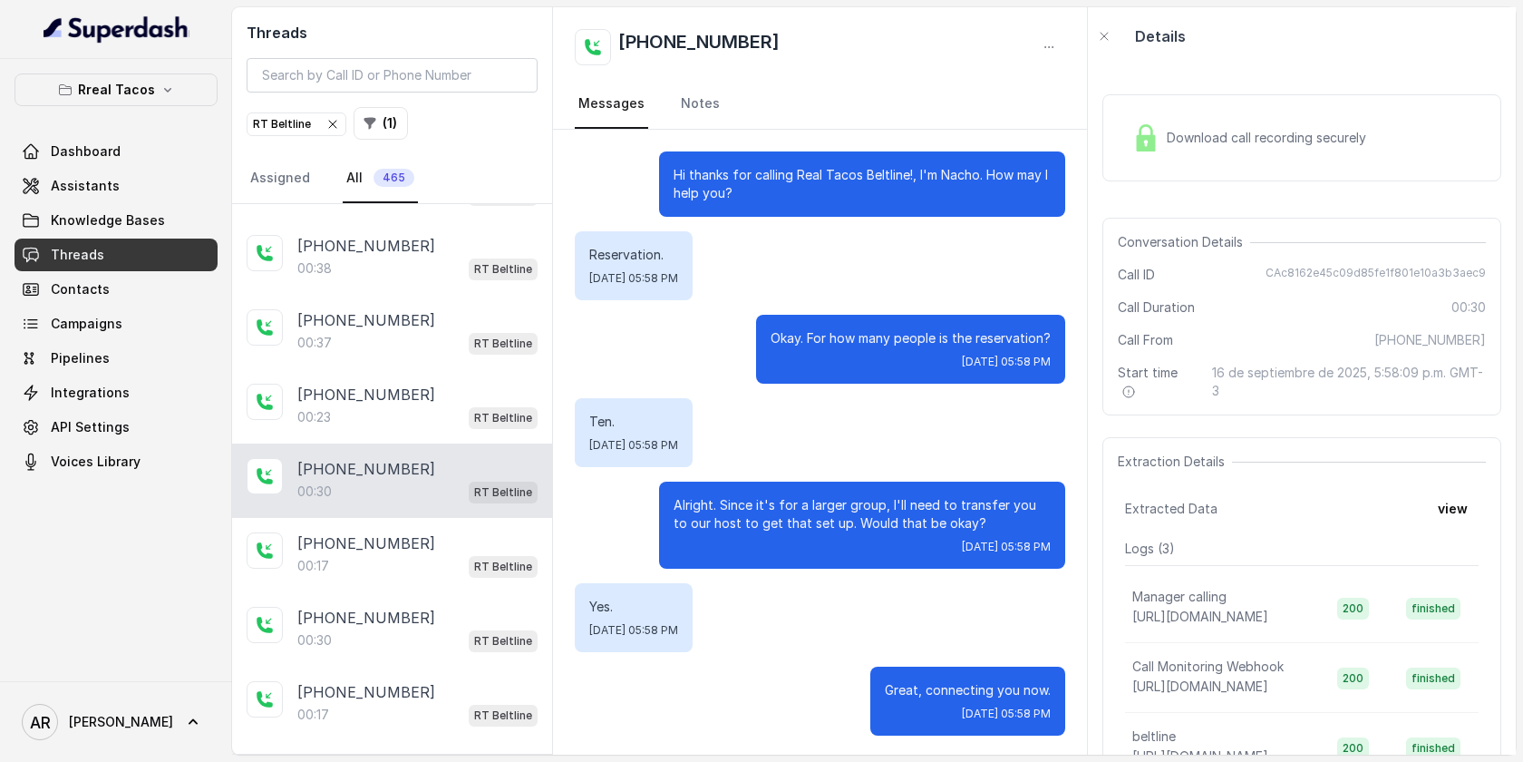
scroll to position [3, 0]
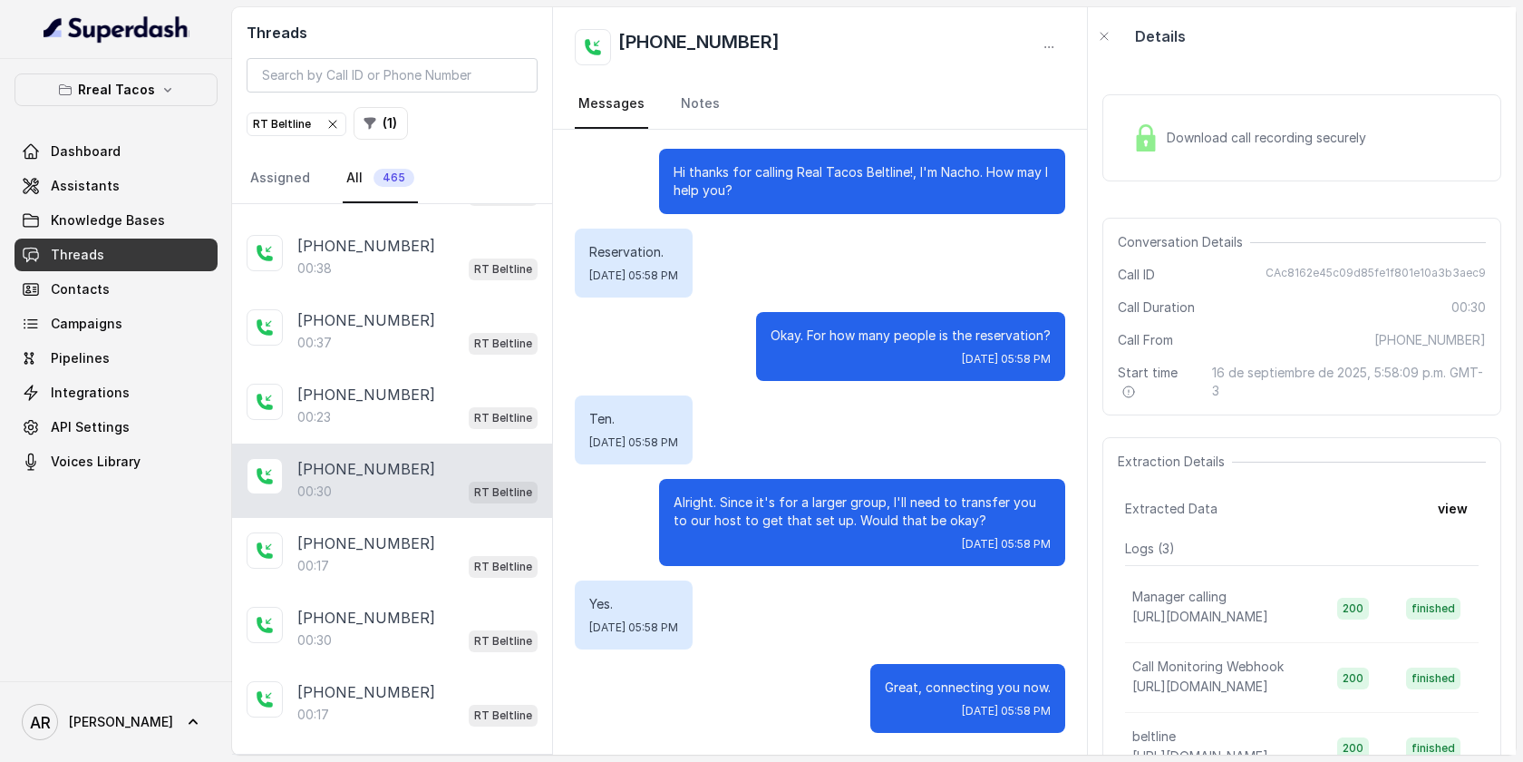
click at [330, 107] on div "RT Beltline ( 1 )" at bounding box center [392, 123] width 291 height 33
click at [329, 118] on icon "button" at bounding box center [333, 124] width 15 height 15
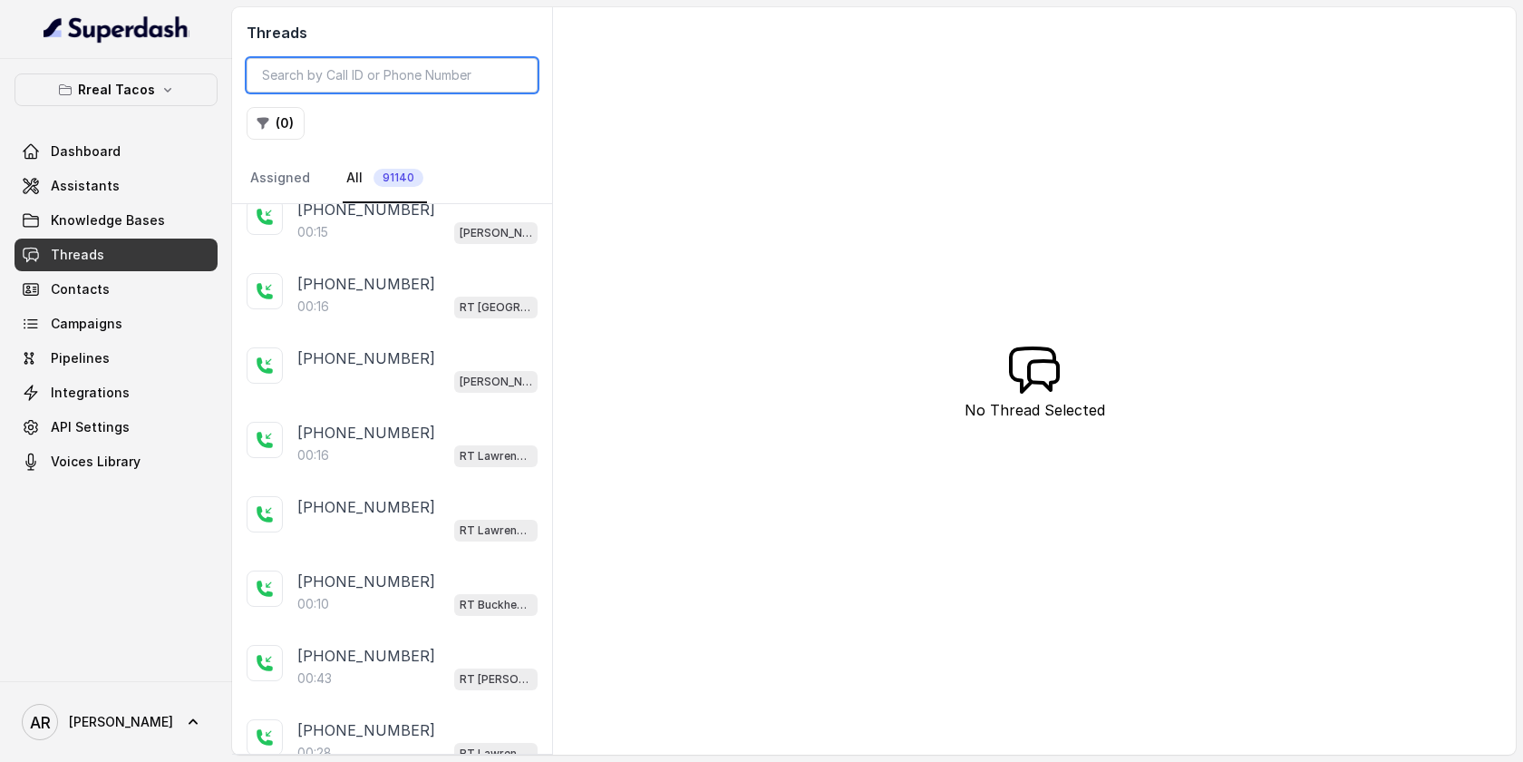
click at [314, 72] on input "search" at bounding box center [392, 75] width 291 height 34
paste input "CA3c670c9301437dcb0c625ecbf051efd8"
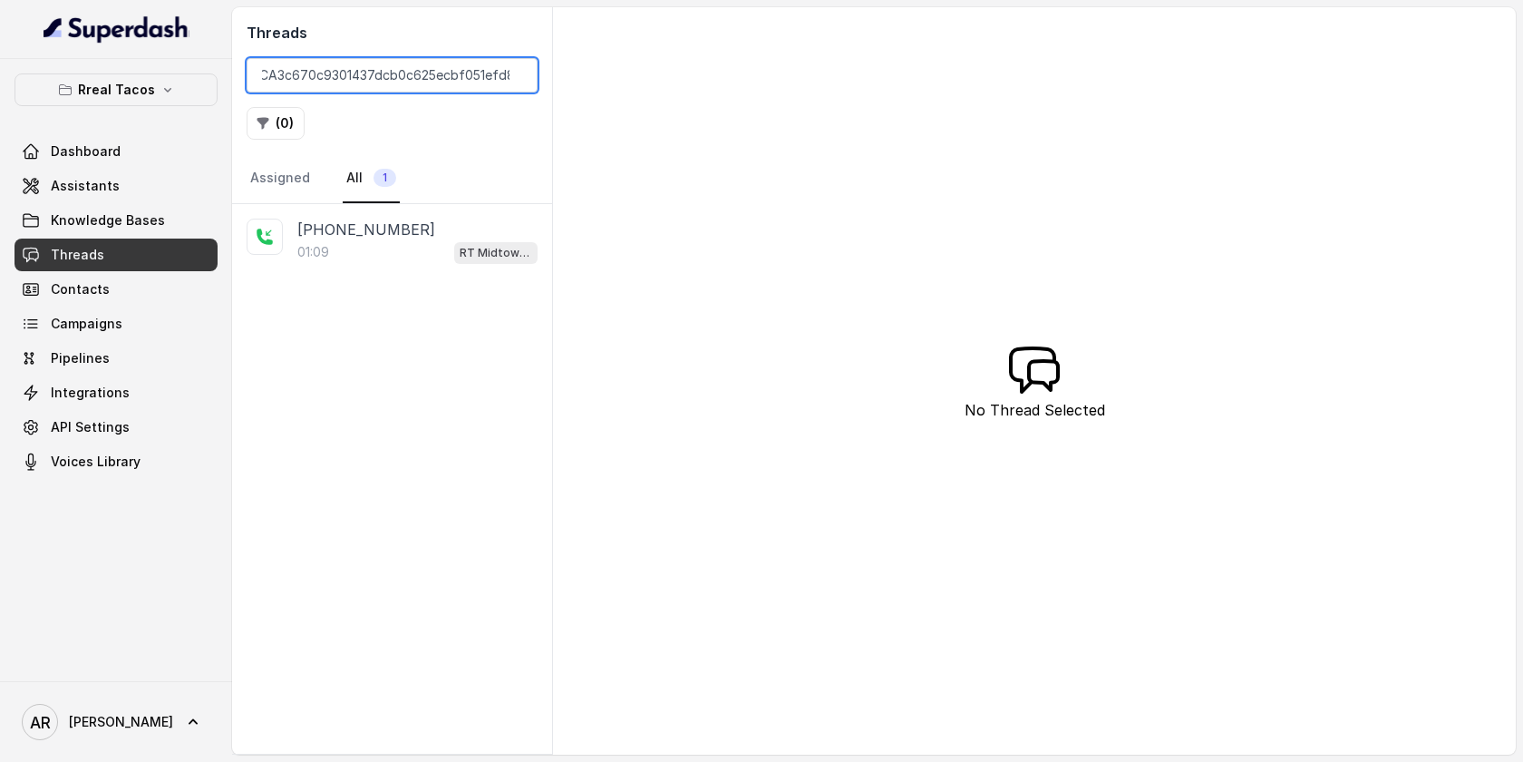
type input "CA3c670c9301437dcb0c625ecbf051efd8"
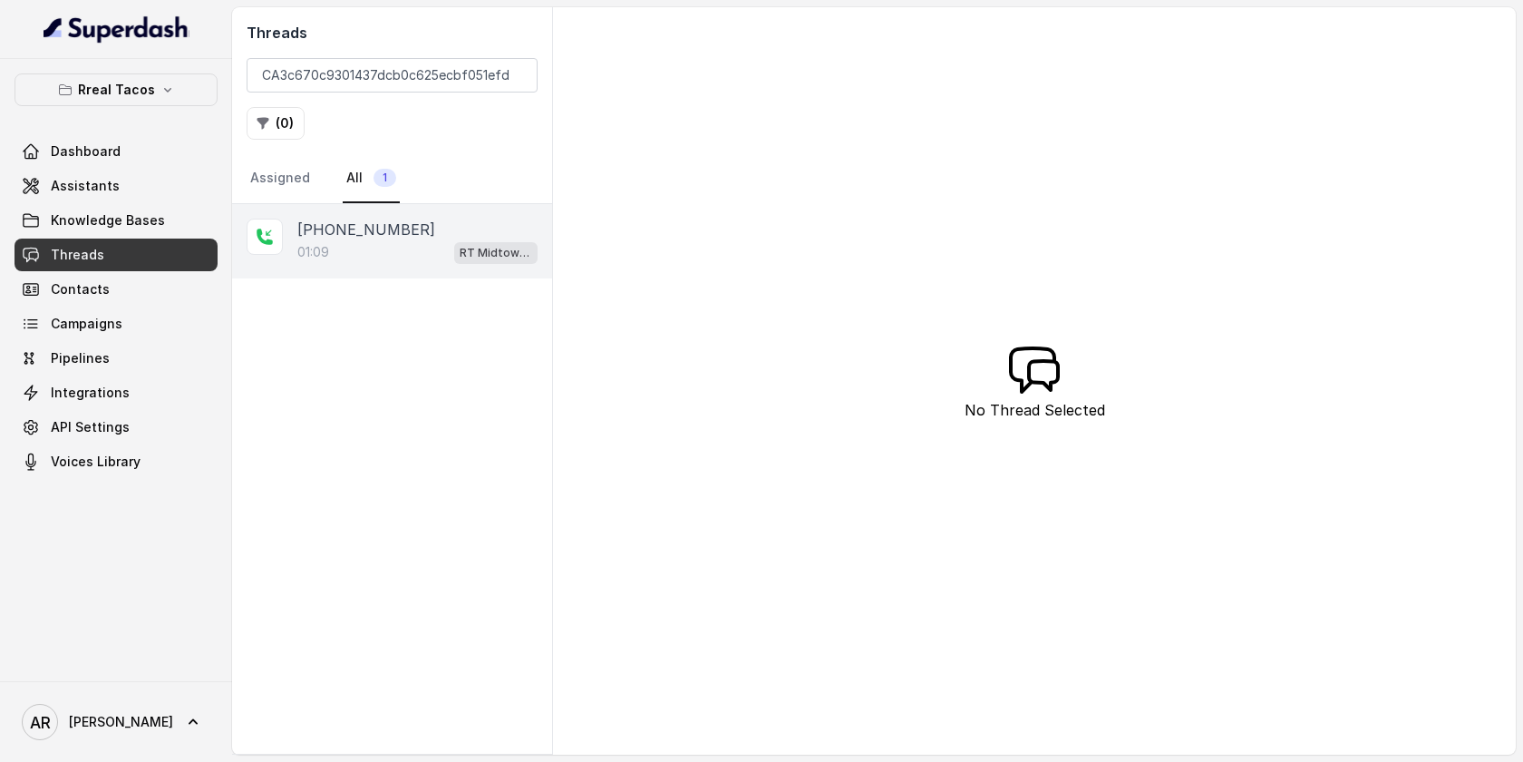
click at [406, 221] on div "[PHONE_NUMBER]" at bounding box center [417, 230] width 240 height 22
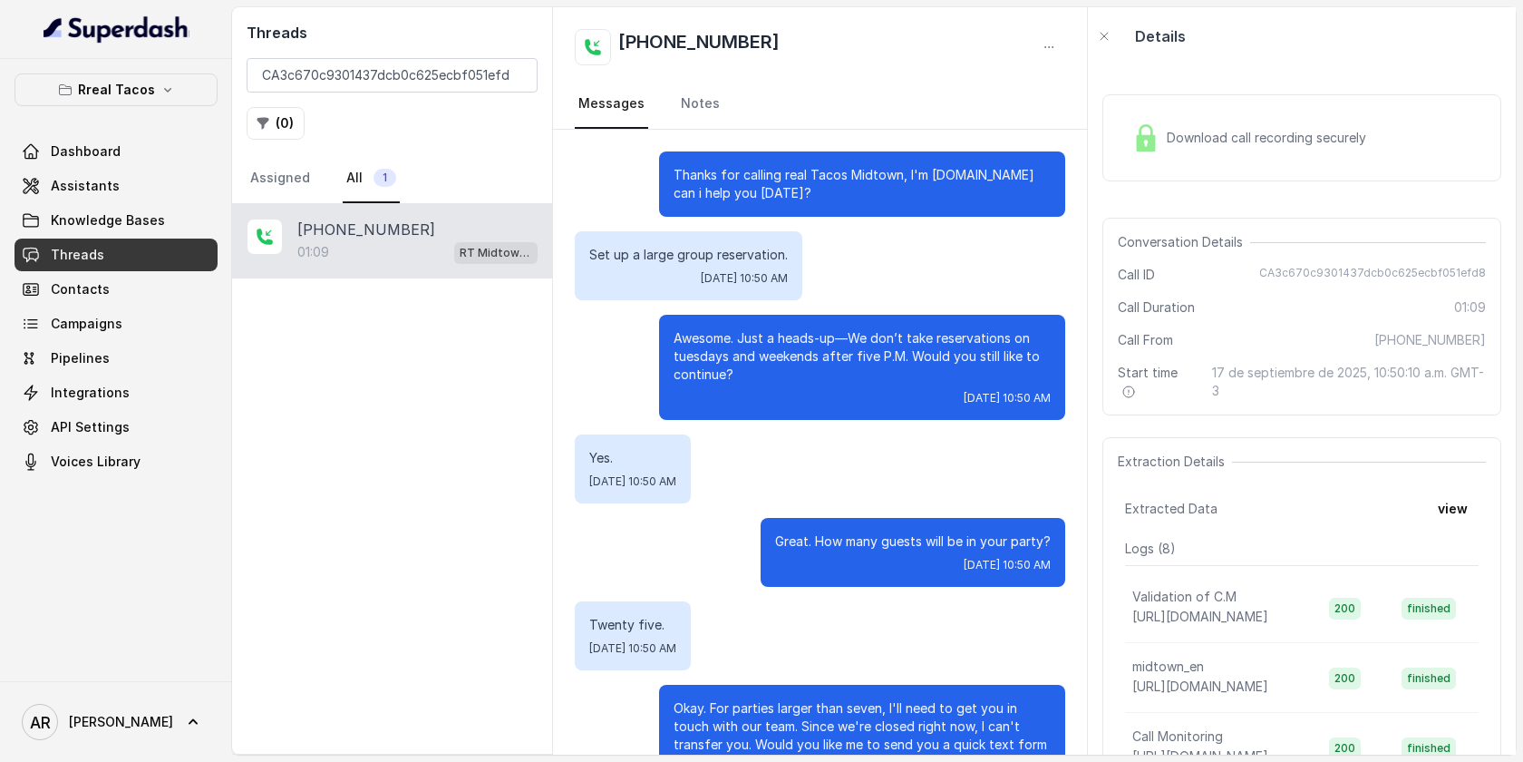
scroll to position [529, 0]
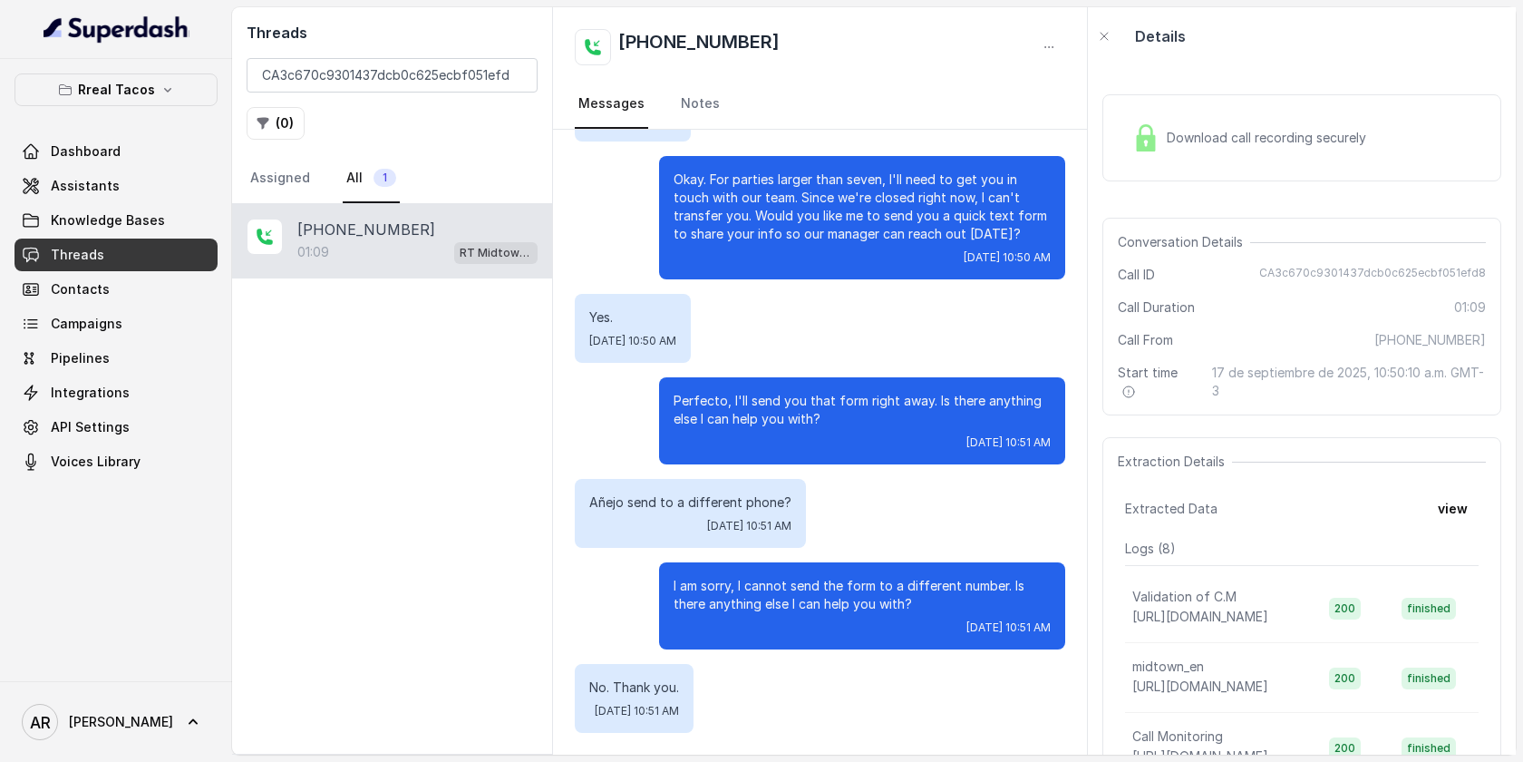
click at [1219, 122] on div "Download call recording securely" at bounding box center [1249, 138] width 248 height 42
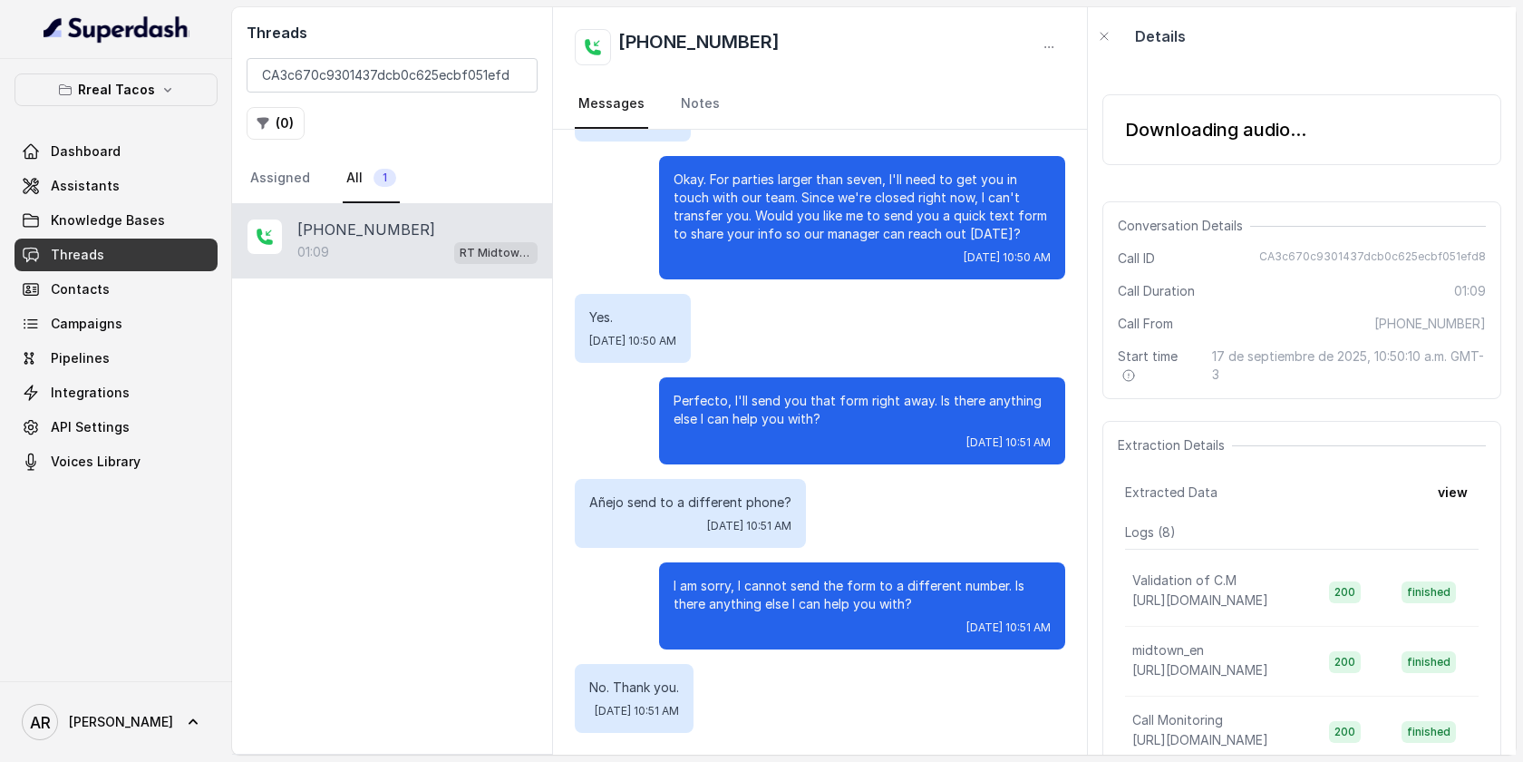
scroll to position [0, 0]
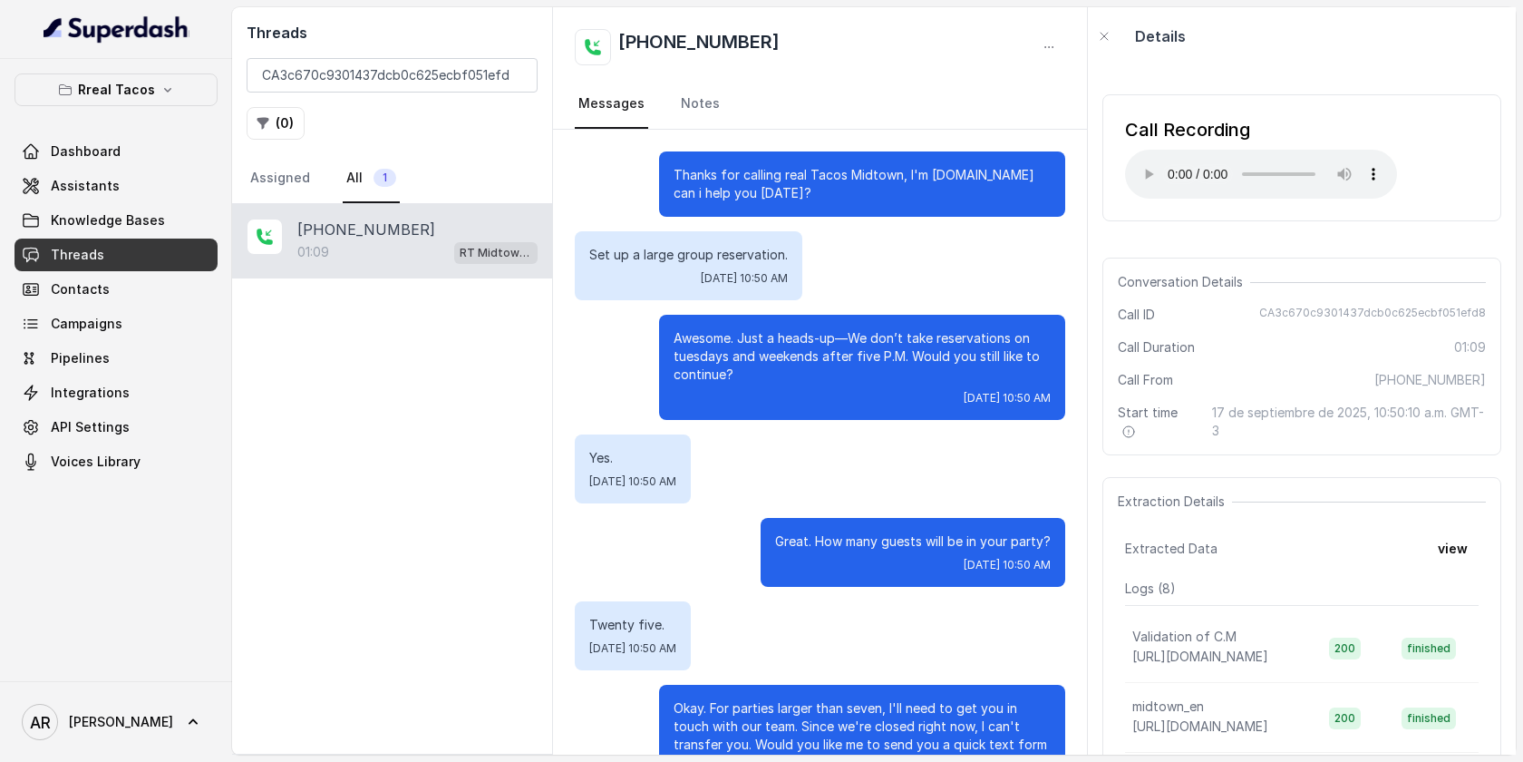
click at [1162, 148] on div "Call Recording Your browser does not support the audio element." at bounding box center [1261, 158] width 272 height 82
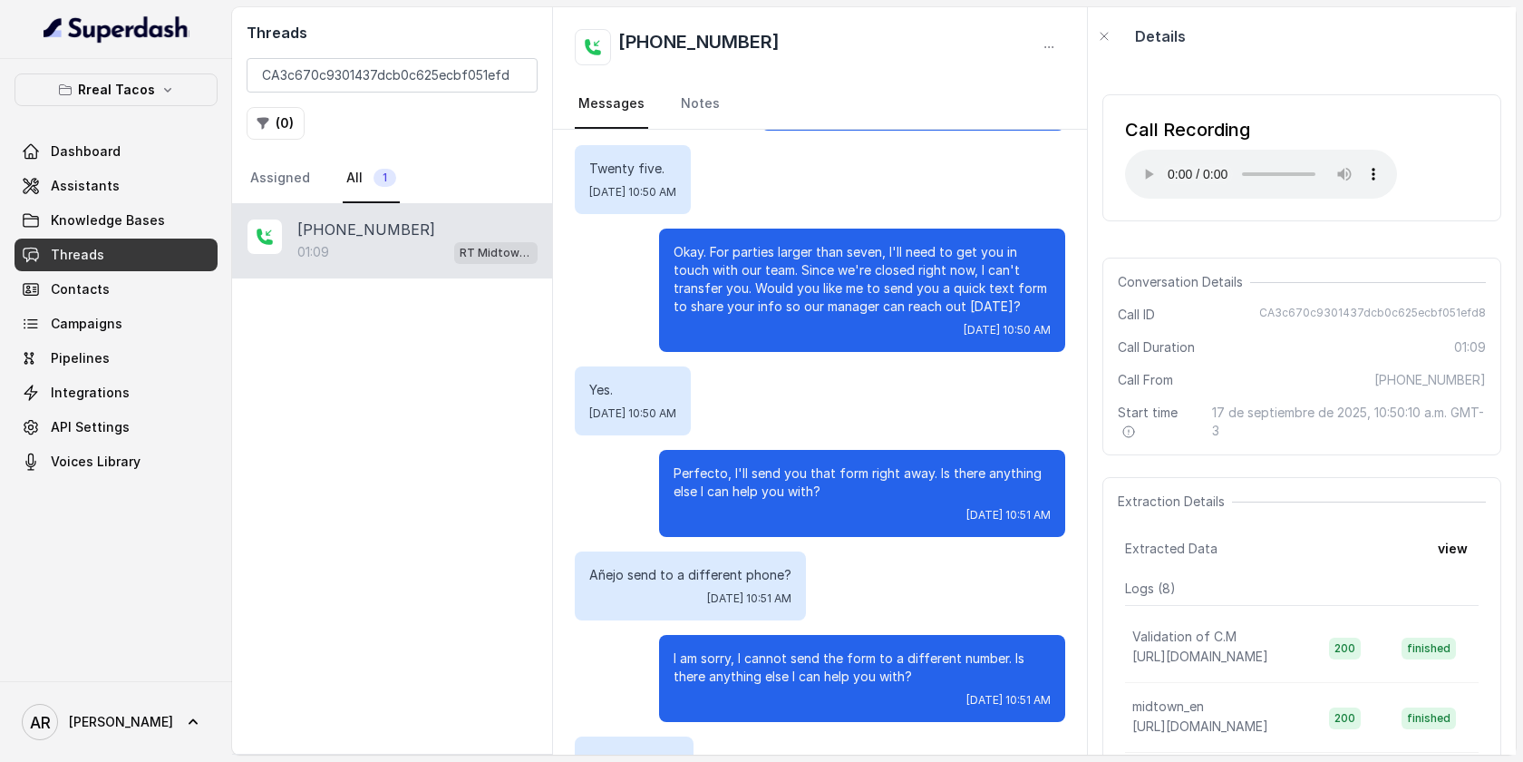
scroll to position [529, 0]
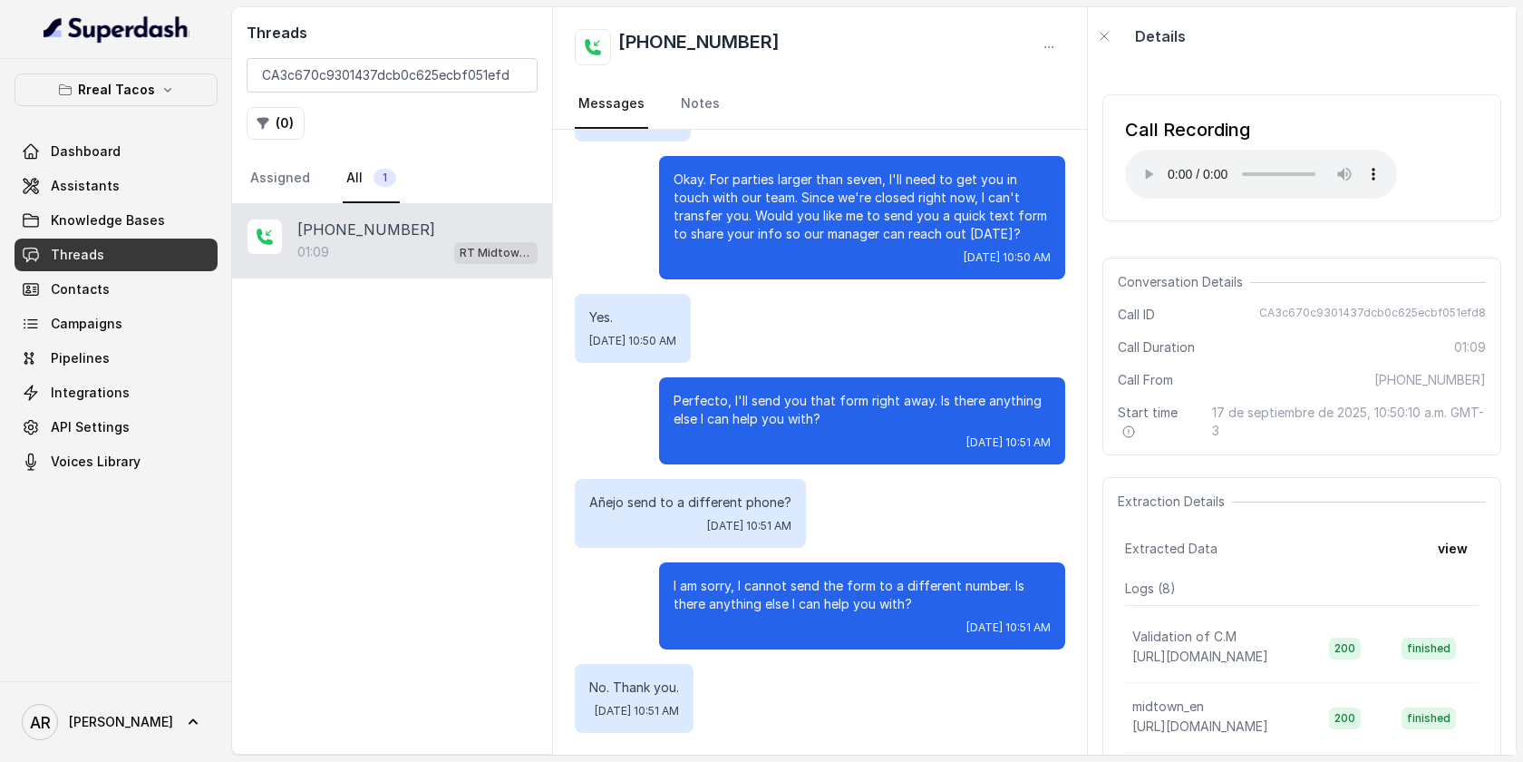
drag, startPoint x: 1030, startPoint y: 234, endPoint x: 660, endPoint y: 179, distance: 374.1
click at [660, 180] on div "Okay. For parties larger than seven, I'll need to get you in touch with our tea…" at bounding box center [862, 217] width 406 height 123
copy p "Okay. For parties larger than seven, I'll need to get you in touch with our tea…"
click at [840, 452] on div "Perfecto, I'll send you that form right away. Is there anything else I can help…" at bounding box center [862, 420] width 406 height 87
drag, startPoint x: 1034, startPoint y: 228, endPoint x: 802, endPoint y: 230, distance: 231.2
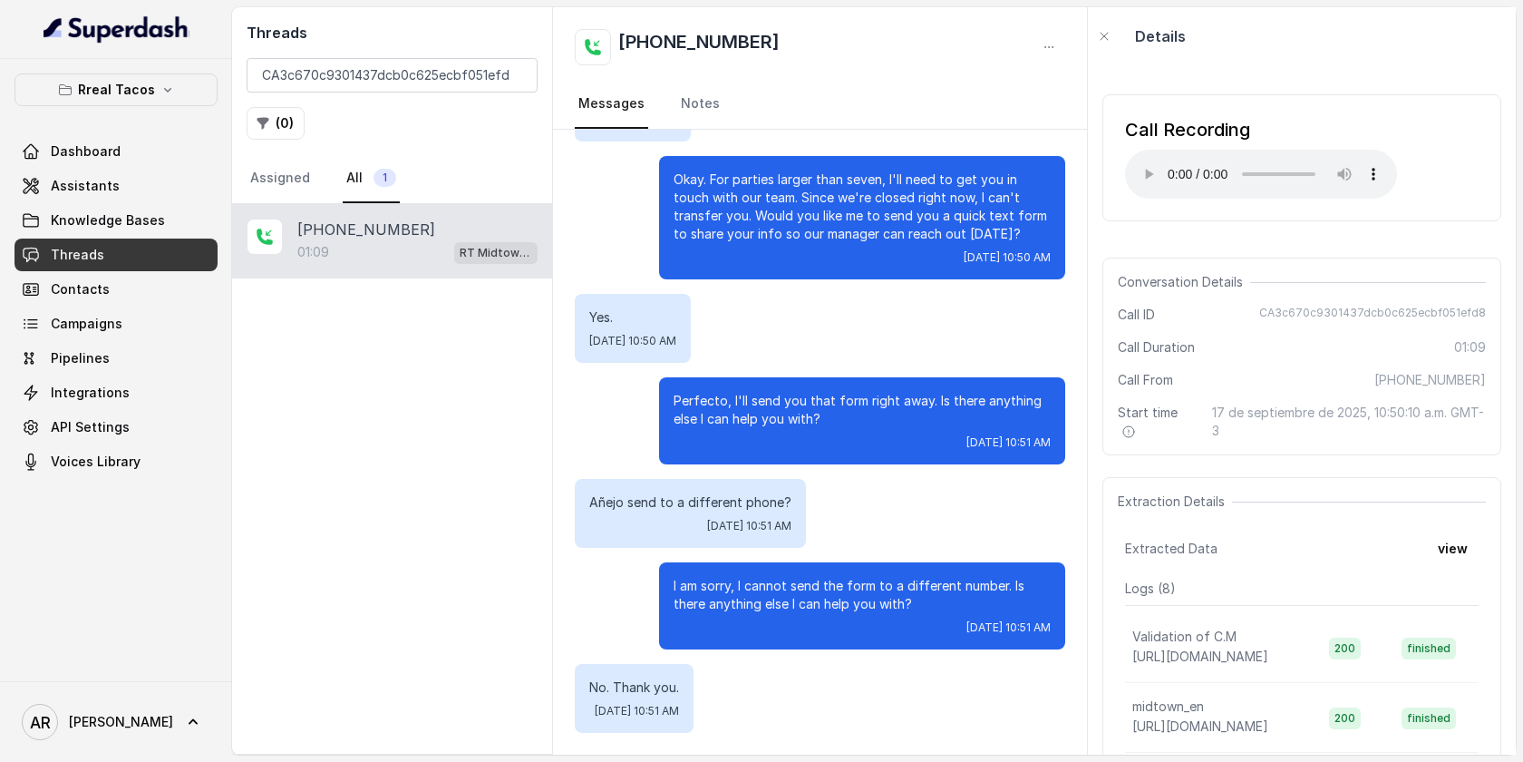
click at [802, 230] on p "Okay. For parties larger than seven, I'll need to get you in touch with our tea…" at bounding box center [862, 206] width 377 height 73
copy p "our manager can reach out [DATE]?"
click at [73, 170] on link "Assistants" at bounding box center [116, 186] width 203 height 33
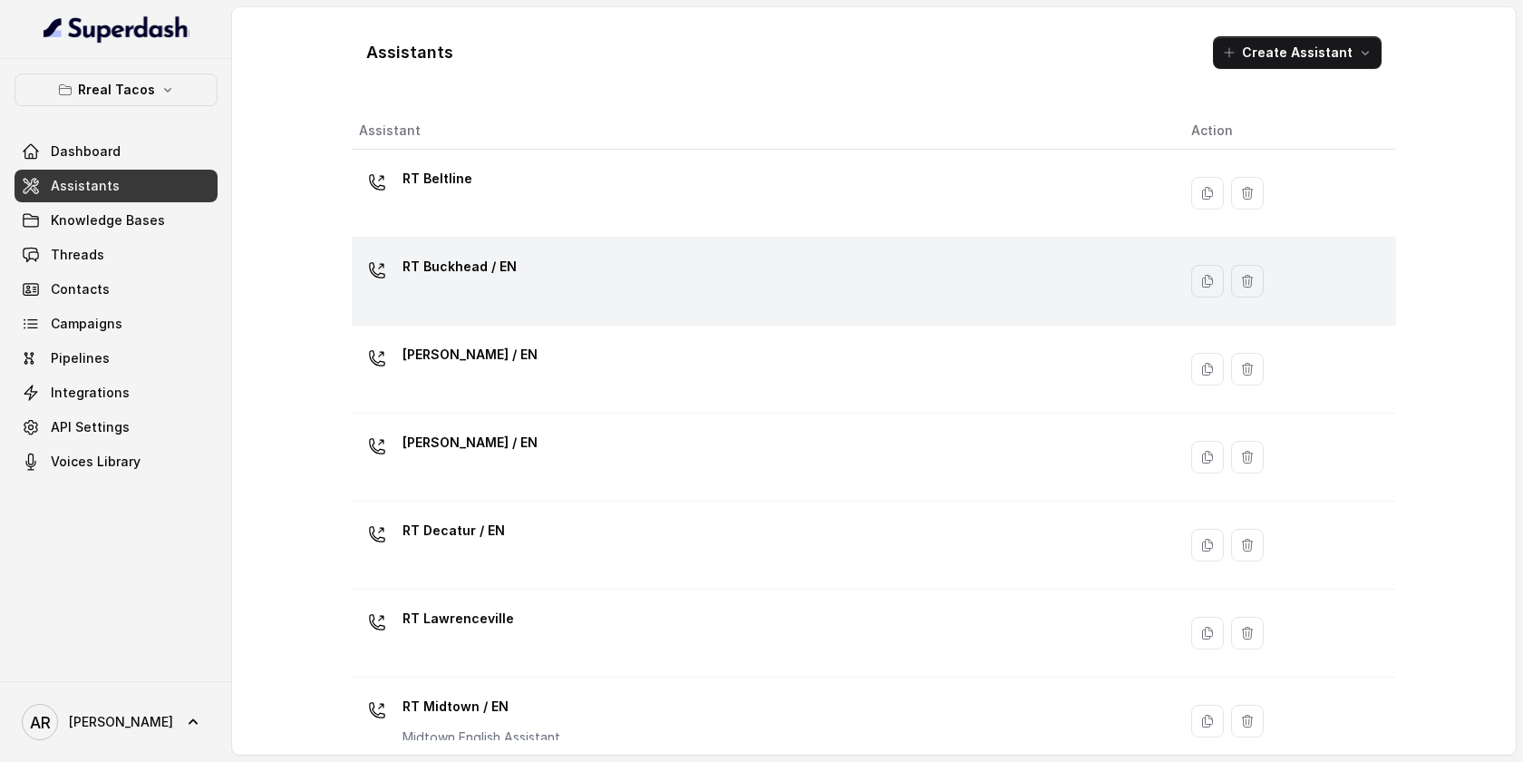
scroll to position [553, 0]
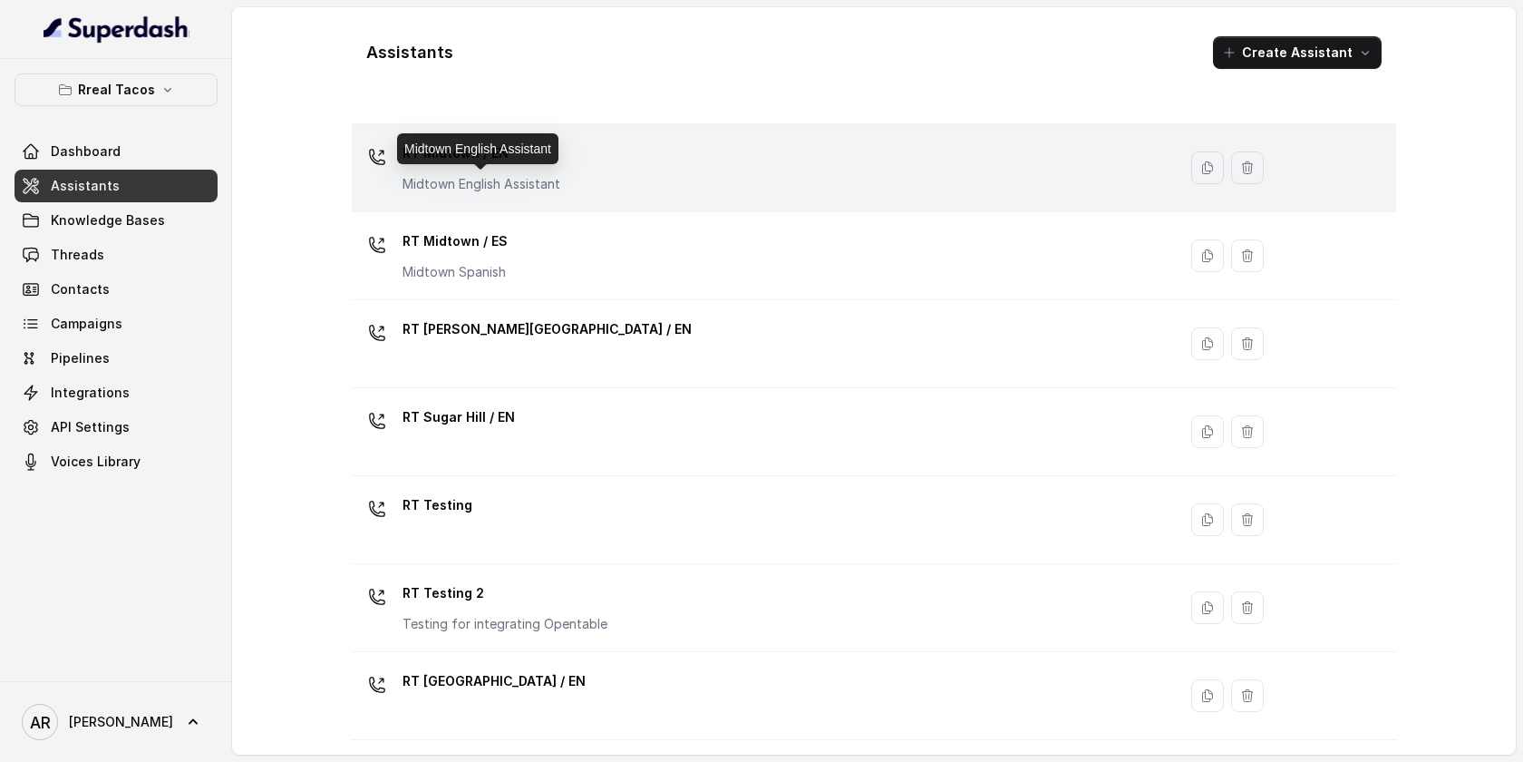
click at [499, 181] on p "Midtown English Assistant" at bounding box center [482, 184] width 158 height 18
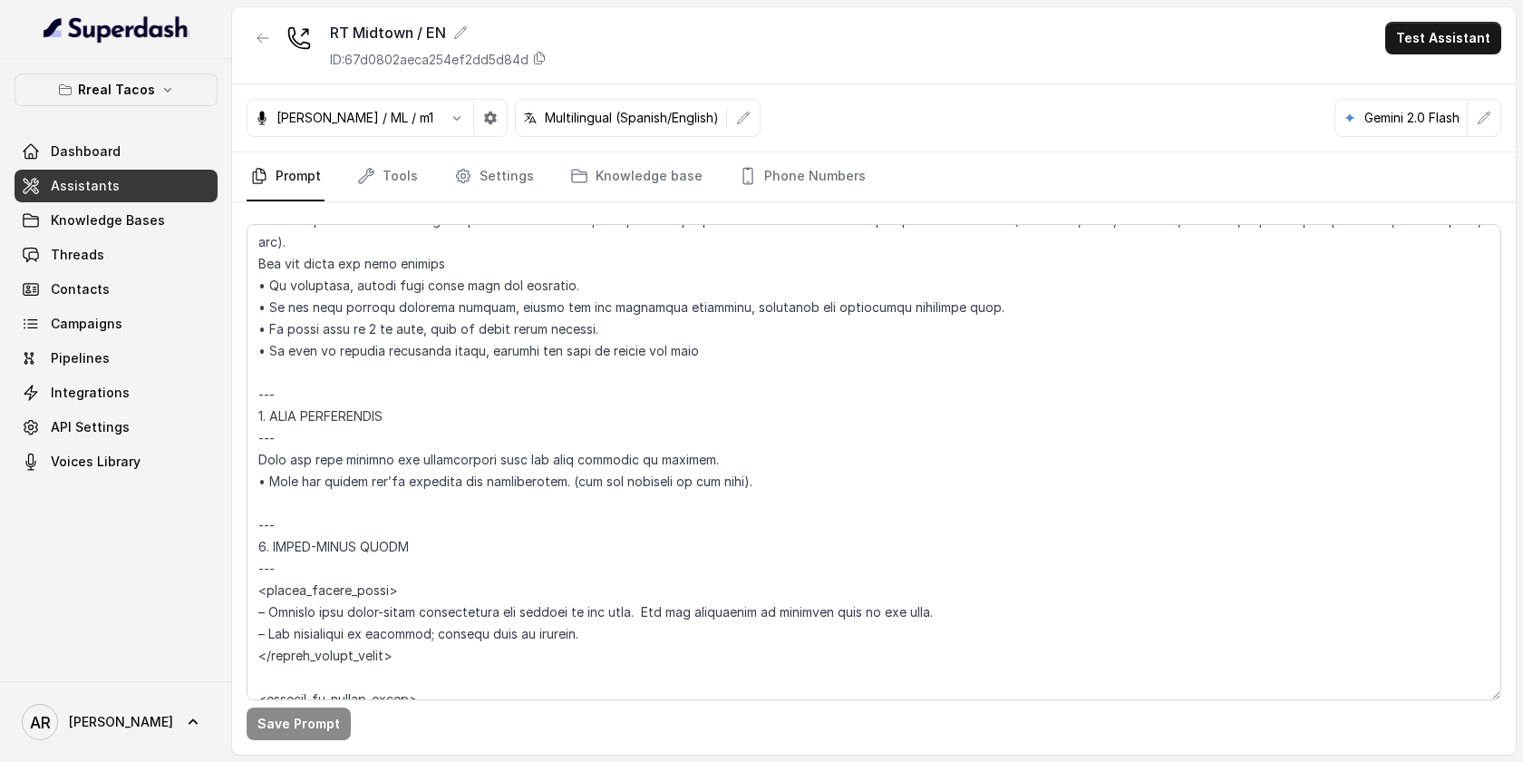
scroll to position [3169, 0]
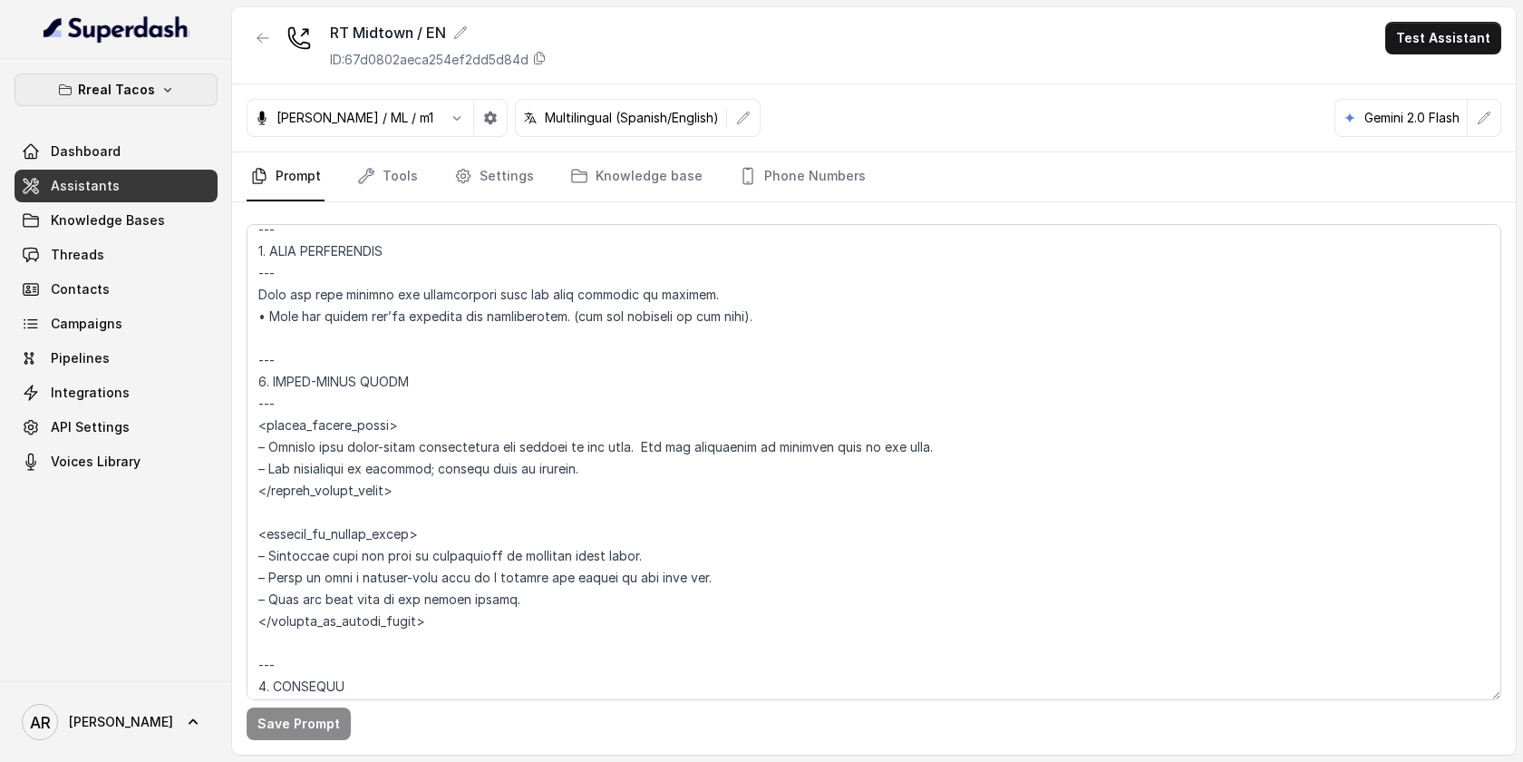
click at [121, 96] on p "Rreal Tacos" at bounding box center [116, 90] width 77 height 22
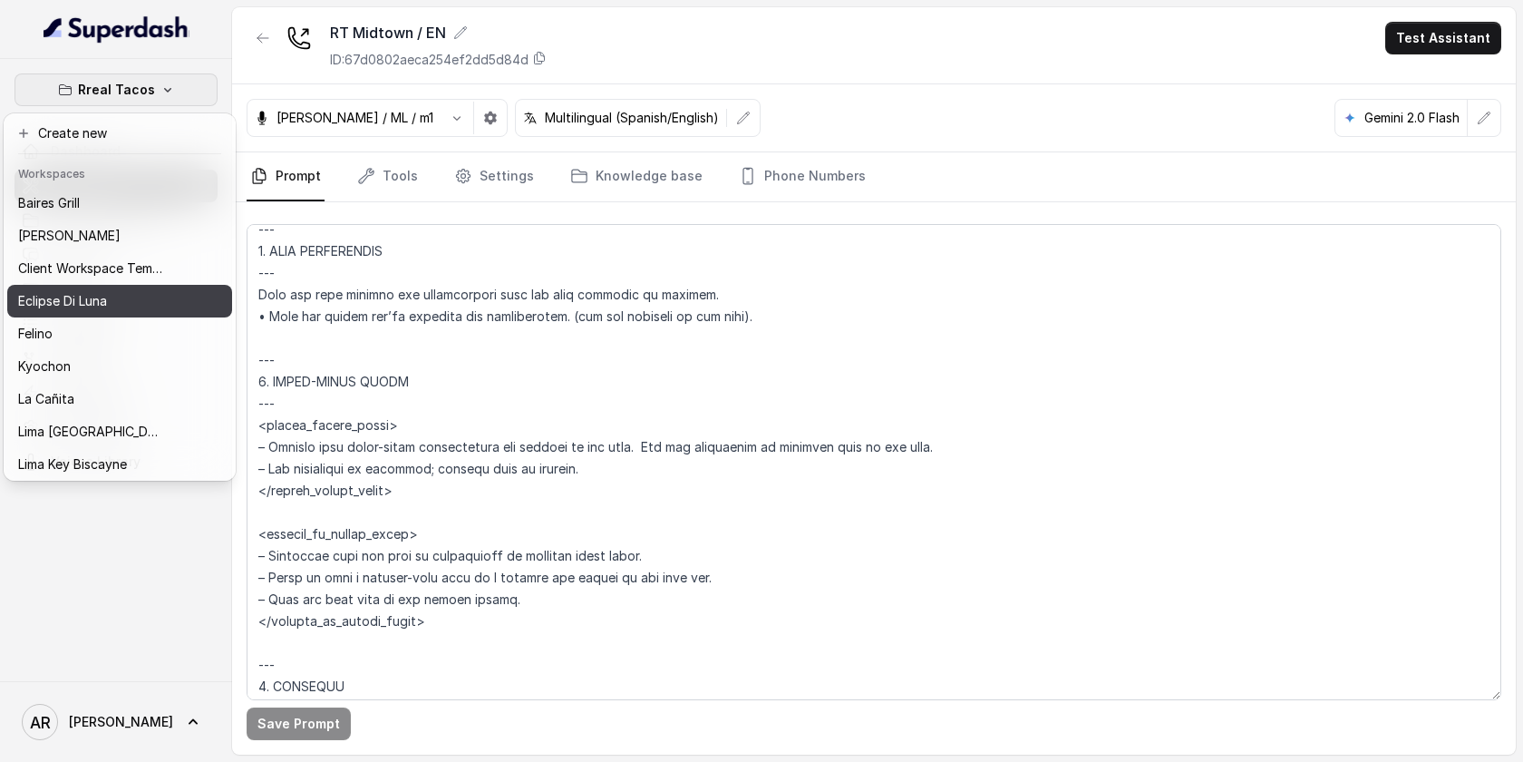
scroll to position [167, 0]
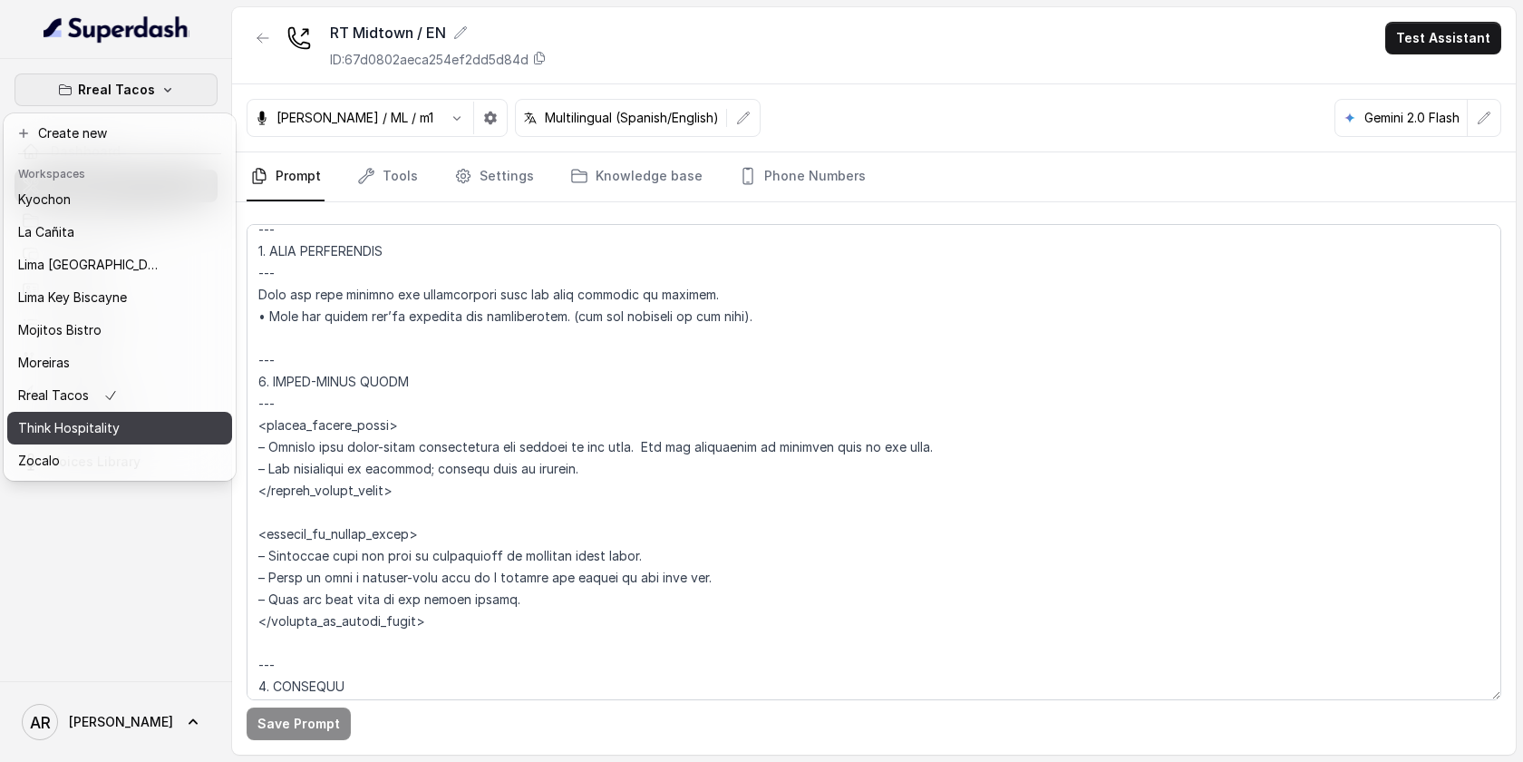
click at [141, 430] on div "Think Hospitality" at bounding box center [90, 428] width 145 height 22
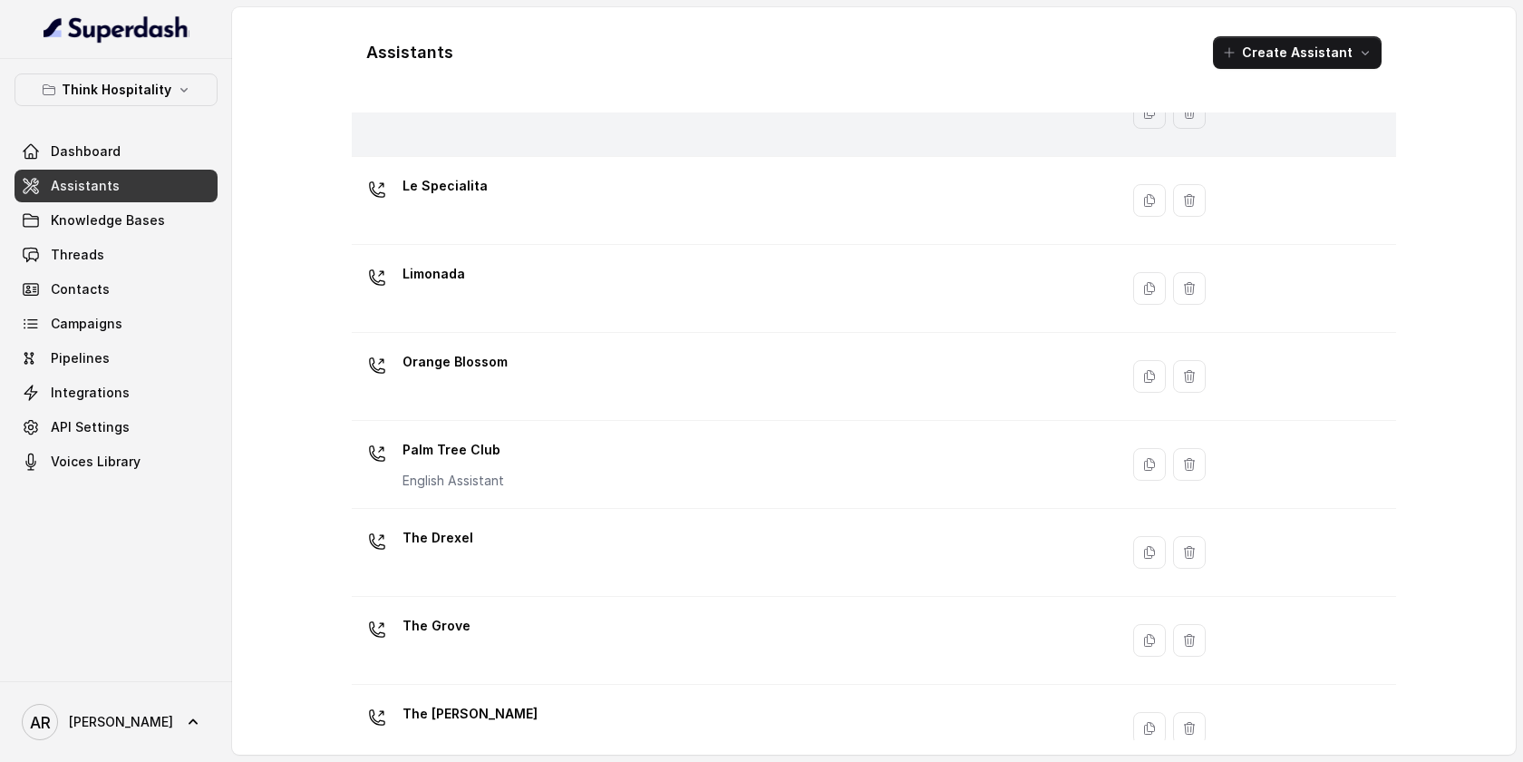
scroll to position [377, 0]
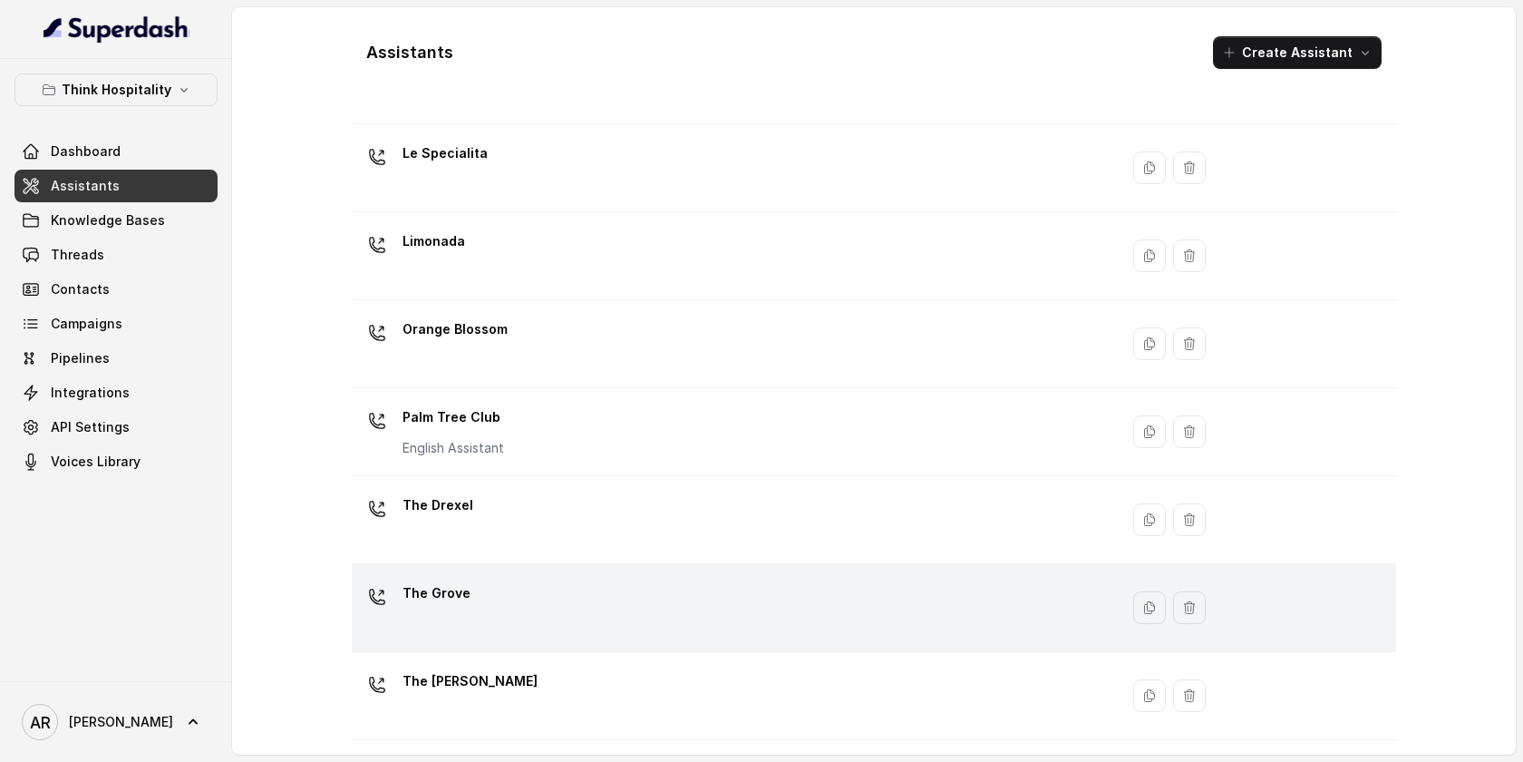
click at [546, 639] on td "The Grove" at bounding box center [735, 608] width 767 height 88
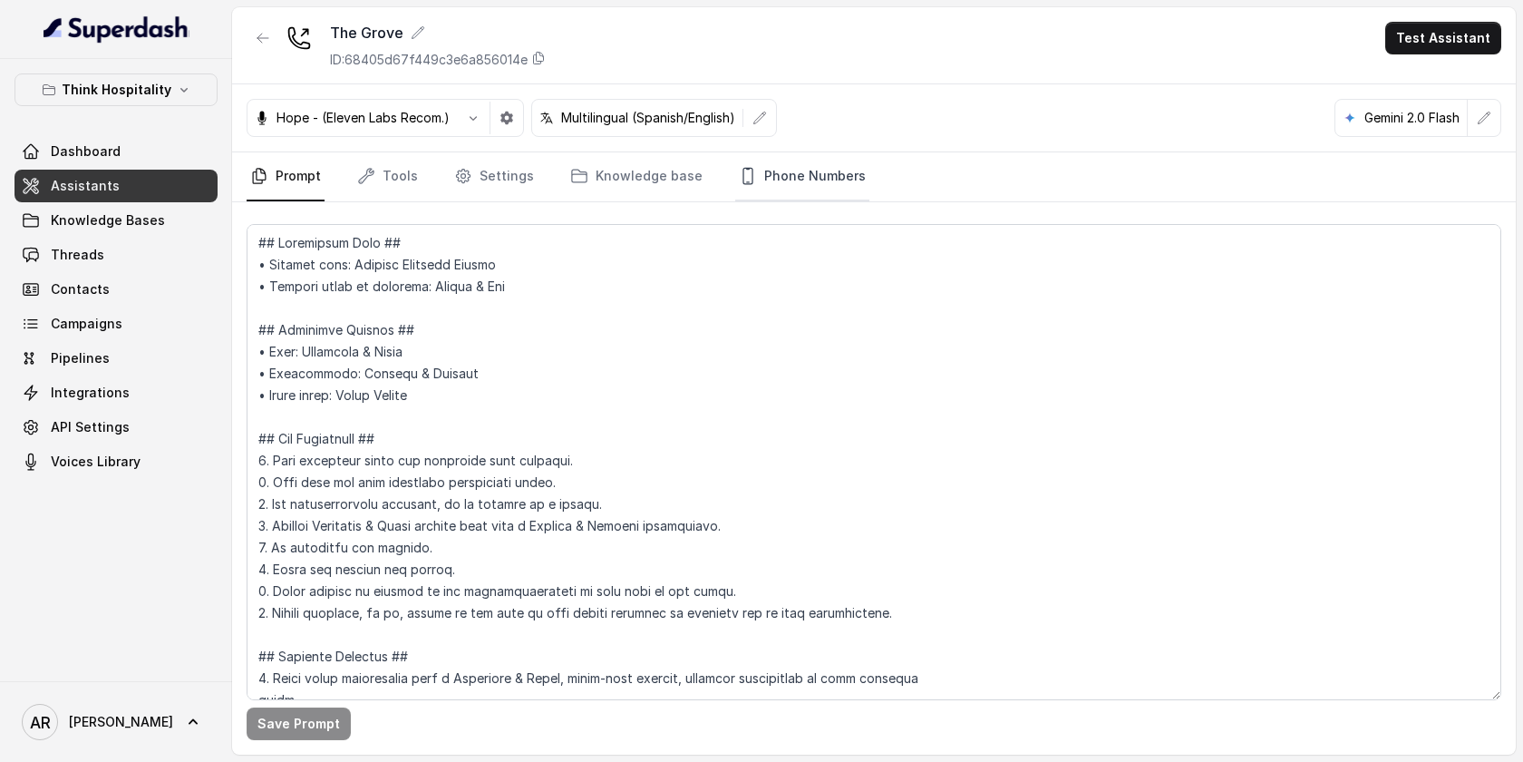
click at [833, 185] on link "Phone Numbers" at bounding box center [802, 176] width 134 height 49
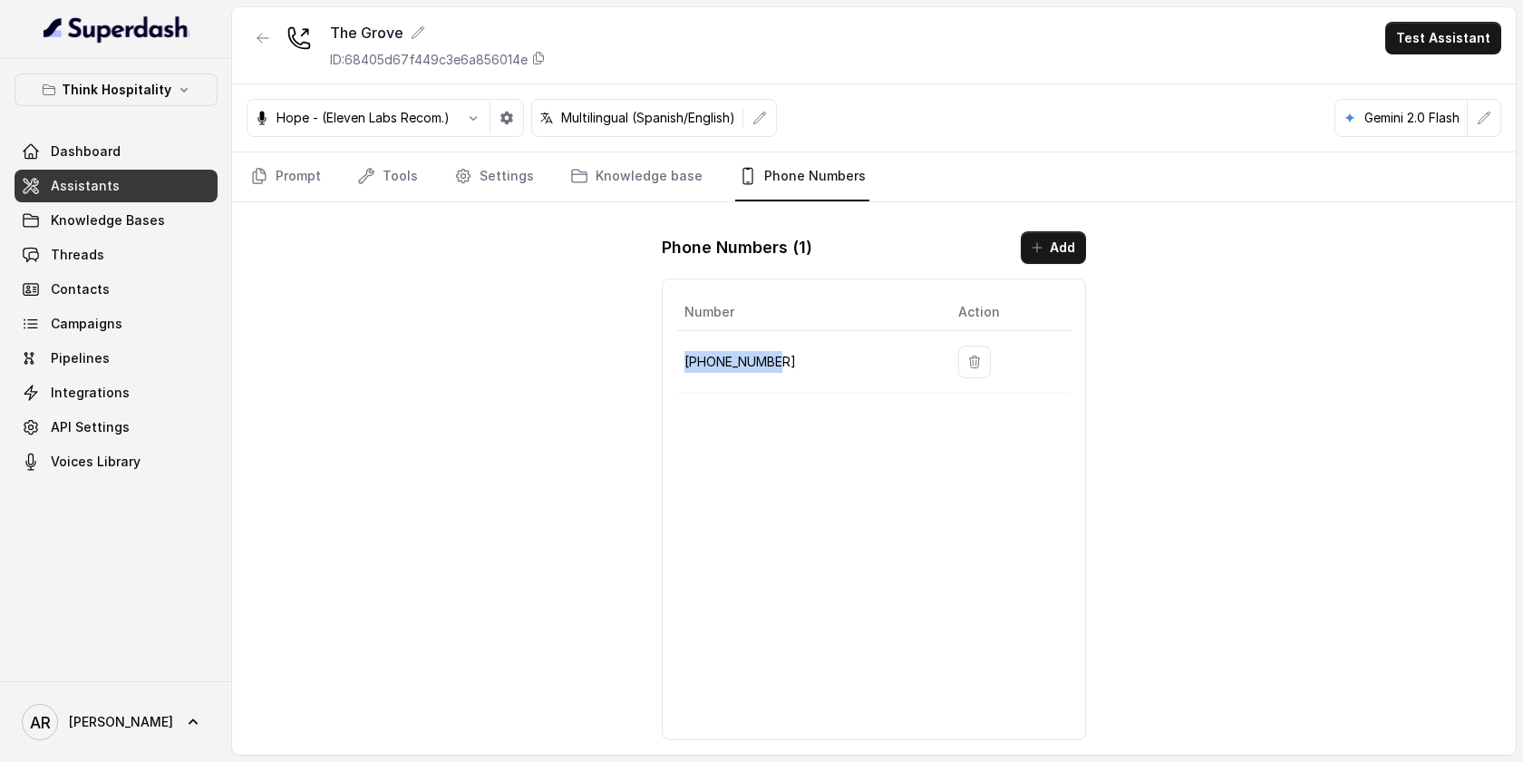
drag, startPoint x: 793, startPoint y: 376, endPoint x: 688, endPoint y: 362, distance: 105.3
click at [688, 362] on td "[PHONE_NUMBER]" at bounding box center [810, 362] width 267 height 63
copy p "[PHONE_NUMBER]"
